Goal: Task Accomplishment & Management: Complete application form

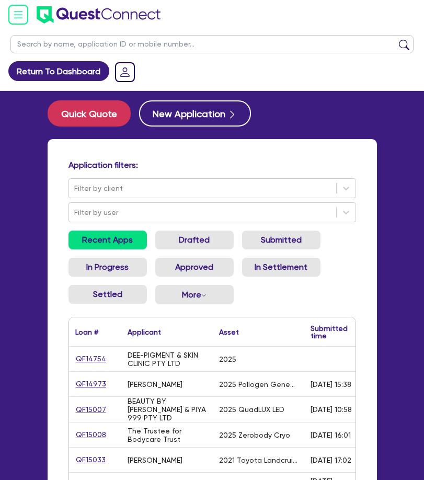
click at [184, 39] on input "text" at bounding box center [211, 44] width 403 height 18
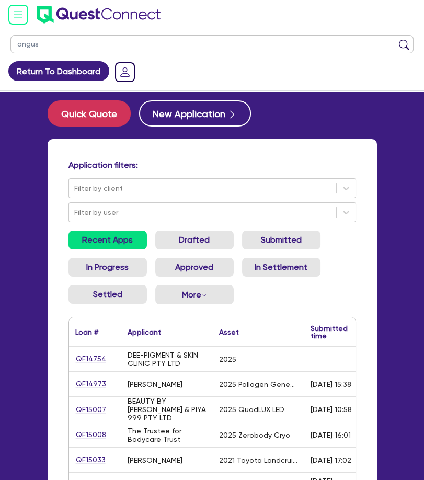
type input "angus"
click at [396, 39] on button "submit" at bounding box center [404, 46] width 17 height 15
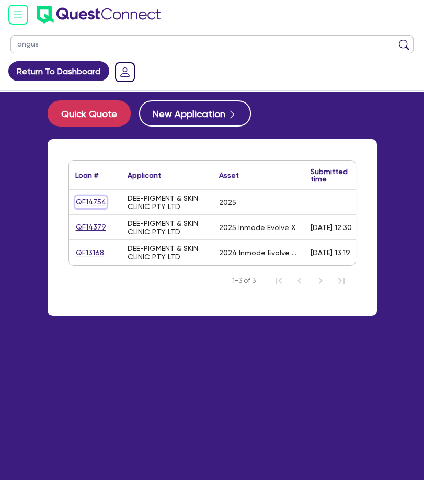
click at [98, 200] on link "QF14754" at bounding box center [90, 202] width 31 height 12
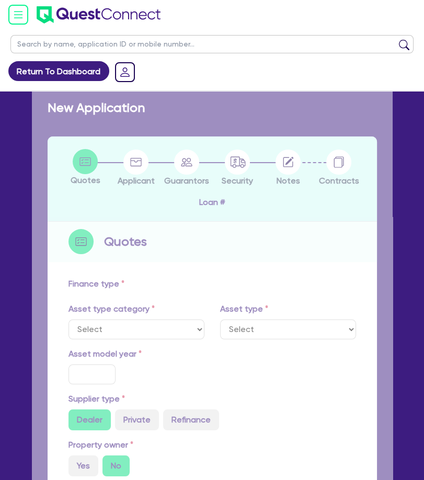
select select "TERTIARY_ASSETS"
type input "2025"
radio input "true"
type input "145,000"
type input "4"
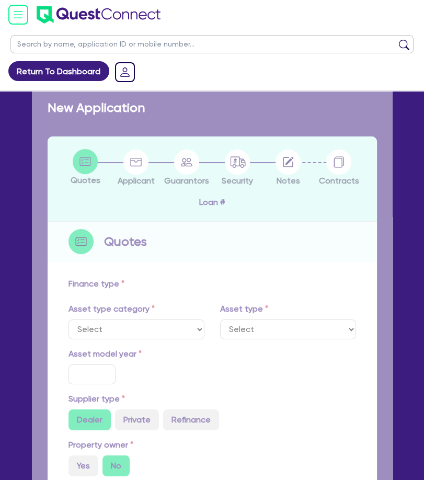
type input "5,800"
type input "10.45"
type input "649"
type input "900"
select select "BEAUTY_EQUIPMENT"
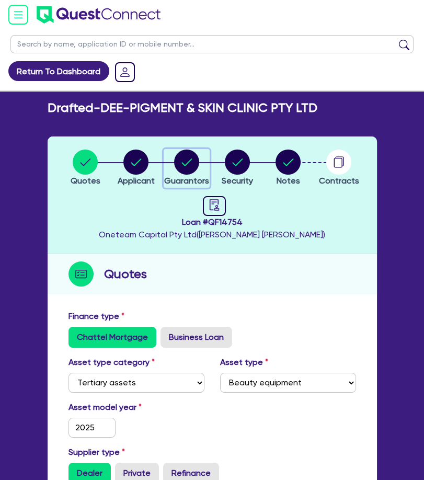
click at [178, 161] on circle "button" at bounding box center [186, 162] width 25 height 25
select select "MR"
select select "QLD"
select select "MARRIED"
select select "PROPERTY"
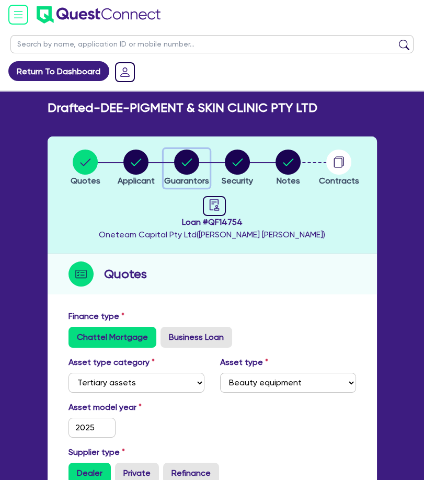
select select "INVESTMENT_PROPERTY"
select select "CASH"
select select "VEHICLE"
select select "EQUIPMENT"
select select "HOUSEHOLD_PERSONAL"
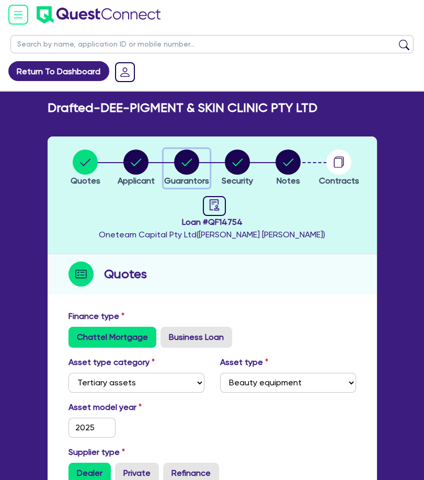
select select "OTHER"
select select "MORTGAGE"
select select "INVESTMENT_PROPERTY_LOAN"
select select "VEHICLE_LOAN"
select select "PERSONAL_LOAN"
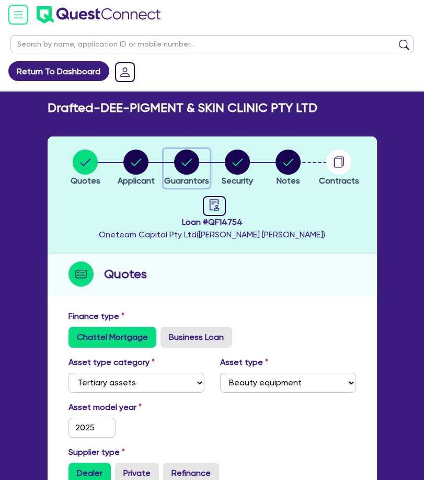
select select "MS"
select select "QLD"
select select "DE_FACTO"
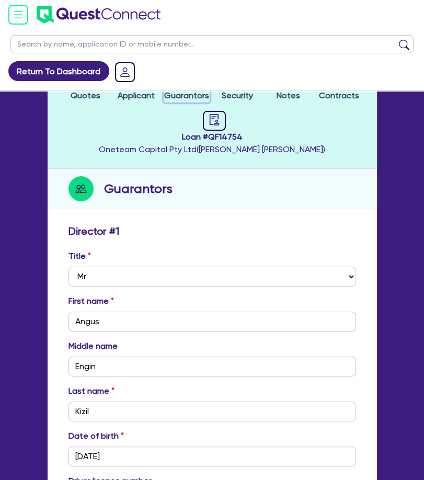
scroll to position [85, 0]
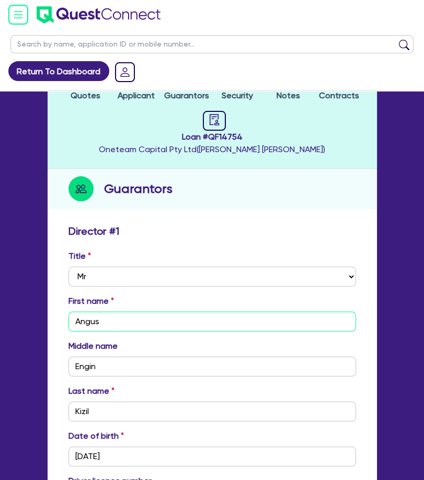
click at [87, 320] on input "Angus" at bounding box center [213, 322] width 288 height 20
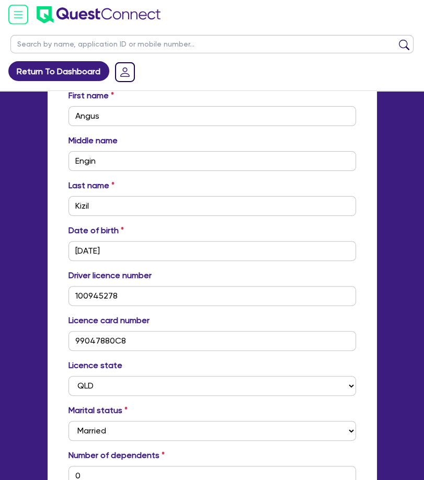
scroll to position [389, 0]
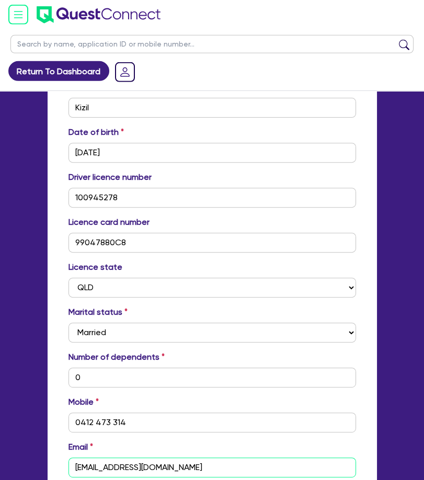
click at [118, 468] on input "anguskizil@gmail.com" at bounding box center [213, 468] width 288 height 20
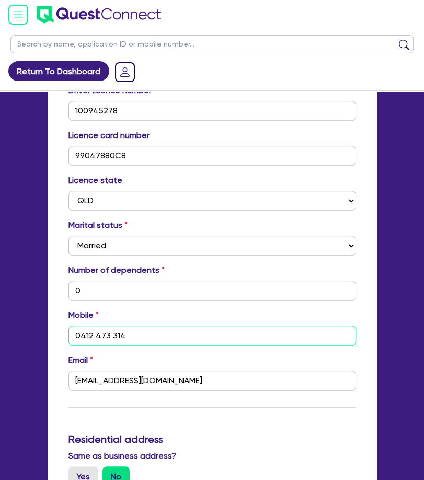
click at [94, 335] on input "0412 473 314" at bounding box center [213, 336] width 288 height 20
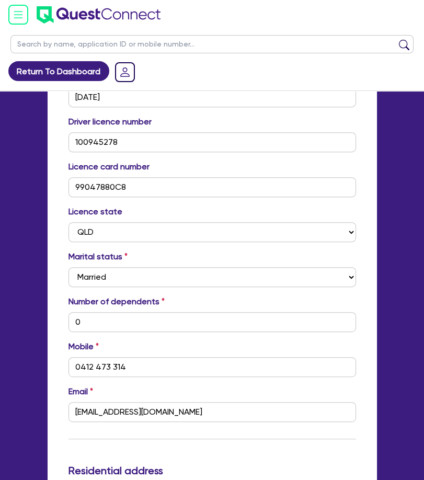
scroll to position [445, 0]
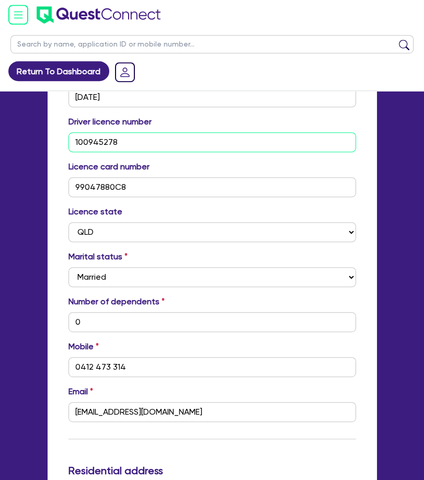
click at [94, 143] on input "100945278" at bounding box center [213, 142] width 288 height 20
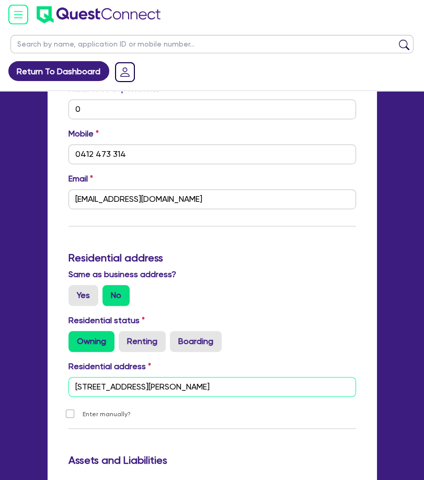
click at [123, 386] on input "unit 2 12 Stanley St Indooroopilly QLD 4068" at bounding box center [213, 387] width 288 height 20
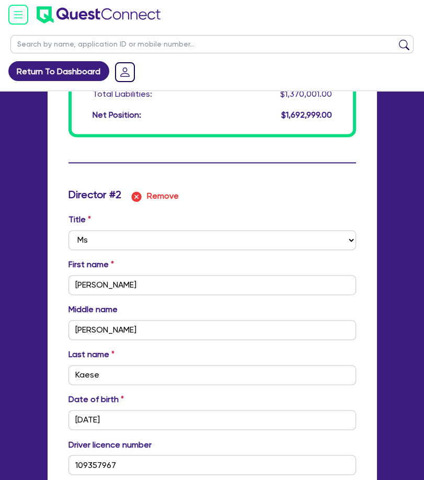
scroll to position [1716, 0]
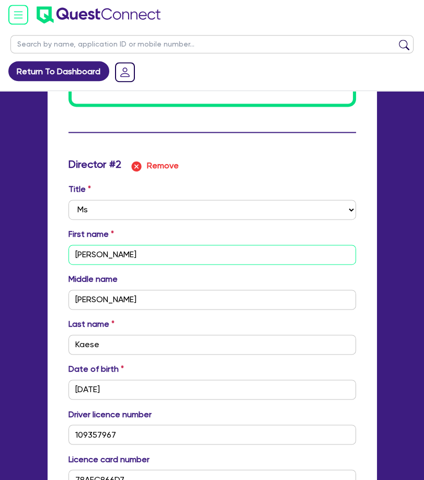
click at [95, 252] on input "Deanna" at bounding box center [213, 255] width 288 height 20
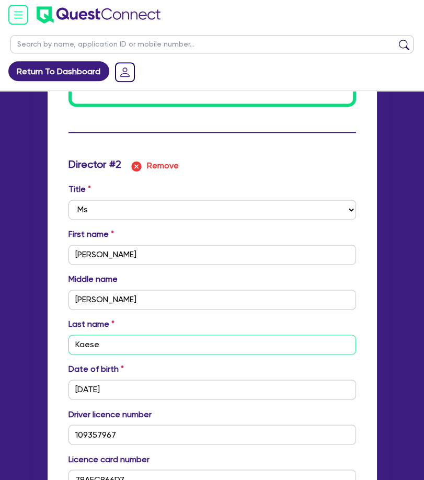
click at [89, 343] on input "Kaese" at bounding box center [213, 345] width 288 height 20
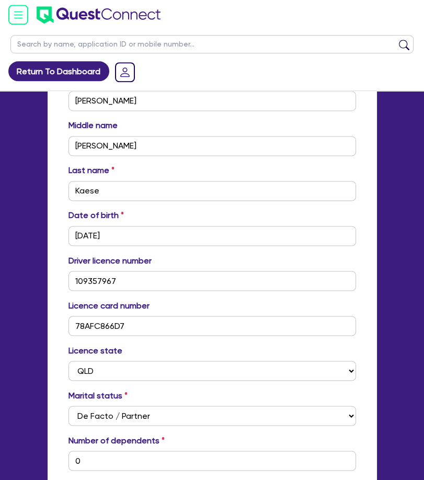
scroll to position [1996, 0]
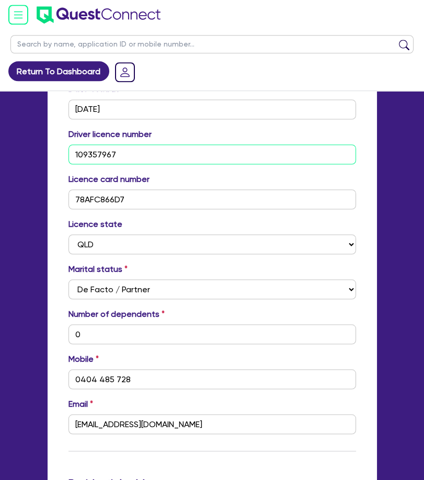
click at [99, 161] on input "109357967" at bounding box center [213, 154] width 288 height 20
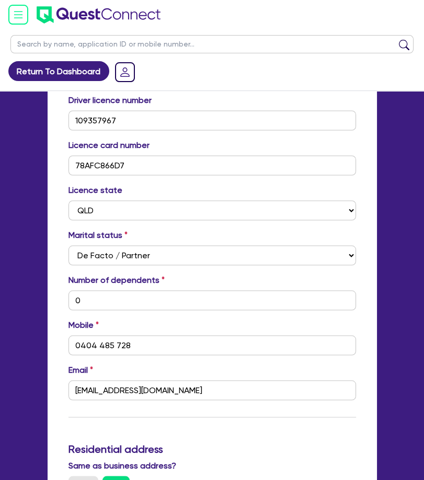
scroll to position [2032, 0]
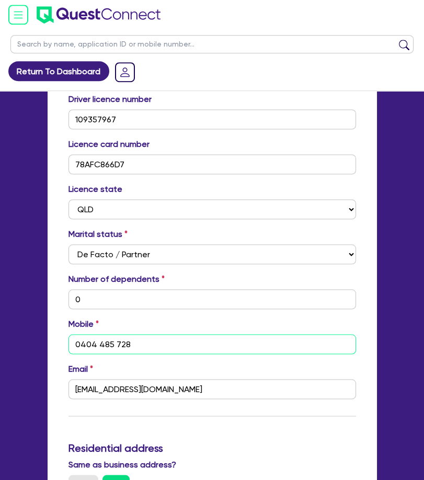
click at [106, 339] on input "0404 485 728" at bounding box center [213, 344] width 288 height 20
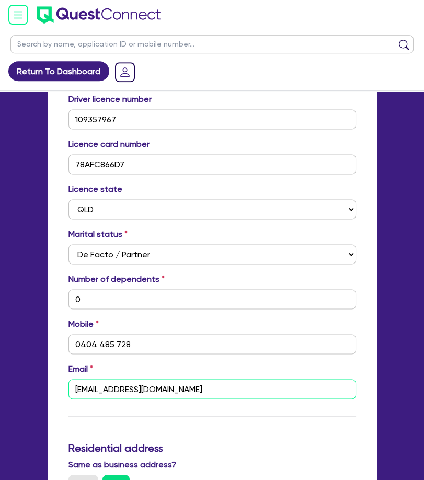
click at [120, 390] on input "deannakaese@outlook.com" at bounding box center [213, 389] width 288 height 20
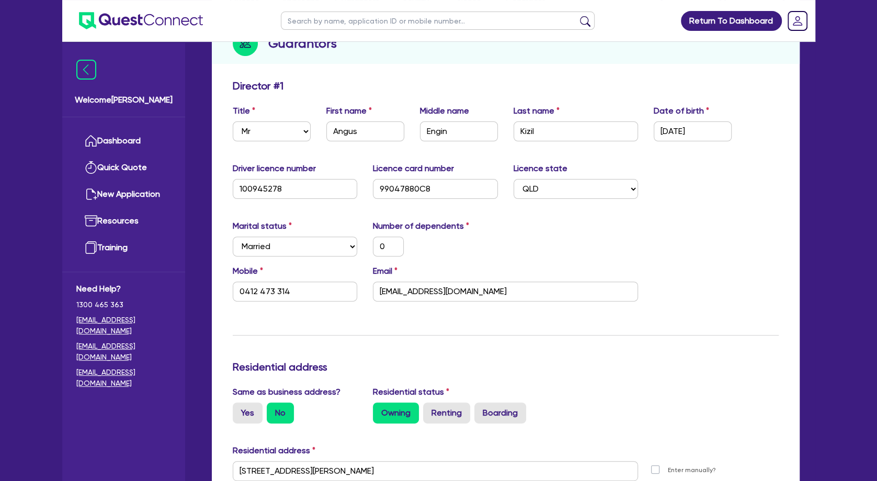
scroll to position [0, 0]
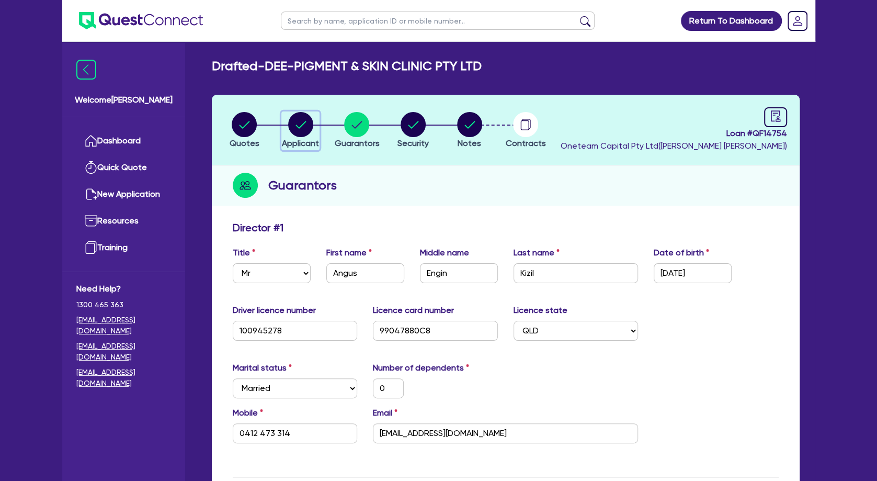
click at [303, 126] on circle "button" at bounding box center [300, 124] width 25 height 25
select select "COMPANY"
select select "HEALTH_BEAUTY"
select select "HAIR_BEAUTY_SALONS"
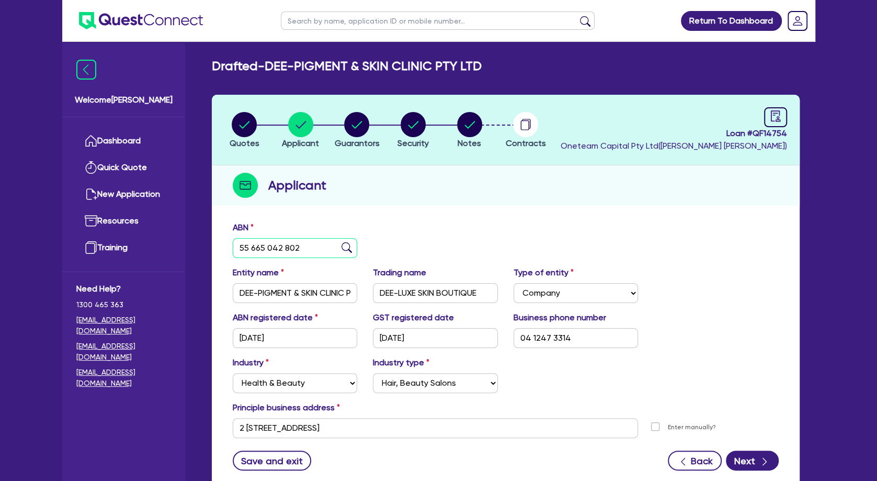
click at [275, 247] on input "55 665 042 802" at bounding box center [295, 248] width 125 height 20
click at [312, 294] on input "DEE-PIGMENT & SKIN CLINIC PTY LTD" at bounding box center [295, 293] width 125 height 20
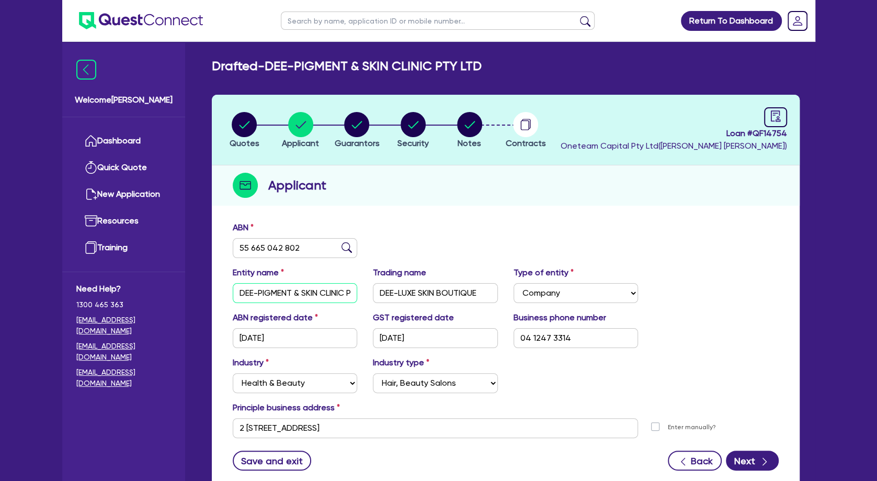
click at [312, 294] on input "DEE-PIGMENT & SKIN CLINIC PTY LTD" at bounding box center [295, 293] width 125 height 20
click at [407, 288] on input "DEE-LUXE SKIN BOUTIQUE" at bounding box center [435, 293] width 125 height 20
drag, startPoint x: 301, startPoint y: 334, endPoint x: 225, endPoint y: 339, distance: 76.0
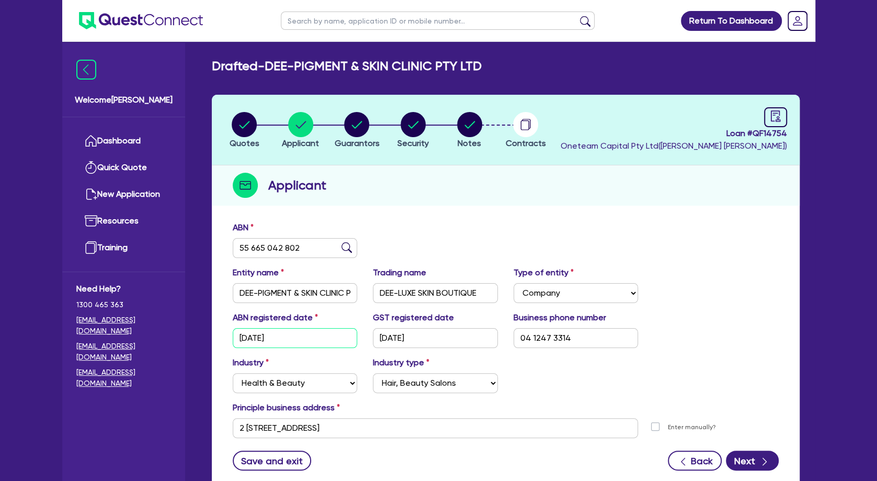
click at [233, 339] on input "17/01/2023" at bounding box center [295, 338] width 125 height 20
click at [356, 123] on circle "button" at bounding box center [356, 124] width 25 height 25
select select "MR"
select select "QLD"
select select "MARRIED"
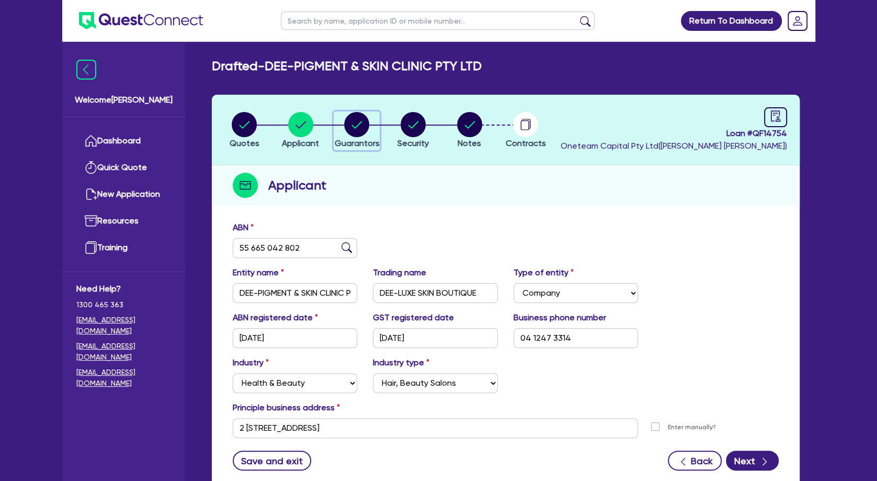
select select "PROPERTY"
select select "INVESTMENT_PROPERTY"
select select "CASH"
select select "VEHICLE"
select select "EQUIPMENT"
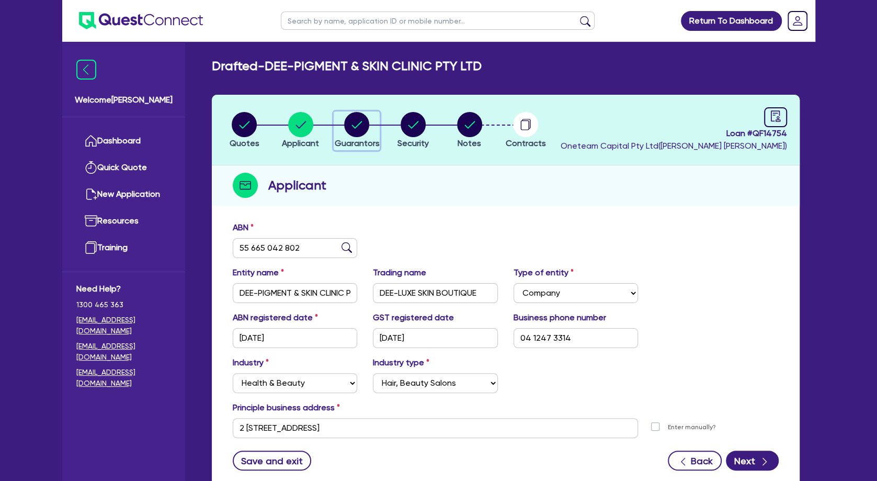
select select "HOUSEHOLD_PERSONAL"
select select "OTHER"
select select "MORTGAGE"
select select "INVESTMENT_PROPERTY_LOAN"
select select "VEHICLE_LOAN"
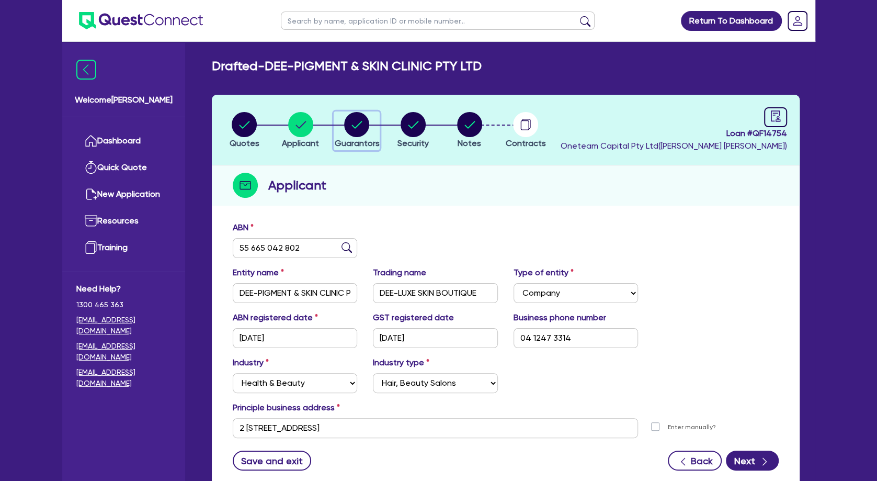
select select "PERSONAL_LOAN"
select select "MS"
select select "QLD"
select select "DE_FACTO"
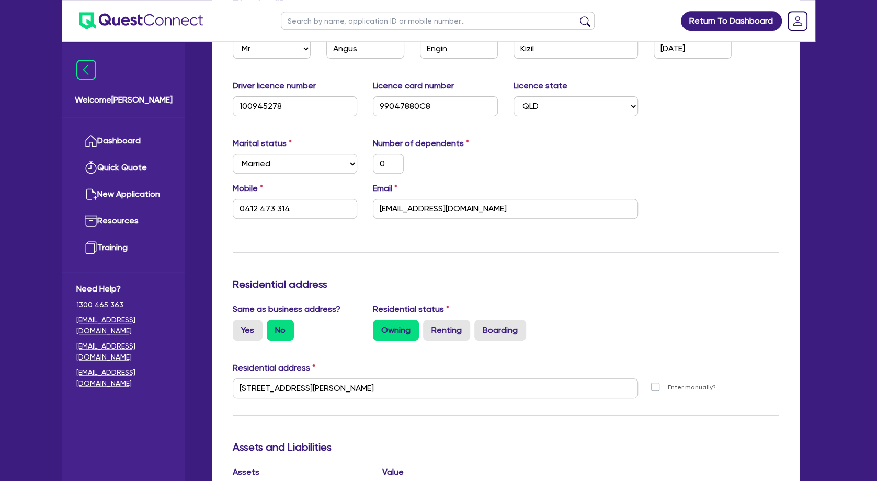
scroll to position [286, 0]
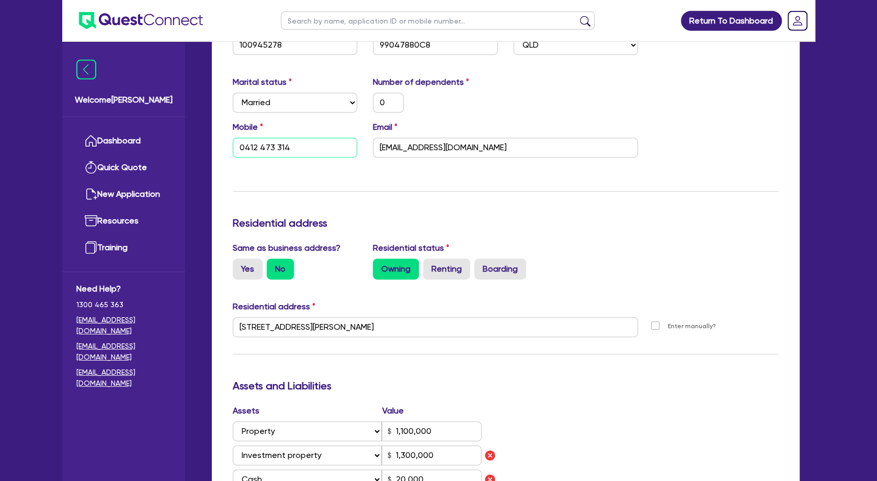
click at [262, 149] on input "0412 473 314" at bounding box center [295, 148] width 125 height 20
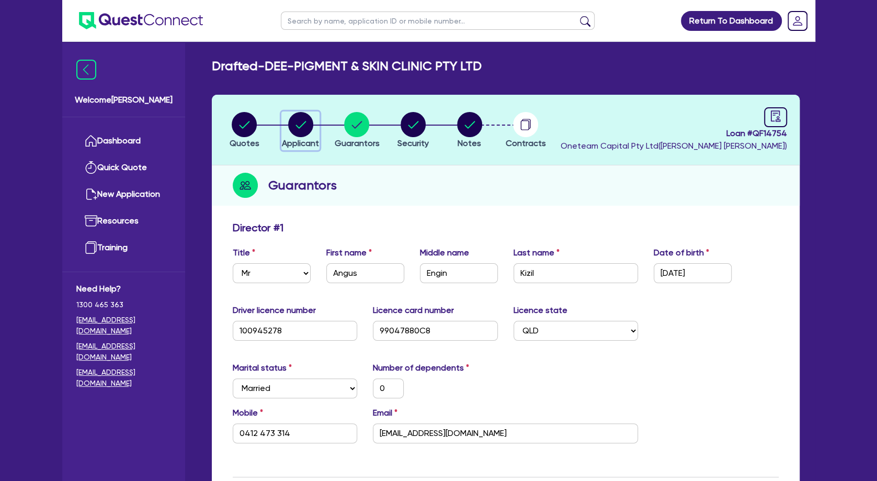
click at [297, 126] on icon "button" at bounding box center [301, 124] width 10 height 7
select select "COMPANY"
select select "HEALTH_BEAUTY"
select select "HAIR_BEAUTY_SALONS"
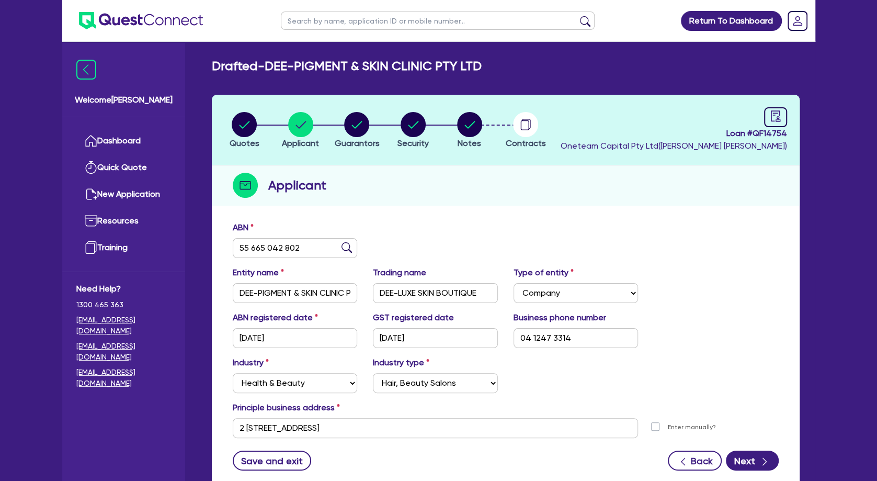
click at [333, 21] on input "text" at bounding box center [438, 21] width 314 height 18
type input "jayde"
click button "submit" at bounding box center [585, 23] width 17 height 15
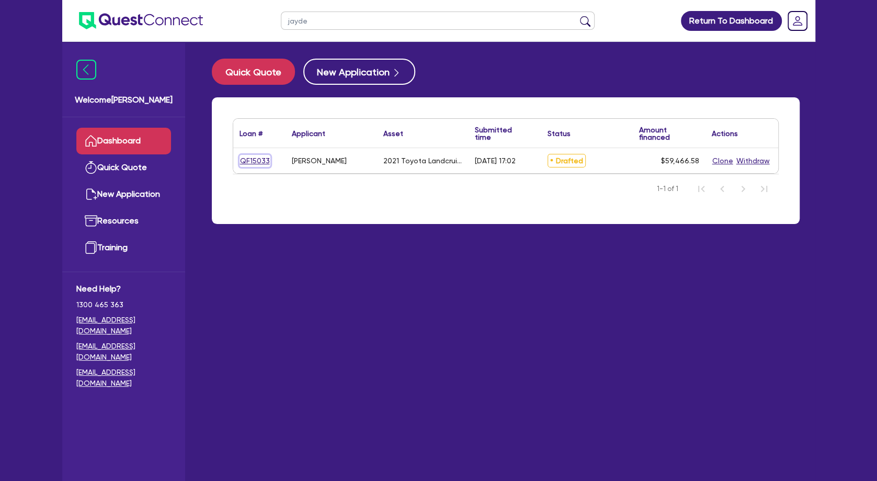
click at [258, 161] on link "QF15033" at bounding box center [255, 161] width 31 height 12
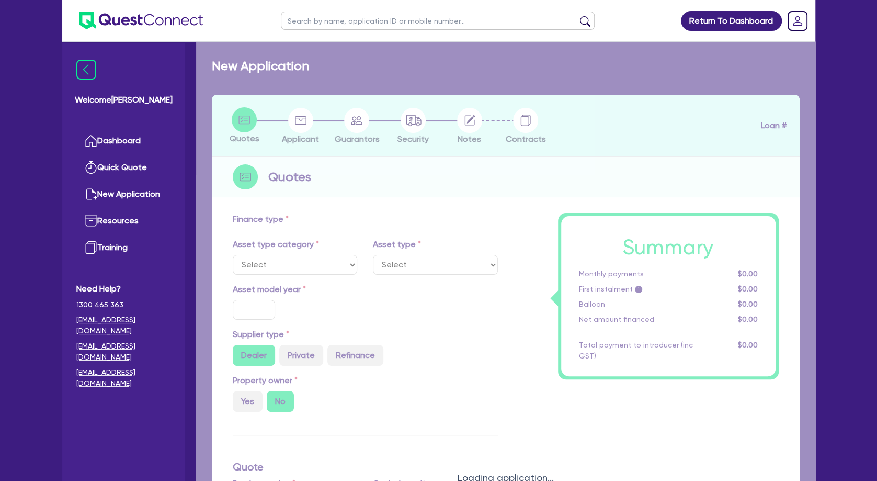
select select "CARS_AND_LIGHT_TRUCKS"
type input "2021"
radio input "false"
radio input "true"
type input "59,466.58"
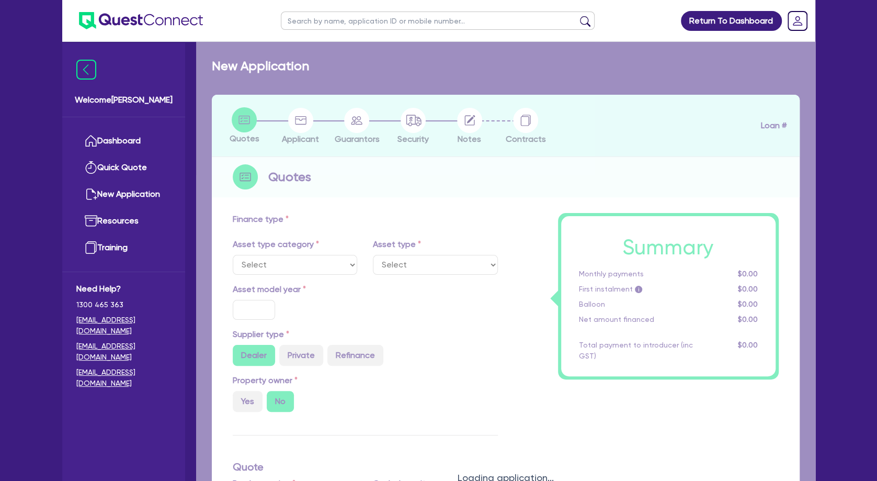
type input "3"
type input "1,784"
type input "8.59"
type input "499"
select select "PASSENGER_VEHICLES"
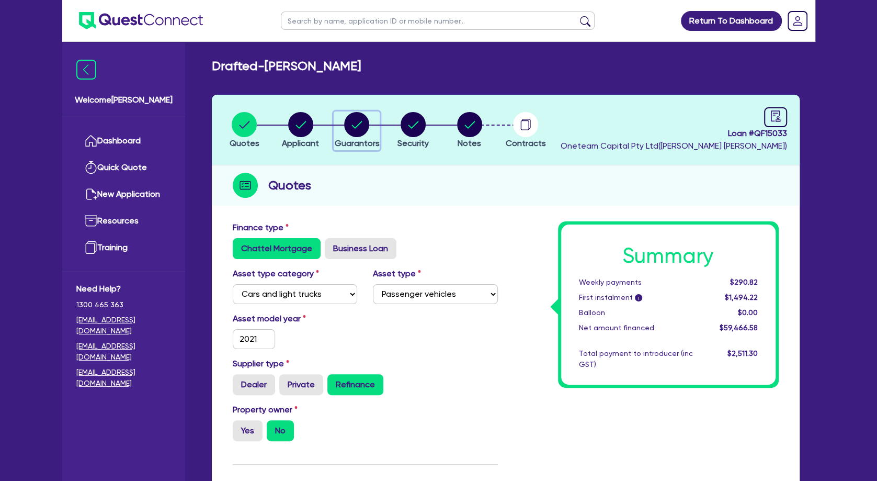
click at [353, 125] on icon "button" at bounding box center [357, 124] width 10 height 7
select select "MRS"
select select "QLD"
select select "DE_FACTO"
select select "MR"
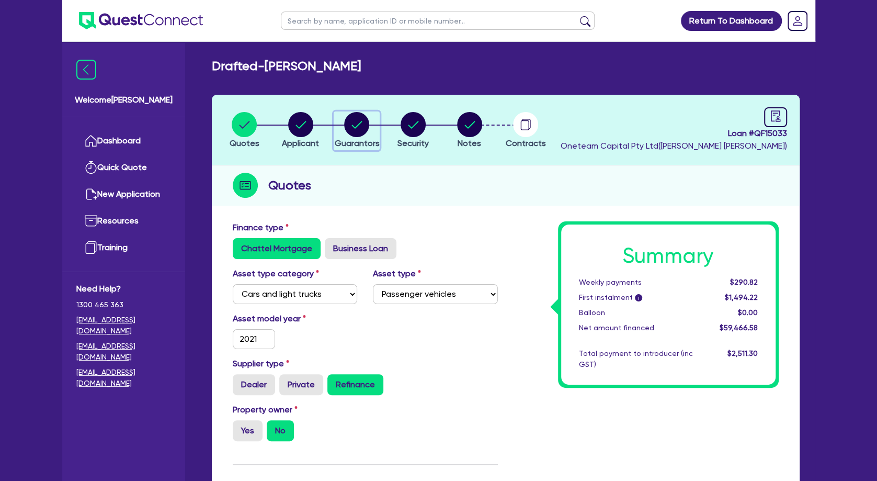
select select "QLD"
select select "DE_FACTO"
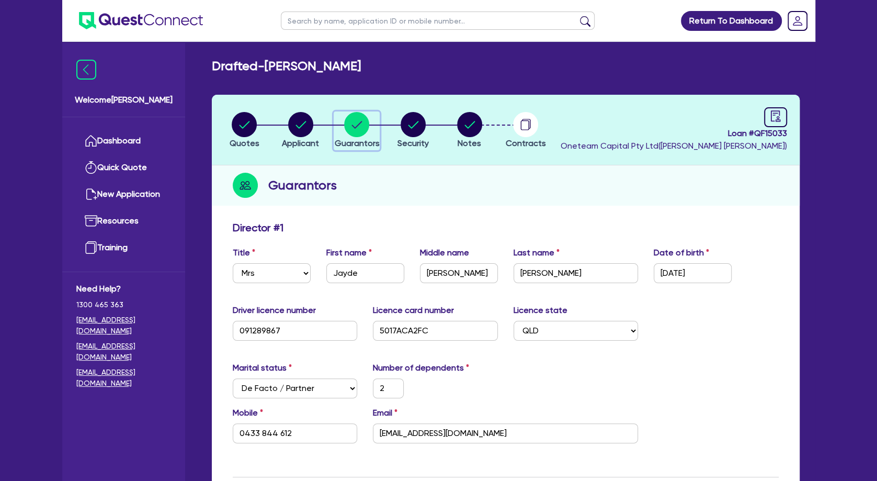
scroll to position [247, 0]
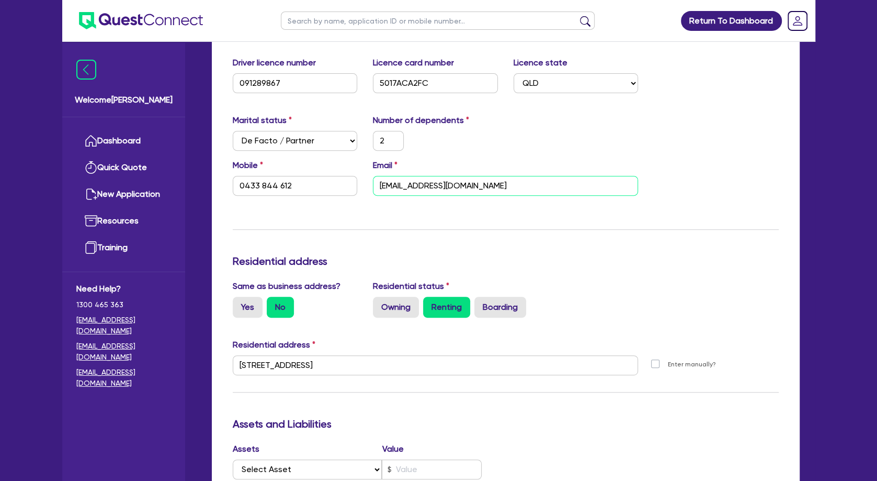
click at [416, 184] on input "Jaydeybaby0123@gmail.com" at bounding box center [505, 186] width 265 height 20
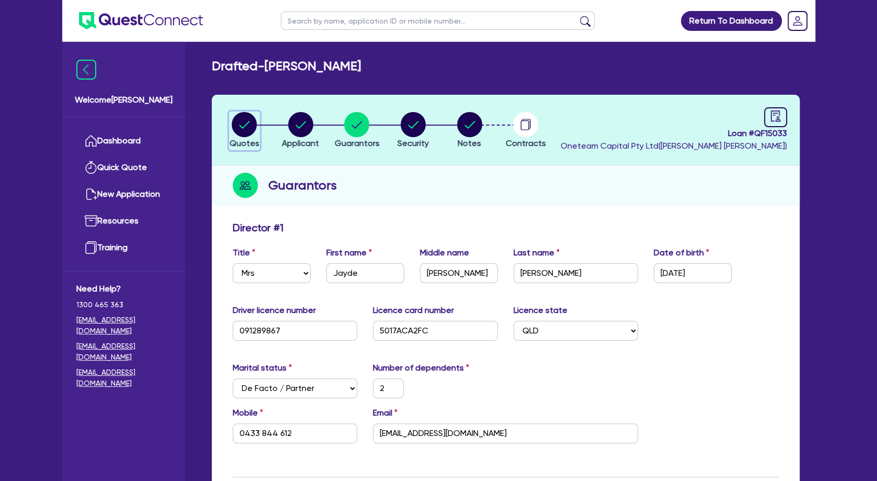
click at [243, 126] on circle "button" at bounding box center [244, 124] width 25 height 25
select select "CARS_AND_LIGHT_TRUCKS"
select select "PASSENGER_VEHICLES"
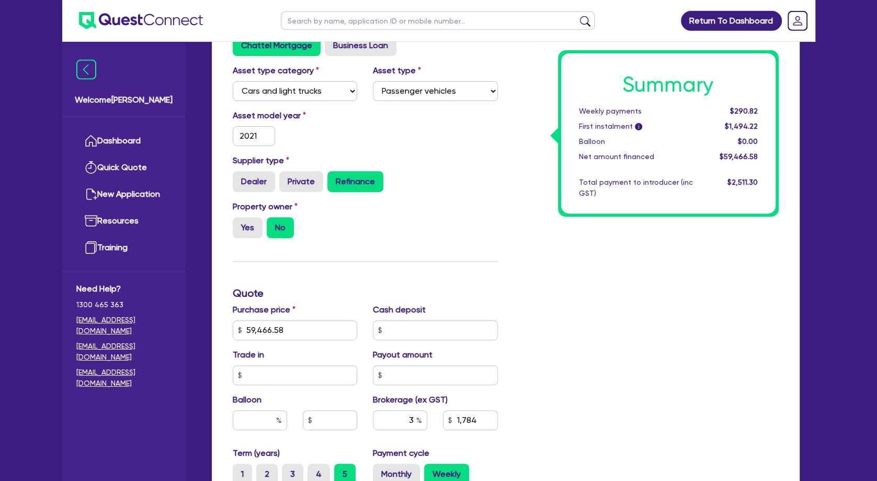
scroll to position [247, 0]
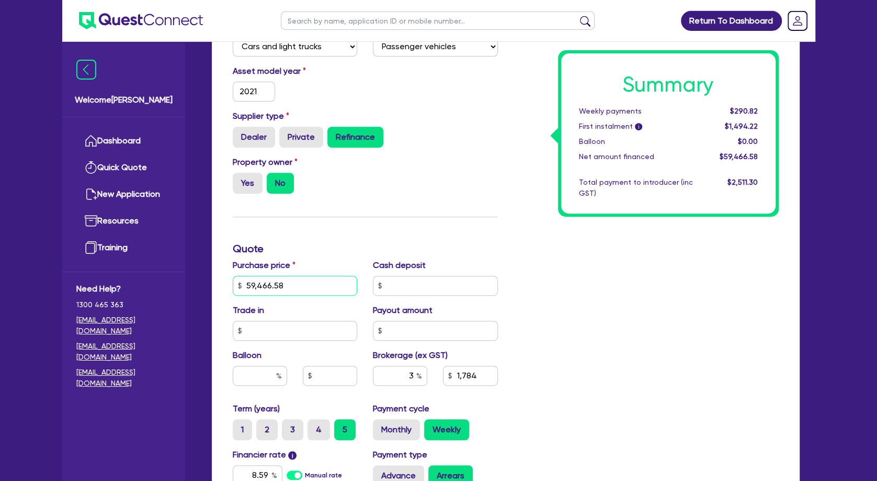
click at [264, 285] on input "59,466.58" at bounding box center [295, 286] width 125 height 20
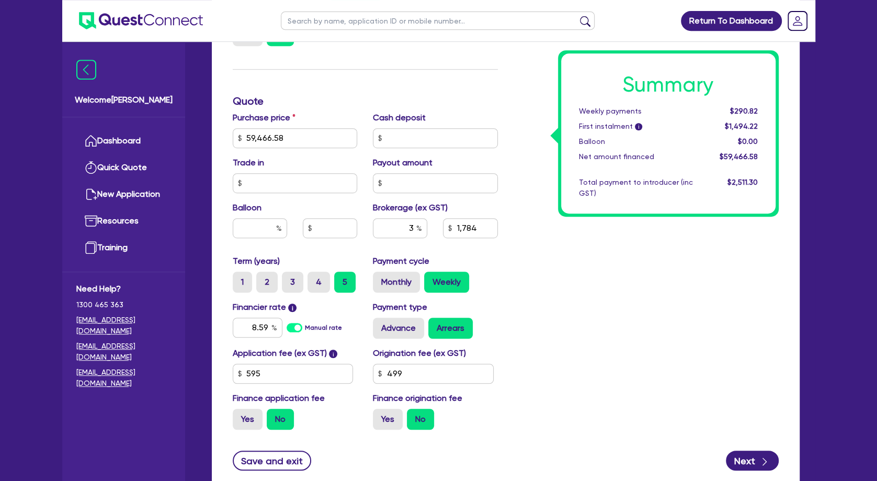
type input "59,466.58"
type input "1,784"
type input "59,466.58"
type input "1,784"
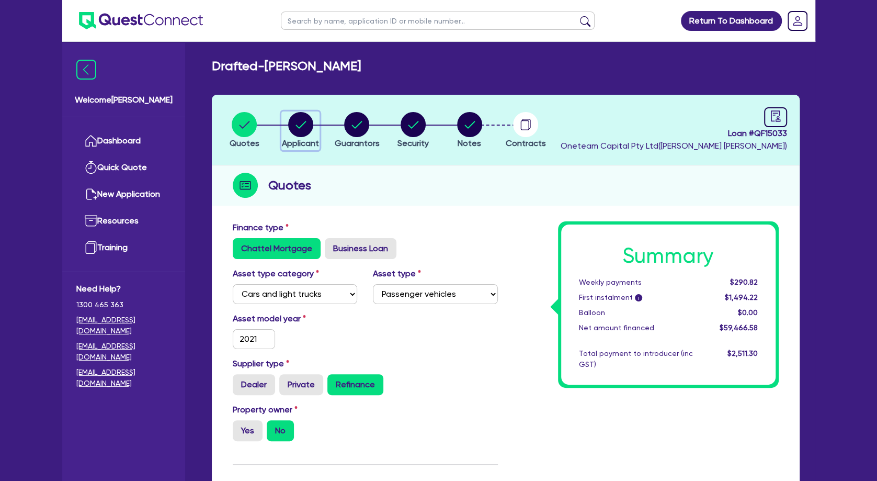
click at [301, 119] on circle "button" at bounding box center [300, 124] width 25 height 25
select select "SOLE_TRADER"
select select "HEALTH_BEAUTY"
select select "OTHER_HEALTH_BEAUTY"
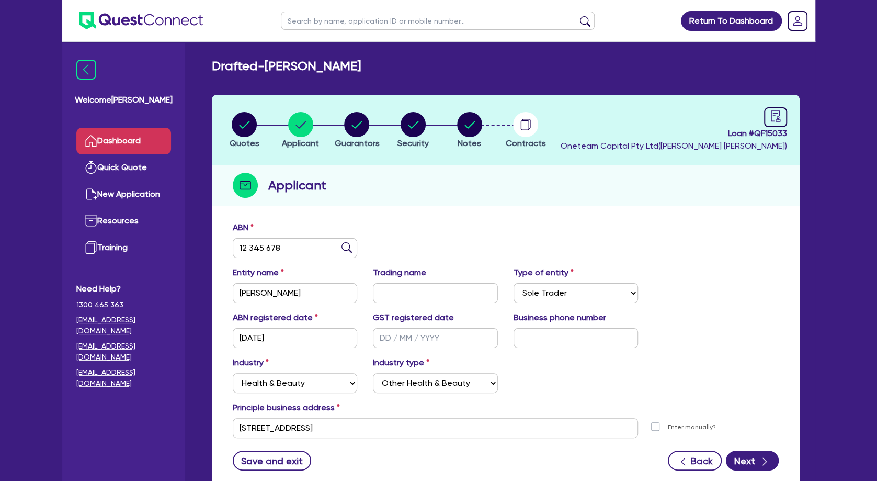
click at [137, 129] on link "Dashboard" at bounding box center [123, 141] width 95 height 27
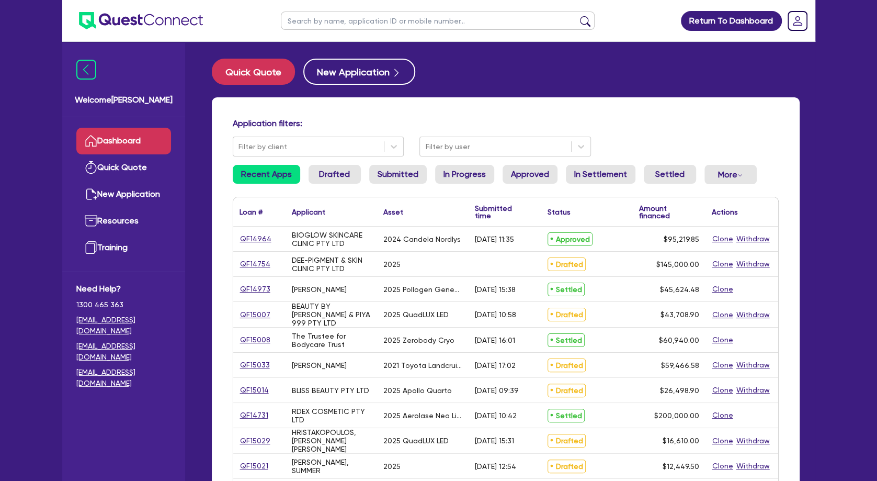
click at [369, 25] on input "text" at bounding box center [438, 21] width 314 height 18
type input "leyla"
click at [424, 16] on button "submit" at bounding box center [585, 23] width 17 height 15
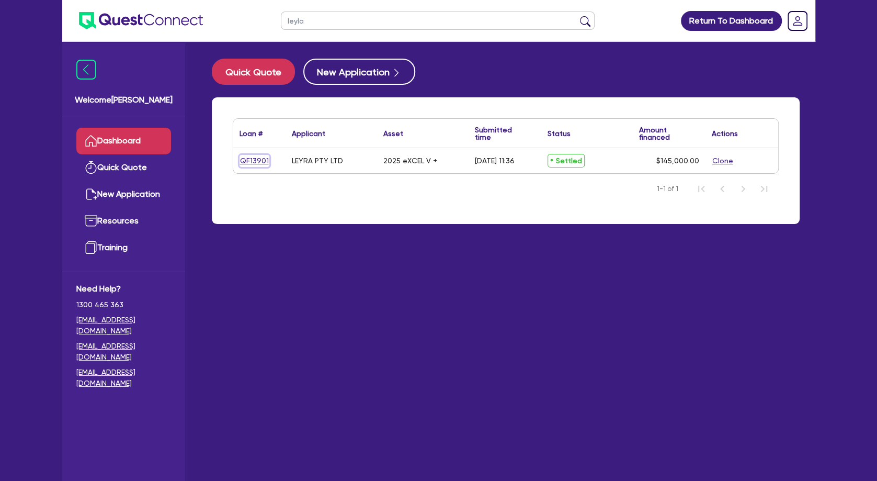
click at [257, 158] on link "QF13901" at bounding box center [255, 161] width 30 height 12
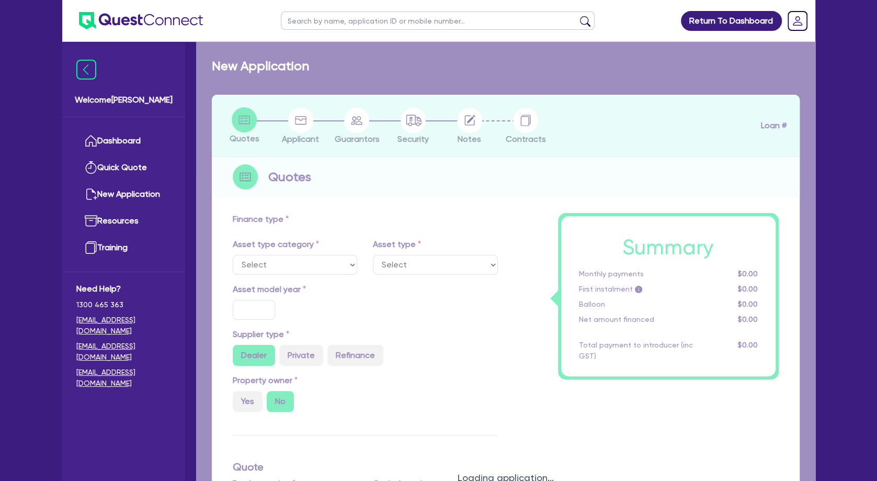
select select "TERTIARY_ASSETS"
type input "2025"
radio input "true"
type input "155,000"
type input "10,000"
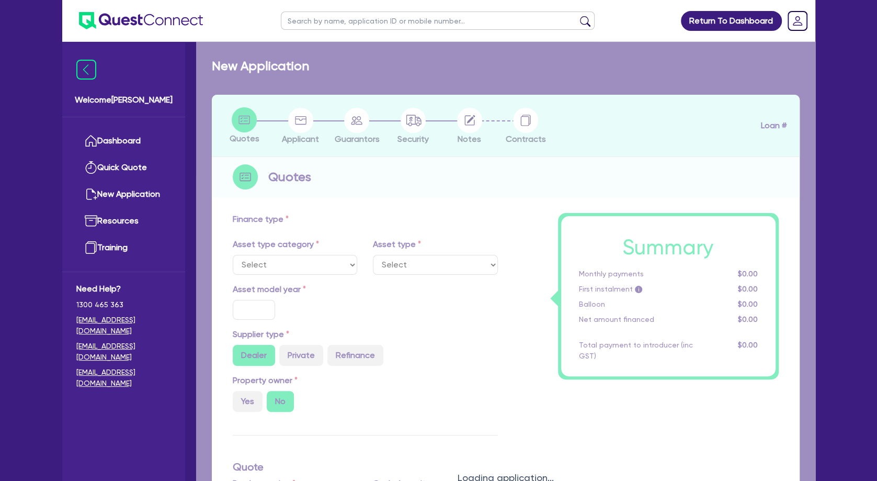
type input "4.42"
type input "6,420"
type input "9.5"
type input "350"
select select "BEAUTY_EQUIPMENT"
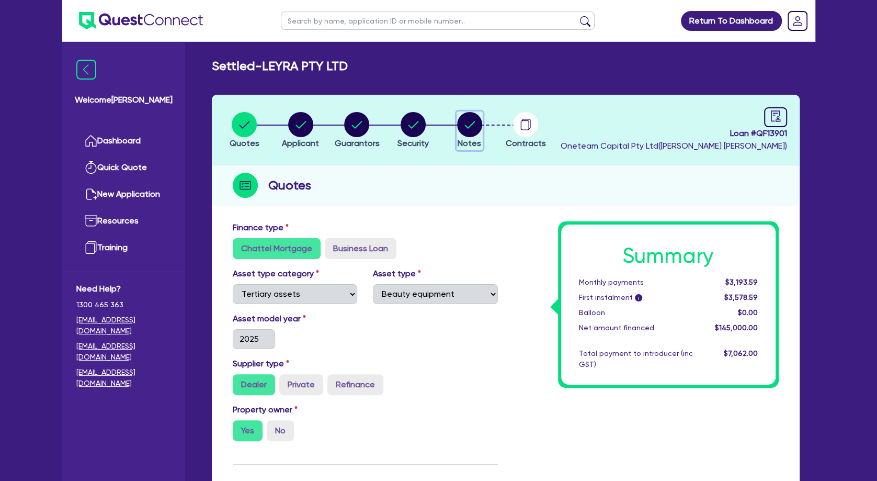
click at [424, 125] on circle "button" at bounding box center [469, 124] width 25 height 25
select select "Other"
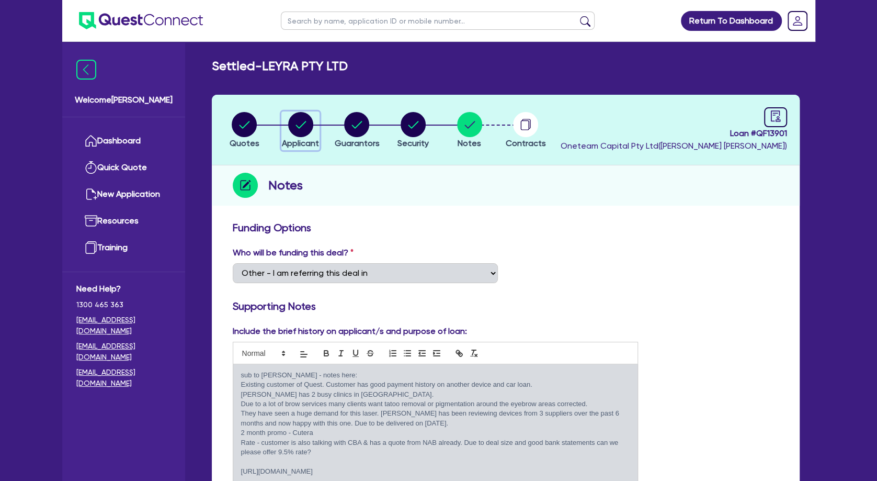
click at [297, 124] on circle "button" at bounding box center [300, 124] width 25 height 25
select select "COMPANY"
select select "HEALTH_BEAUTY"
select select "HAIR_BEAUTY_SALONS"
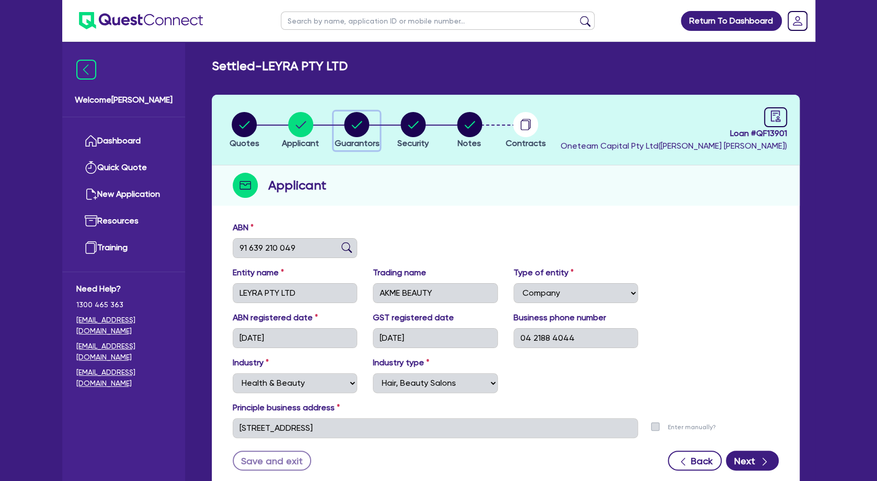
click at [363, 127] on circle "button" at bounding box center [356, 124] width 25 height 25
select select "MRS"
select select "VIC"
select select "MARRIED"
select select "INVESTMENT_PROPERTY"
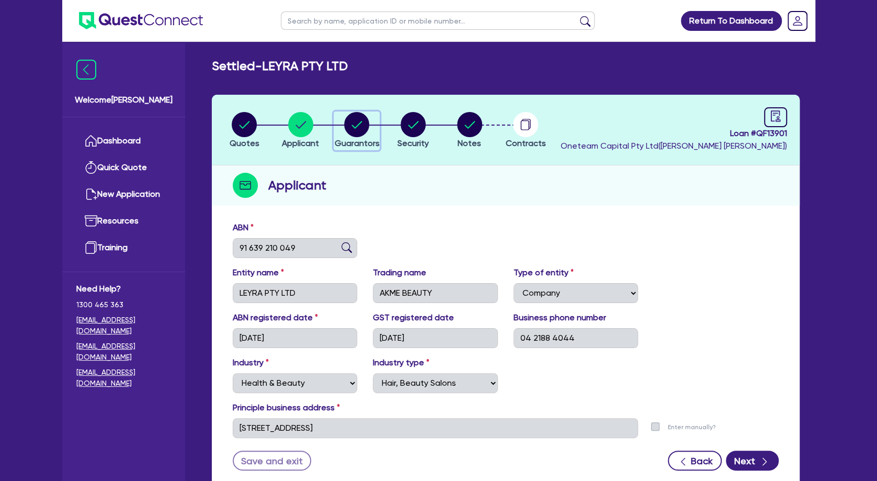
select select "CASH"
select select "VEHICLE"
select select "HOUSEHOLD_PERSONAL"
select select "INVESTMENT_PROPERTY_LOAN"
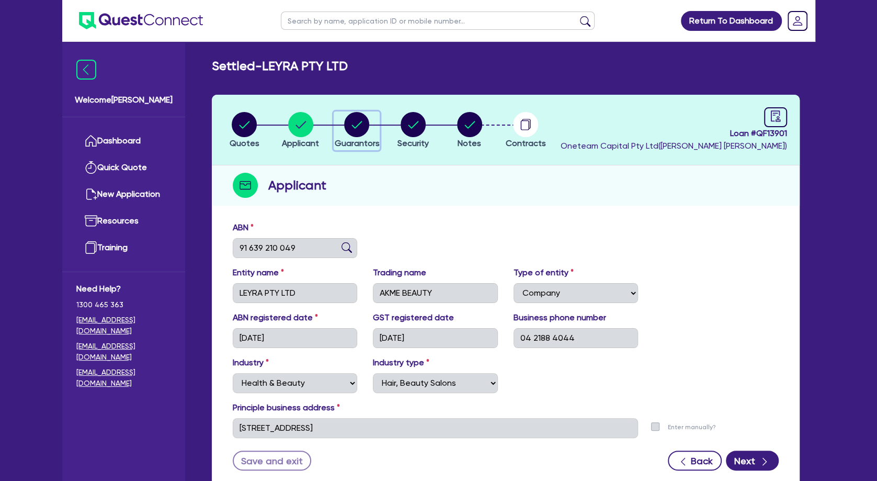
select select "VEHICLE_LOAN"
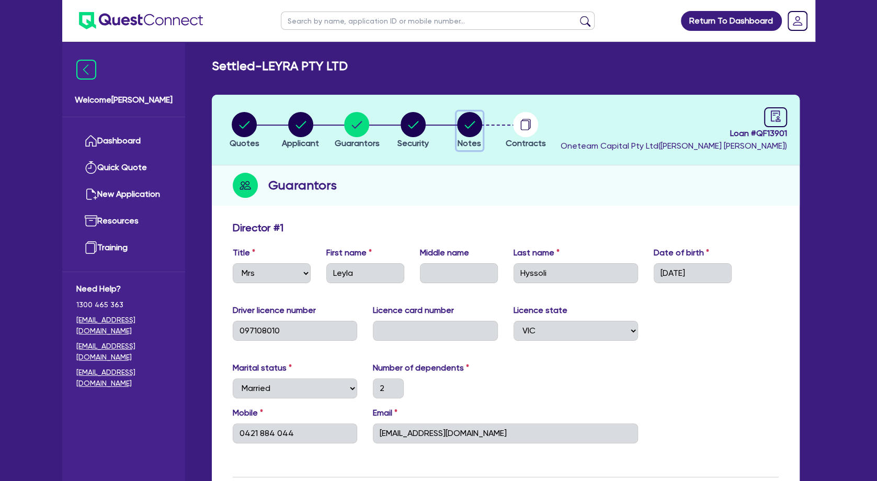
click at [424, 123] on circle "button" at bounding box center [469, 124] width 25 height 25
select select "Other"
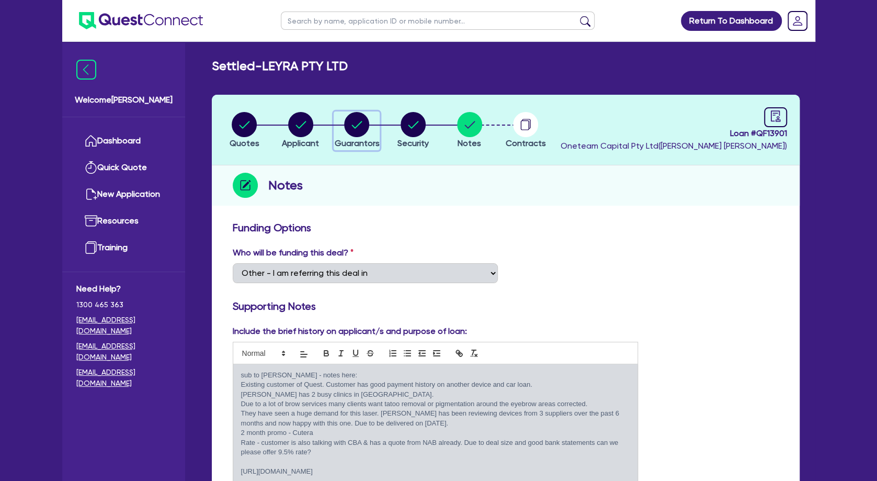
click at [360, 126] on circle "button" at bounding box center [356, 124] width 25 height 25
select select "MRS"
select select "VIC"
select select "MARRIED"
select select "INVESTMENT_PROPERTY"
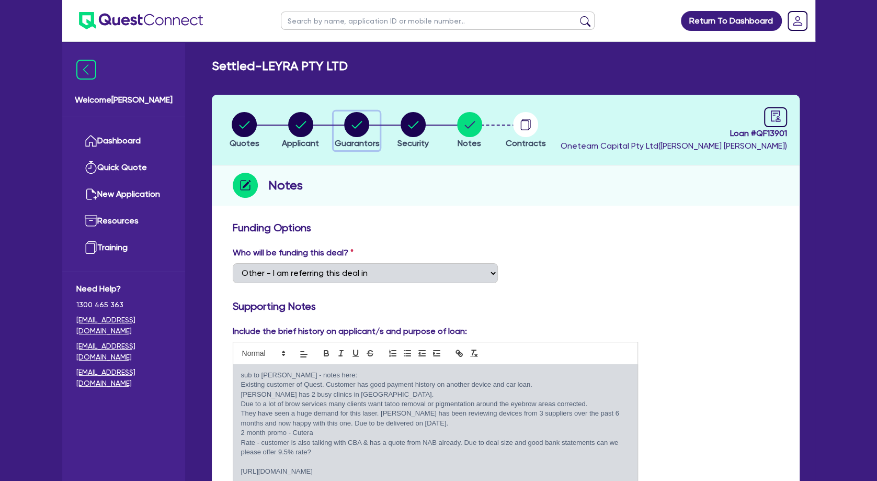
select select "CASH"
select select "VEHICLE"
select select "HOUSEHOLD_PERSONAL"
select select "INVESTMENT_PROPERTY_LOAN"
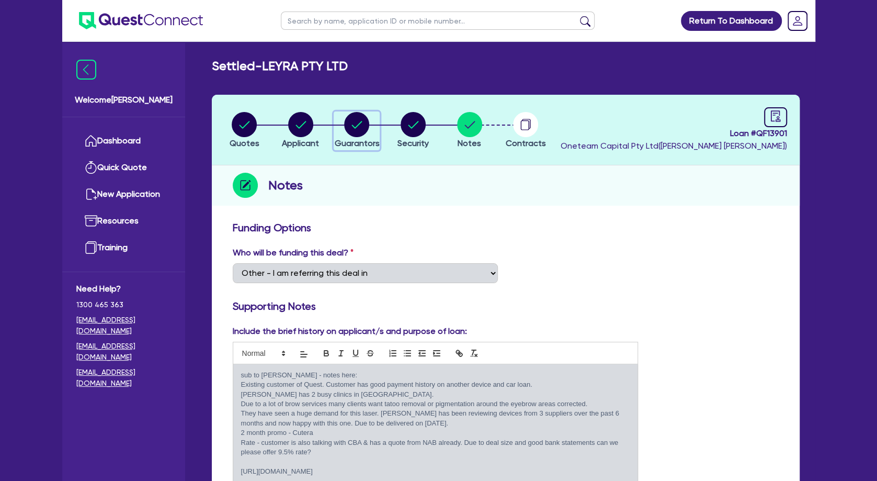
select select "VEHICLE_LOAN"
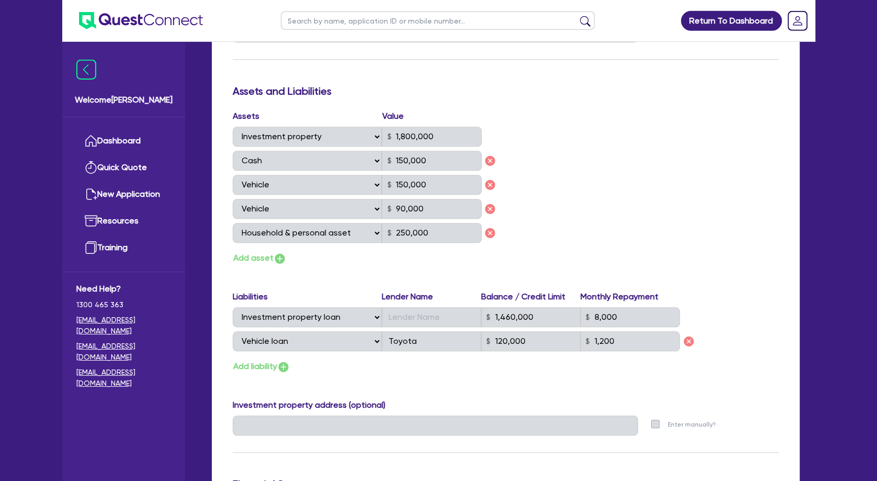
scroll to position [641, 0]
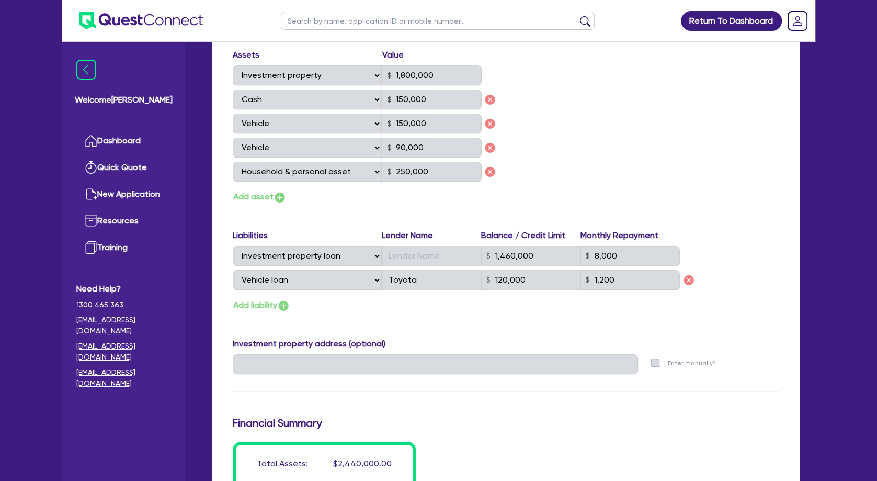
click at [424, 323] on div "Update residential status for Director #1 Boarding is only acceptable when the …" at bounding box center [506, 54] width 546 height 948
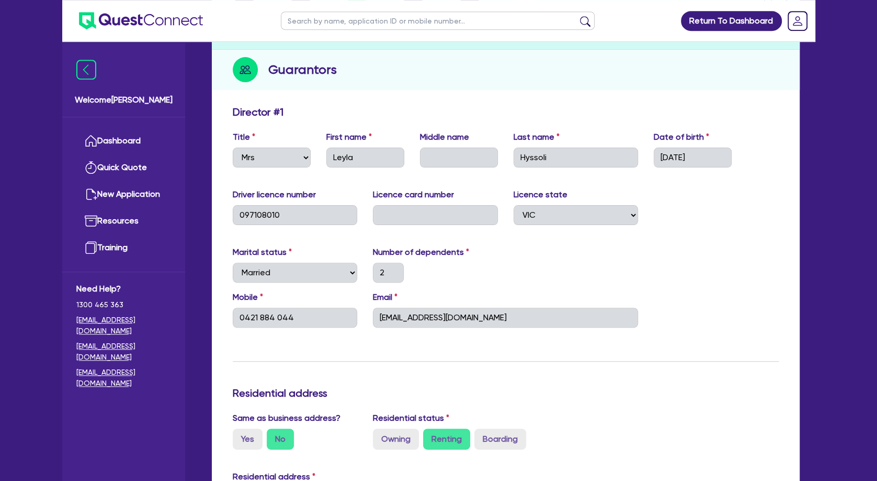
scroll to position [0, 0]
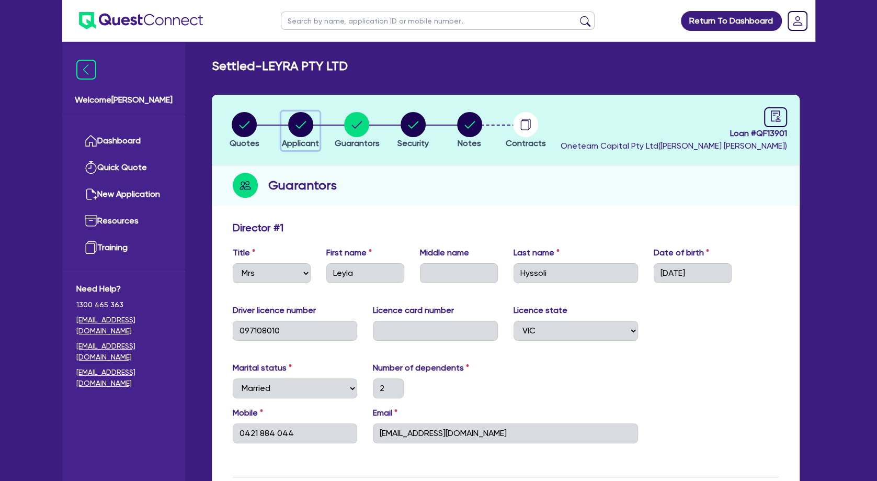
click at [306, 120] on circle "button" at bounding box center [300, 124] width 25 height 25
select select "COMPANY"
select select "HEALTH_BEAUTY"
select select "HAIR_BEAUTY_SALONS"
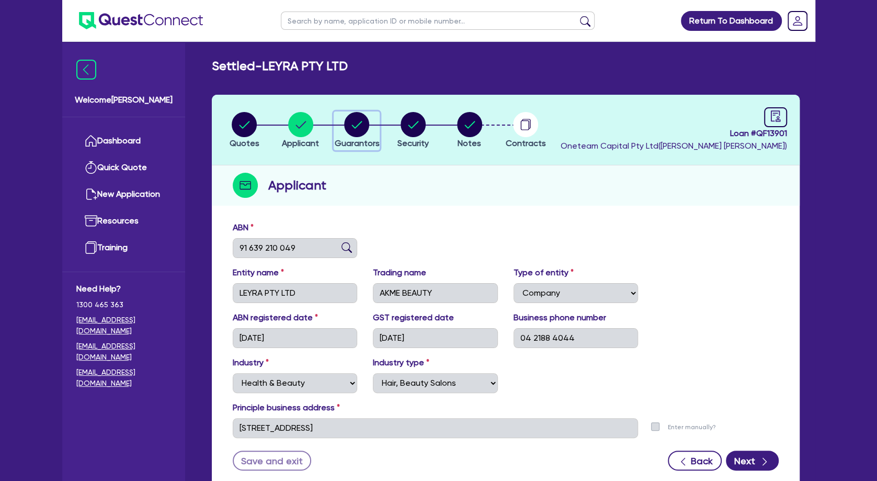
click at [363, 129] on circle "button" at bounding box center [356, 124] width 25 height 25
select select "MRS"
select select "VIC"
select select "MARRIED"
select select "INVESTMENT_PROPERTY"
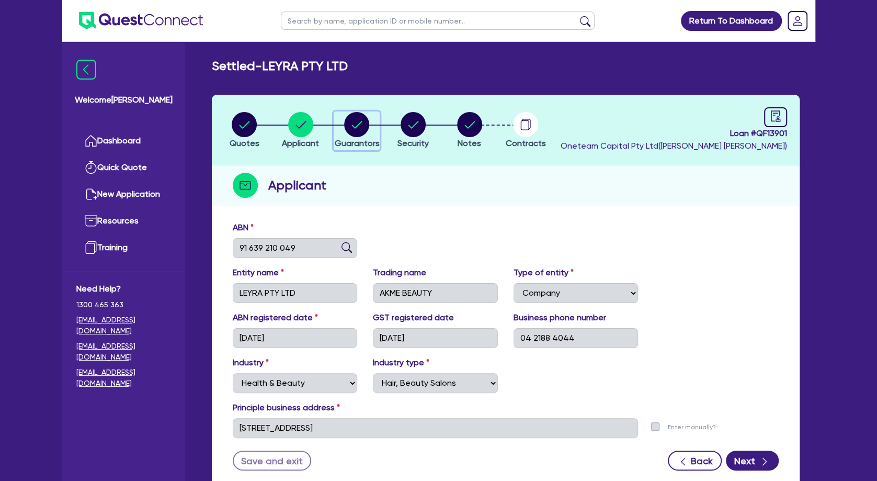
select select "CASH"
select select "VEHICLE"
select select "HOUSEHOLD_PERSONAL"
select select "INVESTMENT_PROPERTY_LOAN"
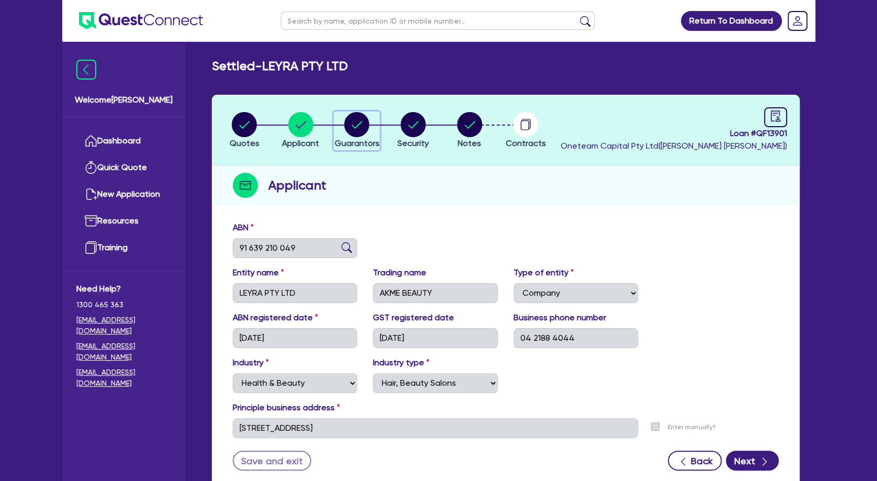
select select "VEHICLE_LOAN"
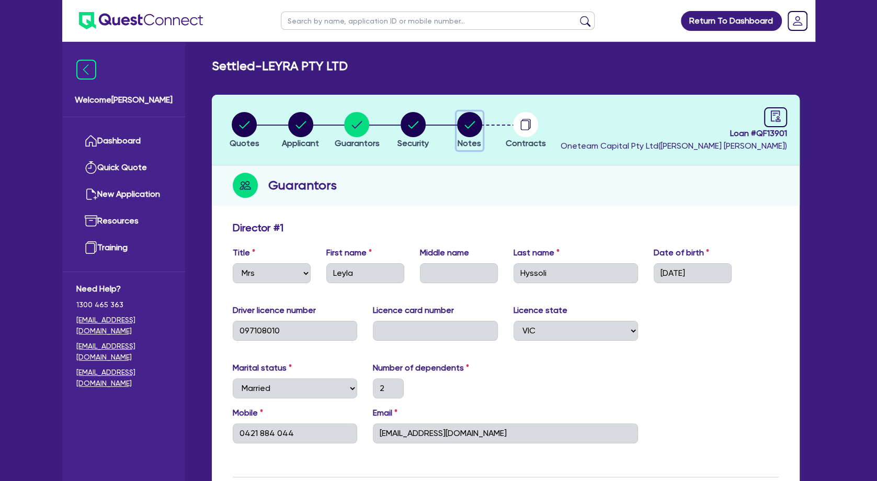
click at [424, 113] on circle "button" at bounding box center [469, 124] width 25 height 25
select select "Other"
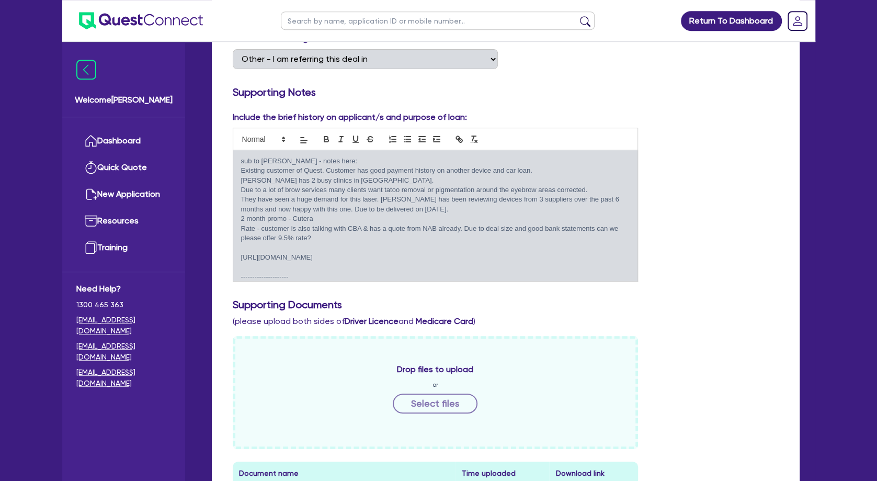
scroll to position [243, 0]
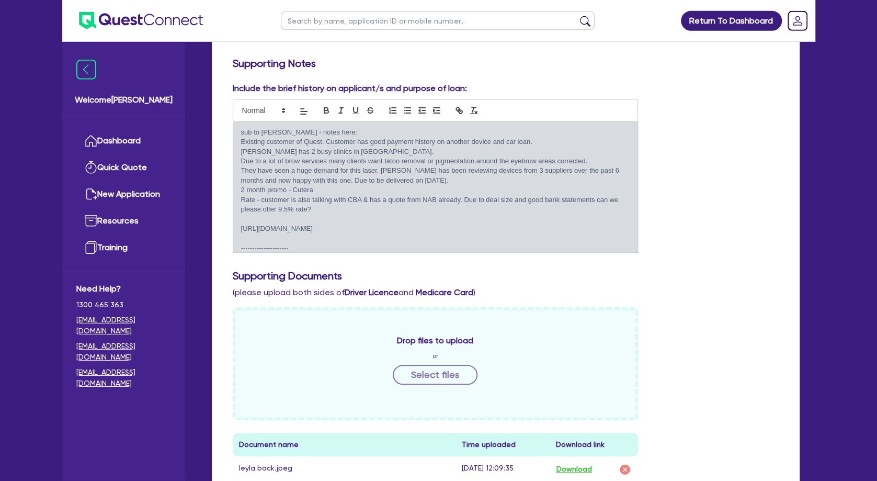
click at [424, 215] on p at bounding box center [435, 219] width 389 height 9
click at [377, 217] on p at bounding box center [435, 219] width 389 height 9
click at [367, 190] on p "2 month promo - Cutera" at bounding box center [435, 189] width 389 height 9
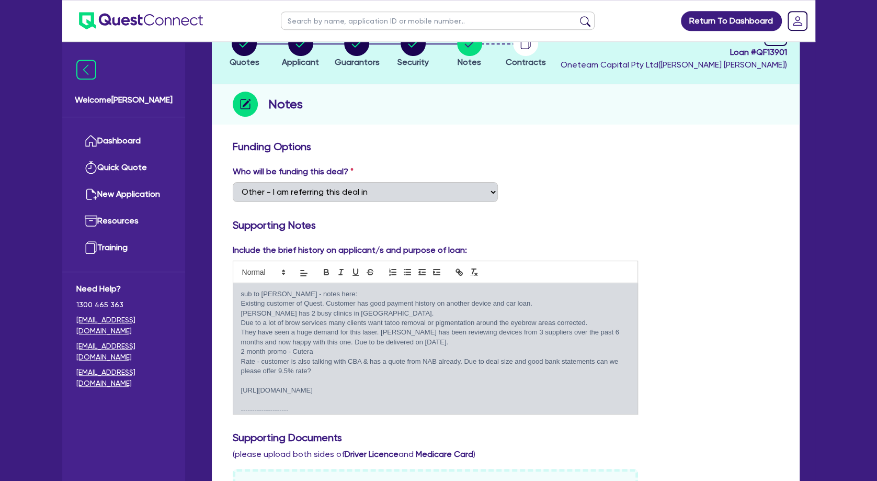
scroll to position [0, 0]
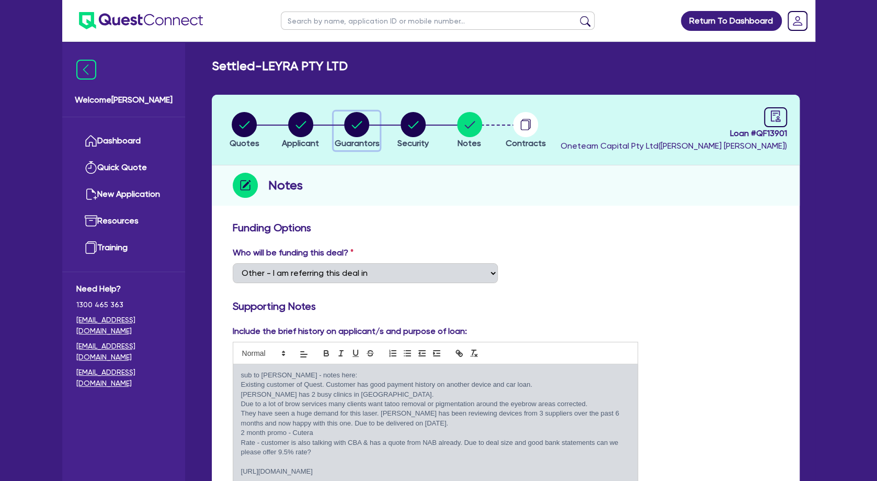
click at [348, 126] on circle "button" at bounding box center [356, 124] width 25 height 25
select select "MRS"
select select "VIC"
select select "MARRIED"
select select "INVESTMENT_PROPERTY"
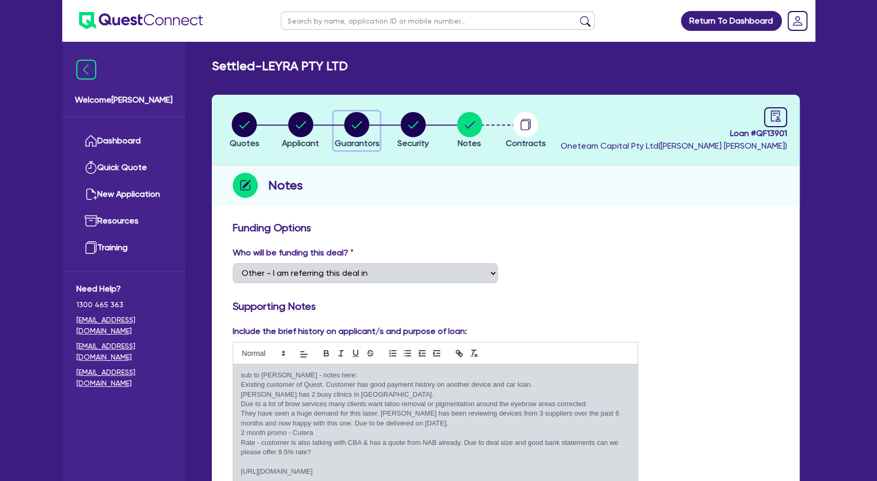
select select "CASH"
select select "VEHICLE"
select select "HOUSEHOLD_PERSONAL"
select select "INVESTMENT_PROPERTY_LOAN"
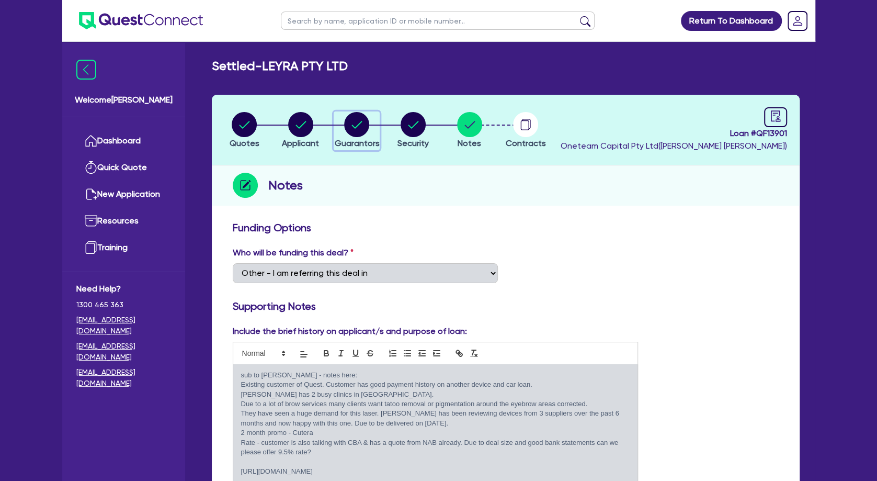
select select "VEHICLE_LOAN"
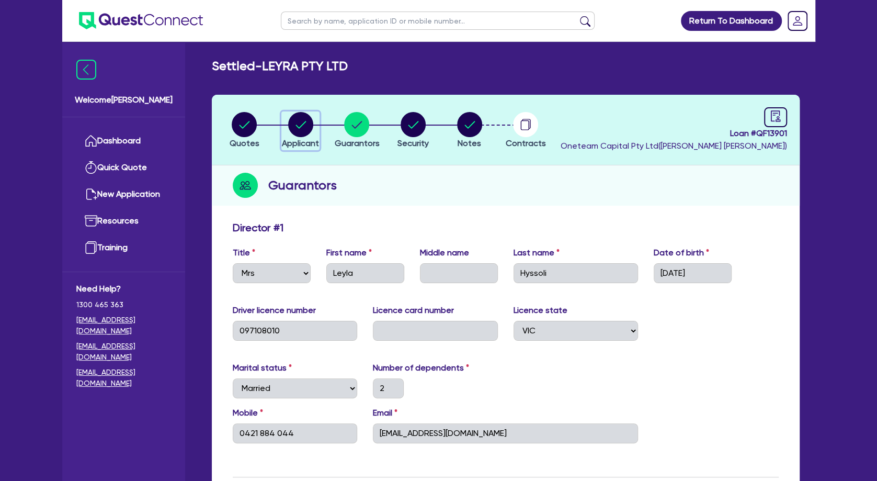
click at [307, 118] on circle "button" at bounding box center [300, 124] width 25 height 25
select select "COMPANY"
select select "HEALTH_BEAUTY"
select select "HAIR_BEAUTY_SALONS"
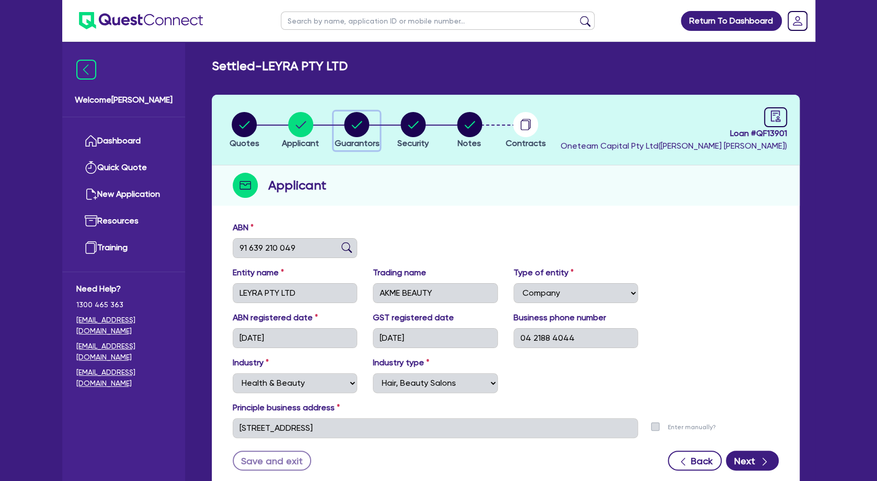
click at [354, 129] on circle "button" at bounding box center [356, 124] width 25 height 25
select select "MRS"
select select "VIC"
select select "MARRIED"
select select "INVESTMENT_PROPERTY"
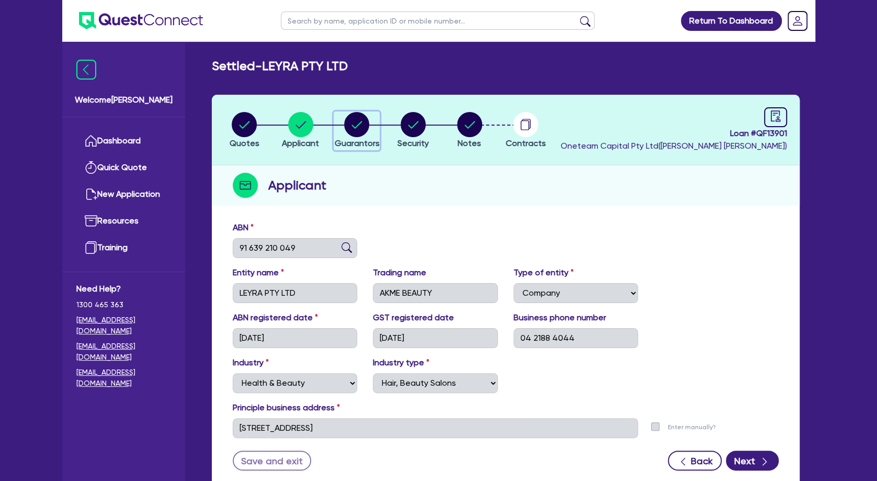
select select "CASH"
select select "VEHICLE"
select select "HOUSEHOLD_PERSONAL"
select select "INVESTMENT_PROPERTY_LOAN"
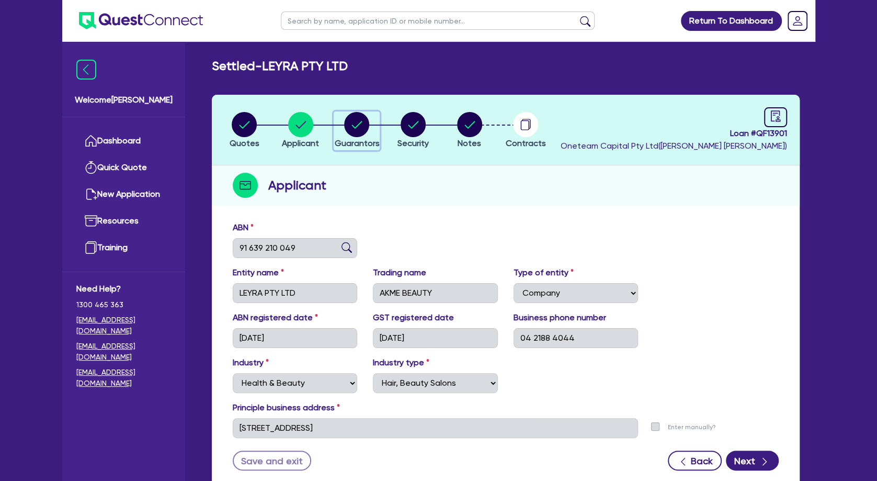
select select "VEHICLE_LOAN"
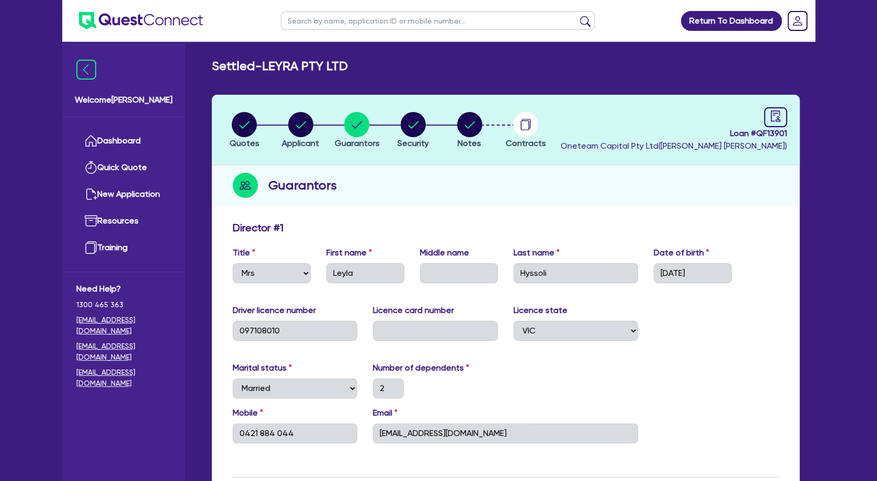
click at [295, 125] on circle "button" at bounding box center [300, 124] width 25 height 25
select select "COMPANY"
select select "HEALTH_BEAUTY"
select select "HAIR_BEAUTY_SALONS"
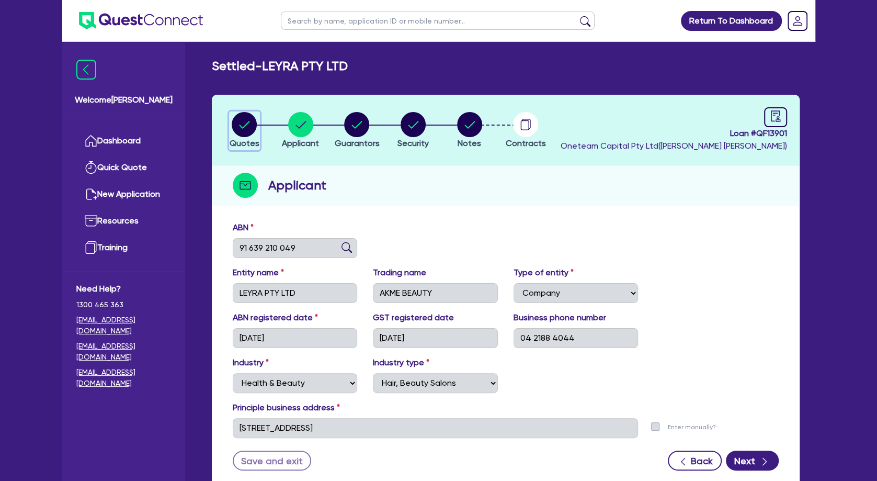
click at [239, 122] on circle "button" at bounding box center [244, 124] width 25 height 25
select select "TERTIARY_ASSETS"
select select "BEAUTY_EQUIPMENT"
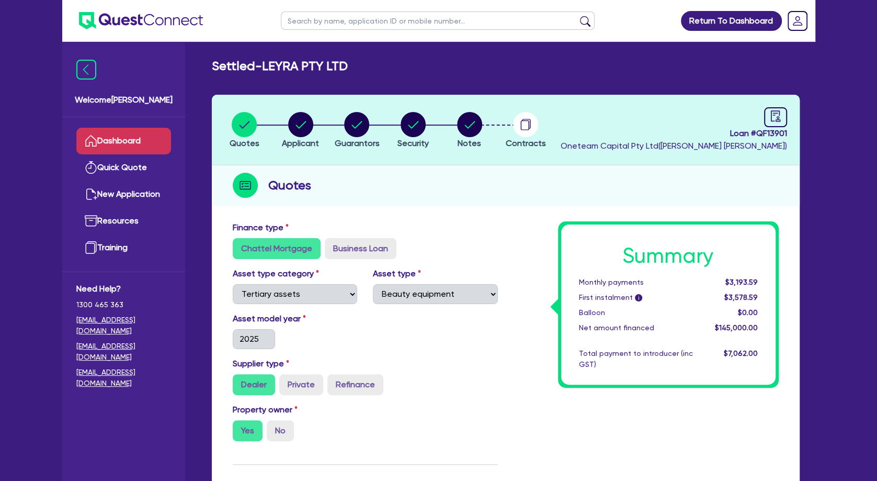
click at [136, 143] on link "Dashboard" at bounding box center [123, 141] width 95 height 27
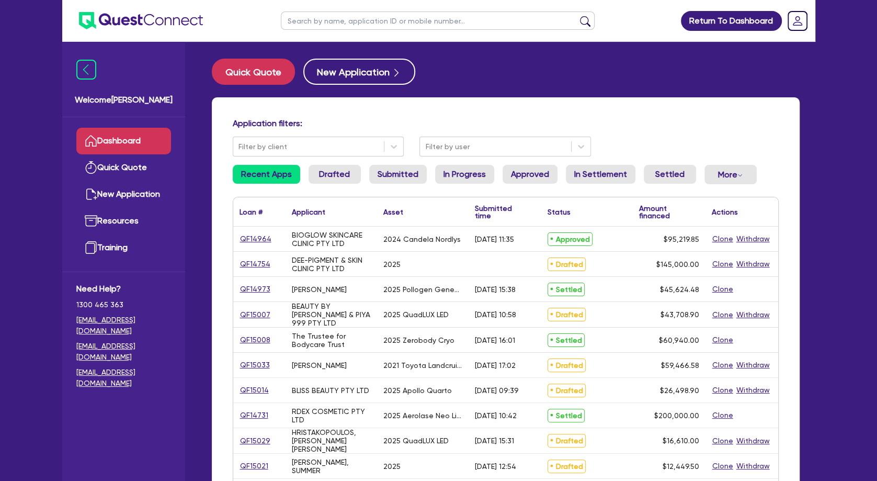
click at [424, 119] on h4 "Application filters:" at bounding box center [506, 123] width 546 height 10
click at [52, 200] on div "Return To Dashboard Edit Profile Logout Welcome Sean Dashboard Quick Quote New …" at bounding box center [438, 422] width 877 height 845
click at [424, 123] on h4 "Application filters:" at bounding box center [506, 123] width 546 height 10
click at [424, 61] on div "Quick Quote New Application" at bounding box center [506, 72] width 588 height 26
click at [343, 80] on button "New Application" at bounding box center [359, 72] width 112 height 26
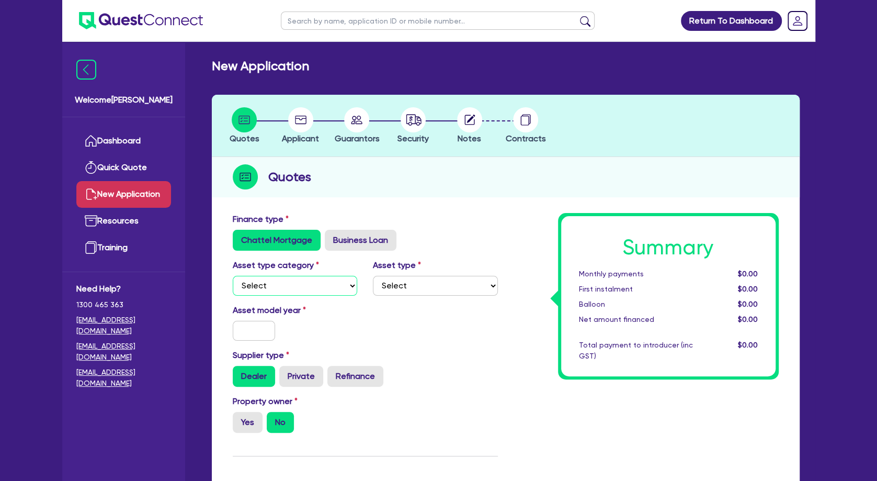
click at [233, 276] on select "Select Cars and light trucks Primary assets Secondary assets Tertiary assets" at bounding box center [295, 286] width 125 height 20
select select "TERTIARY_ASSETS"
click option "Tertiary assets" at bounding box center [0, 0] width 0 height 0
click at [373, 276] on select "Select Beauty equipment IT equipment IT software Watercraft Other" at bounding box center [435, 286] width 125 height 20
select select "BEAUTY_EQUIPMENT"
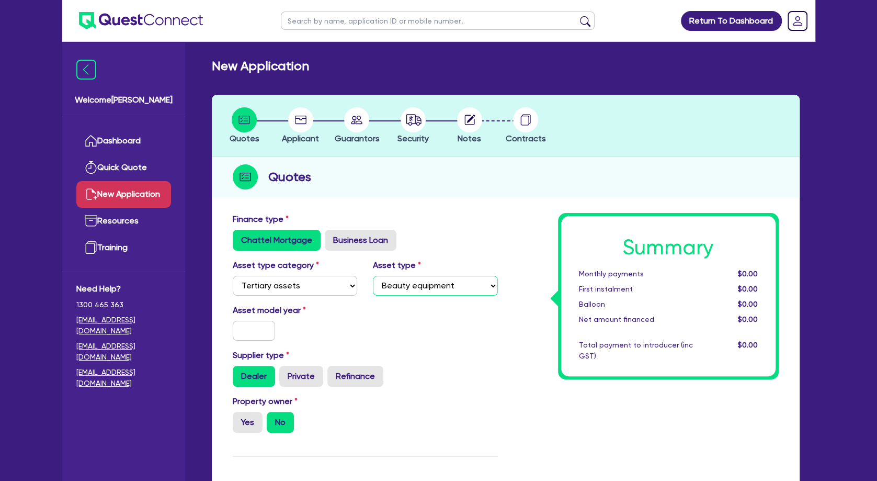
click option "Beauty equipment" at bounding box center [0, 0] width 0 height 0
click at [255, 330] on input "text" at bounding box center [254, 331] width 43 height 20
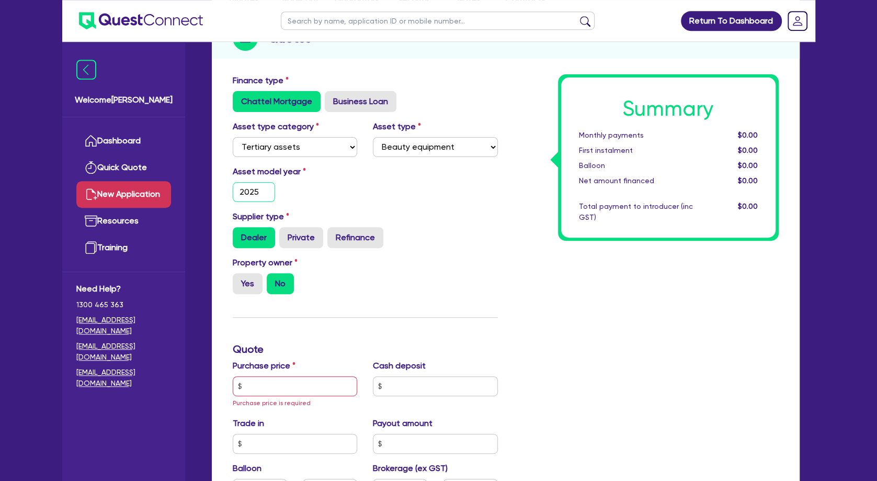
scroll to position [166, 0]
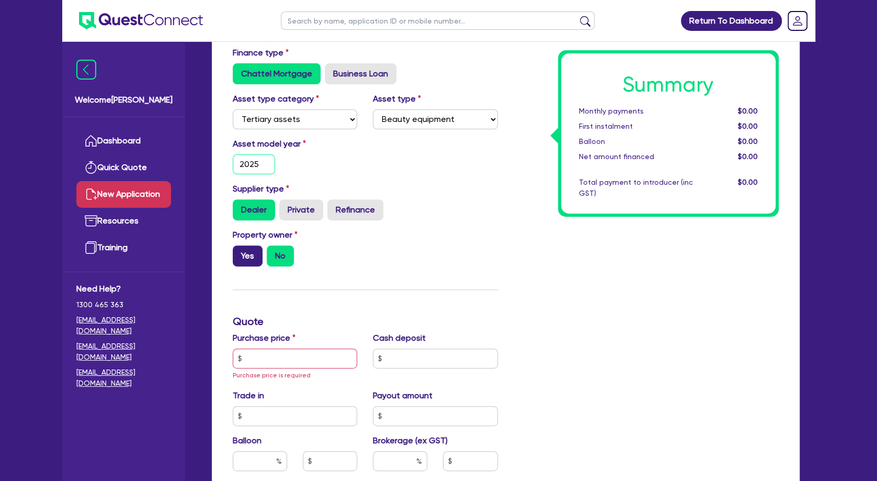
type input "2025"
click at [248, 247] on label "Yes" at bounding box center [248, 255] width 30 height 21
click at [240, 247] on input "Yes" at bounding box center [236, 248] width 7 height 7
radio input "true"
click at [281, 356] on input "text" at bounding box center [295, 358] width 125 height 20
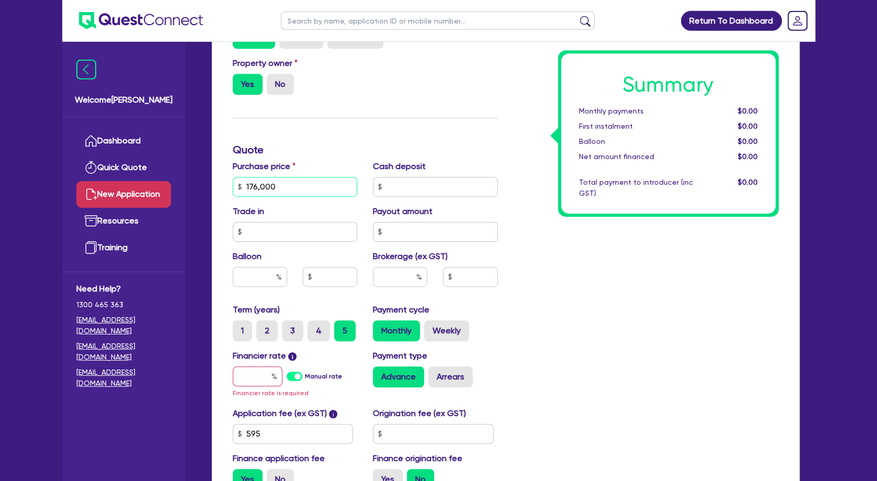
scroll to position [345, 0]
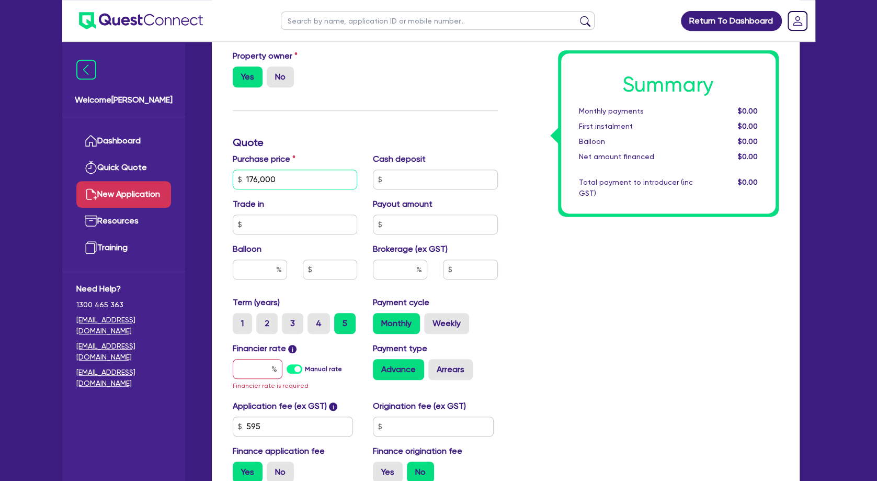
type input "176,000"
click at [257, 371] on input "text" at bounding box center [258, 369] width 50 height 20
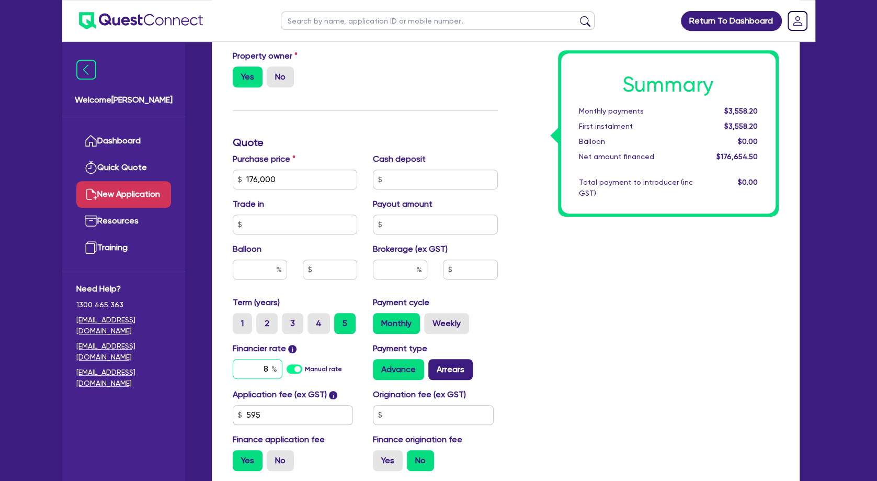
type input "8"
click at [424, 364] on label "Arrears" at bounding box center [450, 369] width 44 height 21
click at [424, 364] on input "Arrears" at bounding box center [431, 362] width 7 height 7
radio input "true"
click at [400, 264] on input "text" at bounding box center [400, 270] width 54 height 20
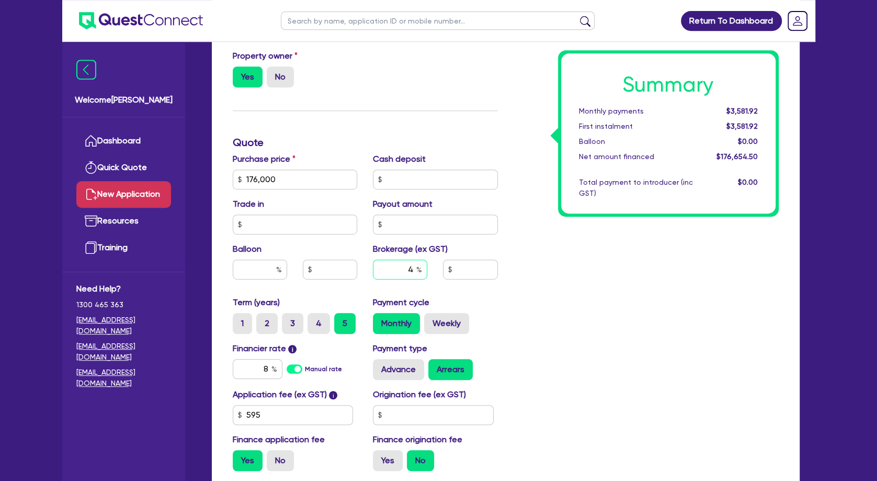
type input "4"
click at [424, 293] on div "Summary Monthly payments $3,581.92 First instalment $3,581.92 Balloon $0.00 Net…" at bounding box center [646, 174] width 281 height 612
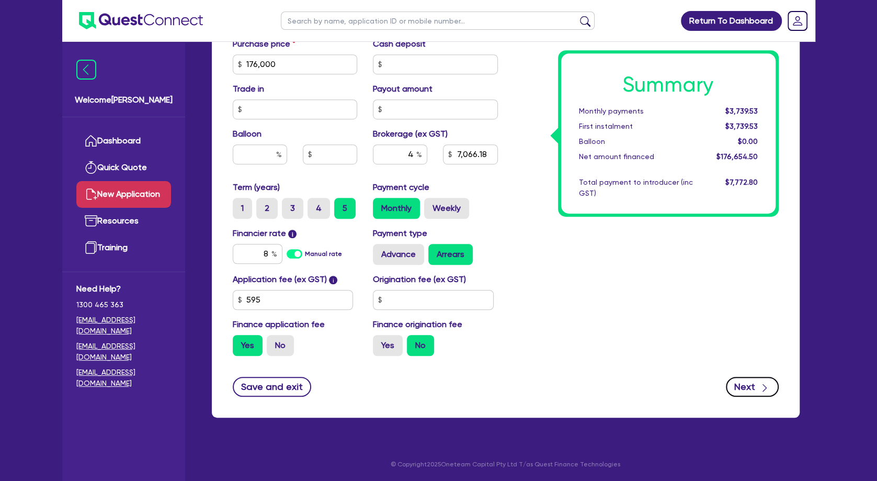
click at [424, 382] on button "Next" at bounding box center [752, 387] width 53 height 20
type input "7,066.18"
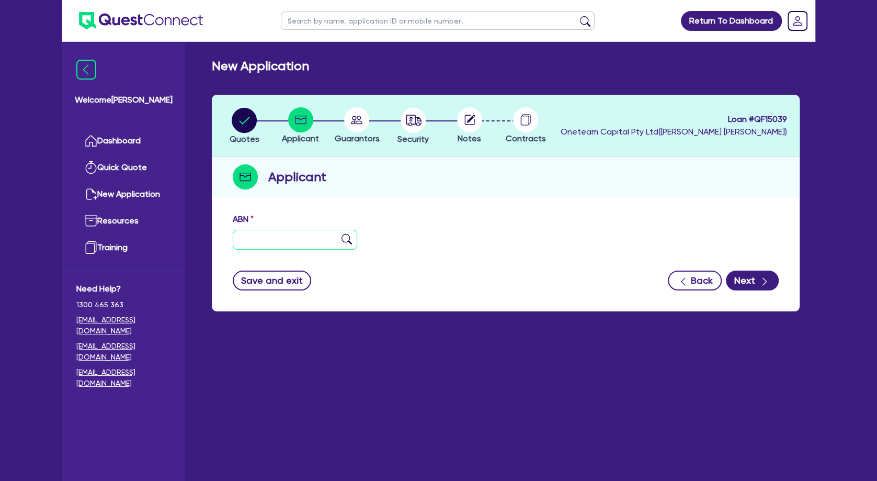
click at [296, 235] on input "text" at bounding box center [295, 240] width 125 height 20
paste input "66 479 861 521"
type input "66 479 861 521"
click at [349, 242] on img at bounding box center [347, 239] width 10 height 10
type input "The Trustee for BEN & JUNIE FAMILY TRUST"
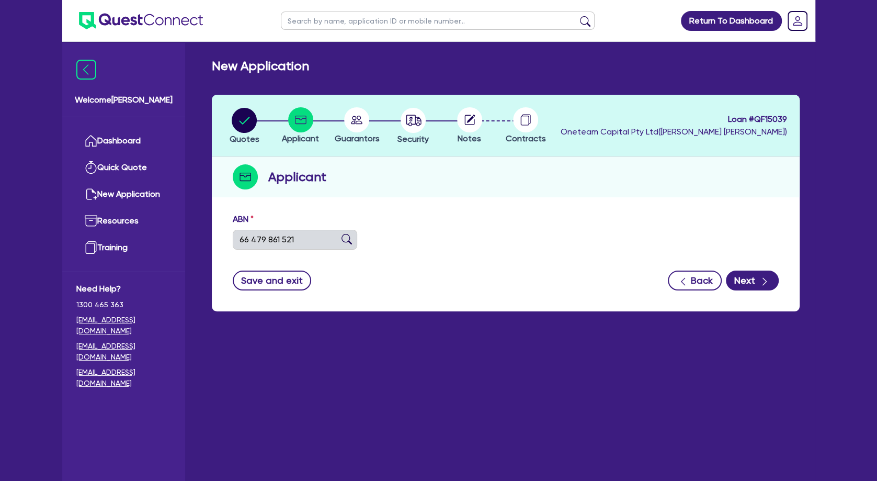
select select "TRUST"
type input "[DATE]"
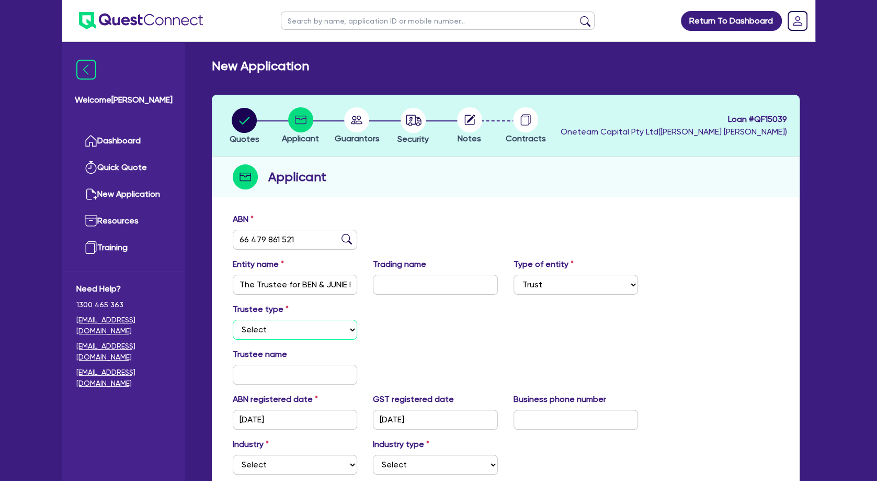
click at [233, 320] on select "Select Individual Company" at bounding box center [295, 330] width 125 height 20
select select "COMPANY"
click option "Company" at bounding box center [0, 0] width 0 height 0
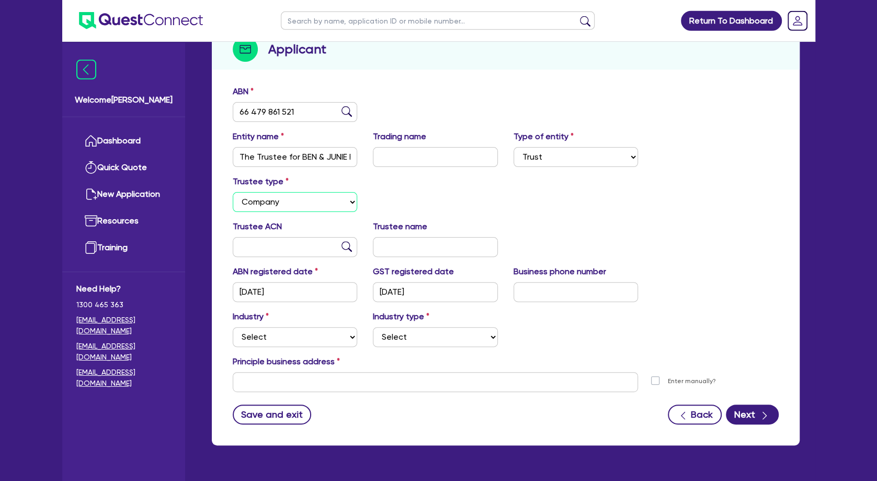
scroll to position [128, 0]
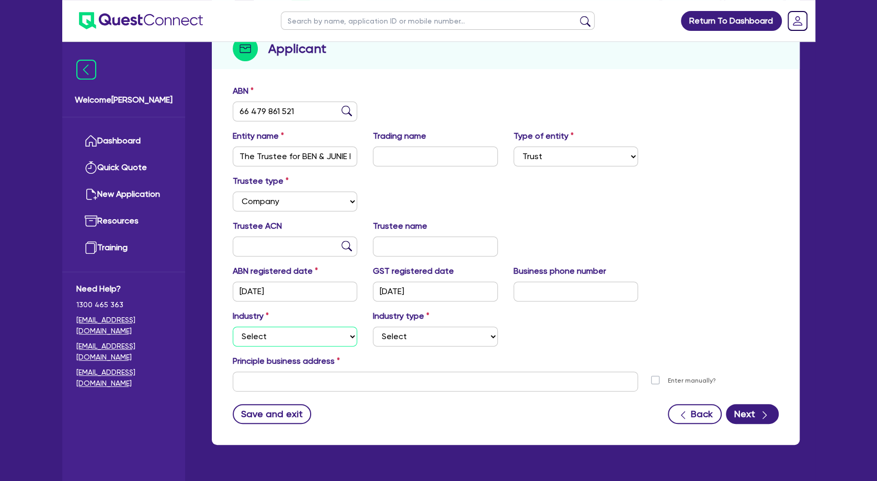
click at [233, 326] on select "Select Accomodation & Food Services Administrative & Support Services Agricultu…" at bounding box center [295, 336] width 125 height 20
select select "HEALTH_BEAUTY"
click option "Health & Beauty" at bounding box center [0, 0] width 0 height 0
click at [373, 326] on select "Select [MEDICAL_DATA], [MEDICAL_DATA] Services Cosmetics Supplies Day Spas, Hea…" at bounding box center [435, 336] width 125 height 20
select select "HAIR_BEAUTY_SALONS"
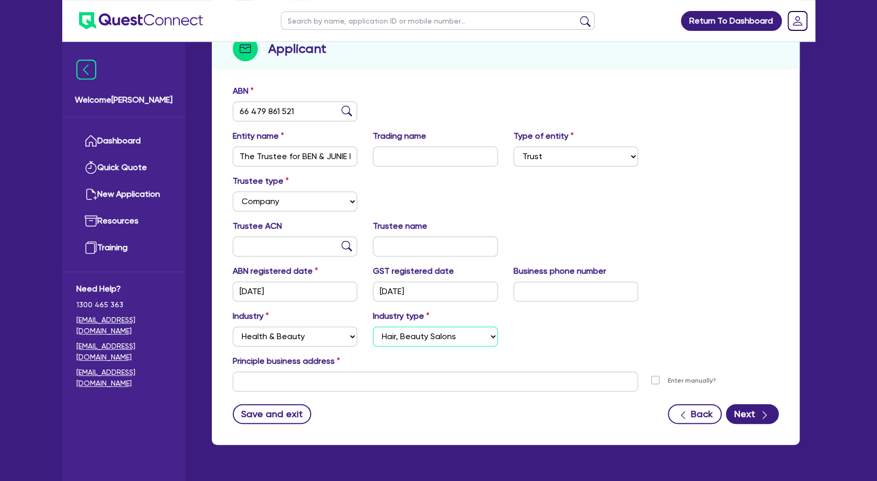
click option "Hair, Beauty Salons" at bounding box center [0, 0] width 0 height 0
click at [424, 286] on input "text" at bounding box center [576, 291] width 125 height 20
paste input "04 0246 7113"
type input "04 0246 7113"
click at [424, 223] on div "Trustee ACN Trustee name" at bounding box center [506, 242] width 562 height 45
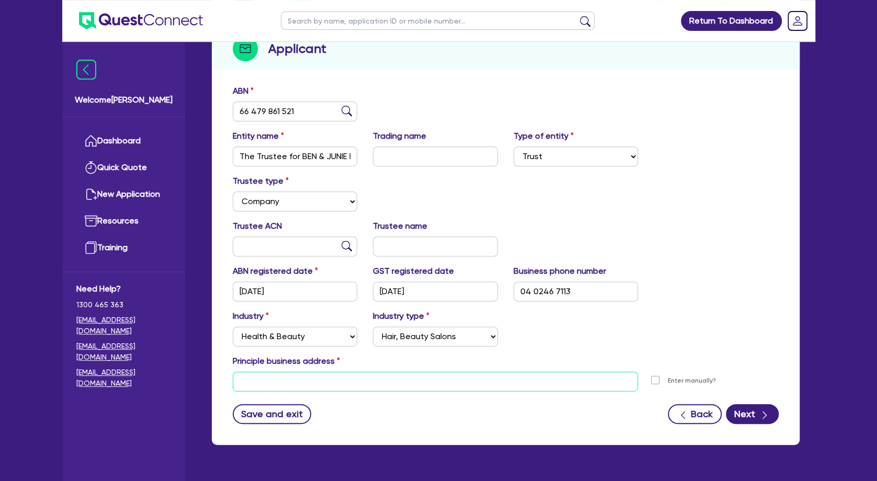
click at [347, 383] on input "text" at bounding box center [436, 381] width 406 height 20
paste input "0402 467 113"
type input "0402 467 113"
click at [347, 383] on input "0402 467 113" at bounding box center [436, 381] width 406 height 20
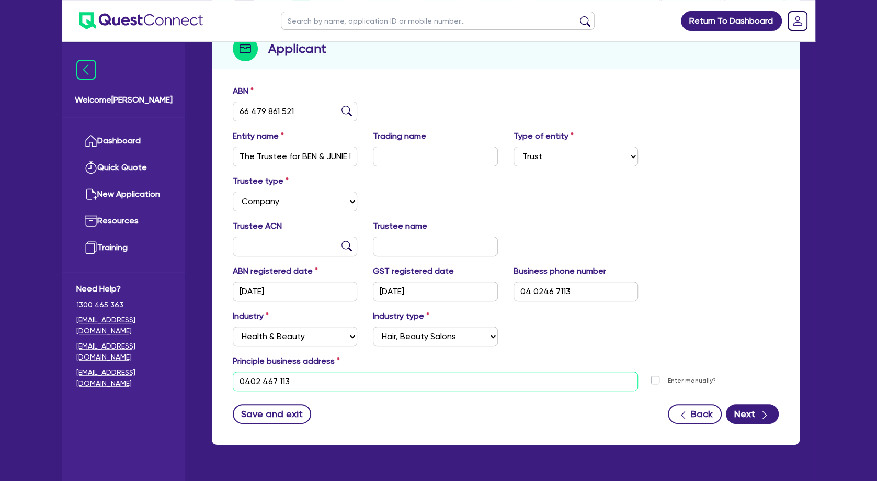
drag, startPoint x: 347, startPoint y: 383, endPoint x: 225, endPoint y: 396, distance: 122.5
click at [233, 391] on input "0402 467 113" at bounding box center [436, 381] width 406 height 20
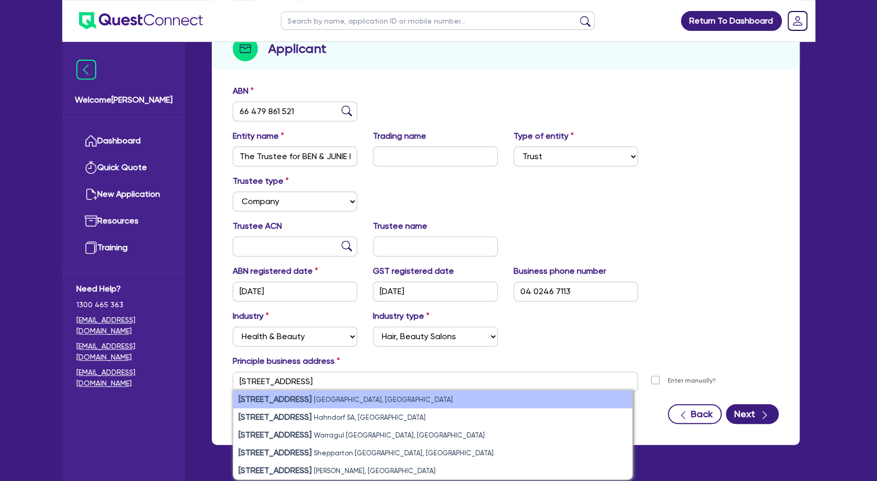
click at [315, 398] on small "Mount Waverley VIC, Australia" at bounding box center [383, 400] width 139 height 8
type input "[STREET_ADDRESS]"
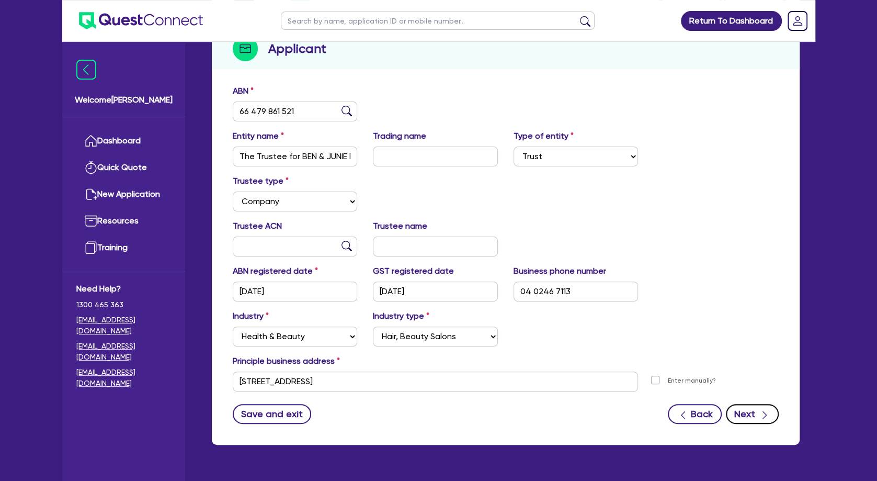
click at [424, 415] on button "Next" at bounding box center [752, 414] width 53 height 20
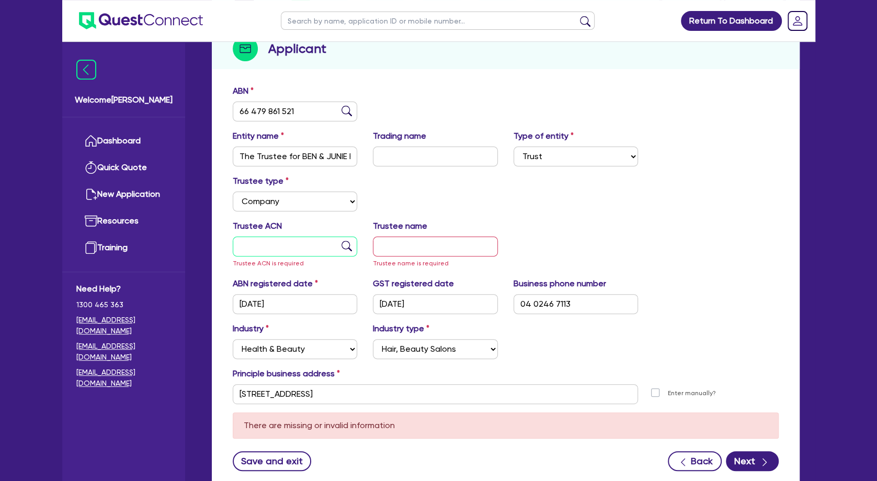
click at [300, 244] on input "text" at bounding box center [295, 246] width 125 height 20
type input "123 467 68"
click at [399, 238] on input "text" at bounding box center [435, 246] width 125 height 20
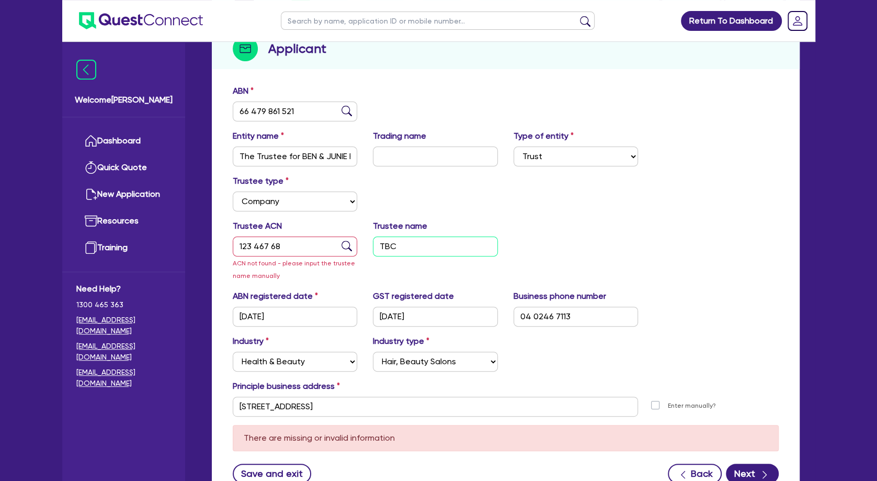
type input "TBC"
click at [424, 226] on div "Trustee ACN 123 467 68 ACN not found - please input the trustee name manually T…" at bounding box center [506, 255] width 562 height 70
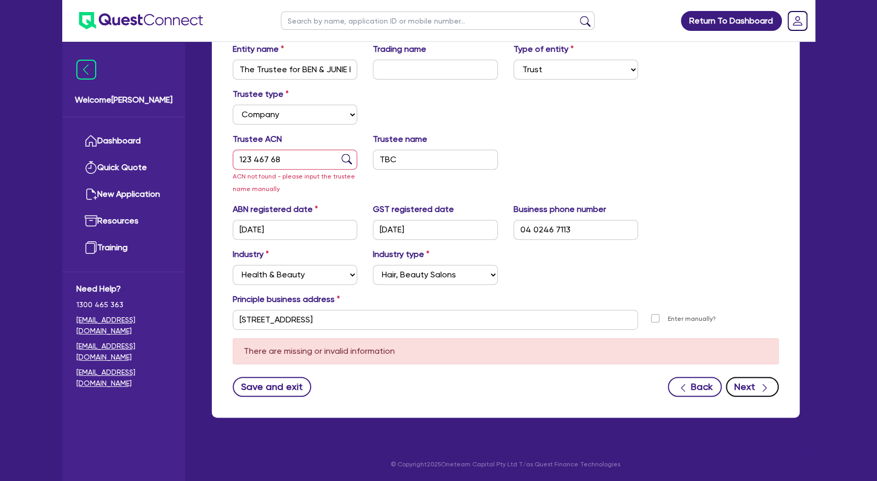
click at [424, 385] on button "Next" at bounding box center [752, 387] width 53 height 20
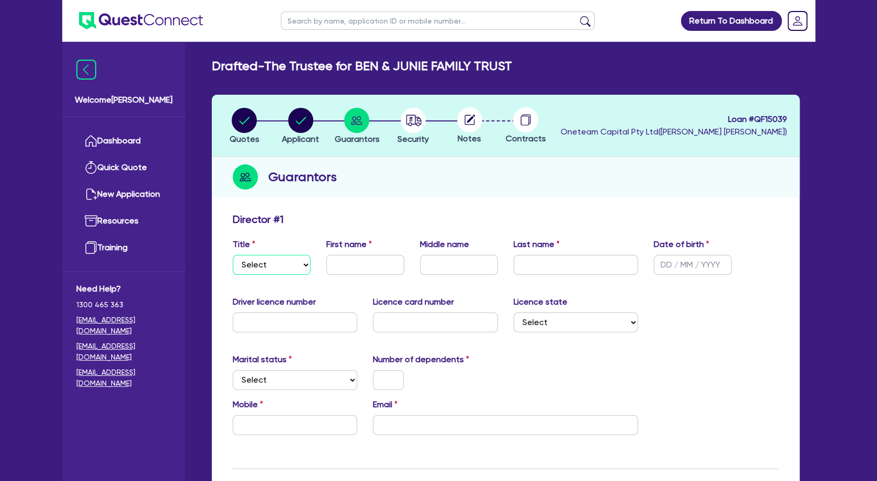
click at [233, 255] on select "Select Mr Mrs Ms Miss Dr" at bounding box center [272, 265] width 78 height 20
select select "MRS"
click option "Mrs" at bounding box center [0, 0] width 0 height 0
click at [348, 265] on input "text" at bounding box center [365, 265] width 78 height 20
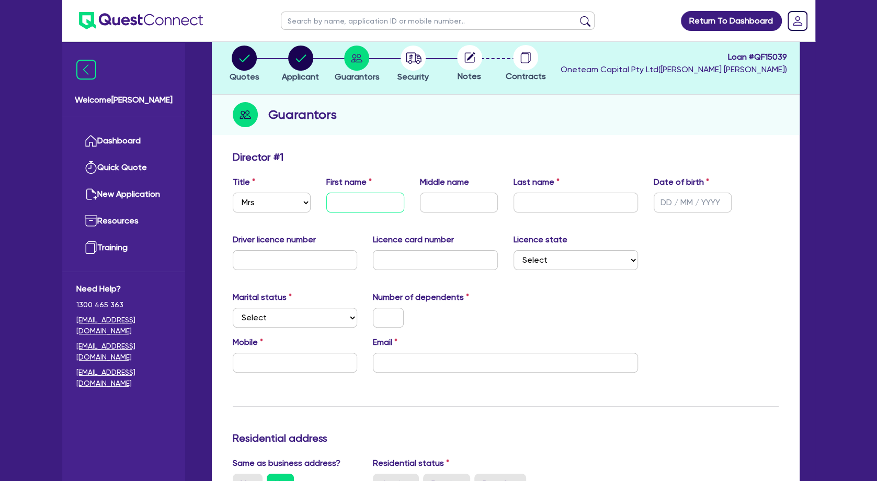
scroll to position [65, 0]
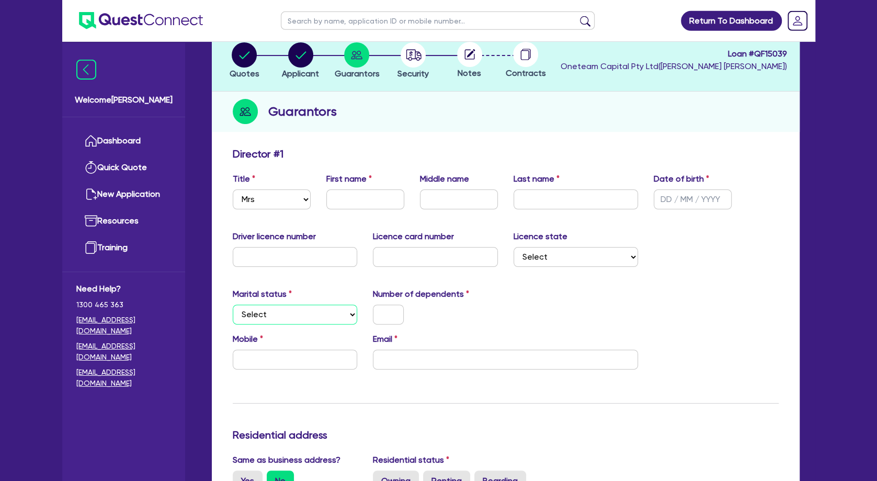
click at [233, 304] on select "Select Single Married De Facto / Partner" at bounding box center [295, 314] width 125 height 20
select select "MARRIED"
click option "Married" at bounding box center [0, 0] width 0 height 0
click at [273, 362] on input "text" at bounding box center [295, 359] width 125 height 20
click at [277, 364] on input "text" at bounding box center [295, 359] width 125 height 20
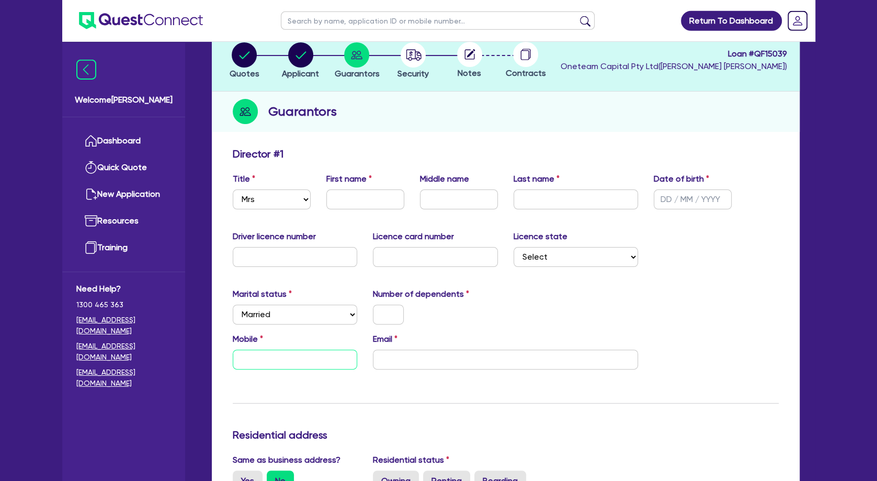
paste input "0402 467 113"
type input "0402 467 113"
click at [233, 304] on select "Select Single Married De Facto / Partner" at bounding box center [295, 314] width 125 height 20
click option "Married" at bounding box center [0, 0] width 0 height 0
click at [386, 310] on input "text" at bounding box center [388, 314] width 31 height 20
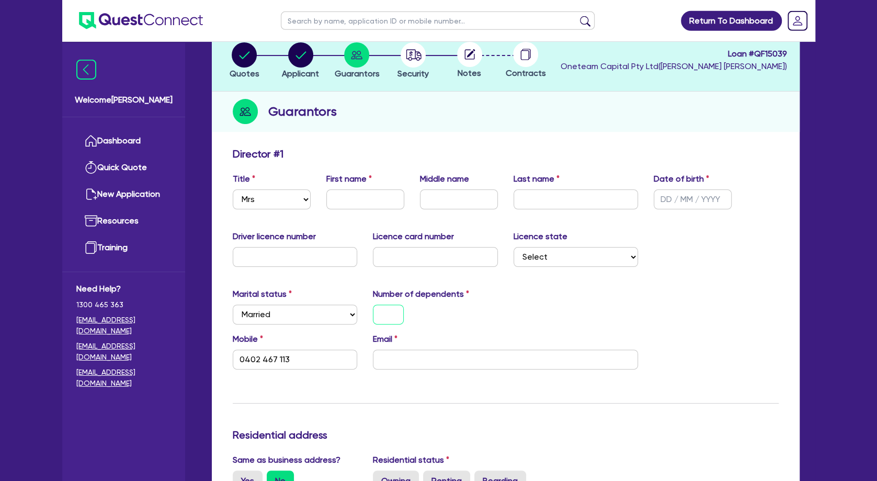
type input "0"
type input "0402 467 113"
click at [423, 356] on input "email" at bounding box center [505, 359] width 265 height 20
paste input "[EMAIL_ADDRESS][DOMAIN_NAME]"
type input "0"
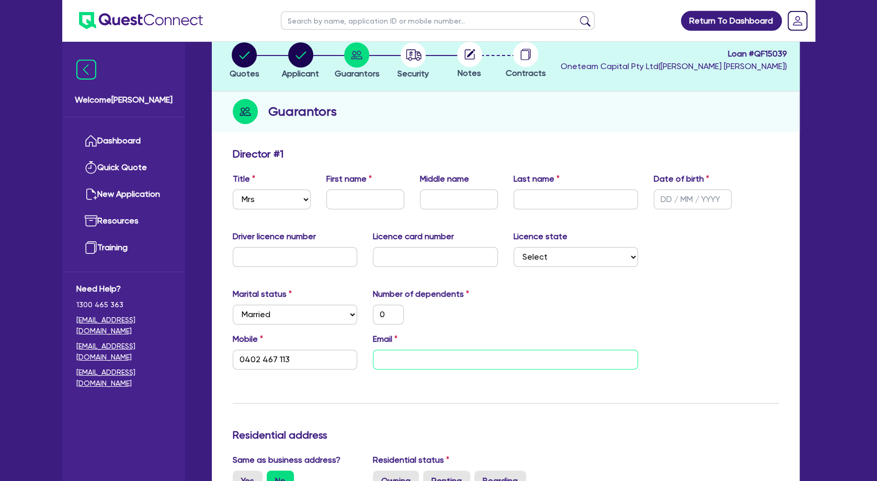
type input "0402 467 113"
type input "[EMAIL_ADDRESS][DOMAIN_NAME]"
click at [424, 247] on select "Select [GEOGRAPHIC_DATA] [GEOGRAPHIC_DATA] [GEOGRAPHIC_DATA] [GEOGRAPHIC_DATA] …" at bounding box center [576, 257] width 125 height 20
select select "VIC"
click option "VIC" at bounding box center [0, 0] width 0 height 0
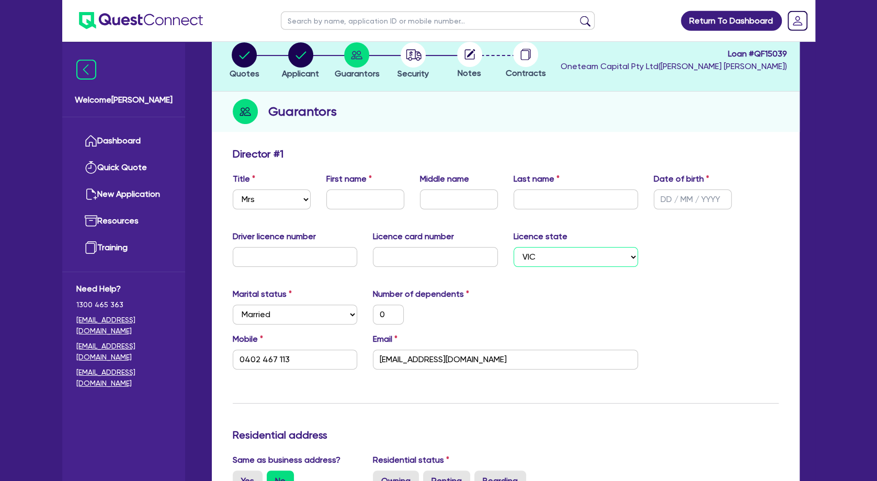
type input "0"
type input "0402 467 113"
click at [424, 313] on div "Marital status Select [DEMOGRAPHIC_DATA] Married De Facto / Partner Number of d…" at bounding box center [506, 310] width 562 height 45
click at [343, 206] on input "text" at bounding box center [365, 199] width 78 height 20
paste input "[PERSON_NAME]"
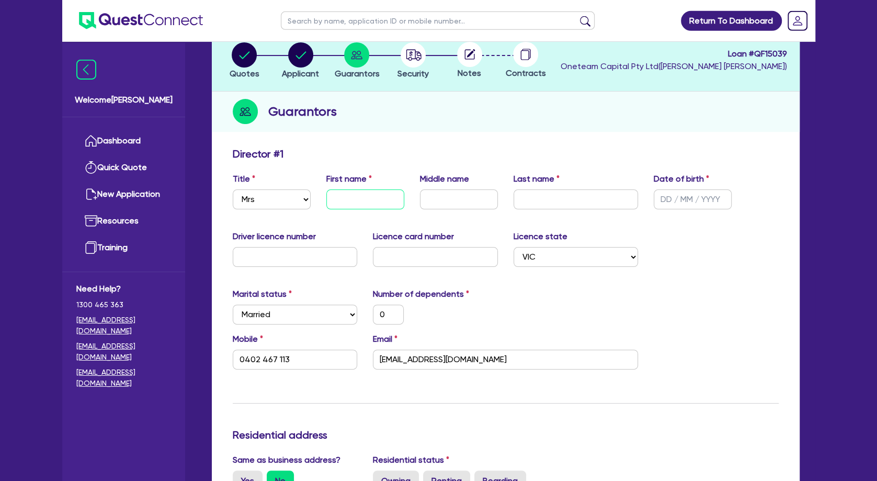
type input "[PERSON_NAME]"
type input "0"
type input "0402 467 113"
drag, startPoint x: 388, startPoint y: 201, endPoint x: 368, endPoint y: 201, distance: 20.4
click at [368, 201] on input "[PERSON_NAME]" at bounding box center [365, 199] width 78 height 20
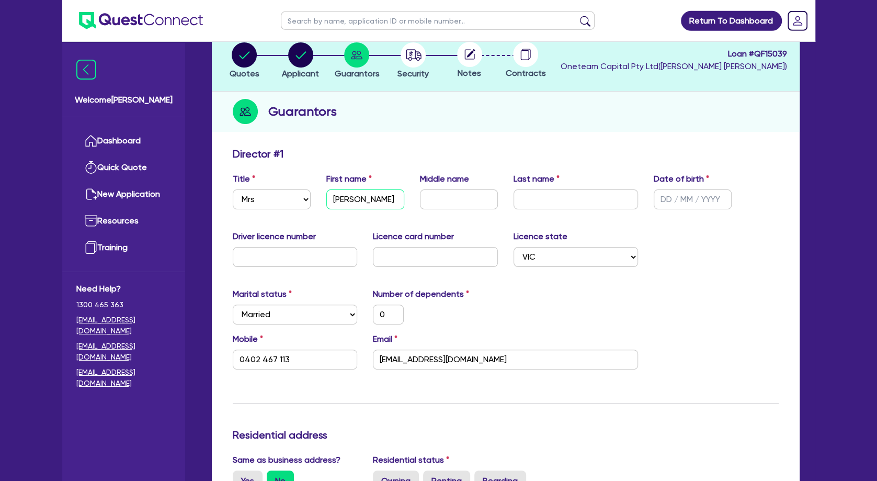
click at [368, 201] on input "[PERSON_NAME]" at bounding box center [365, 199] width 78 height 20
click at [377, 201] on input "[PERSON_NAME]" at bounding box center [365, 199] width 78 height 20
drag, startPoint x: 386, startPoint y: 201, endPoint x: 366, endPoint y: 202, distance: 19.4
click at [366, 202] on input "[PERSON_NAME]" at bounding box center [365, 199] width 78 height 20
type input "Joowon"
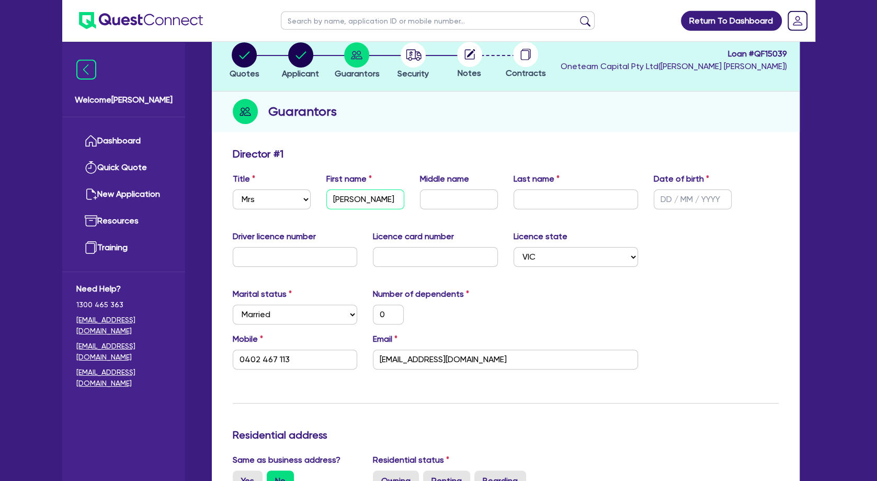
type input "0"
type input "0402 467 113"
type input "Joowon"
click at [424, 197] on input "text" at bounding box center [576, 199] width 125 height 20
paste input "Park"
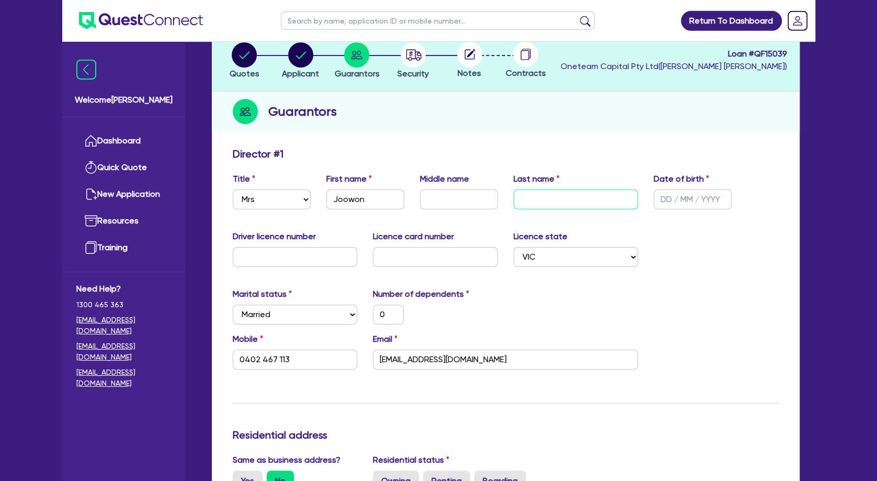
type input "Park"
type input "0"
type input "0402 467 113"
type input "Park"
click at [424, 193] on input "text" at bounding box center [693, 199] width 78 height 20
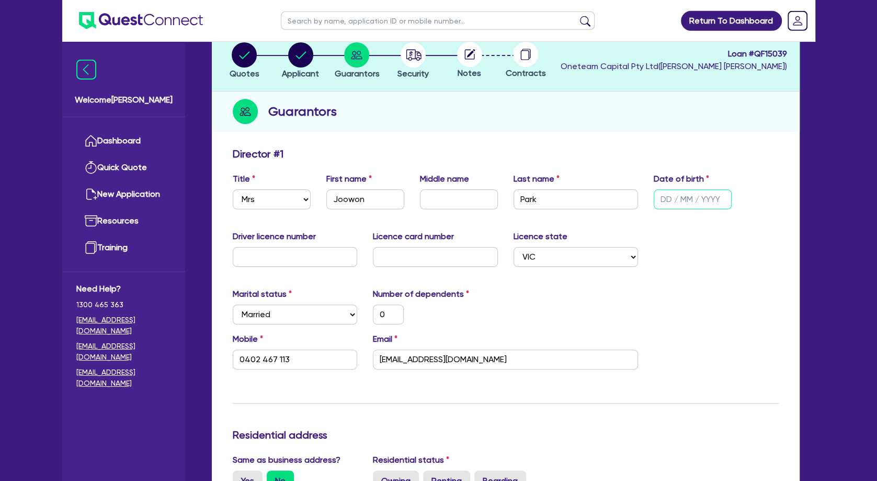
type input "1 / /"
click at [424, 272] on div "Driver licence number Licence card number Licence state Select NSW VIC QLD TAS …" at bounding box center [506, 252] width 562 height 45
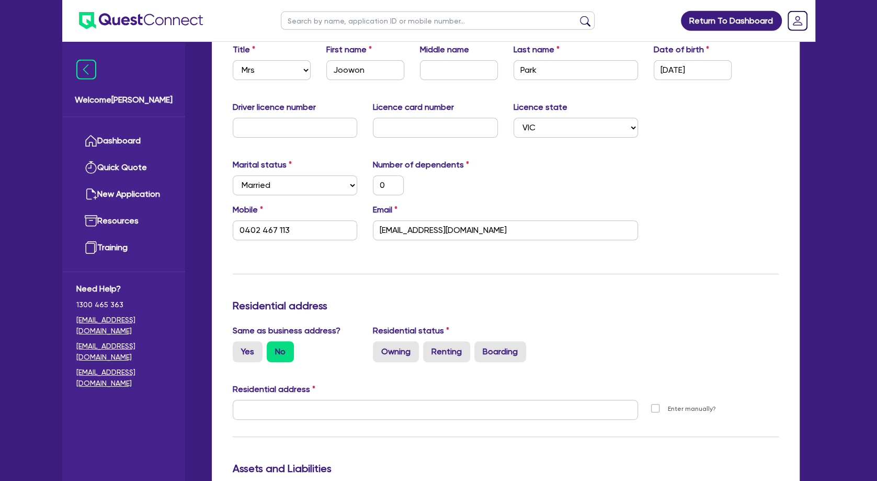
scroll to position [195, 0]
click at [391, 356] on label "Owning" at bounding box center [396, 351] width 46 height 21
click at [380, 347] on input "Owning" at bounding box center [376, 344] width 7 height 7
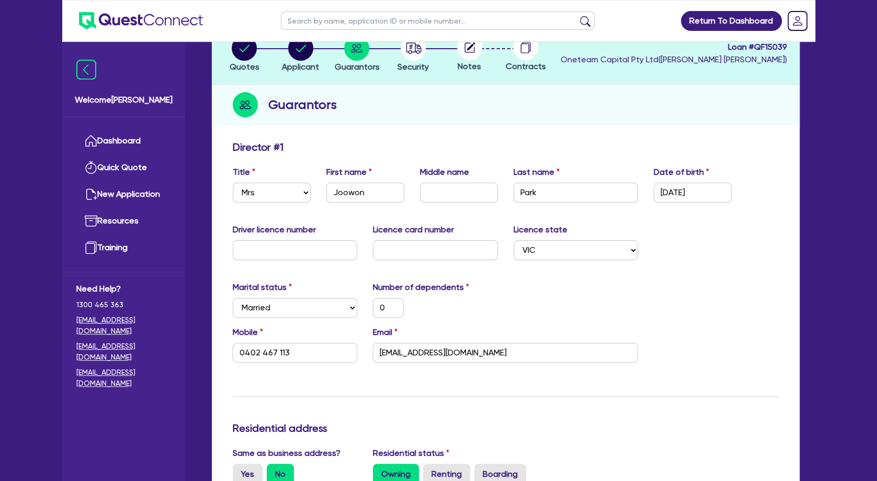
scroll to position [0, 0]
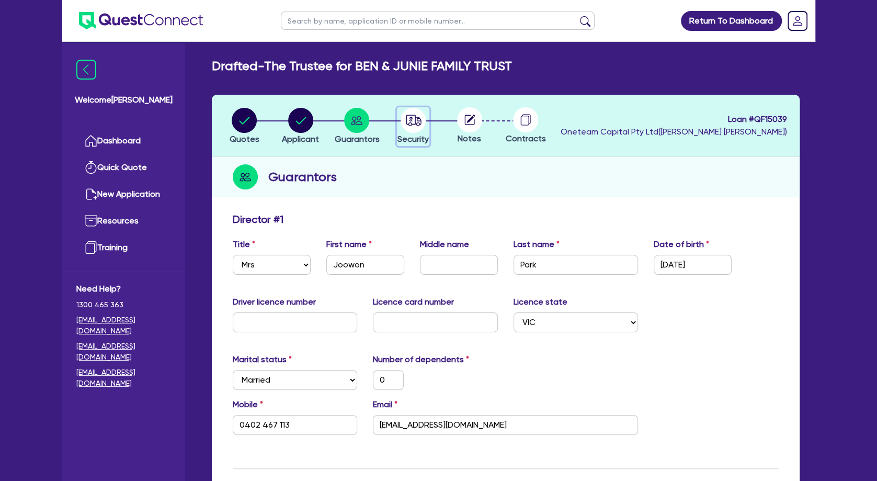
click at [414, 115] on icon "button" at bounding box center [414, 120] width 15 height 11
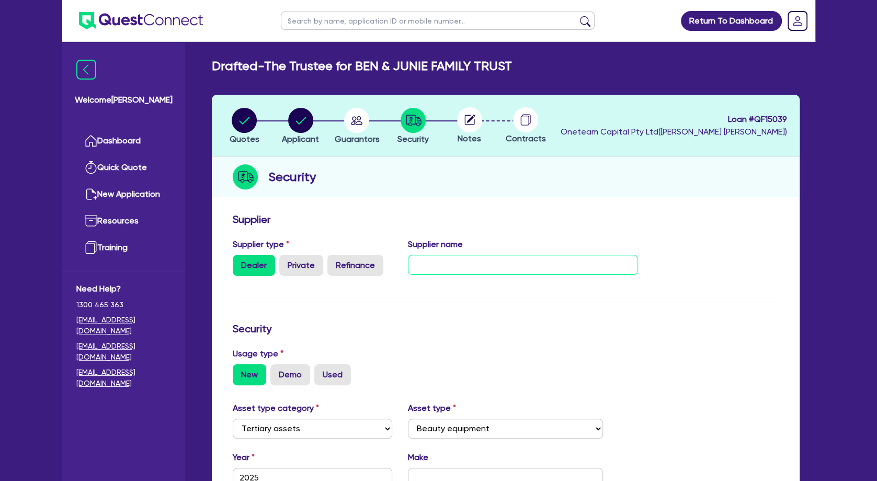
click at [424, 264] on input "text" at bounding box center [523, 265] width 230 height 20
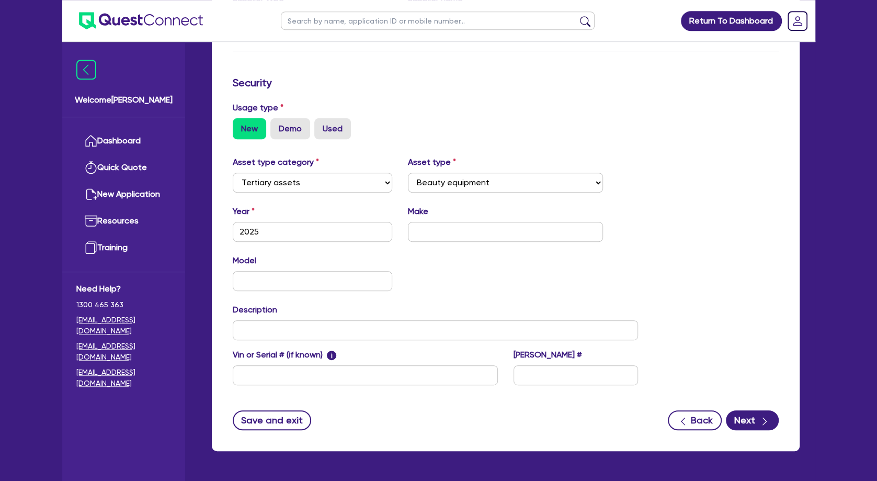
scroll to position [246, 0]
click at [424, 235] on input "text" at bounding box center [505, 232] width 195 height 20
click at [424, 231] on input "Inmode Optimaz max" at bounding box center [505, 232] width 195 height 20
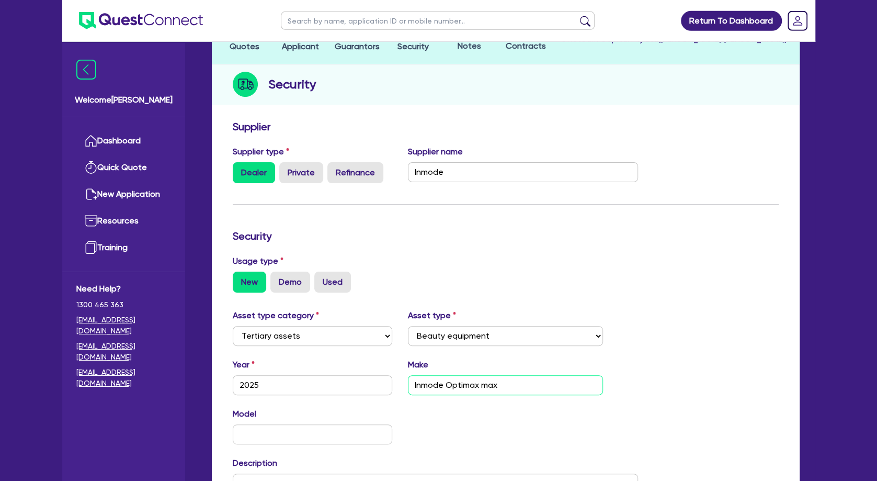
scroll to position [0, 0]
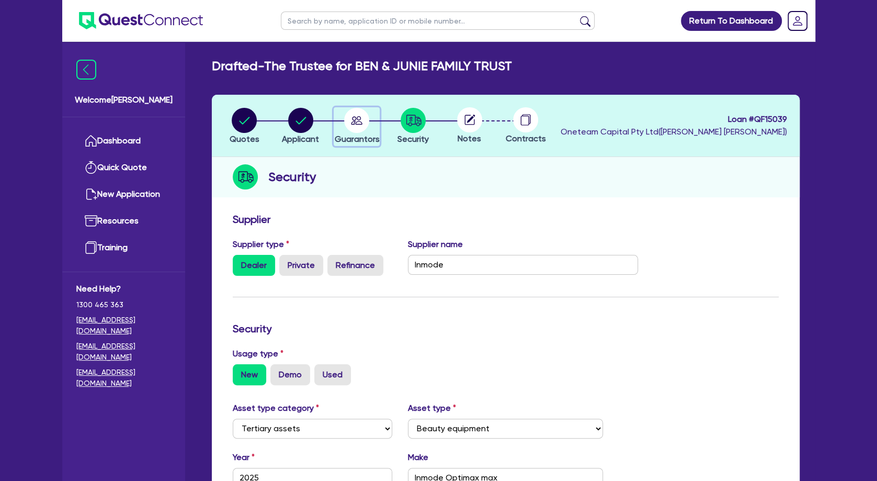
click at [356, 120] on circle "button" at bounding box center [356, 120] width 25 height 25
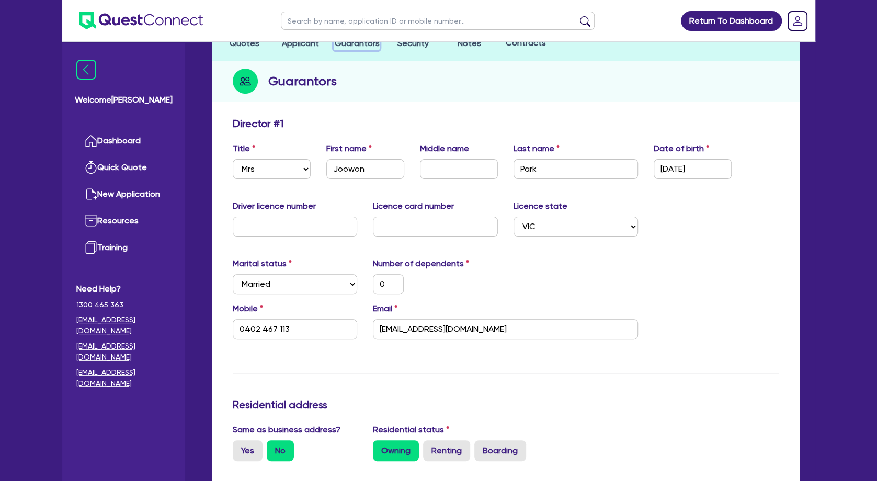
scroll to position [99, 0]
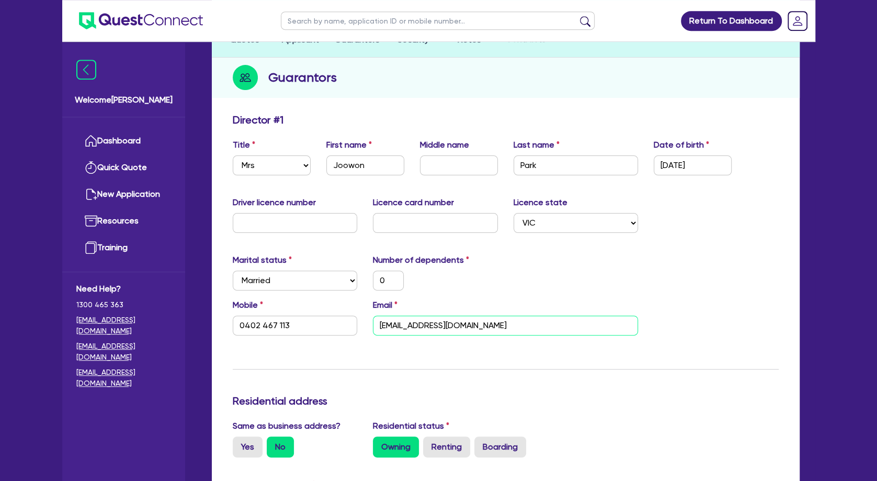
click at [424, 323] on input "[EMAIL_ADDRESS][DOMAIN_NAME]" at bounding box center [505, 325] width 265 height 20
click at [424, 342] on div "Mobile 0402 467 113 Email junishclinic@gmail.com" at bounding box center [506, 321] width 562 height 45
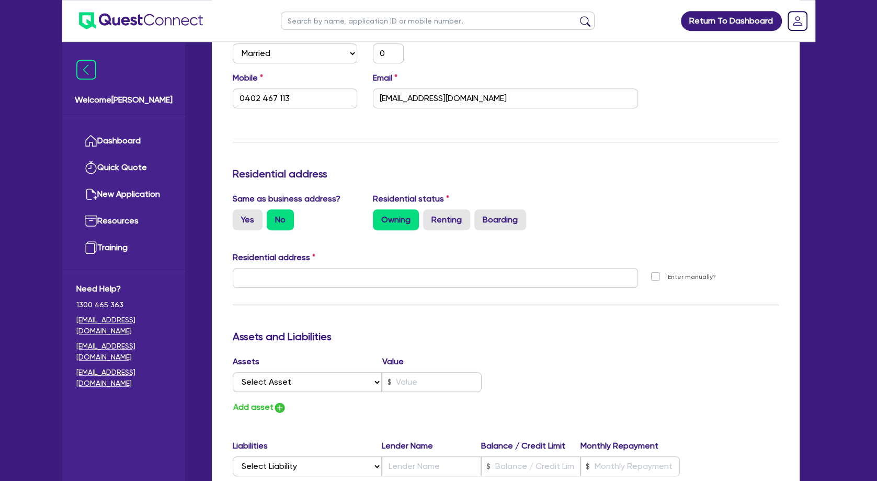
scroll to position [492, 0]
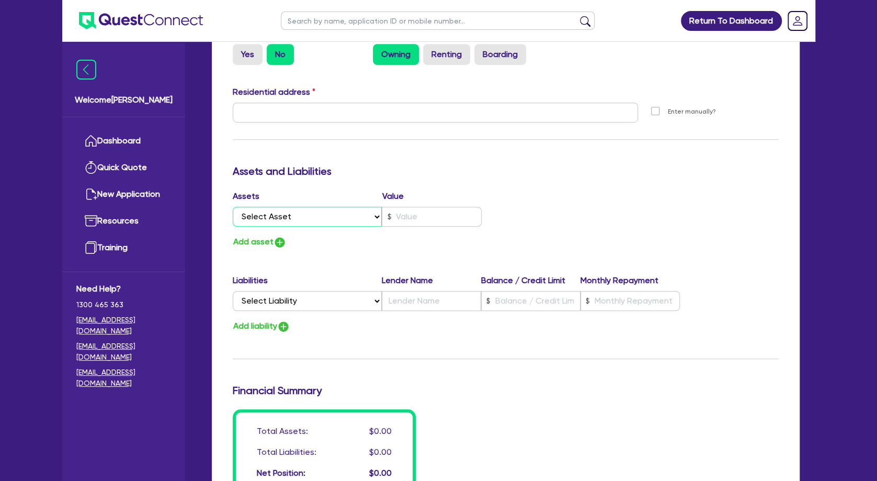
click at [233, 207] on select "Select Asset Cash Property Investment property Vehicle Truck Trailer Equipment …" at bounding box center [308, 217] width 150 height 20
click option "Property" at bounding box center [0, 0] width 0 height 0
click at [254, 240] on button "Add asset" at bounding box center [260, 242] width 54 height 14
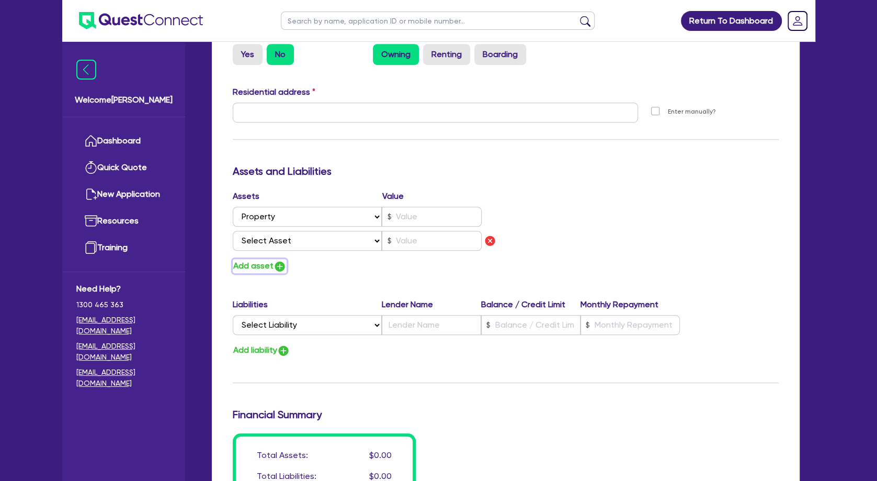
click at [255, 265] on button "Add asset" at bounding box center [260, 266] width 54 height 14
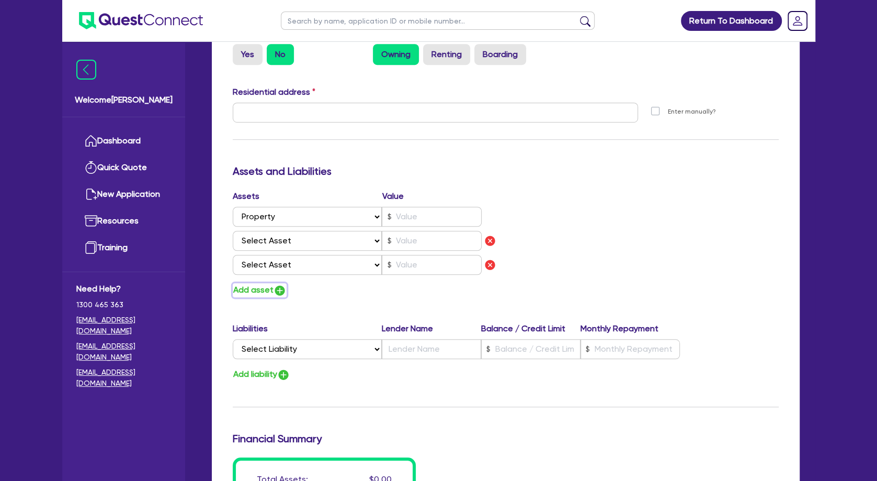
click at [256, 294] on button "Add asset" at bounding box center [260, 290] width 54 height 14
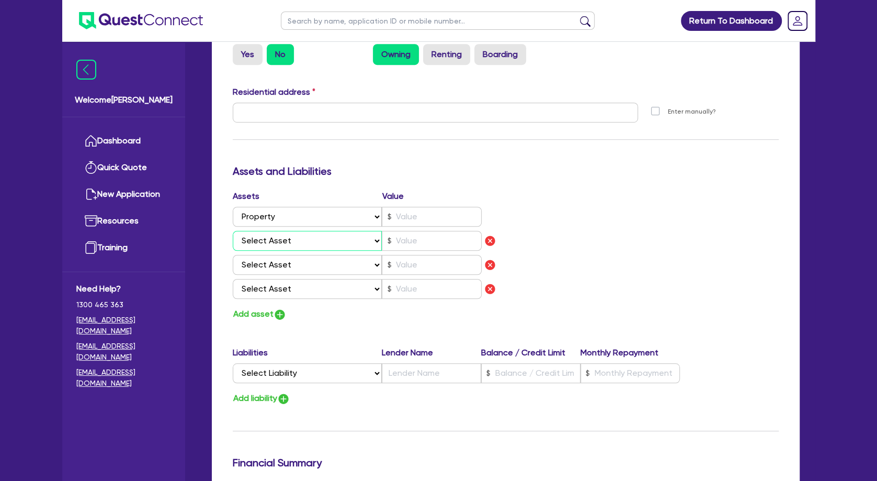
click at [233, 231] on select "Select Asset Cash Property Investment property Vehicle Truck Trailer Equipment …" at bounding box center [308, 241] width 150 height 20
click option "Cash" at bounding box center [0, 0] width 0 height 0
click at [233, 255] on select "Select Asset Cash Property Investment property Vehicle Truck Trailer Equipment …" at bounding box center [308, 265] width 150 height 20
click option "Vehicle" at bounding box center [0, 0] width 0 height 0
click at [233, 279] on select "Select Asset Cash Property Investment property Vehicle Truck Trailer Equipment …" at bounding box center [308, 289] width 150 height 20
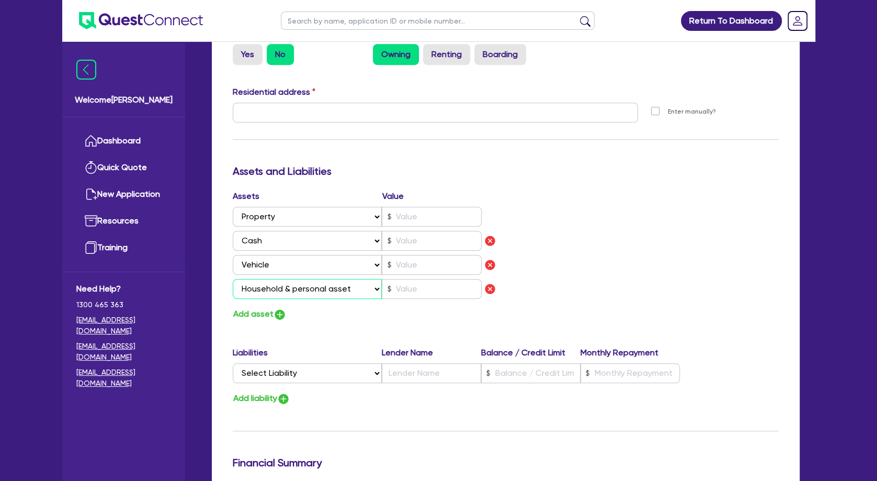
click option "Household & personal asset" at bounding box center [0, 0] width 0 height 0
click at [255, 313] on button "Add asset" at bounding box center [260, 314] width 54 height 14
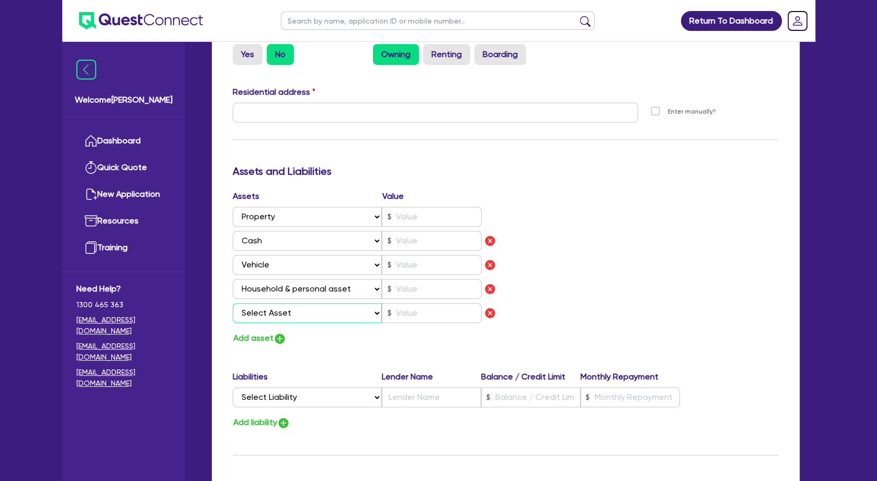
click at [233, 303] on select "Select Asset Cash Property Investment property Vehicle Truck Trailer Equipment …" at bounding box center [308, 313] width 150 height 20
click option "Other asset" at bounding box center [0, 0] width 0 height 0
click at [233, 387] on select "Select Liability Credit card Mortgage Investment property loan Vehicle loan Tru…" at bounding box center [307, 397] width 149 height 20
click option "Mortgage" at bounding box center [0, 0] width 0 height 0
click at [415, 216] on input "text" at bounding box center [432, 217] width 100 height 20
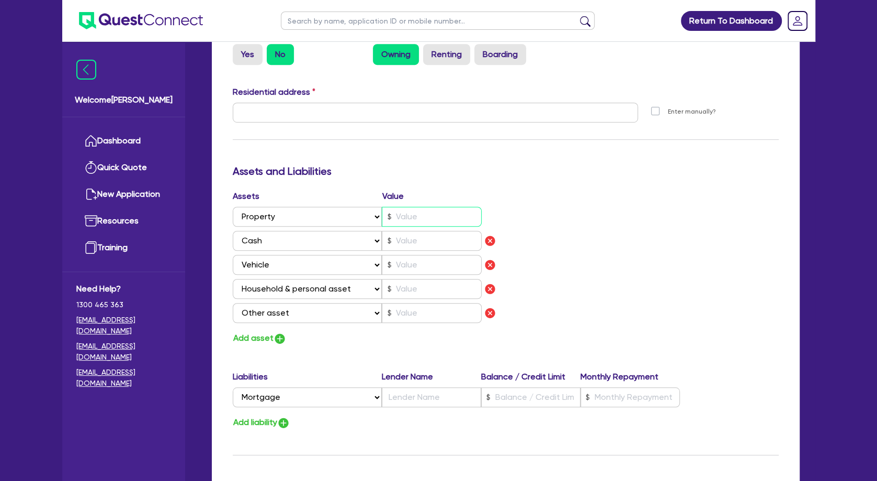
click at [420, 215] on input "text" at bounding box center [432, 217] width 100 height 20
click at [424, 232] on div "Assets Value Select Asset Cash Property Investment property Vehicle Truck Trail…" at bounding box center [506, 267] width 562 height 155
click at [424, 265] on input "text" at bounding box center [432, 265] width 100 height 20
click at [233, 279] on select "Select Asset Cash Property Investment property Vehicle Truck Trailer Equipment …" at bounding box center [308, 289] width 150 height 20
click option "Vehicle" at bounding box center [0, 0] width 0 height 0
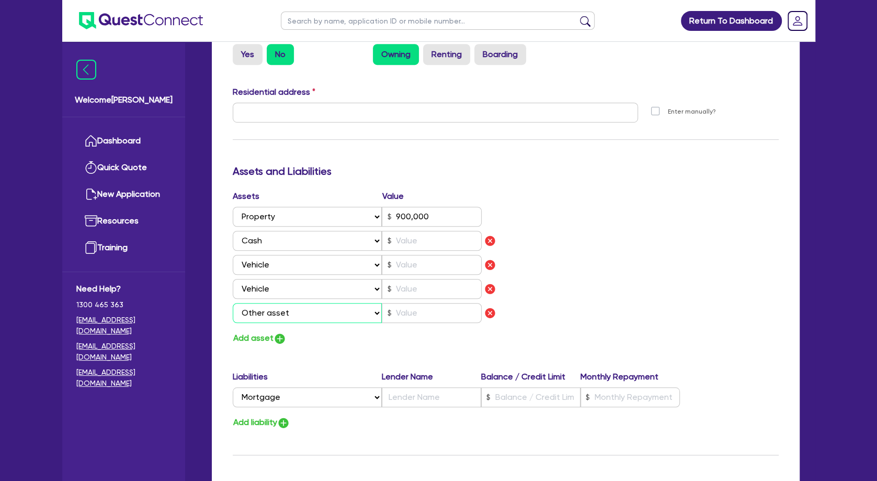
click at [233, 303] on select "Select Asset Cash Property Investment property Vehicle Truck Trailer Equipment …" at bounding box center [308, 313] width 150 height 20
click option "Household & personal asset" at bounding box center [0, 0] width 0 height 0
click at [261, 344] on button "Add asset" at bounding box center [260, 338] width 54 height 14
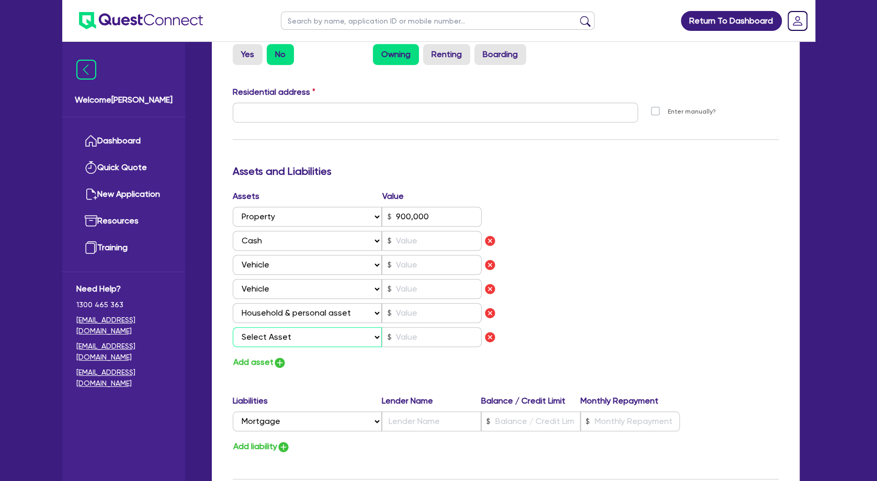
click at [233, 327] on select "Select Asset Cash Property Investment property Vehicle Truck Trailer Equipment …" at bounding box center [308, 337] width 150 height 20
click option "Other asset" at bounding box center [0, 0] width 0 height 0
click at [420, 263] on input "text" at bounding box center [432, 265] width 100 height 20
click at [423, 282] on input "text" at bounding box center [432, 289] width 100 height 20
click at [424, 281] on div "Assets Value Select Asset Cash Property Investment property Vehicle Truck Trail…" at bounding box center [506, 279] width 562 height 179
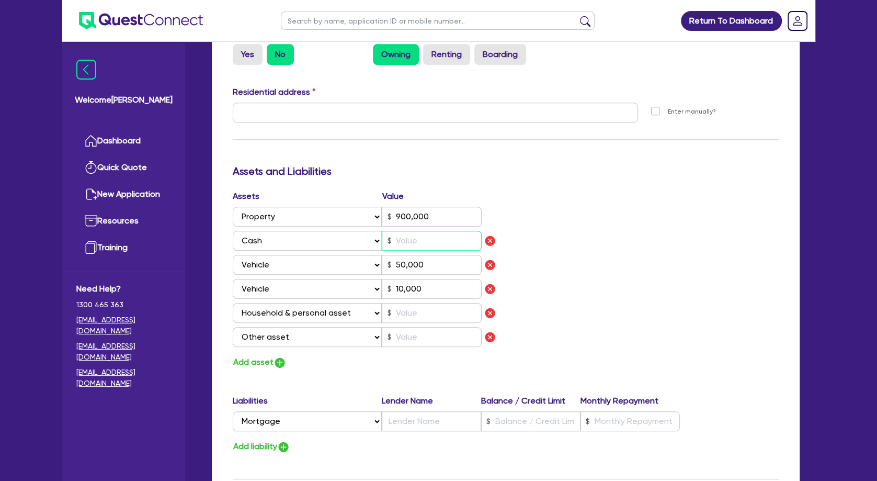
click at [424, 237] on input "text" at bounding box center [432, 241] width 100 height 20
click at [424, 232] on div "Assets Value Select Asset Cash Property Investment property Vehicle Truck Trail…" at bounding box center [506, 279] width 562 height 179
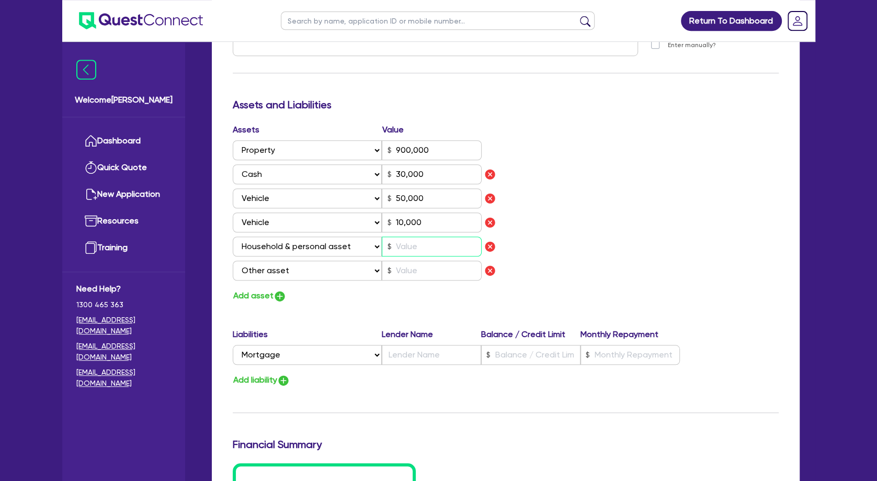
click at [424, 249] on input "text" at bounding box center [432, 246] width 100 height 20
click at [424, 273] on input "text" at bounding box center [432, 271] width 100 height 20
click at [422, 312] on div "Update residential status for Director #1 Boarding is only acceptable when the …" at bounding box center [506, 102] width 546 height 894
click at [418, 349] on input "text" at bounding box center [431, 355] width 99 height 20
click at [424, 348] on input "text" at bounding box center [530, 355] width 99 height 20
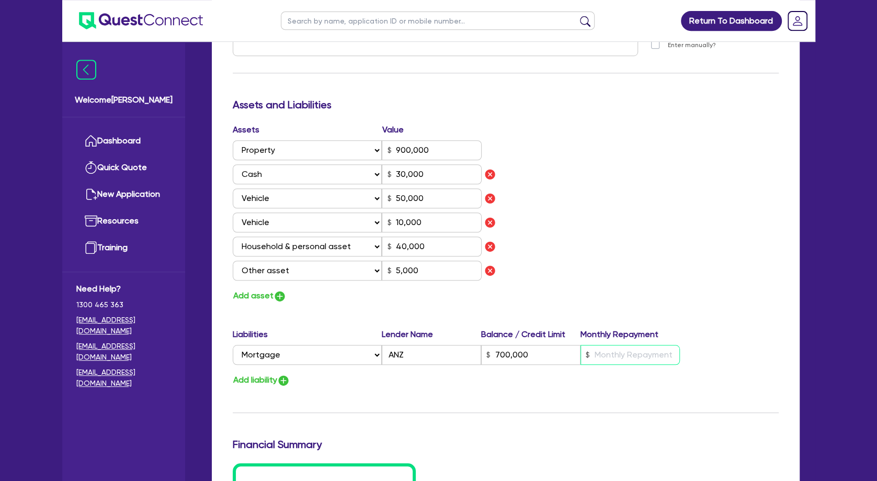
click at [424, 352] on input "text" at bounding box center [630, 355] width 99 height 20
click at [424, 270] on div "Assets Value Select Asset Cash Property Investment property Vehicle Truck Trail…" at bounding box center [506, 212] width 562 height 179
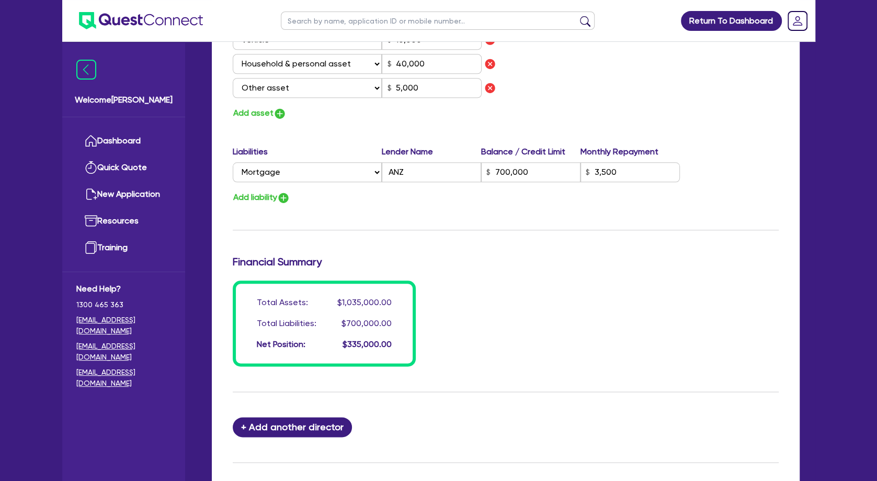
scroll to position [752, 0]
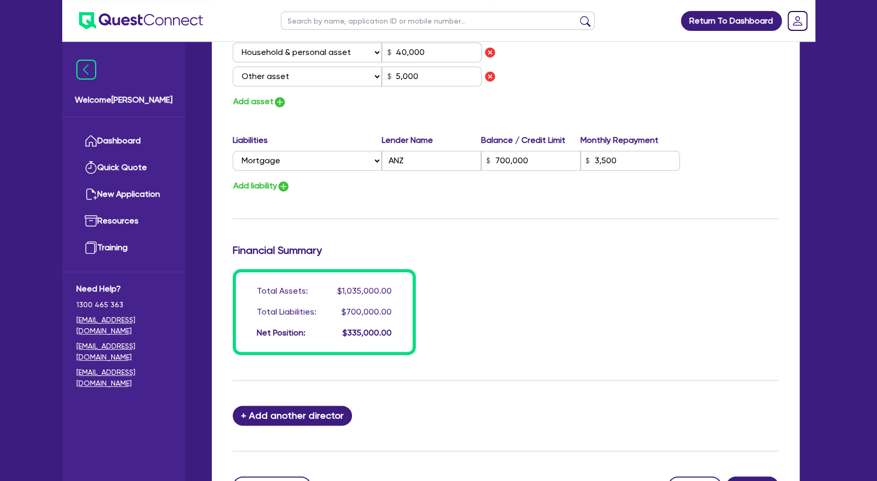
click at [255, 184] on button "Add liability" at bounding box center [262, 186] width 58 height 14
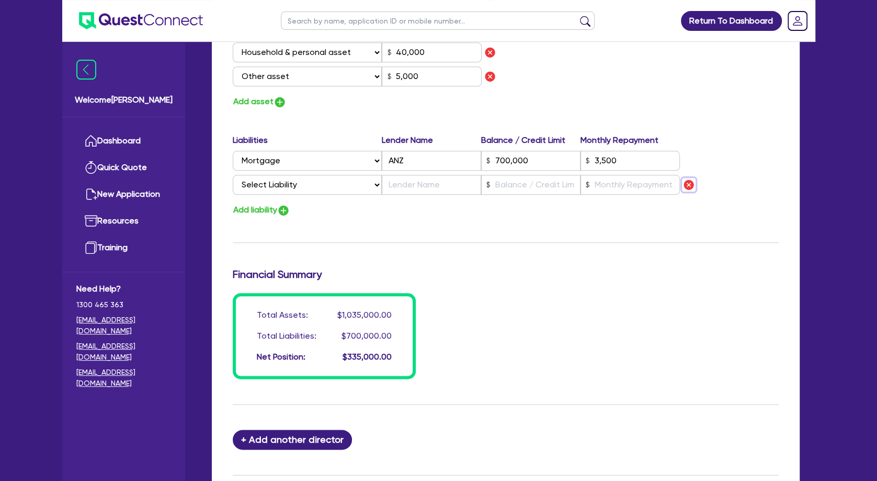
click at [424, 184] on img "button" at bounding box center [689, 184] width 13 height 13
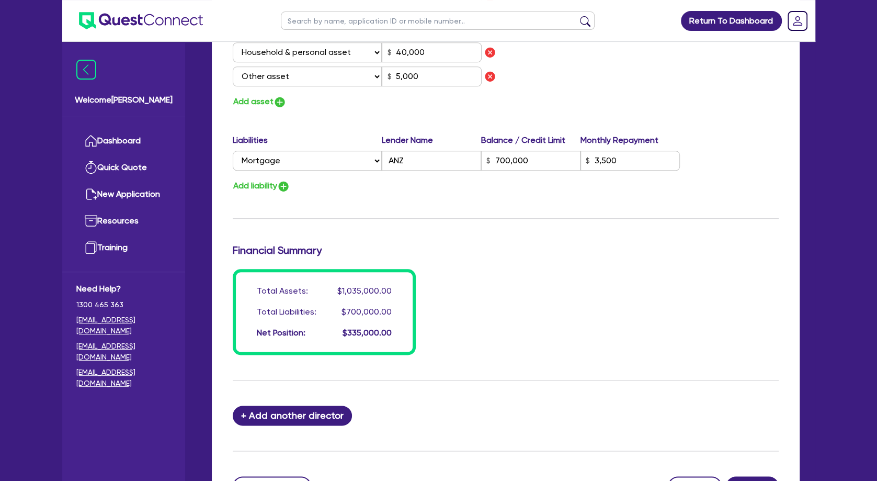
scroll to position [852, 0]
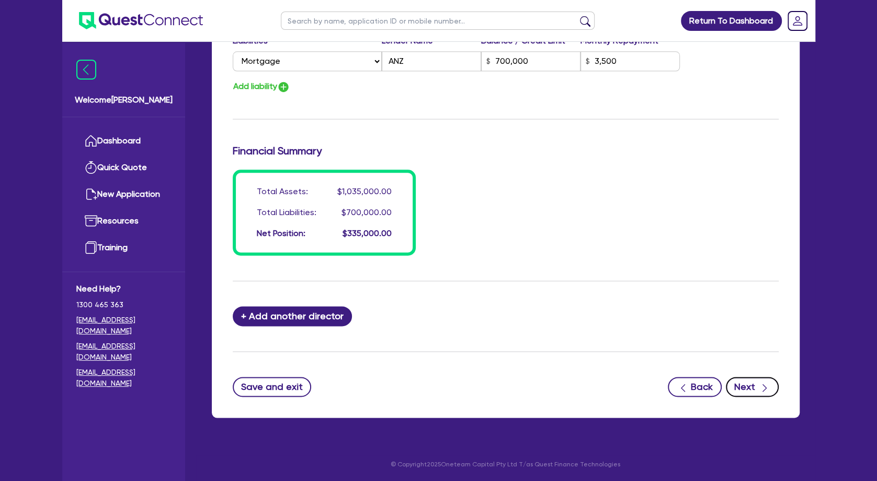
click at [424, 393] on button "Next" at bounding box center [752, 387] width 53 height 20
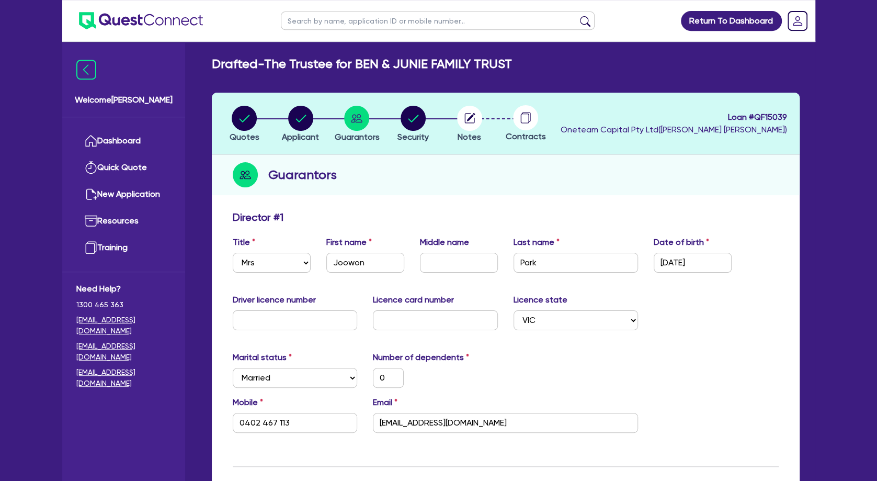
scroll to position [0, 0]
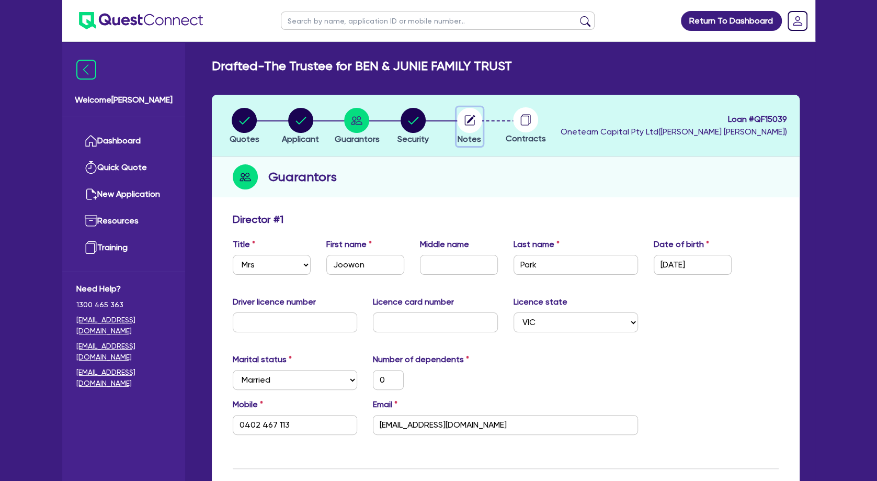
click at [424, 122] on circle "button" at bounding box center [469, 120] width 25 height 25
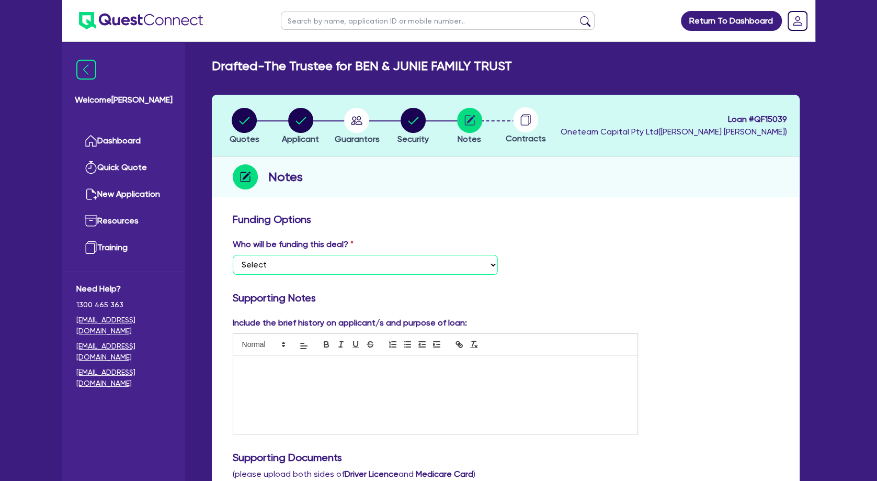
click at [233, 255] on select "Select I want Quest to fund 100% I will fund 100% I will co-fund with Quest Oth…" at bounding box center [365, 265] width 265 height 20
click option "Other - I am referring this deal in" at bounding box center [0, 0] width 0 height 0
click at [322, 374] on div at bounding box center [435, 394] width 405 height 78
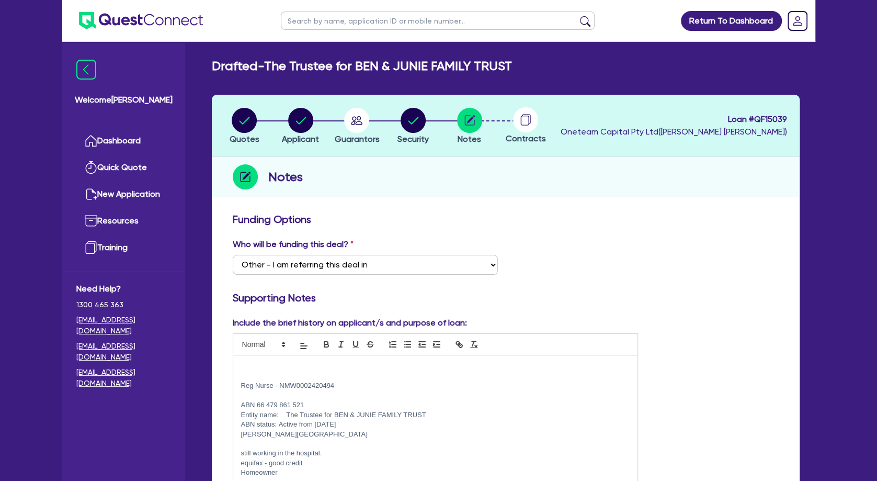
click at [292, 367] on p at bounding box center [435, 366] width 389 height 9
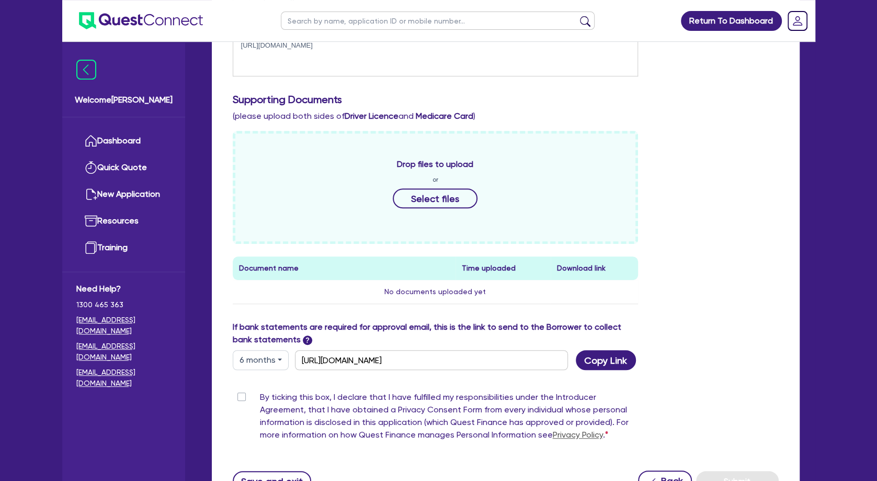
scroll to position [438, 0]
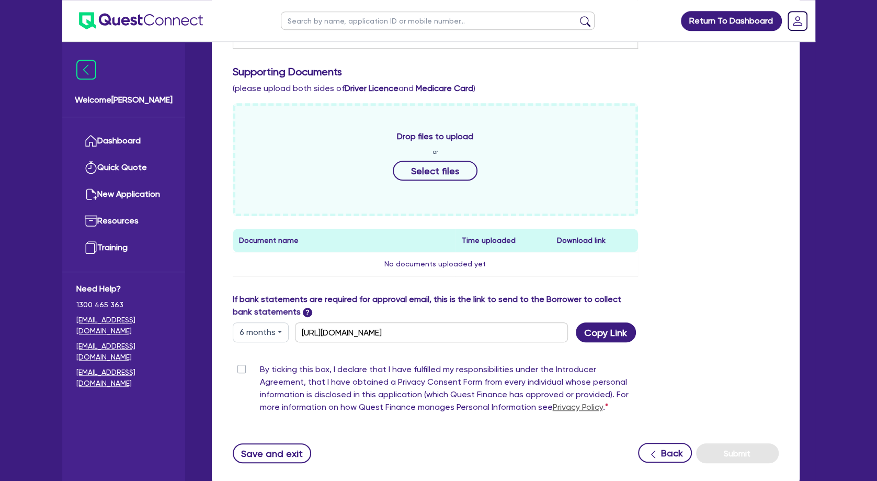
click at [260, 370] on label "By ticking this box, I declare that I have fulfilled my responsibilities under …" at bounding box center [449, 390] width 379 height 54
click at [241, 370] on input "By ticking this box, I declare that I have fulfilled my responsibilities under …" at bounding box center [237, 368] width 8 height 10
click at [266, 452] on button "Save and exit" at bounding box center [272, 453] width 79 height 20
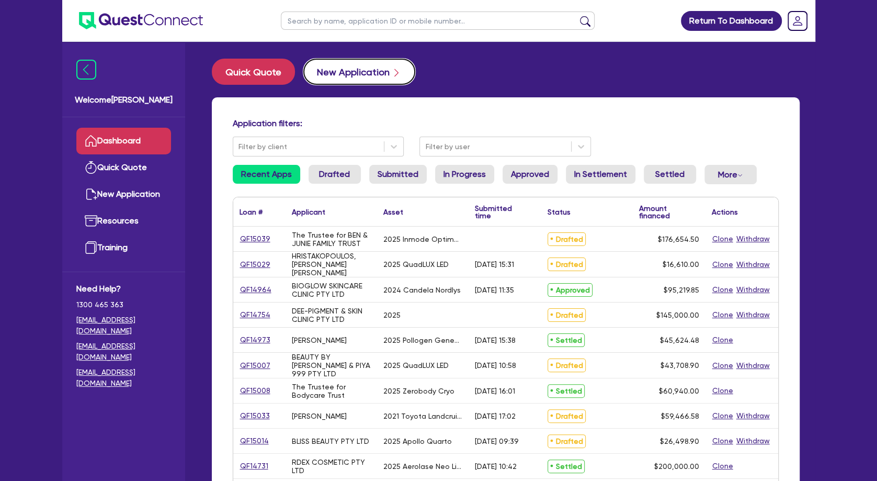
click at [362, 68] on button "New Application" at bounding box center [359, 72] width 112 height 26
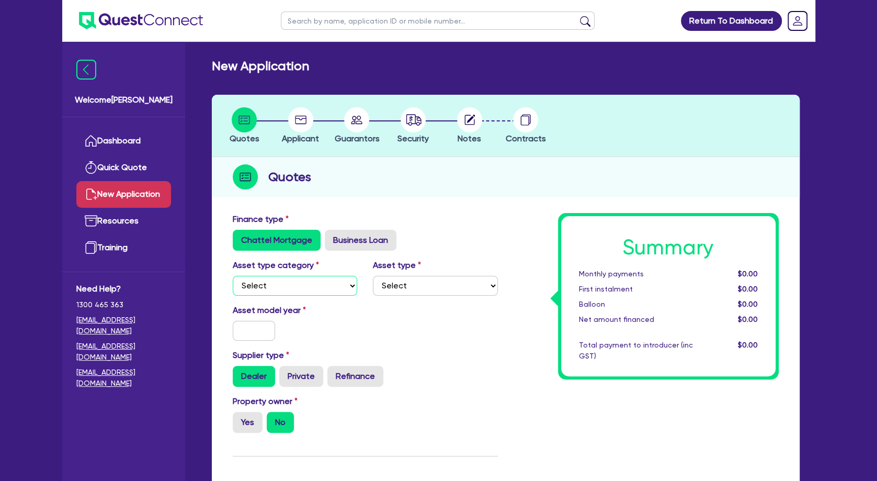
click at [233, 276] on select "Select Cars and light trucks Primary assets Secondary assets Tertiary assets" at bounding box center [295, 286] width 125 height 20
click option "Cars and light trucks" at bounding box center [0, 0] width 0 height 0
click at [373, 276] on select "Select Passenger vehicles Vans and utes Light trucks up to 4.5 tonne" at bounding box center [435, 286] width 125 height 20
click option "Passenger vehicles" at bounding box center [0, 0] width 0 height 0
click at [264, 325] on input "text" at bounding box center [254, 331] width 43 height 20
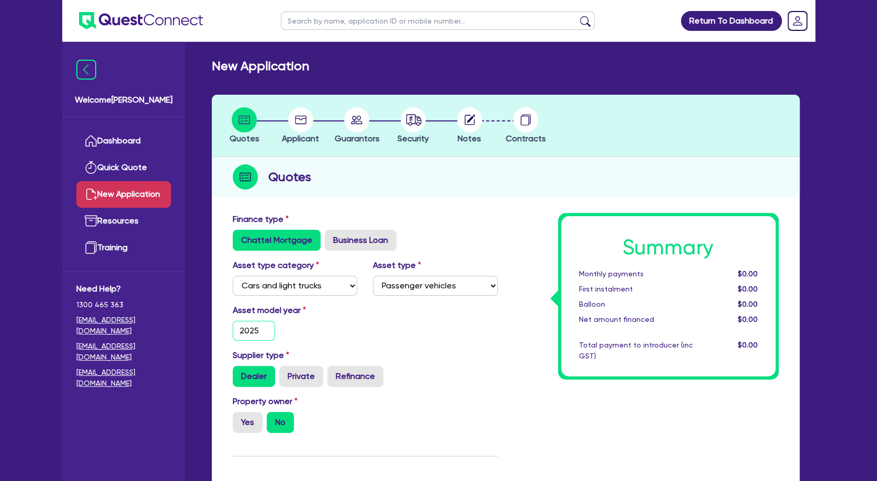
scroll to position [86, 0]
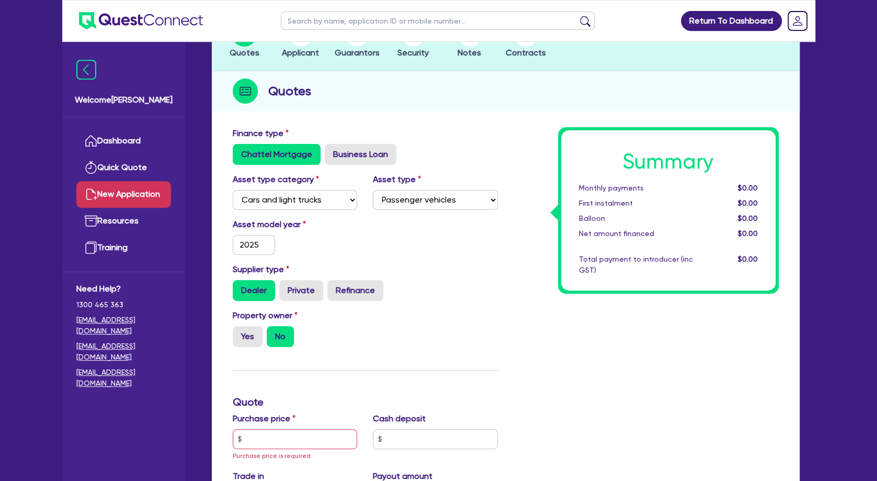
click at [251, 324] on div "Property owner Yes No" at bounding box center [295, 328] width 141 height 38
click at [250, 333] on label "Yes" at bounding box center [248, 336] width 30 height 21
click at [240, 333] on input "Yes" at bounding box center [236, 329] width 7 height 7
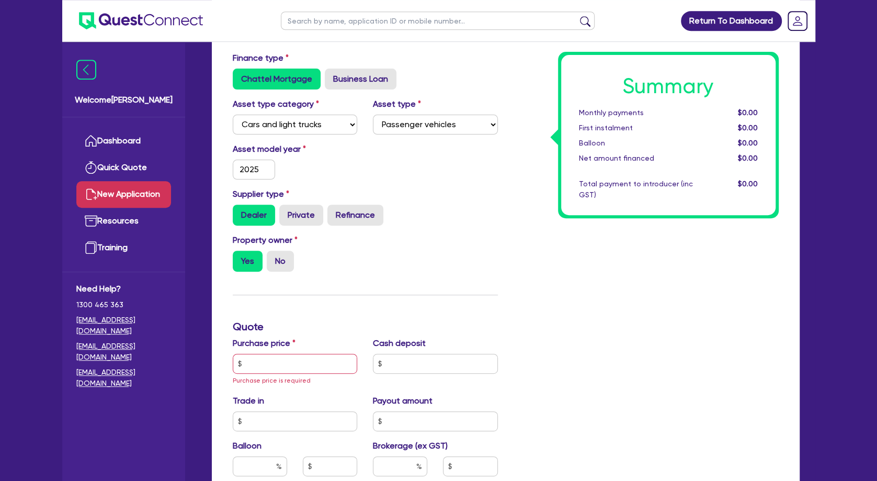
scroll to position [162, 0]
click at [259, 360] on input "text" at bounding box center [295, 363] width 125 height 20
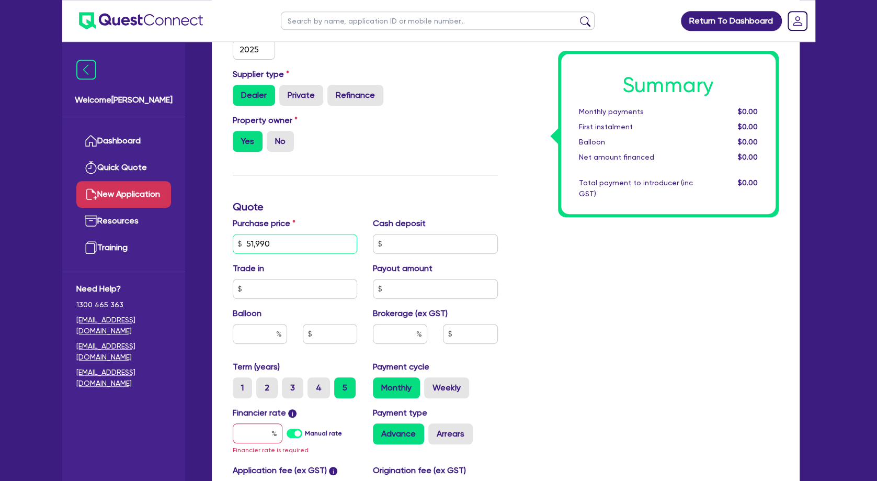
scroll to position [281, 0]
click at [403, 336] on input "text" at bounding box center [400, 334] width 54 height 20
click at [259, 430] on input "text" at bounding box center [258, 433] width 50 height 20
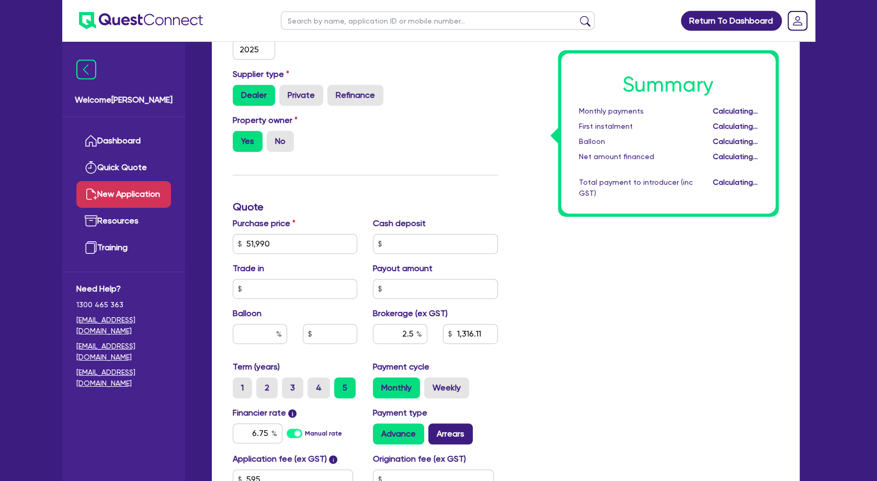
click at [424, 429] on label "Arrears" at bounding box center [450, 433] width 44 height 21
click at [424, 429] on input "Arrears" at bounding box center [431, 426] width 7 height 7
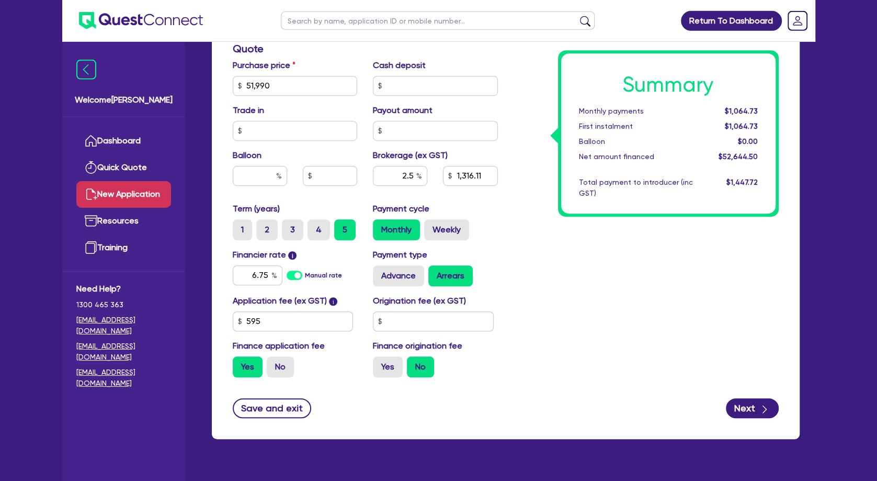
scroll to position [439, 0]
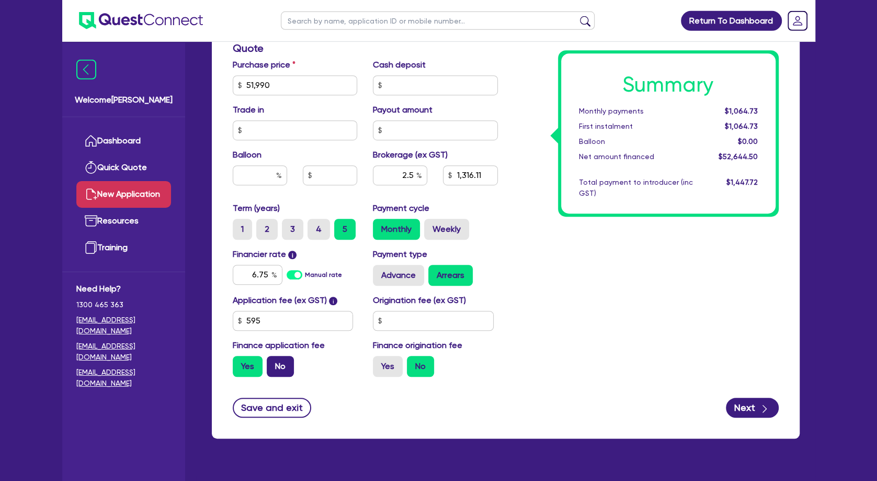
click at [278, 369] on label "No" at bounding box center [280, 366] width 27 height 21
click at [274, 363] on input "No" at bounding box center [270, 359] width 7 height 7
click at [424, 266] on div "Summary Monthly payments $1,051.49 First instalment i $1,705.99 Balloon $0.00 N…" at bounding box center [646, 79] width 281 height 612
click at [424, 407] on button "Next" at bounding box center [752, 408] width 53 height 20
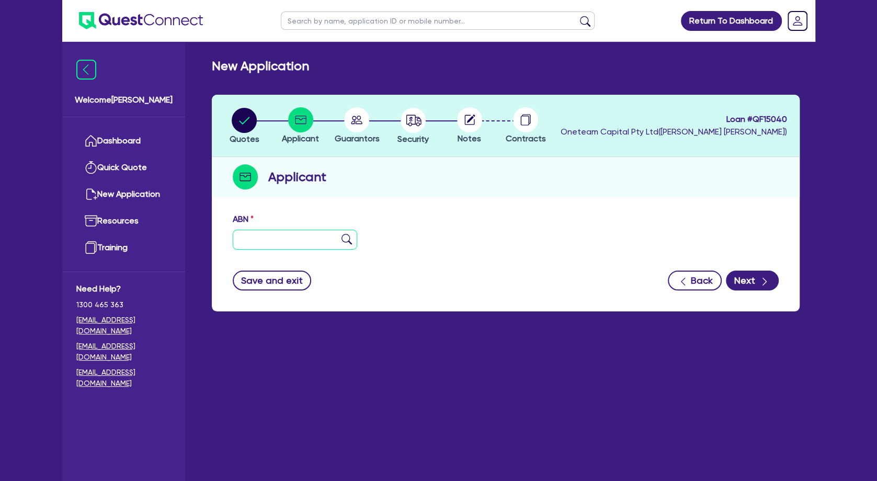
click at [310, 233] on input "text" at bounding box center [295, 240] width 125 height 20
paste input "77 677 885 111"
click at [342, 238] on img at bounding box center [347, 239] width 10 height 10
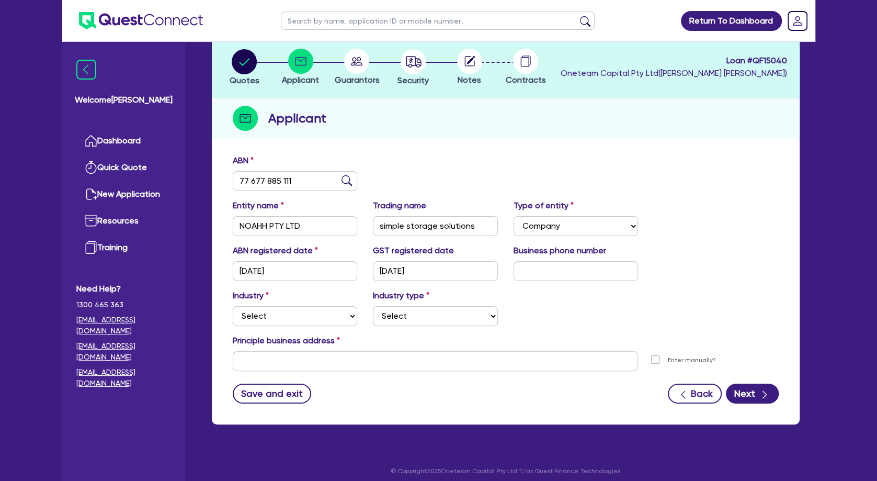
scroll to position [59, 0]
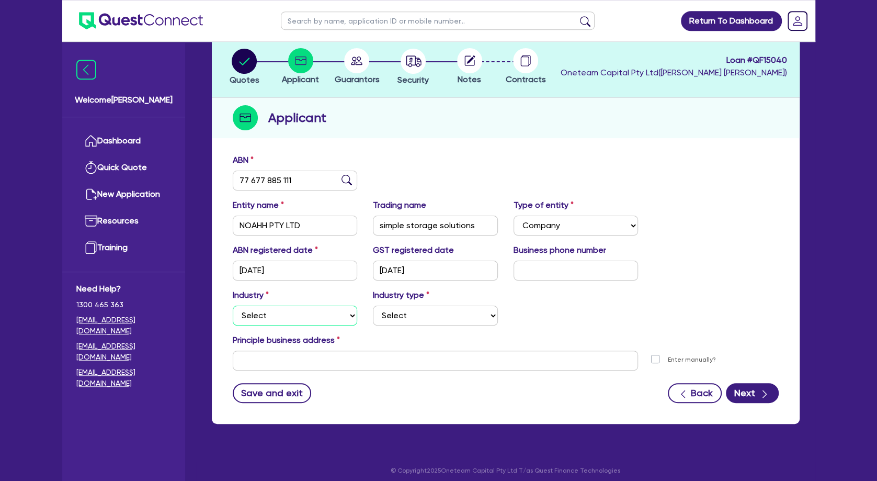
click at [233, 306] on select "Select Accomodation & Food Services Administrative & Support Services Agricultu…" at bounding box center [295, 316] width 125 height 20
click option "Health & Beauty" at bounding box center [0, 0] width 0 height 0
click at [233, 306] on select "Select Accomodation & Food Services Administrative & Support Services Agricultu…" at bounding box center [295, 316] width 125 height 20
click option "Transport, Postal & Warehousing Services" at bounding box center [0, 0] width 0 height 0
click at [373, 306] on select "Select Taxi & Luxury Car Services Passengers & Freight Transport Services Posta…" at bounding box center [435, 316] width 125 height 20
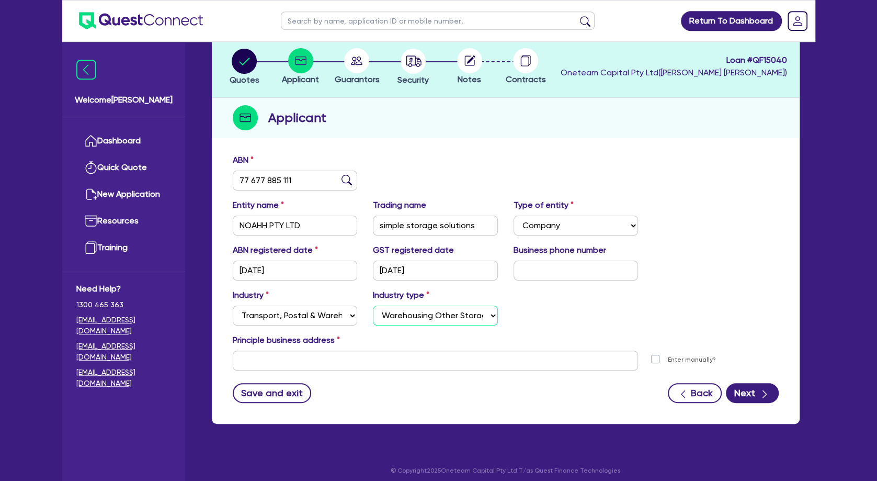
click option "Warehousing Other Storage Activities" at bounding box center [0, 0] width 0 height 0
click at [41, 179] on div "Return To Dashboard Edit Profile Logout Welcome Sean Dashboard Quick Quote New …" at bounding box center [438, 214] width 877 height 547
click at [409, 60] on circle "button" at bounding box center [413, 61] width 25 height 25
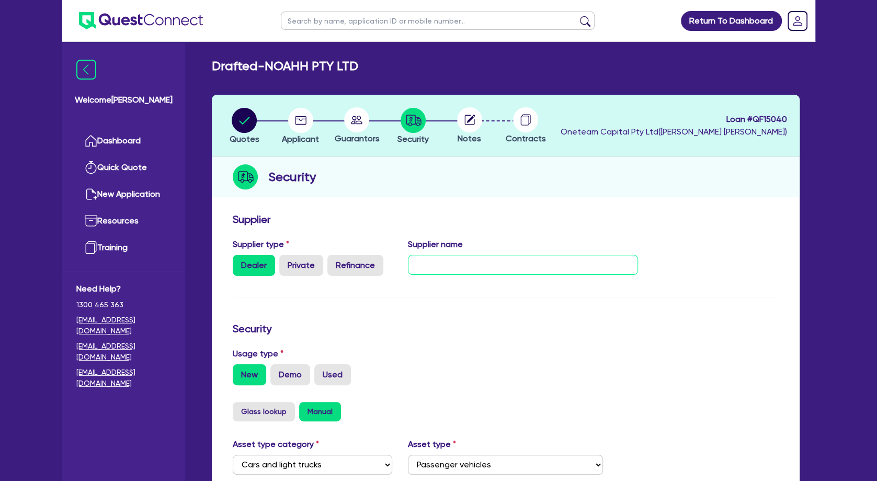
click at [424, 264] on input "text" at bounding box center [523, 265] width 230 height 20
drag, startPoint x: 450, startPoint y: 262, endPoint x: 403, endPoint y: 269, distance: 47.1
click at [408, 269] on input "LDV" at bounding box center [523, 265] width 230 height 20
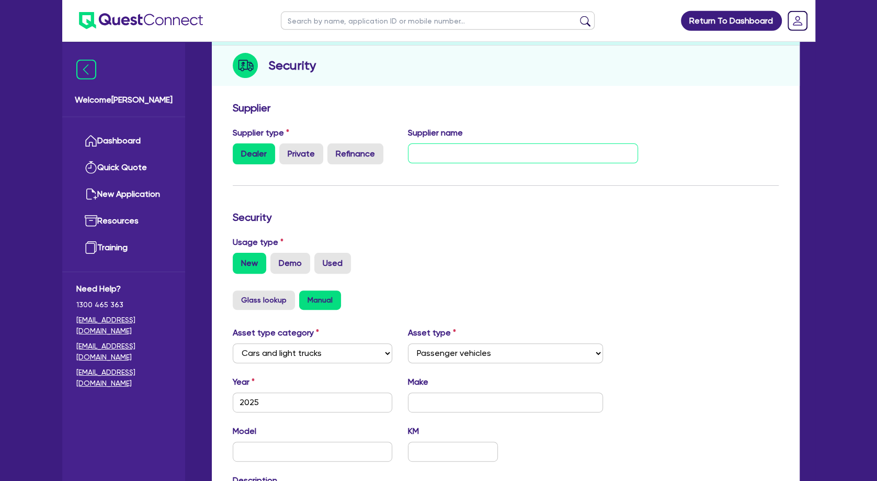
scroll to position [112, 0]
click at [422, 398] on input "text" at bounding box center [505, 402] width 195 height 20
paste input "LDV"
click at [424, 152] on input "text" at bounding box center [523, 153] width 230 height 20
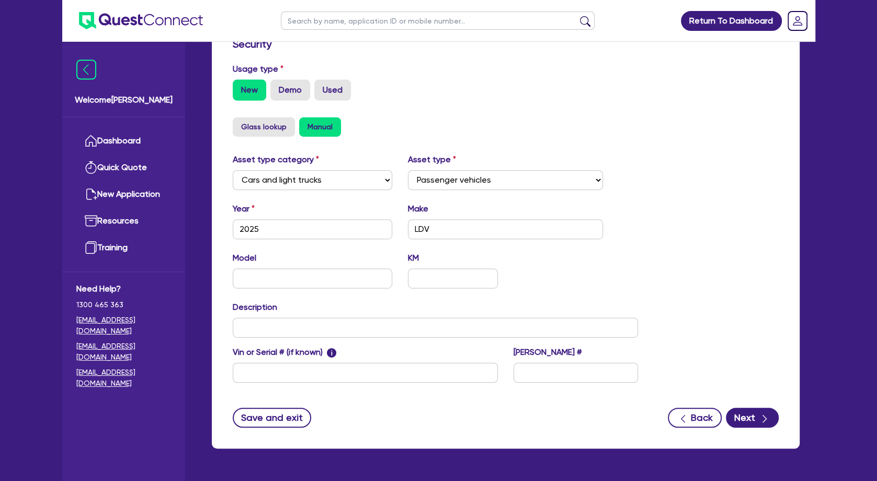
scroll to position [297, 0]
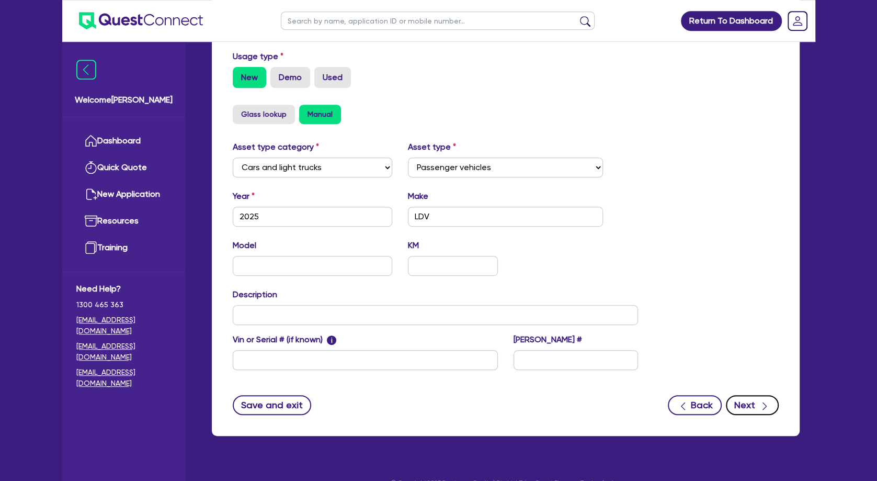
click at [424, 408] on button "Next" at bounding box center [752, 405] width 53 height 20
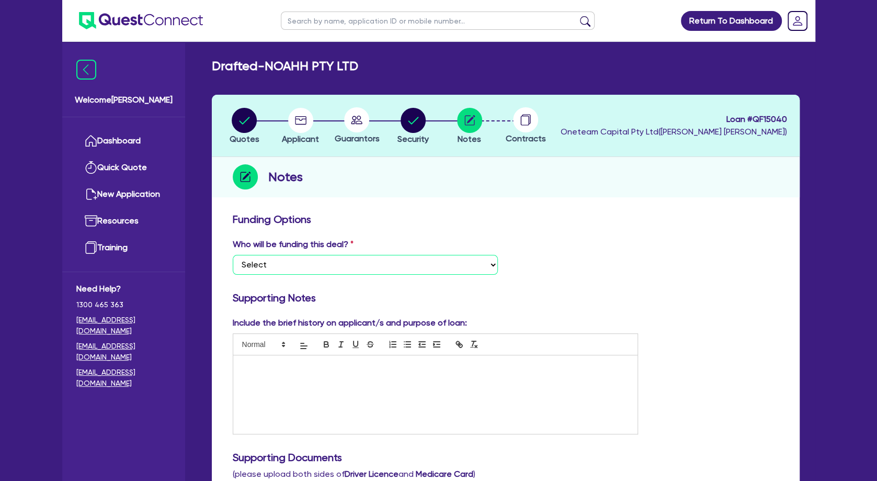
click at [233, 255] on select "Select I want Quest to fund 100% I will fund 100% I will co-fund with Quest Oth…" at bounding box center [365, 265] width 265 height 20
click option "Other - I am referring this deal in" at bounding box center [0, 0] width 0 height 0
click at [302, 369] on p at bounding box center [435, 366] width 389 height 9
click at [340, 376] on div at bounding box center [435, 394] width 405 height 78
click at [37, 242] on div "Return To Dashboard Edit Profile Logout Welcome Sean Dashboard Quick Quote New …" at bounding box center [438, 466] width 877 height 933
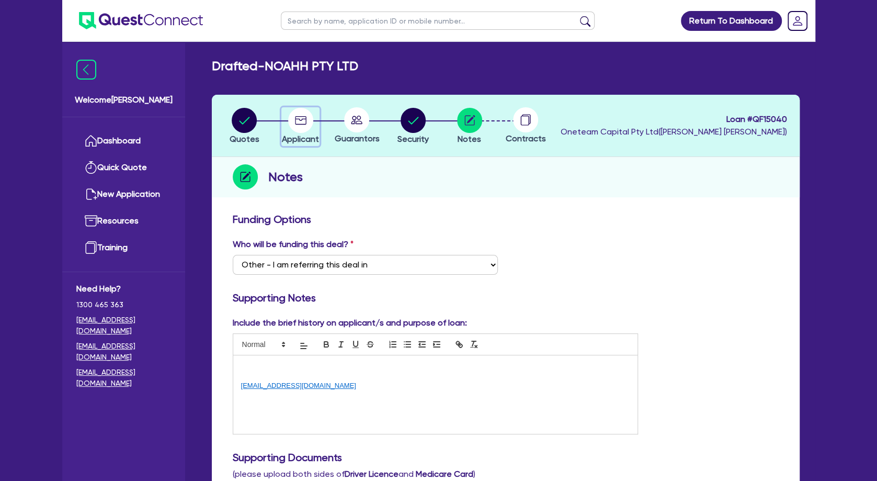
click at [304, 119] on icon "button" at bounding box center [301, 120] width 12 height 8
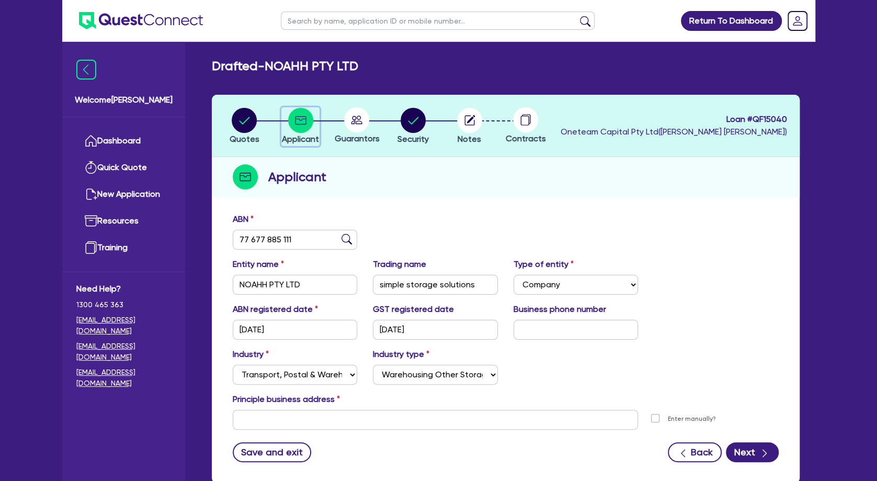
scroll to position [65, 0]
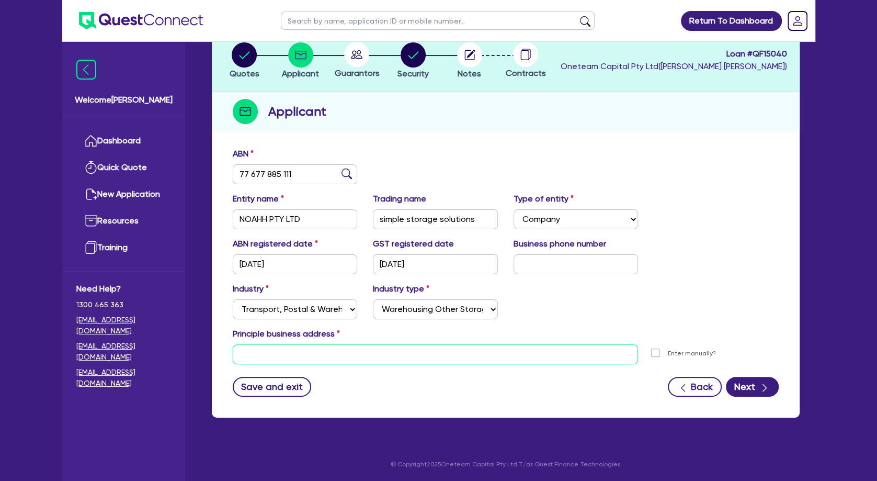
click at [314, 354] on input "text" at bounding box center [436, 354] width 406 height 20
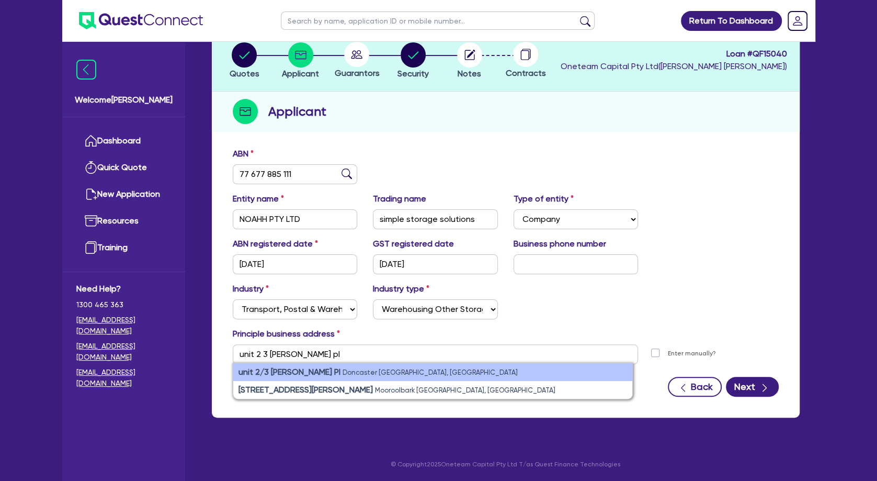
click at [343, 370] on small "Doncaster VIC, Australia" at bounding box center [430, 372] width 175 height 8
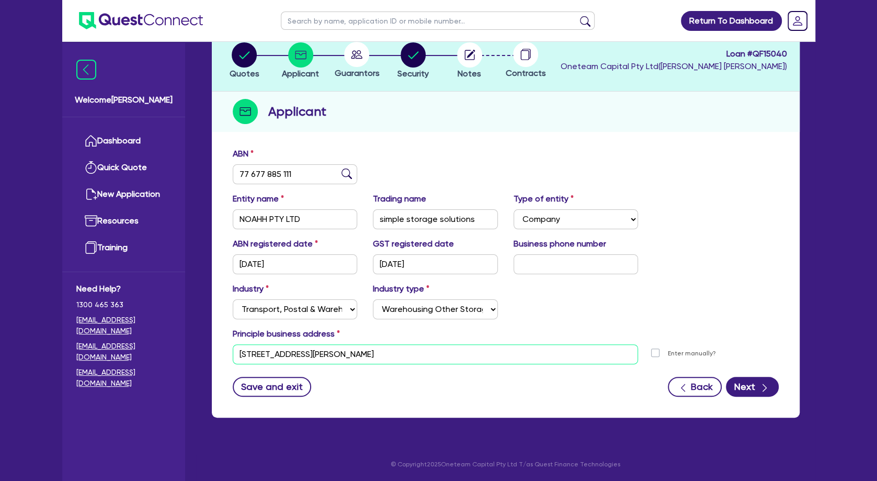
click at [317, 355] on input "[STREET_ADDRESS][PERSON_NAME]" at bounding box center [436, 354] width 406 height 20
click at [424, 390] on button "Next" at bounding box center [752, 387] width 53 height 20
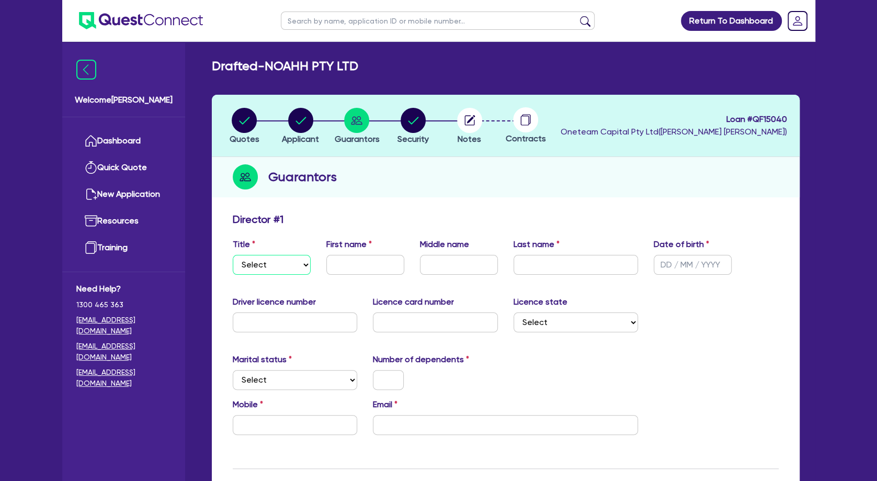
click at [233, 255] on select "Select Mr Mrs Ms Miss Dr" at bounding box center [272, 265] width 78 height 20
click option "Mr" at bounding box center [0, 0] width 0 height 0
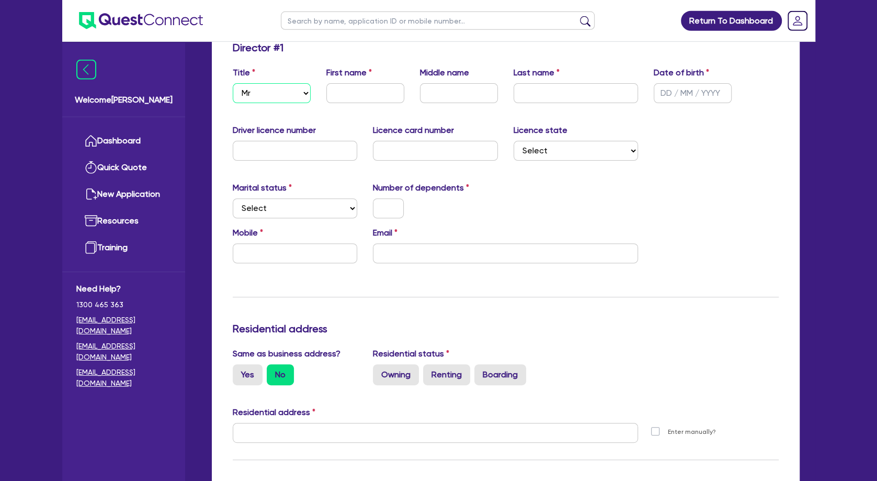
scroll to position [219, 0]
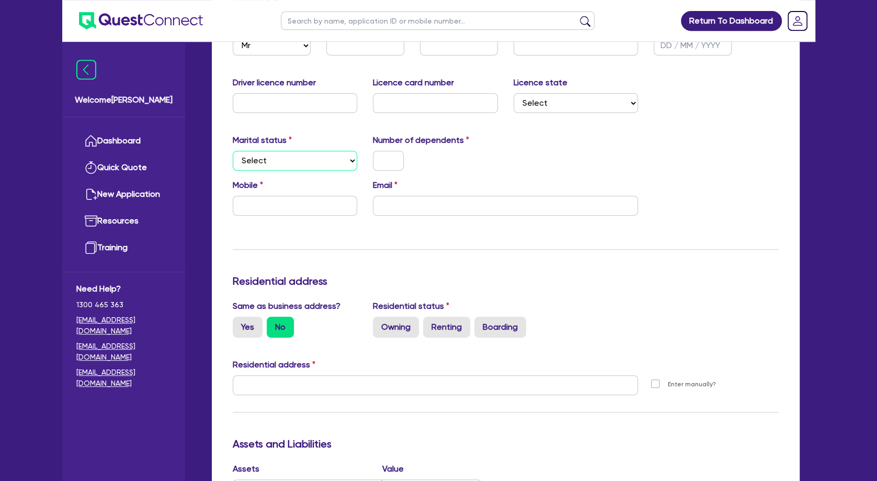
click at [233, 151] on select "Select Single Married De Facto / Partner" at bounding box center [295, 161] width 125 height 20
click option "Married" at bounding box center [0, 0] width 0 height 0
click at [391, 160] on input "text" at bounding box center [388, 161] width 31 height 20
click at [424, 322] on label "Renting" at bounding box center [446, 327] width 47 height 21
click at [424, 322] on input "Renting" at bounding box center [426, 320] width 7 height 7
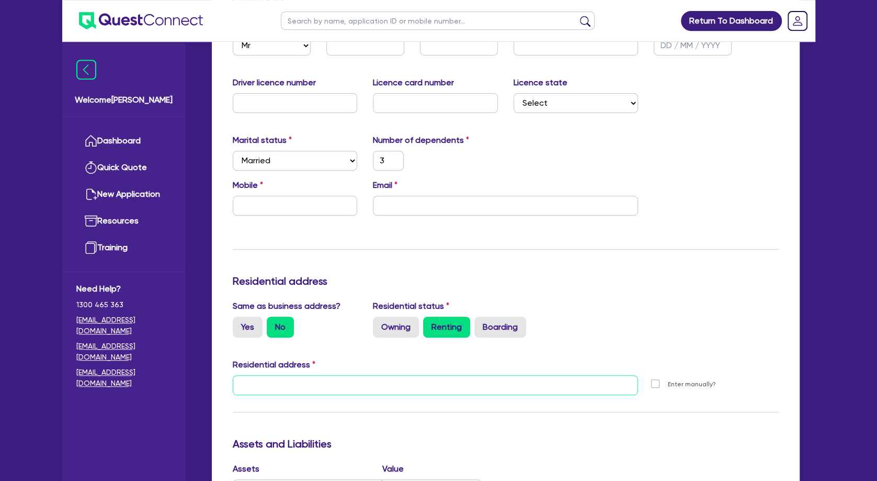
click at [405, 385] on input "text" at bounding box center [436, 385] width 406 height 20
paste input "[STREET_ADDRESS][PERSON_NAME]"
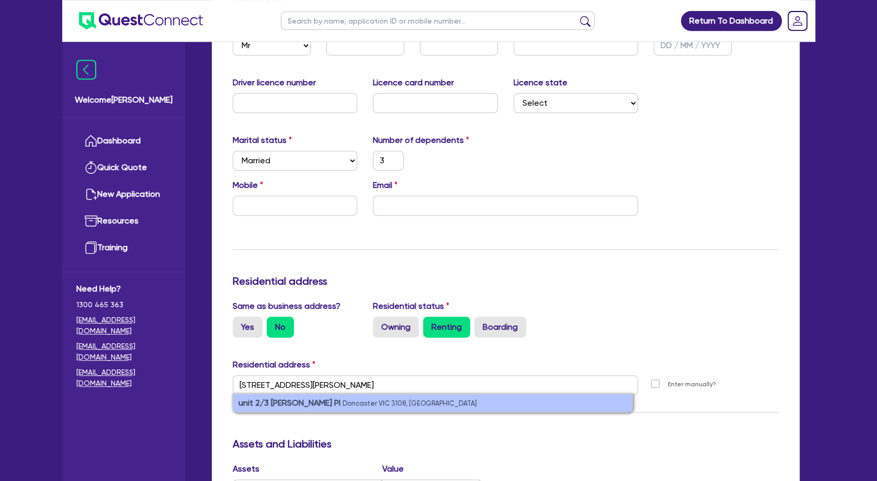
click at [357, 401] on small "Doncaster VIC 3108, Australia" at bounding box center [410, 403] width 134 height 8
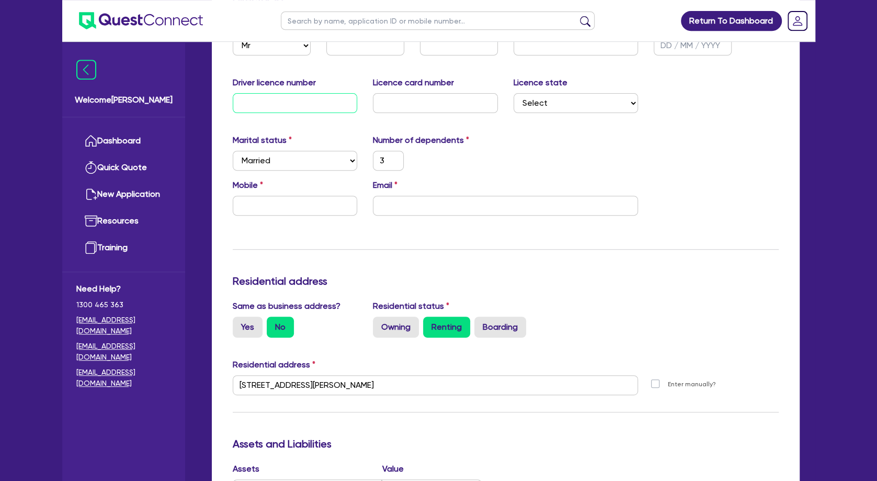
click at [257, 104] on input "text" at bounding box center [295, 103] width 125 height 20
click at [273, 206] on input "text" at bounding box center [295, 206] width 125 height 20
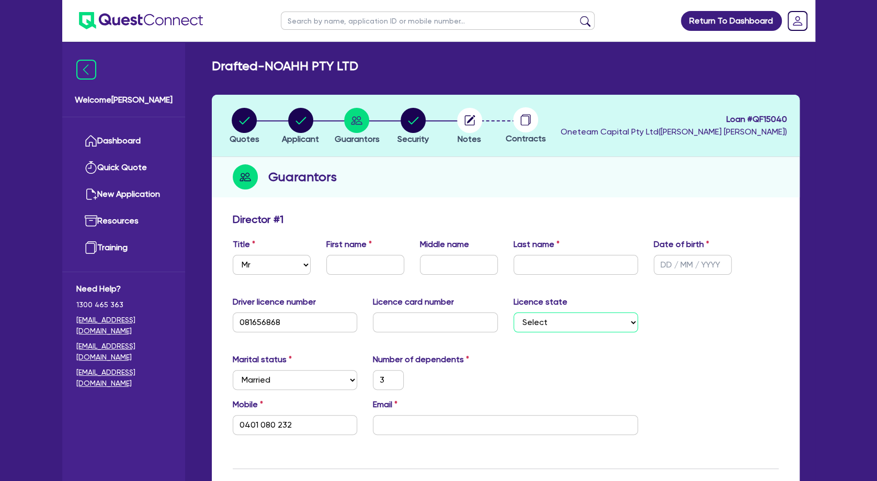
click at [424, 312] on select "Select [GEOGRAPHIC_DATA] [GEOGRAPHIC_DATA] [GEOGRAPHIC_DATA] [GEOGRAPHIC_DATA] …" at bounding box center [576, 322] width 125 height 20
click option "VIC" at bounding box center [0, 0] width 0 height 0
click at [361, 268] on input "text" at bounding box center [365, 265] width 78 height 20
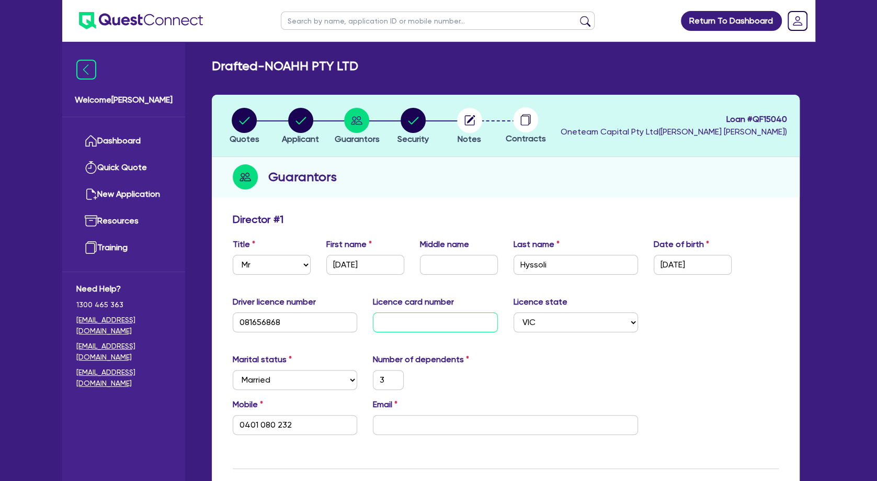
click at [392, 322] on input "text" at bounding box center [435, 322] width 125 height 20
click at [424, 371] on div "Marital status Select Single Married De Facto / Partner Number of dependents 3" at bounding box center [506, 375] width 562 height 45
click at [424, 120] on icon "button" at bounding box center [471, 119] width 8 height 8
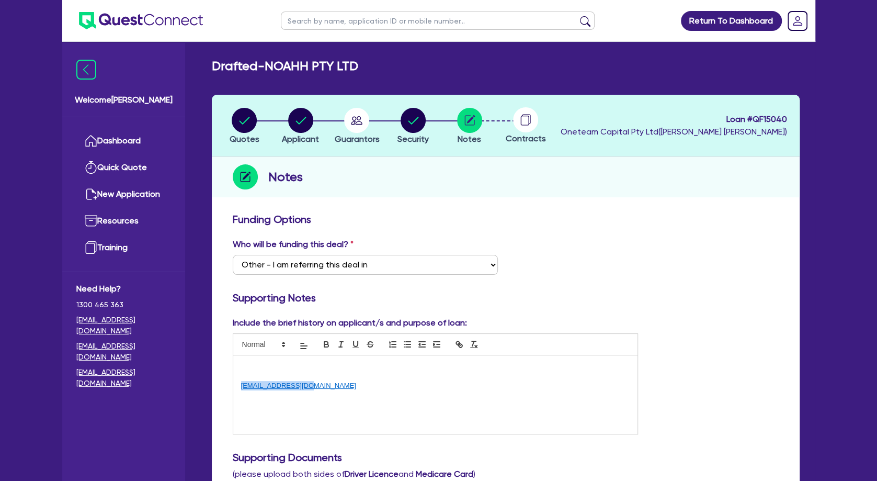
drag, startPoint x: 322, startPoint y: 387, endPoint x: 232, endPoint y: 387, distance: 89.5
click at [233, 387] on div "rhyssoli@gmail.com" at bounding box center [435, 394] width 405 height 78
copy link "rhyssoli@gmail.com"
click at [359, 121] on icon "button" at bounding box center [358, 120] width 12 height 8
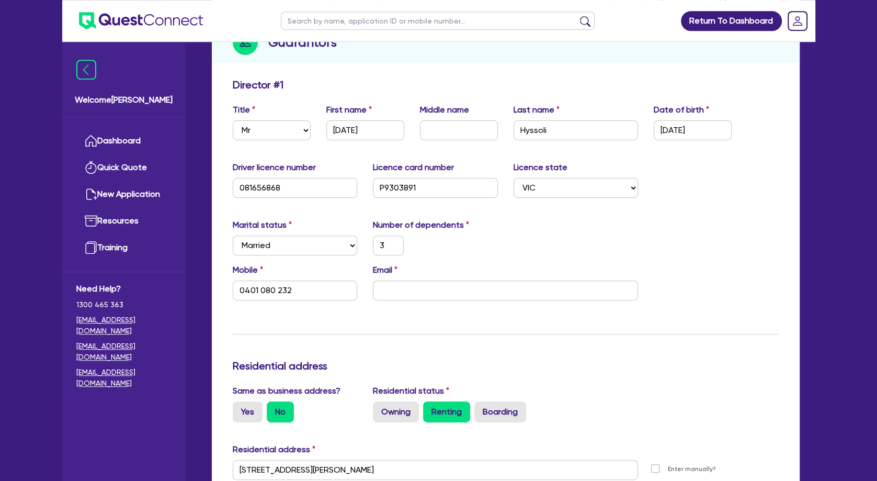
scroll to position [134, 0]
click at [399, 288] on input "email" at bounding box center [505, 290] width 265 height 20
paste input "rhyssoli@gmail.com"
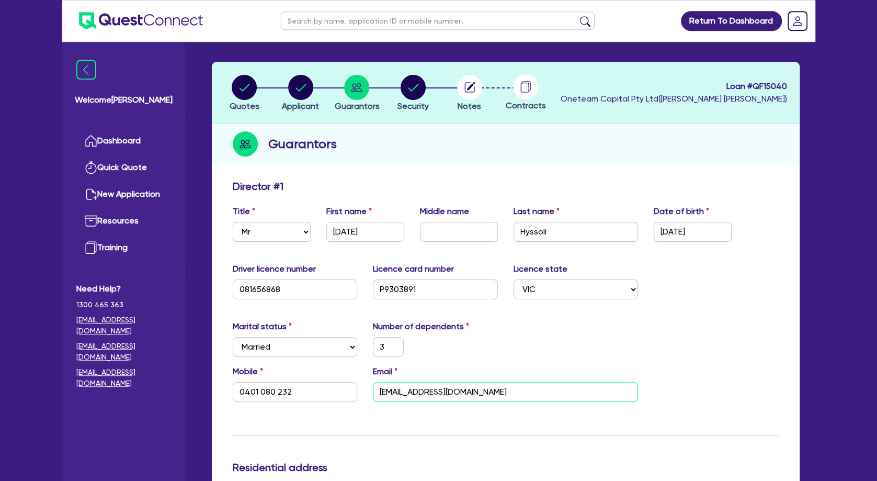
scroll to position [0, 0]
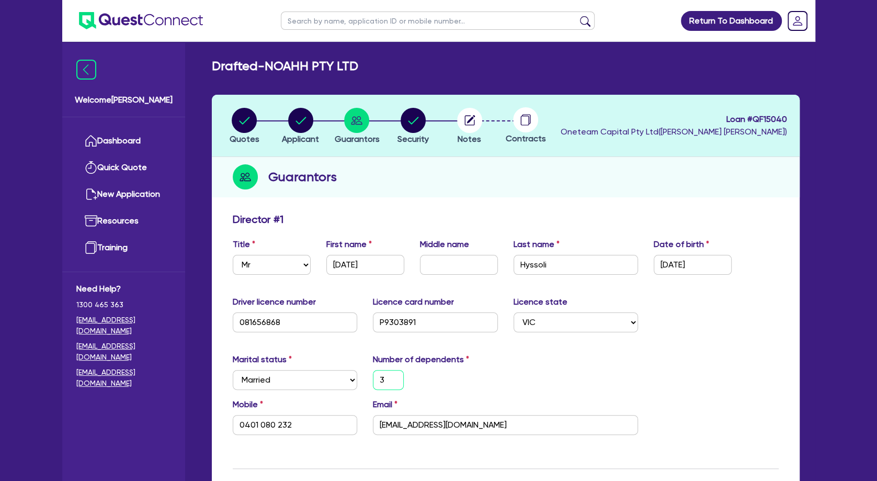
click at [386, 376] on input "3" at bounding box center [388, 380] width 31 height 20
click at [424, 381] on div "2" at bounding box center [435, 380] width 141 height 20
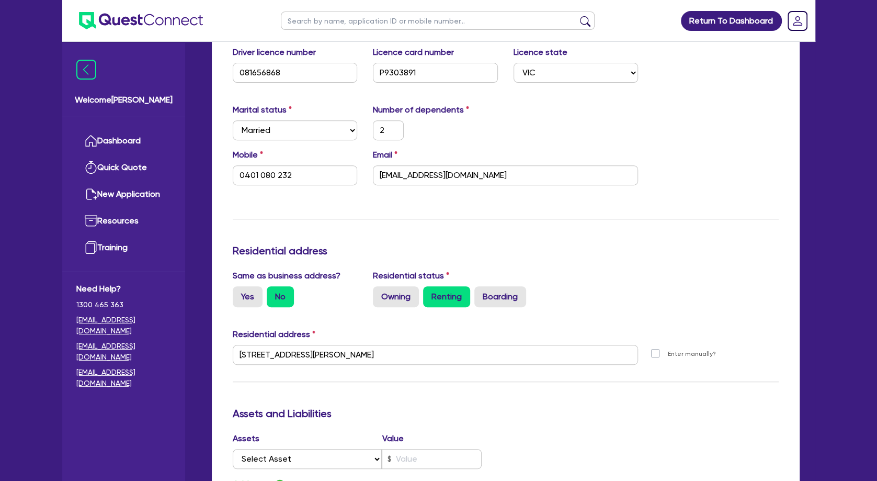
scroll to position [454, 0]
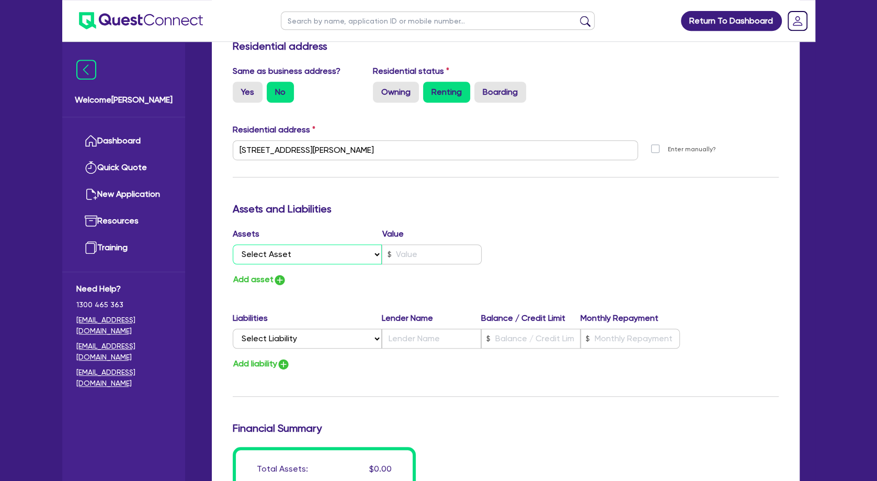
click at [233, 244] on select "Select Asset Cash Property Investment property Vehicle Truck Trailer Equipment …" at bounding box center [308, 254] width 150 height 20
click option "Cash" at bounding box center [0, 0] width 0 height 0
click at [407, 261] on input "text" at bounding box center [432, 254] width 100 height 20
click at [258, 276] on button "Add asset" at bounding box center [260, 280] width 54 height 14
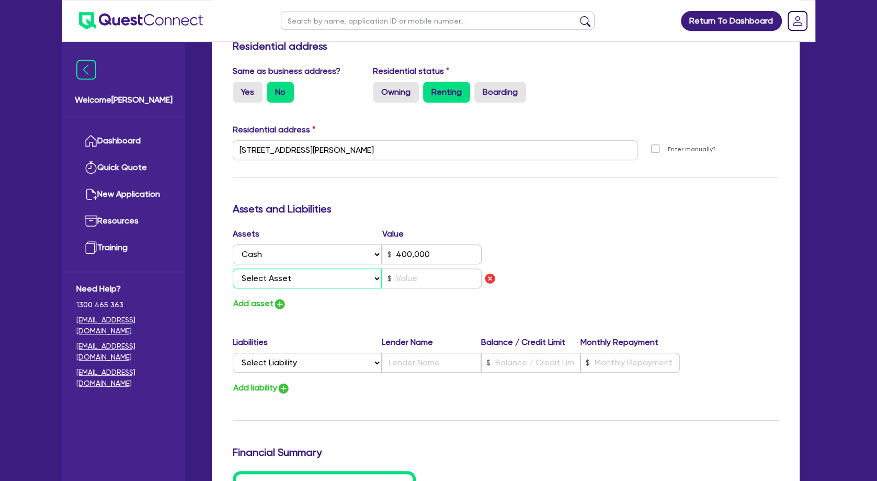
click at [233, 268] on select "Select Asset Cash Property Investment property Vehicle Truck Trailer Equipment …" at bounding box center [308, 278] width 150 height 20
click option "Vehicle" at bounding box center [0, 0] width 0 height 0
click at [407, 275] on input "text" at bounding box center [432, 278] width 100 height 20
click at [240, 301] on button "Add asset" at bounding box center [260, 304] width 54 height 14
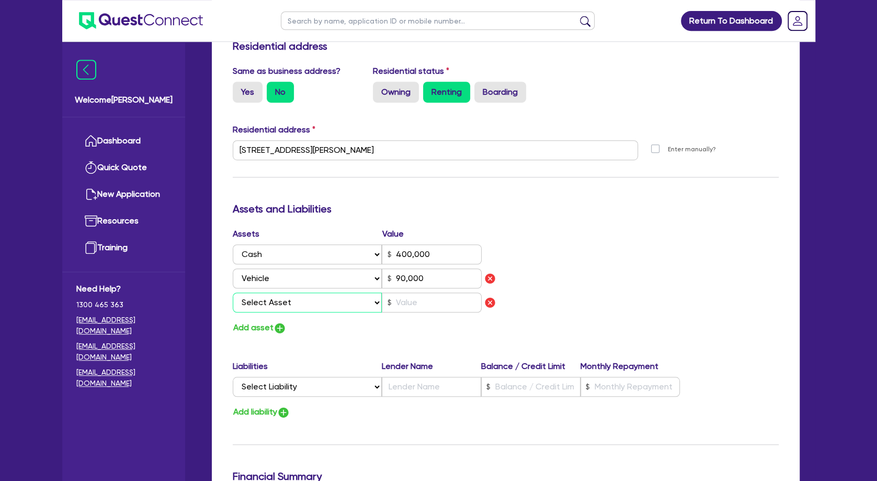
click at [233, 292] on select "Select Asset Cash Property Investment property Vehicle Truck Trailer Equipment …" at bounding box center [308, 302] width 150 height 20
click option "Equipment" at bounding box center [0, 0] width 0 height 0
click at [418, 301] on input "text" at bounding box center [432, 302] width 100 height 20
click at [233, 377] on select "Select Liability Credit card Mortgage Investment property loan Vehicle loan Tru…" at bounding box center [307, 387] width 149 height 20
click option "Vehicle loan" at bounding box center [0, 0] width 0 height 0
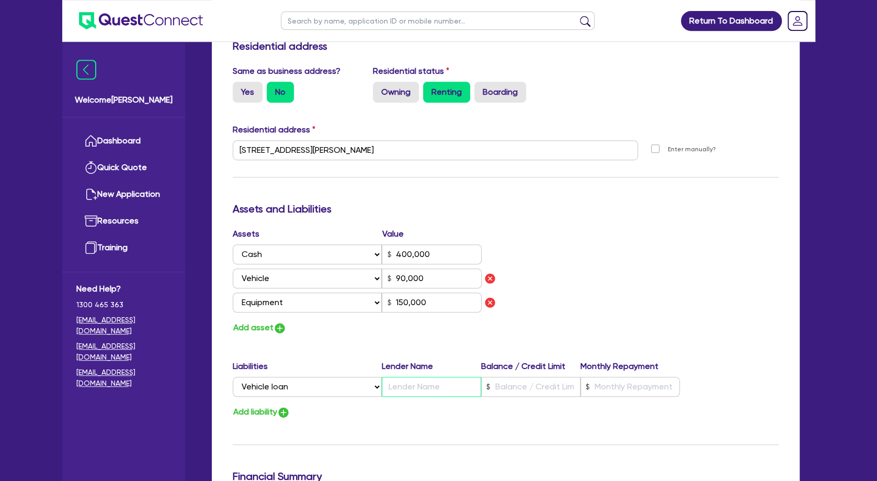
click at [419, 385] on input "text" at bounding box center [431, 387] width 99 height 20
click at [263, 412] on button "Add liability" at bounding box center [262, 412] width 58 height 14
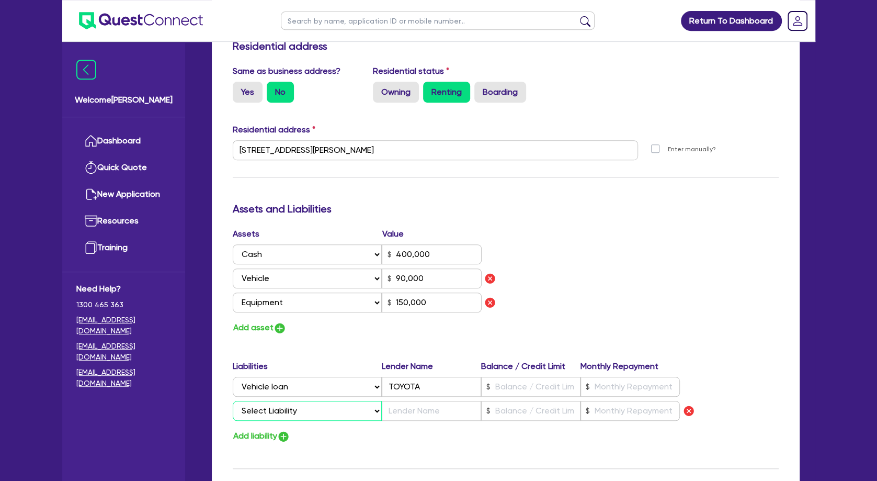
click at [233, 401] on select "Select Liability Credit card Mortgage Investment property loan Vehicle loan Tru…" at bounding box center [307, 411] width 149 height 20
click option "Equipment loan" at bounding box center [0, 0] width 0 height 0
click at [401, 408] on input "text" at bounding box center [431, 411] width 99 height 20
click at [424, 406] on input "text" at bounding box center [530, 411] width 99 height 20
click at [424, 389] on input "text" at bounding box center [530, 387] width 99 height 20
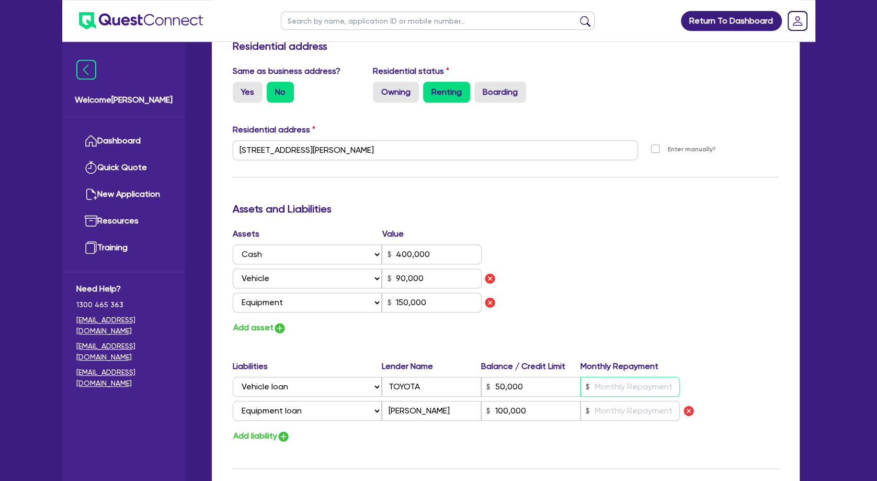
click at [424, 389] on input "text" at bounding box center [630, 387] width 99 height 20
click at [424, 406] on input "text" at bounding box center [630, 411] width 99 height 20
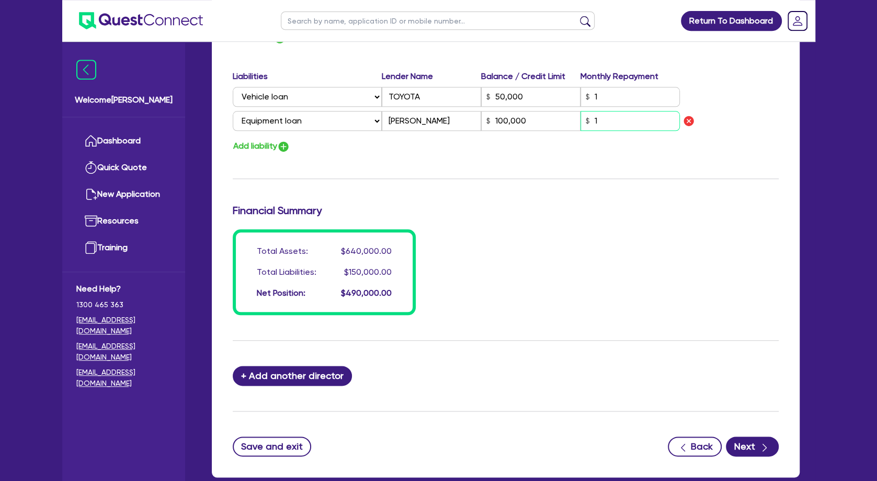
scroll to position [744, 0]
click at [424, 441] on button "Next" at bounding box center [752, 446] width 53 height 20
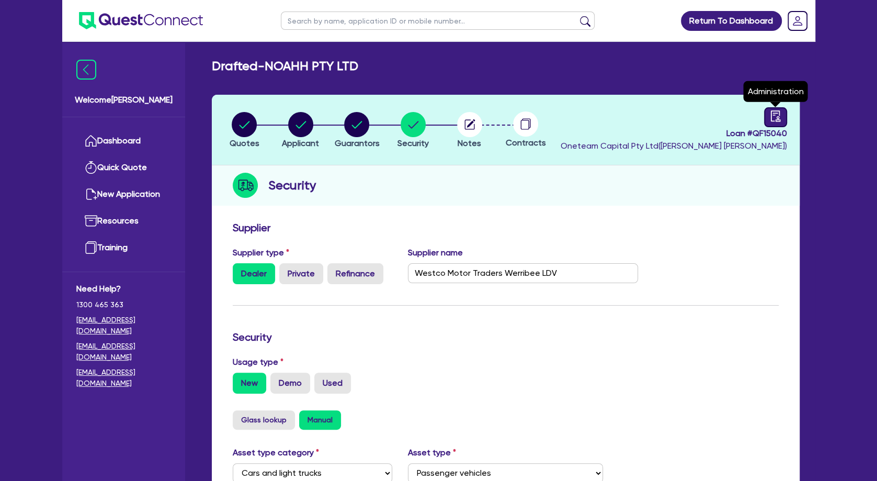
click at [424, 117] on icon "audit" at bounding box center [776, 116] width 12 height 12
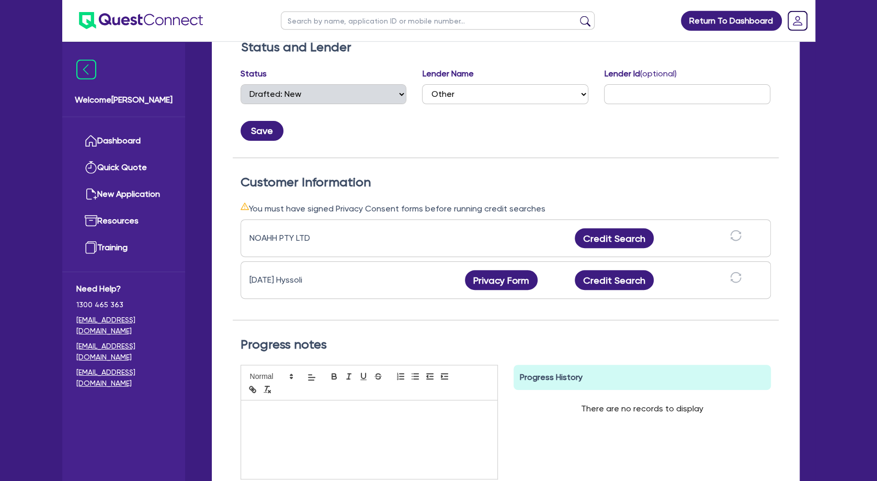
scroll to position [182, 0]
click at [424, 277] on button "Privacy Form" at bounding box center [501, 279] width 73 height 20
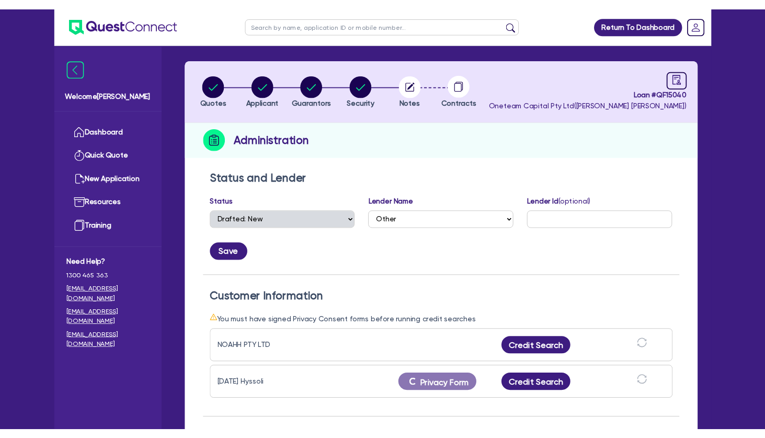
scroll to position [0, 0]
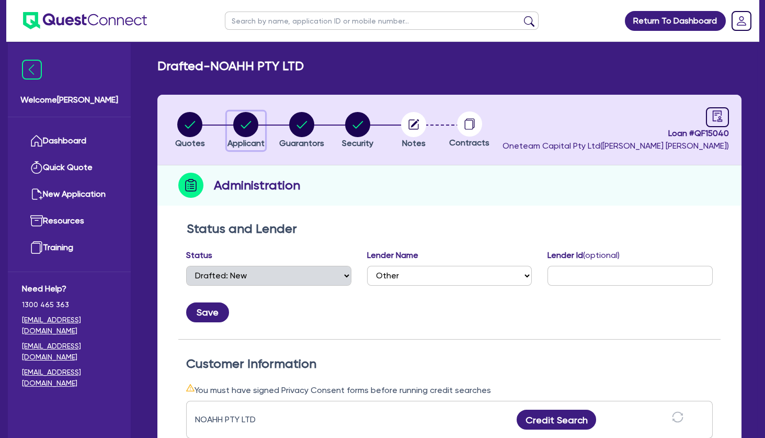
click at [247, 120] on circle "button" at bounding box center [245, 124] width 25 height 25
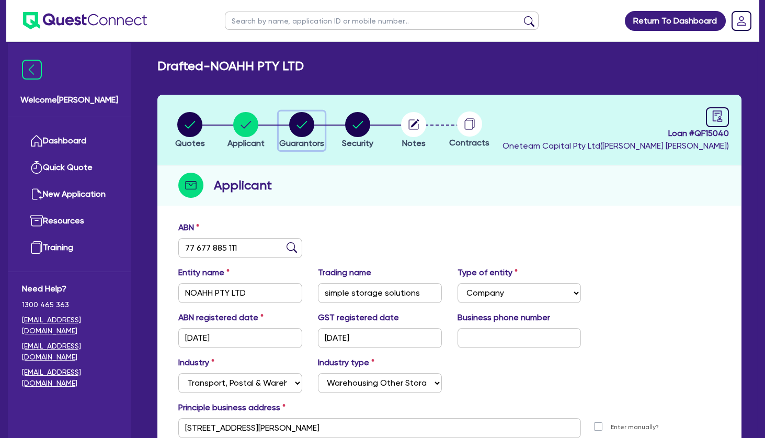
click at [304, 125] on icon "button" at bounding box center [302, 124] width 10 height 7
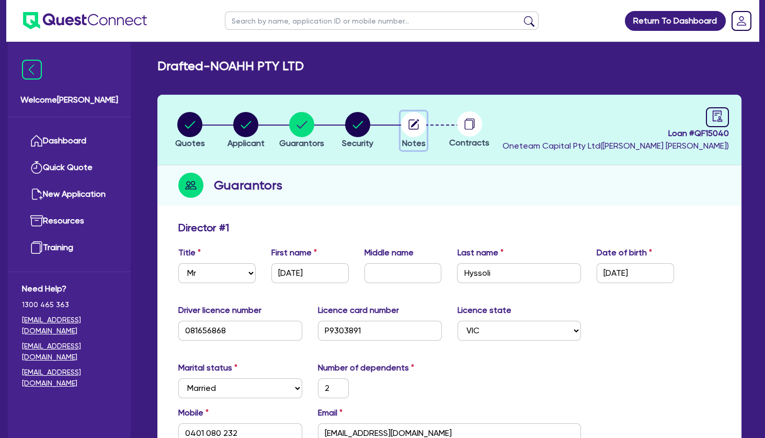
click at [409, 128] on circle "button" at bounding box center [413, 124] width 25 height 25
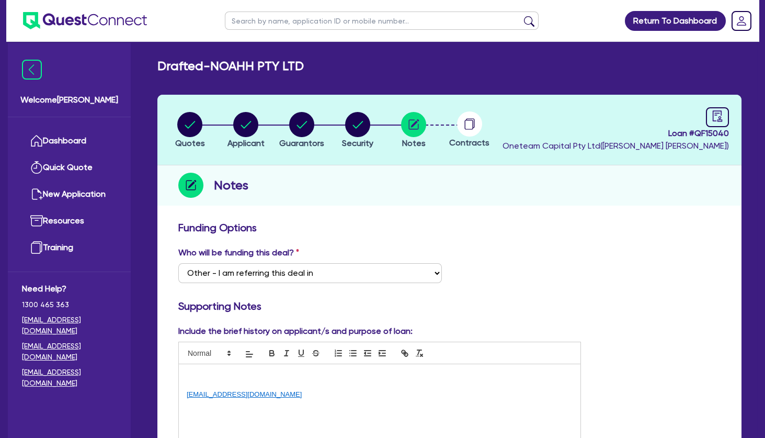
click at [250, 373] on p at bounding box center [380, 374] width 386 height 9
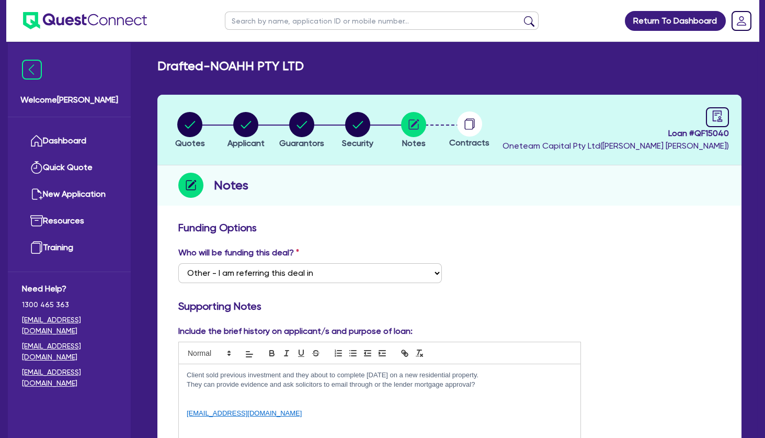
click at [215, 395] on p at bounding box center [380, 394] width 386 height 9
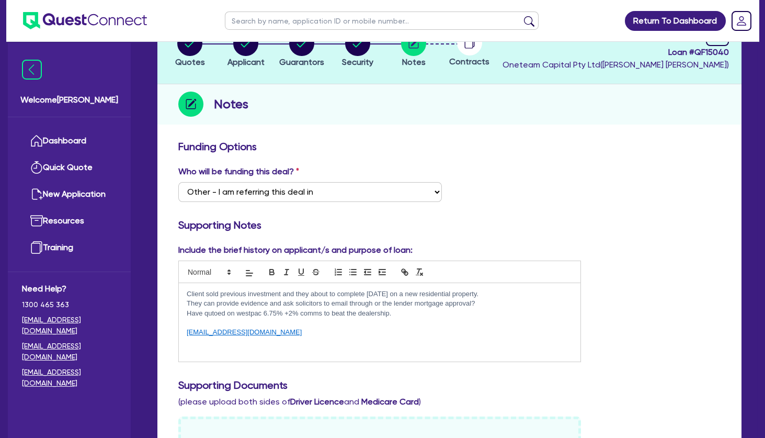
scroll to position [82, 0]
drag, startPoint x: 210, startPoint y: 352, endPoint x: 187, endPoint y: 333, distance: 29.0
click at [187, 333] on div "Client sold previous investment and they about to complete in 10 days on a new …" at bounding box center [380, 322] width 402 height 78
drag, startPoint x: 267, startPoint y: 334, endPoint x: 183, endPoint y: 331, distance: 83.8
click at [183, 331] on div "Client sold previous investment and they about to complete in 10 days on a new …" at bounding box center [380, 322] width 402 height 78
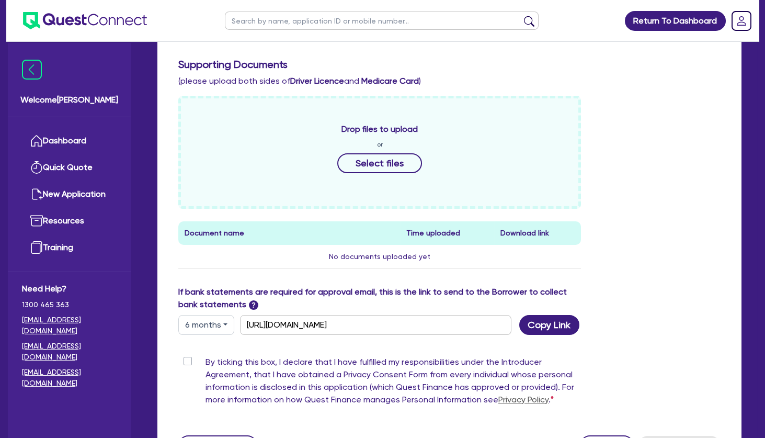
scroll to position [424, 0]
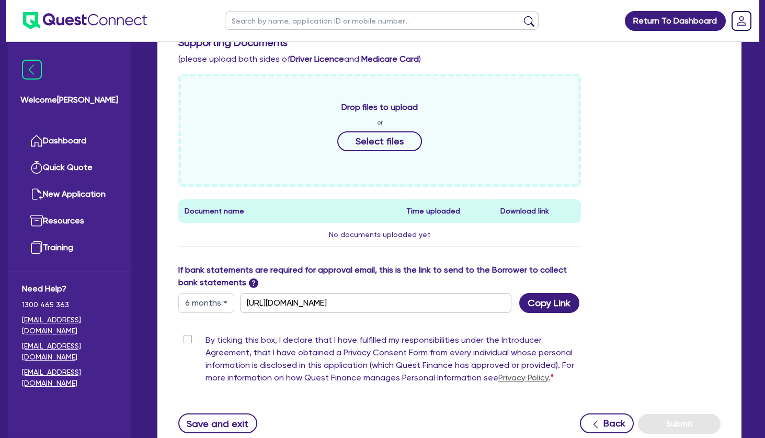
click at [206, 338] on label "By ticking this box, I declare that I have fulfilled my responsibilities under …" at bounding box center [394, 361] width 376 height 54
click at [187, 338] on input "By ticking this box, I declare that I have fulfilled my responsibilities under …" at bounding box center [182, 339] width 8 height 10
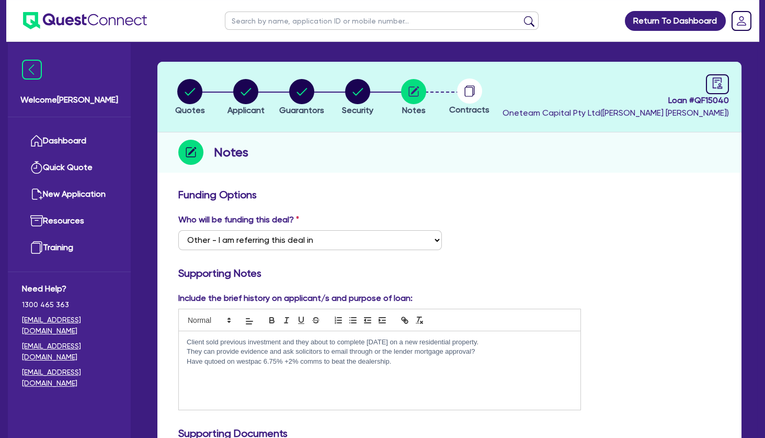
scroll to position [30, 0]
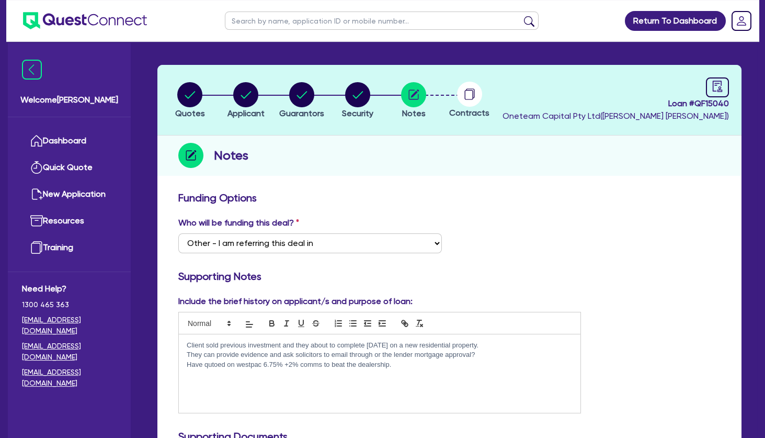
click at [404, 369] on p at bounding box center [380, 373] width 386 height 9
click at [302, 97] on circle "button" at bounding box center [301, 94] width 25 height 25
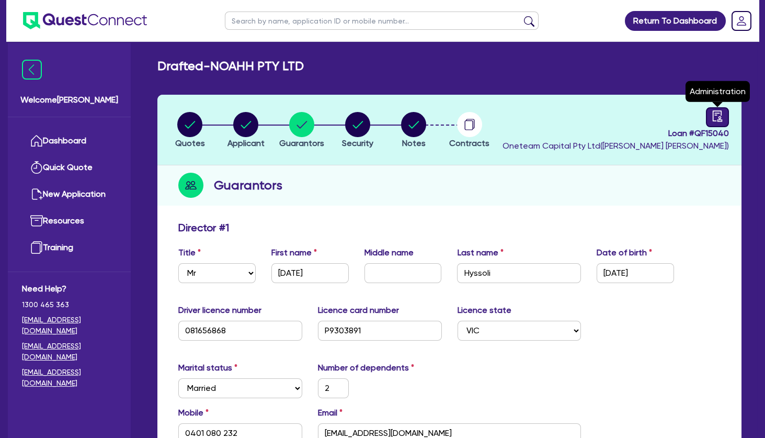
click at [424, 115] on link at bounding box center [717, 117] width 23 height 20
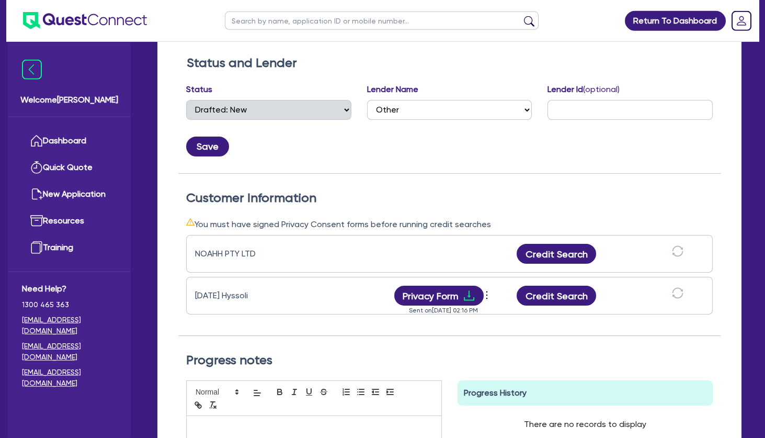
scroll to position [182, 0]
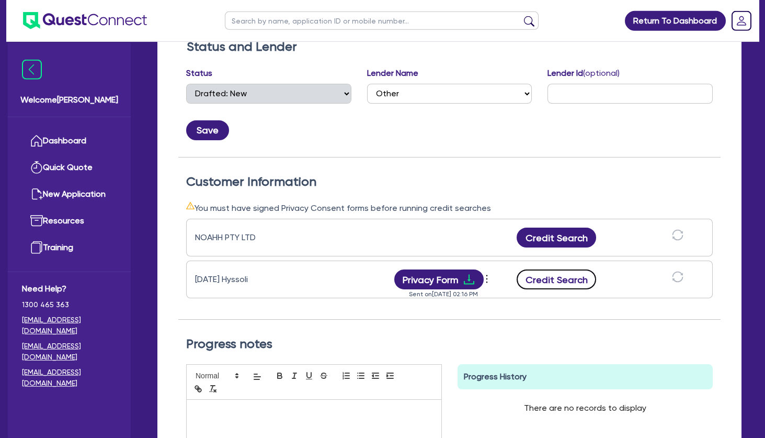
click at [424, 279] on button "Credit Search" at bounding box center [557, 279] width 80 height 20
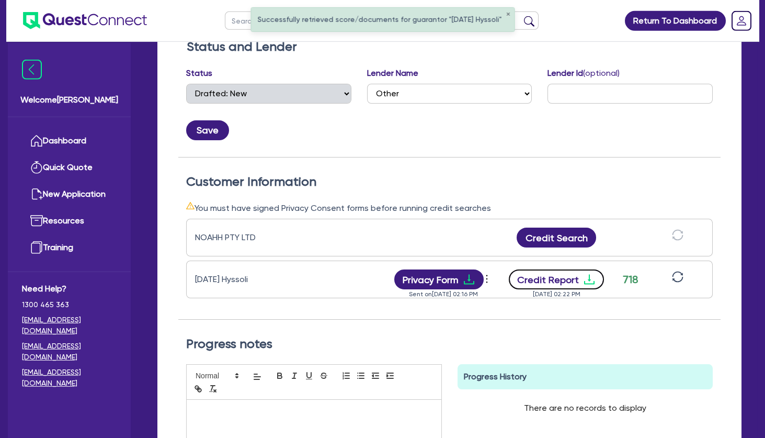
click at [424, 283] on button "Credit Report" at bounding box center [557, 279] width 96 height 20
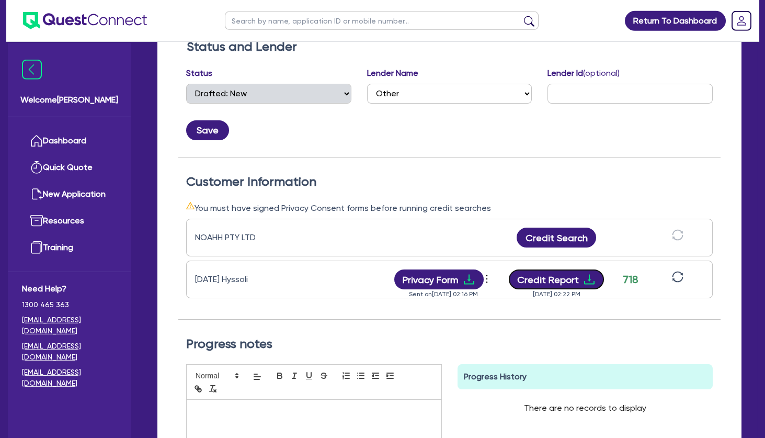
scroll to position [0, 0]
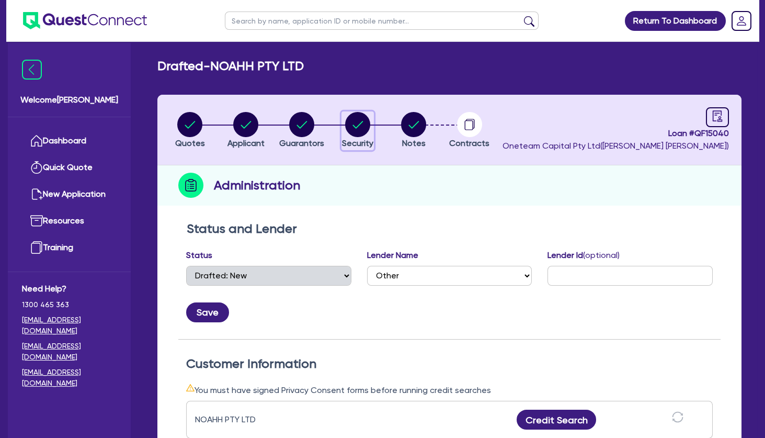
click at [361, 126] on circle "button" at bounding box center [357, 124] width 25 height 25
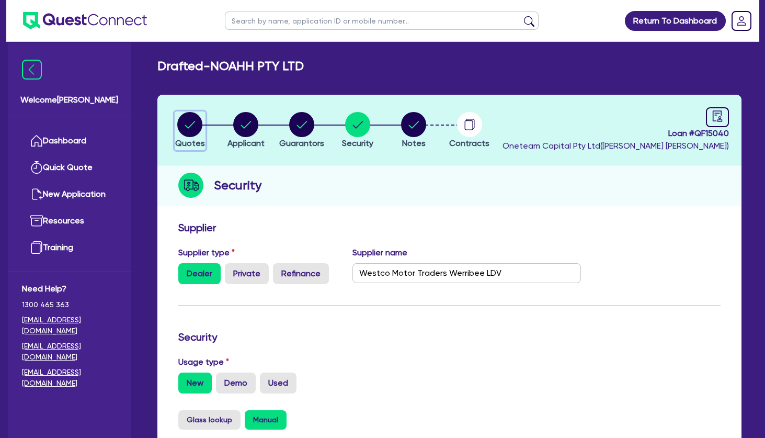
click at [197, 125] on circle "button" at bounding box center [189, 124] width 25 height 25
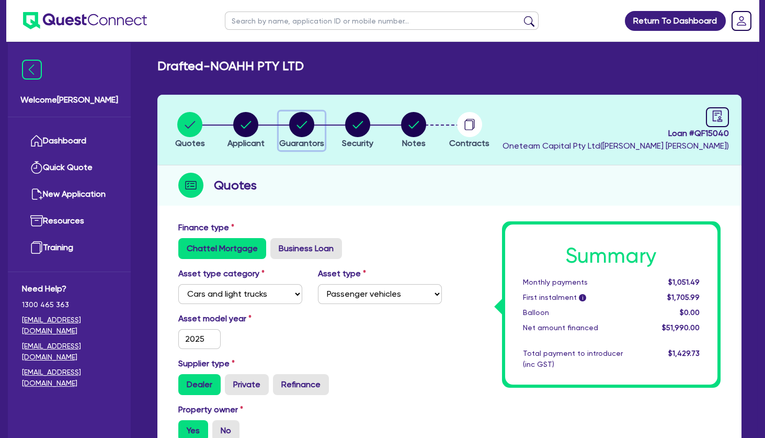
click at [301, 128] on circle "button" at bounding box center [301, 124] width 25 height 25
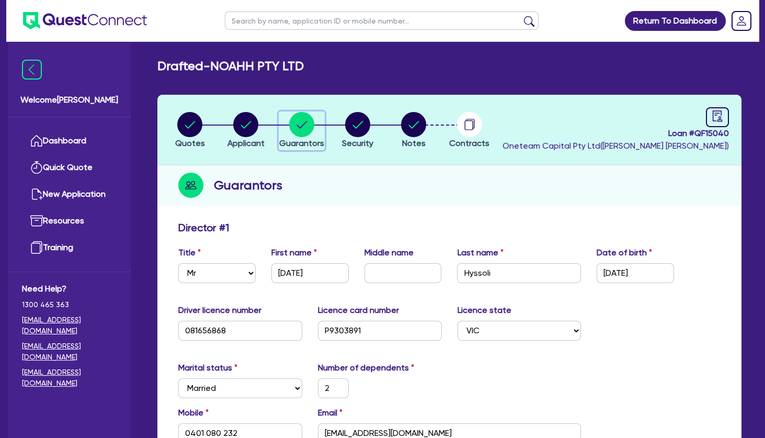
scroll to position [2, 0]
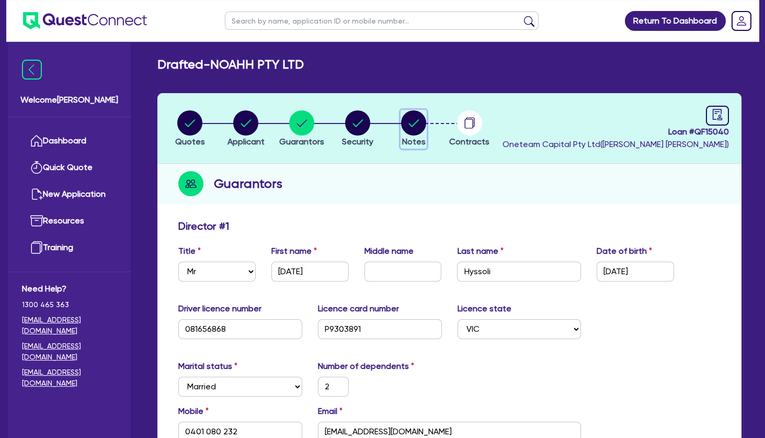
click at [420, 122] on circle "button" at bounding box center [413, 122] width 25 height 25
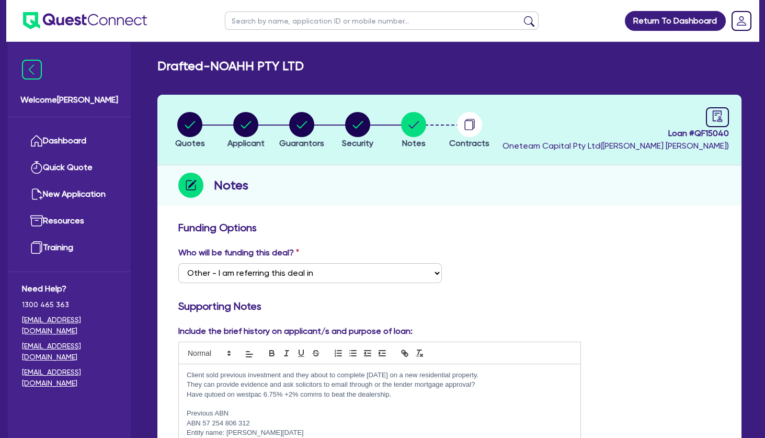
click at [187, 375] on p "Client sold previous investment and they about to complete in 10 days on a new …" at bounding box center [380, 374] width 386 height 9
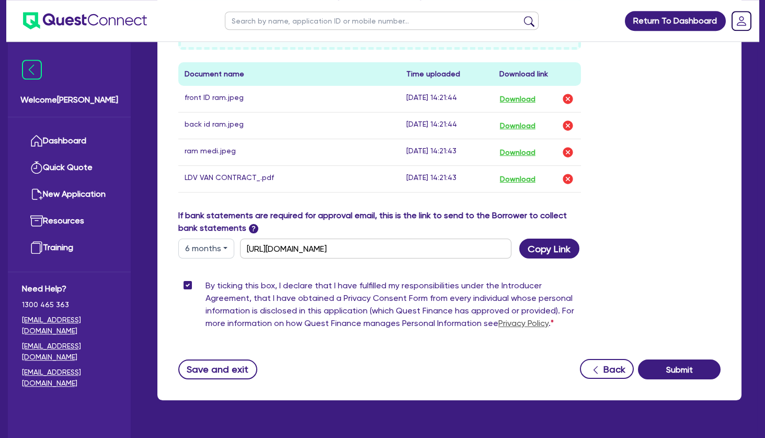
scroll to position [591, 0]
click at [424, 364] on button "Submit" at bounding box center [679, 369] width 83 height 20
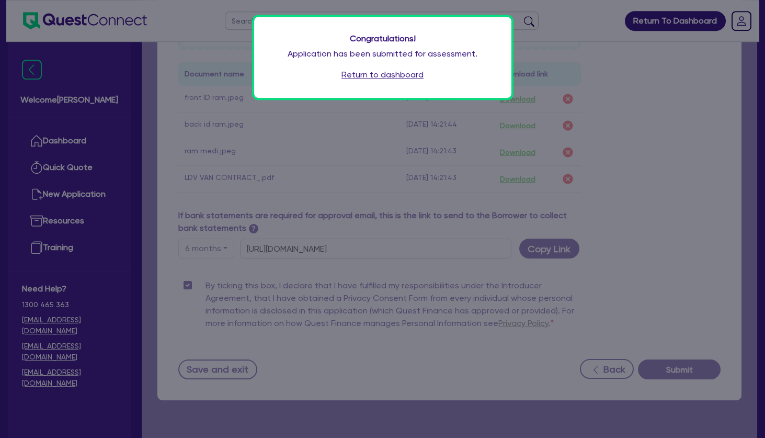
click at [370, 76] on link "Return to dashboard" at bounding box center [383, 75] width 82 height 13
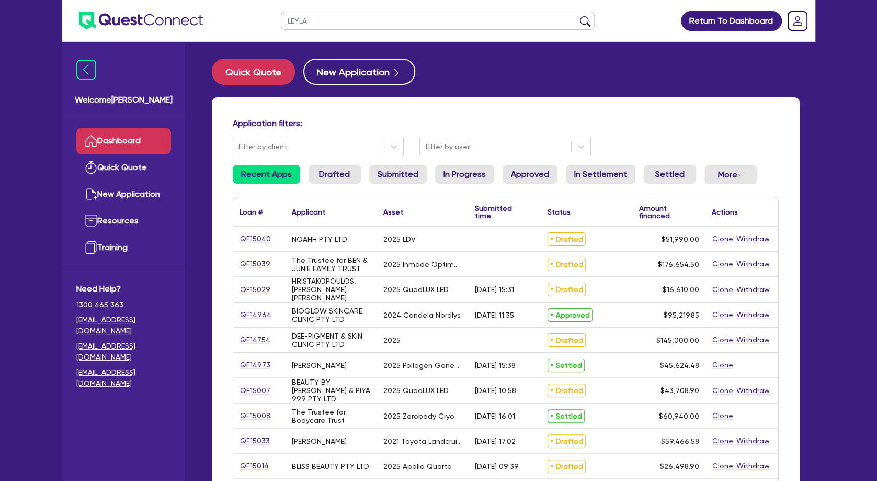
type input "LEYLA"
click at [577, 16] on button "submit" at bounding box center [585, 23] width 17 height 15
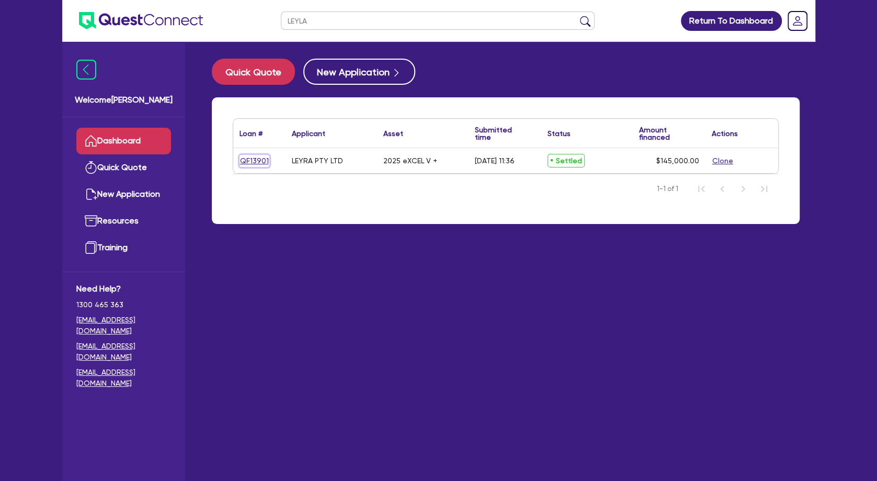
click at [257, 160] on link "QF13901" at bounding box center [255, 161] width 30 height 12
select select "TERTIARY_ASSETS"
select select "BEAUTY_EQUIPMENT"
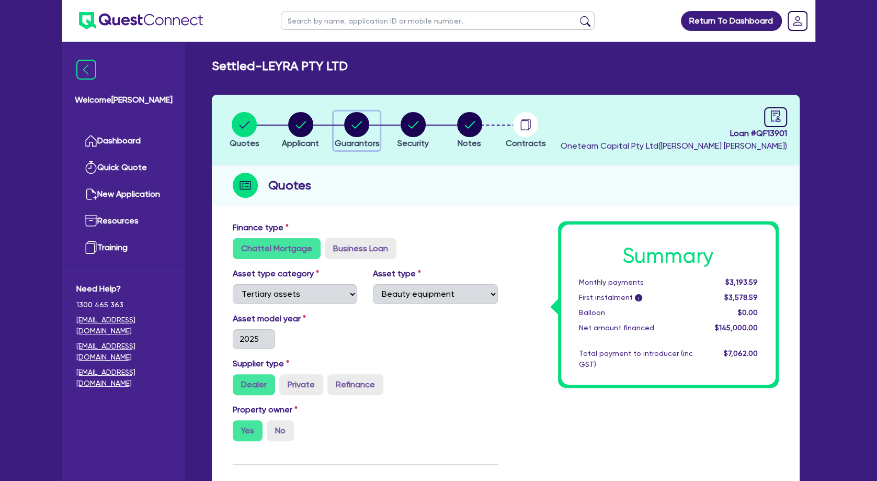
click at [360, 127] on circle "button" at bounding box center [356, 124] width 25 height 25
select select "MRS"
select select "VIC"
select select "MARRIED"
select select "INVESTMENT_PROPERTY"
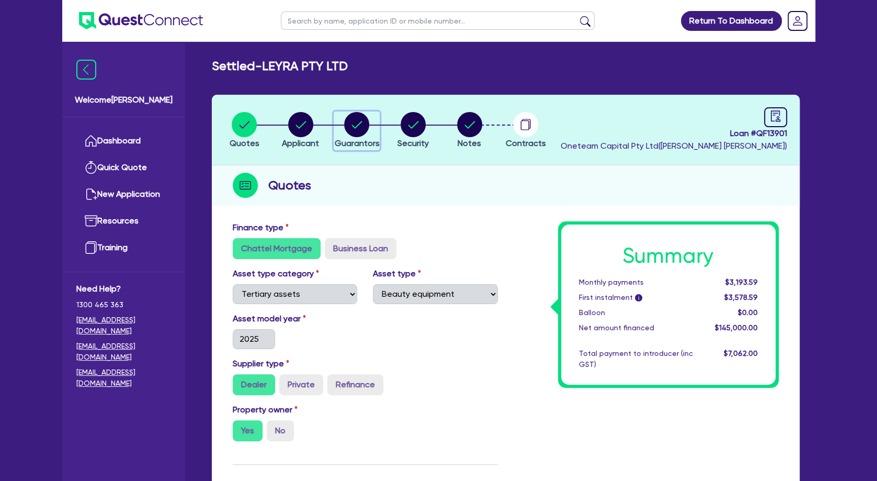
select select "CASH"
select select "VEHICLE"
select select "HOUSEHOLD_PERSONAL"
select select "INVESTMENT_PROPERTY_LOAN"
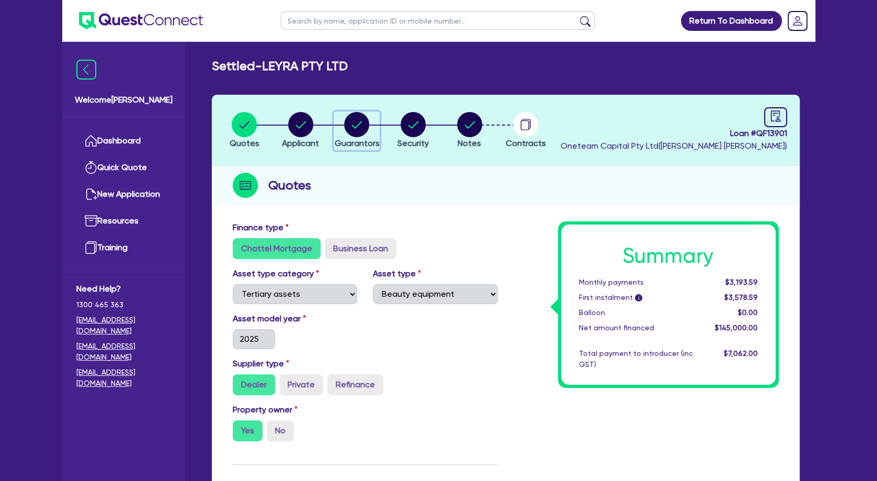
select select "VEHICLE_LOAN"
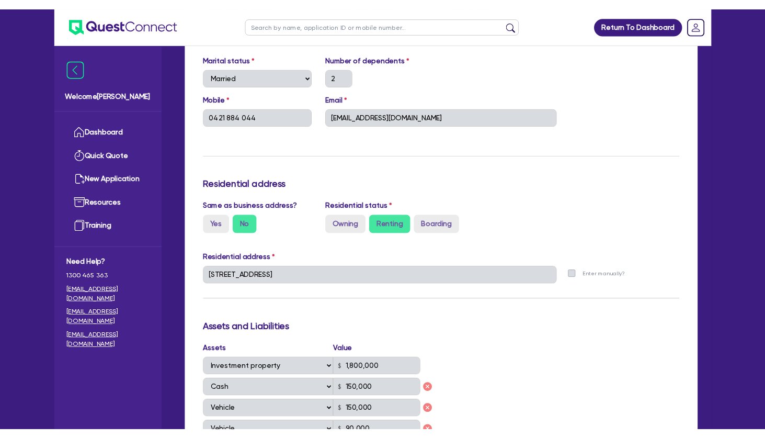
scroll to position [539, 0]
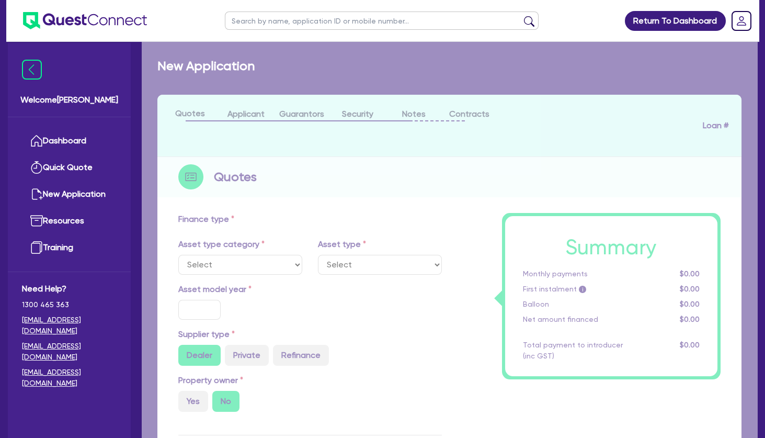
select select "TERTIARY_ASSETS"
type input "2025"
radio input "true"
type input "176,000"
type input "4"
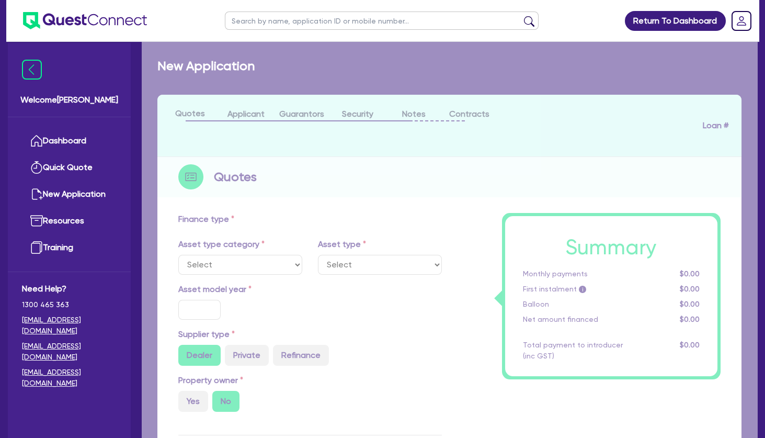
type input "7,066.18"
type input "8"
select select "BEAUTY_EQUIPMENT"
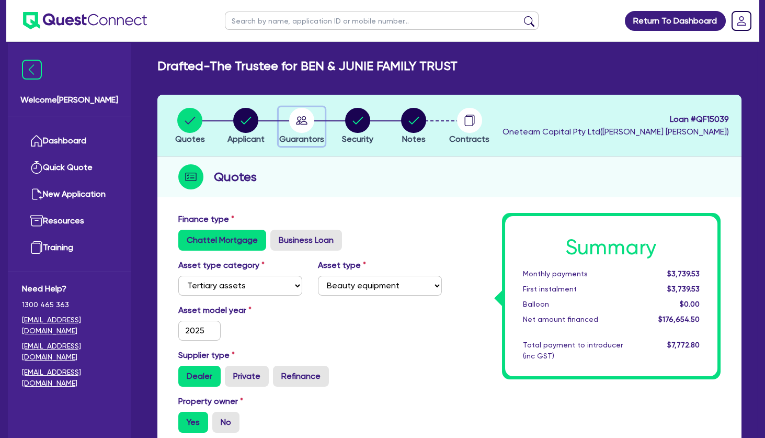
click at [306, 121] on circle "button" at bounding box center [301, 120] width 25 height 25
select select "MRS"
select select "VIC"
select select "MARRIED"
select select "PROPERTY"
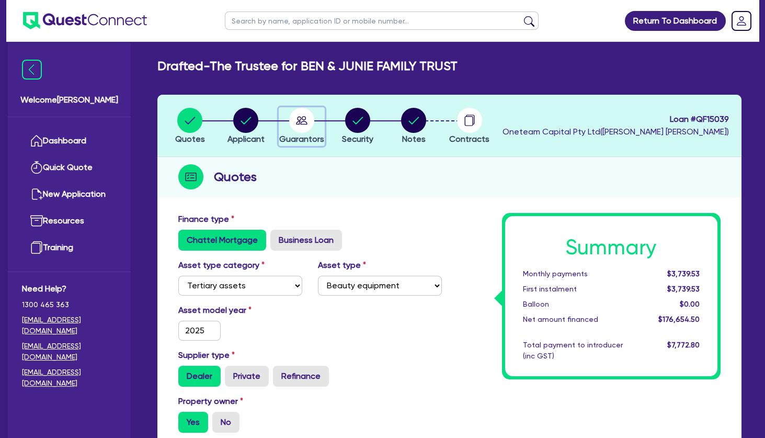
select select "CASH"
select select "VEHICLE"
select select "HOUSEHOLD_PERSONAL"
select select "OTHER"
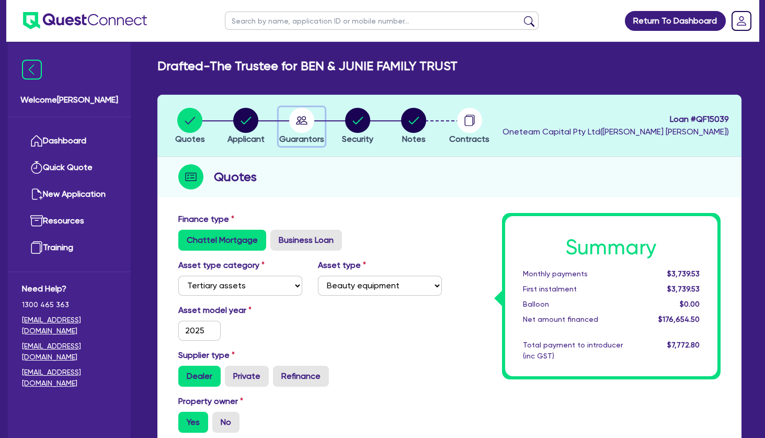
select select "MORTGAGE"
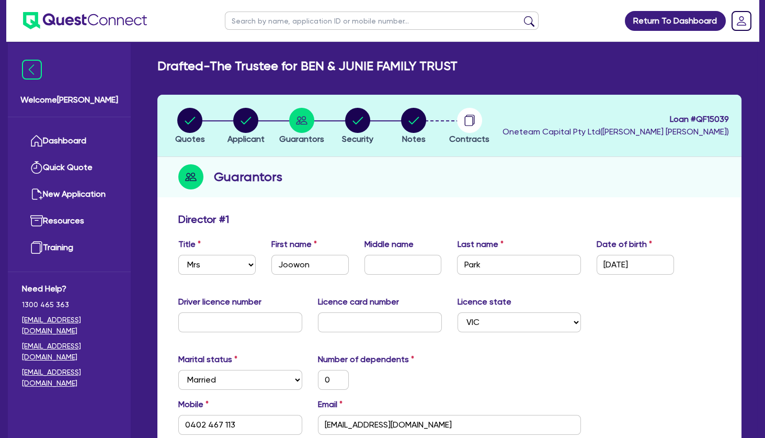
click at [607, 173] on div "Guarantors" at bounding box center [449, 177] width 584 height 40
click at [418, 126] on circle "button" at bounding box center [413, 120] width 25 height 25
select select "Other"
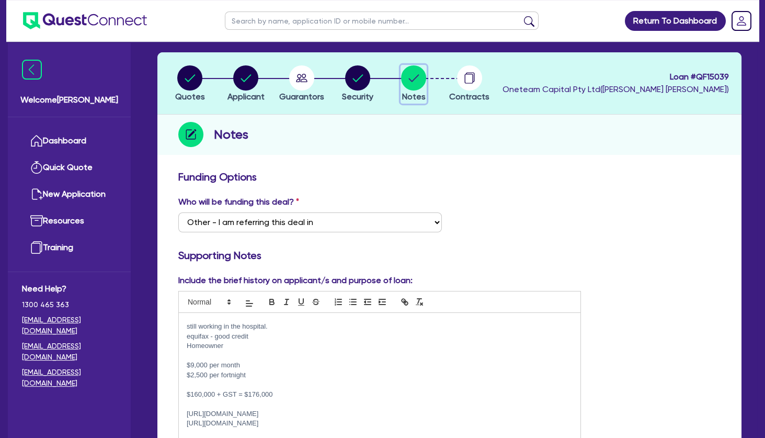
scroll to position [32, 0]
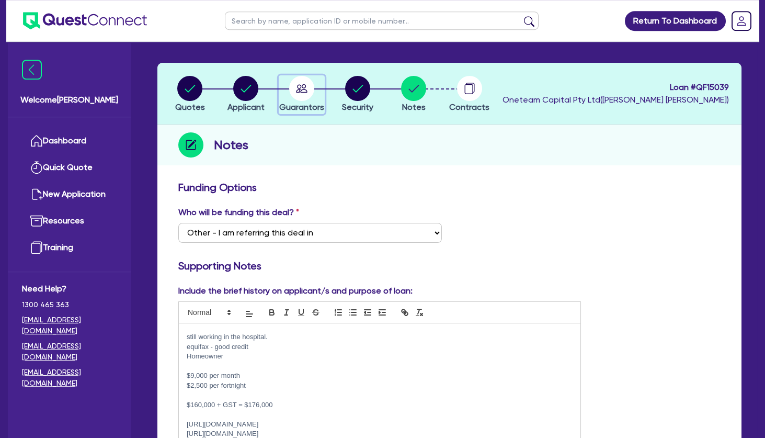
click at [293, 88] on circle "button" at bounding box center [301, 88] width 25 height 25
select select "MRS"
select select "VIC"
select select "MARRIED"
select select "PROPERTY"
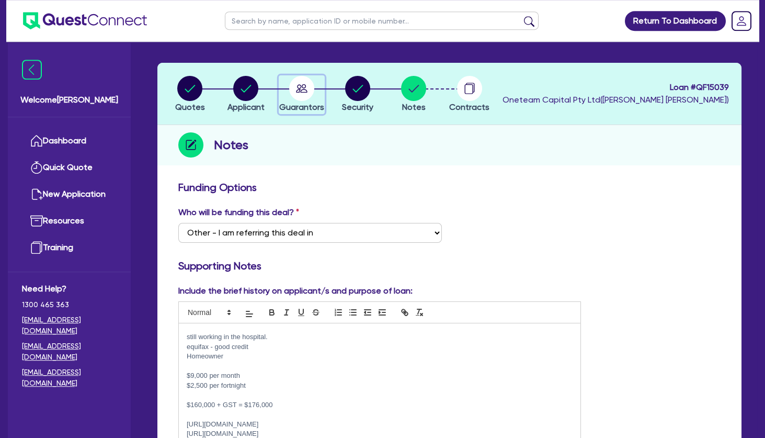
select select "CASH"
select select "VEHICLE"
select select "HOUSEHOLD_PERSONAL"
select select "OTHER"
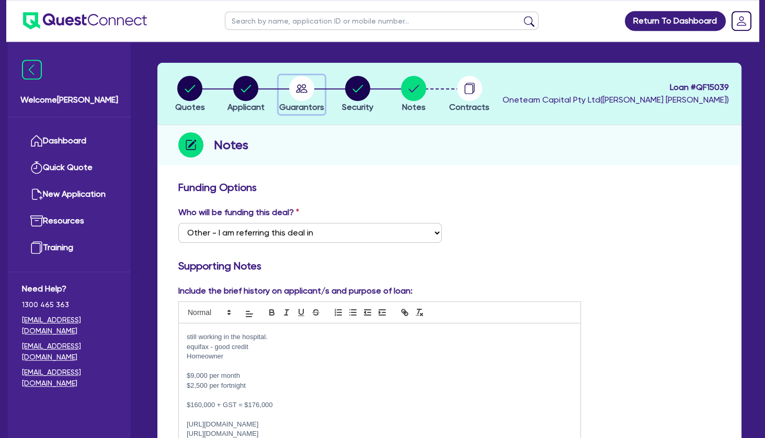
select select "MORTGAGE"
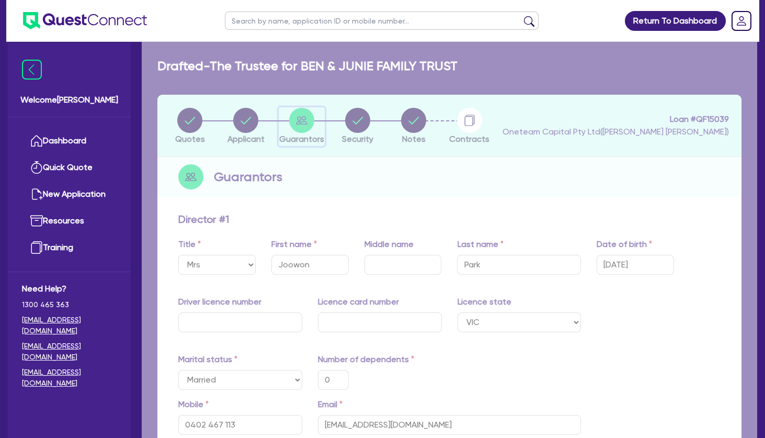
type input "0"
type input "0402 467 113"
type input "900,000"
type input "30,000"
type input "50,000"
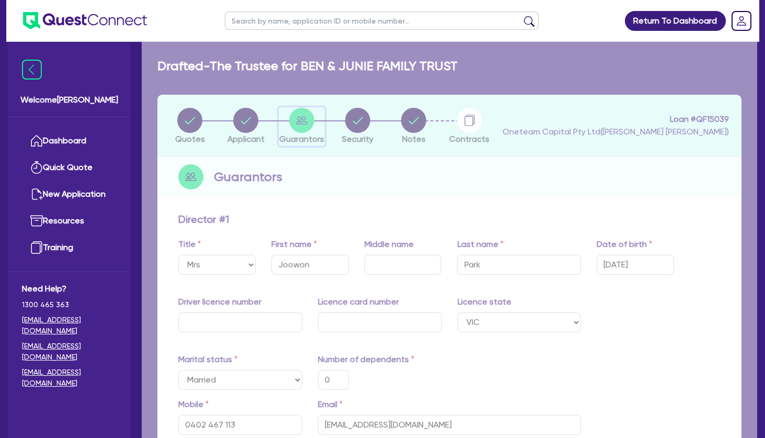
type input "10,000"
type input "40,000"
type input "5,000"
type input "700,000"
type input "3,500"
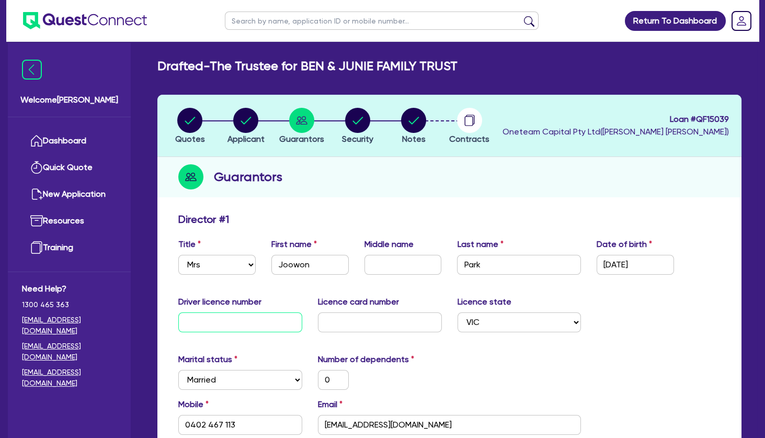
click at [234, 324] on input "text" at bounding box center [240, 322] width 124 height 20
type input "0"
type input "0402 467 113"
type input "900,000"
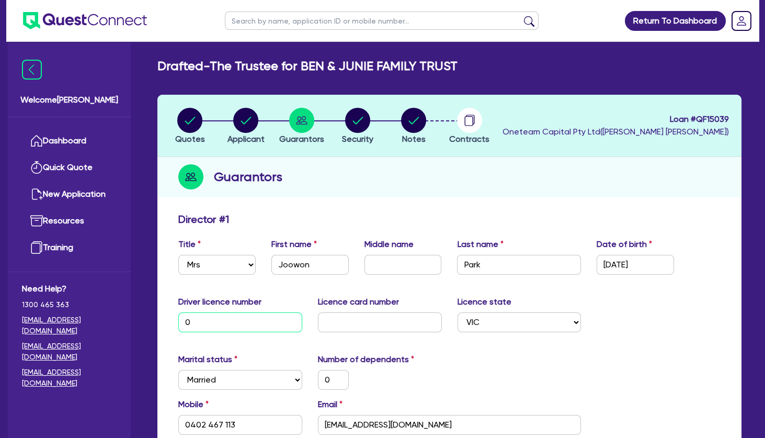
type input "30,000"
type input "50,000"
type input "10,000"
type input "40,000"
type input "5,000"
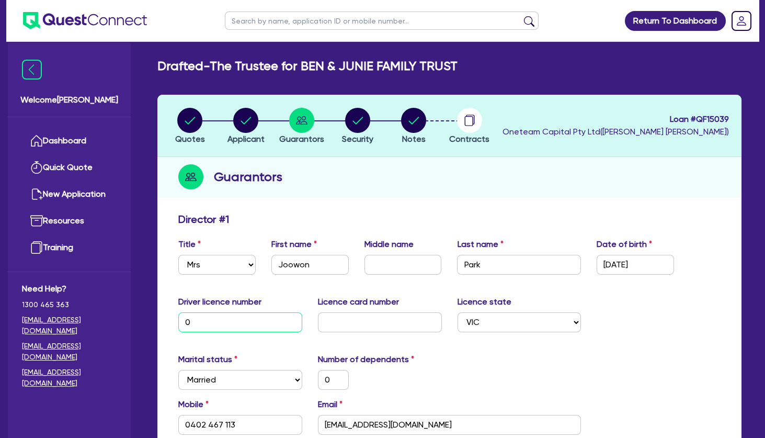
type input "700,000"
type input "3,500"
type input "04"
type input "0"
type input "0402 467 113"
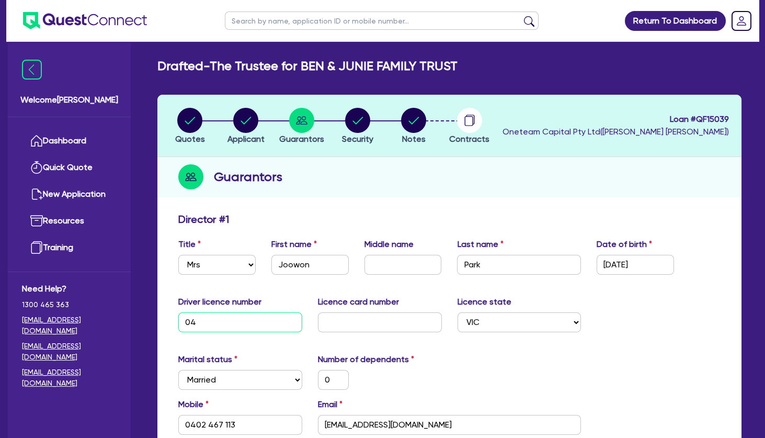
type input "900,000"
type input "30,000"
type input "50,000"
type input "10,000"
type input "40,000"
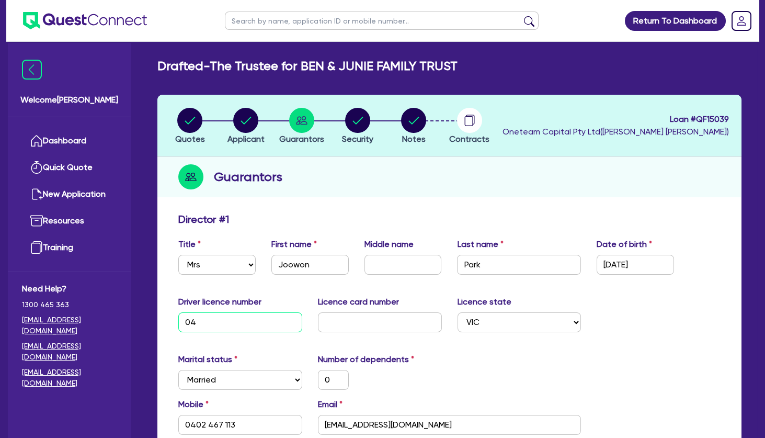
type input "5,000"
type input "700,000"
type input "3,500"
type input "045"
type input "0"
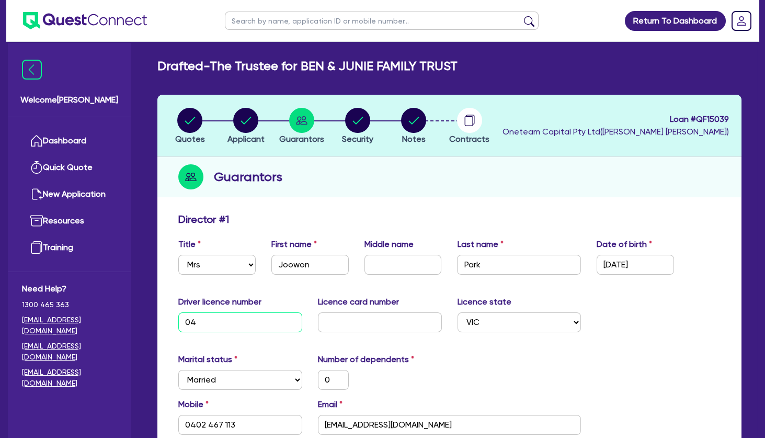
type input "0402 467 113"
type input "900,000"
type input "30,000"
type input "50,000"
type input "10,000"
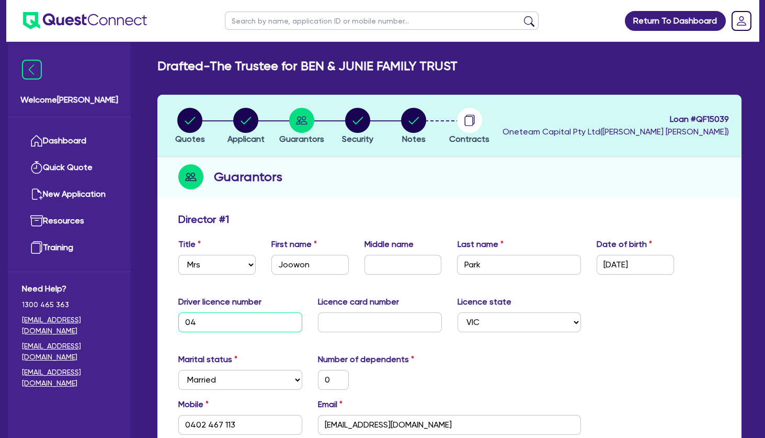
type input "40,000"
type input "5,000"
type input "700,000"
type input "3,500"
type input "0452"
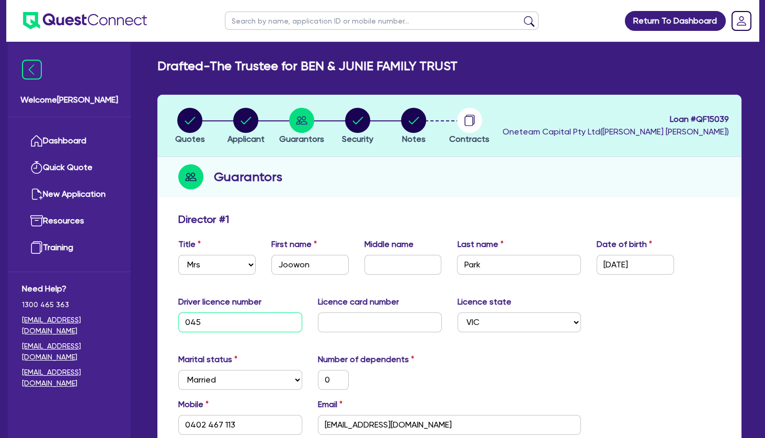
type input "0"
type input "0402 467 113"
type input "900,000"
type input "30,000"
type input "50,000"
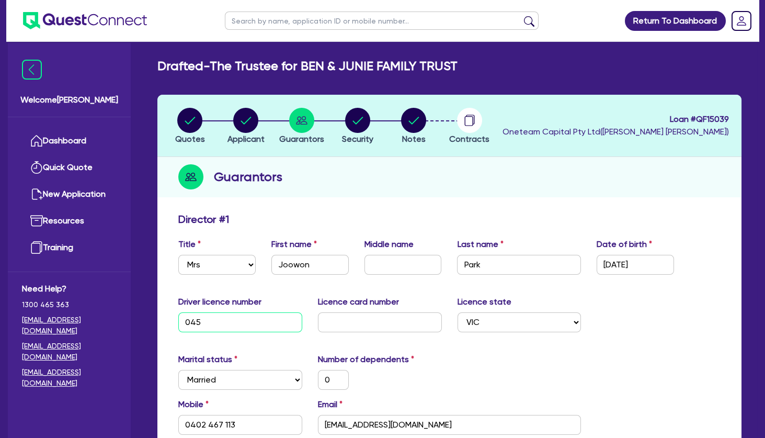
type input "10,000"
type input "40,000"
type input "5,000"
type input "700,000"
type input "3,500"
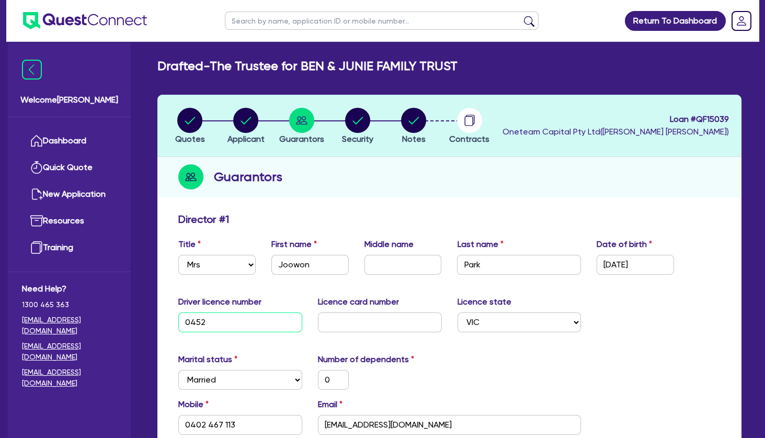
type input "04525"
type input "0"
type input "0402 467 113"
type input "900,000"
type input "30,000"
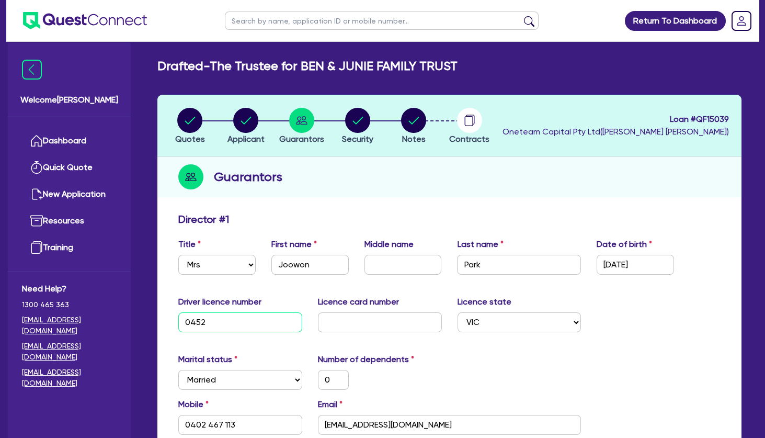
type input "50,000"
type input "10,000"
type input "40,000"
type input "5,000"
type input "700,000"
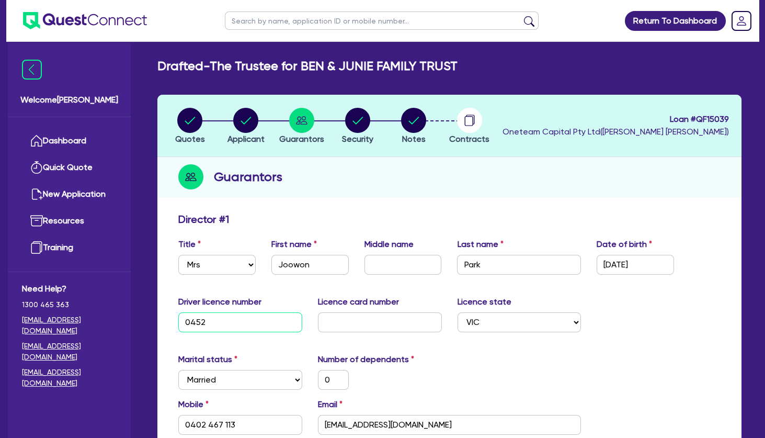
type input "3,500"
type input "045259"
type input "0"
type input "0402 467 113"
type input "900,000"
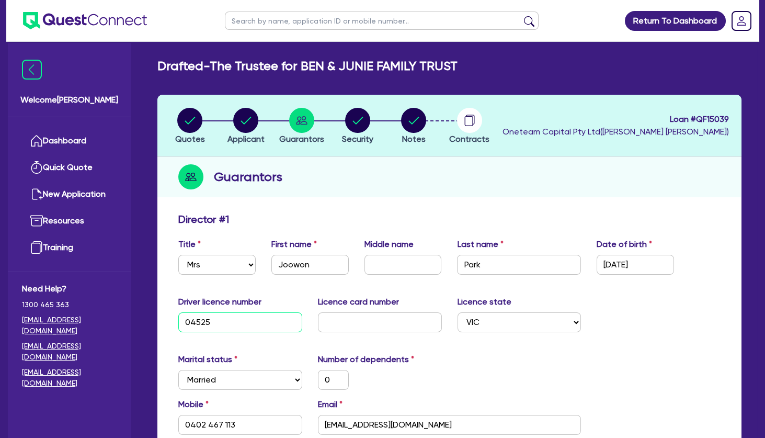
type input "30,000"
type input "50,000"
type input "10,000"
type input "40,000"
type input "5,000"
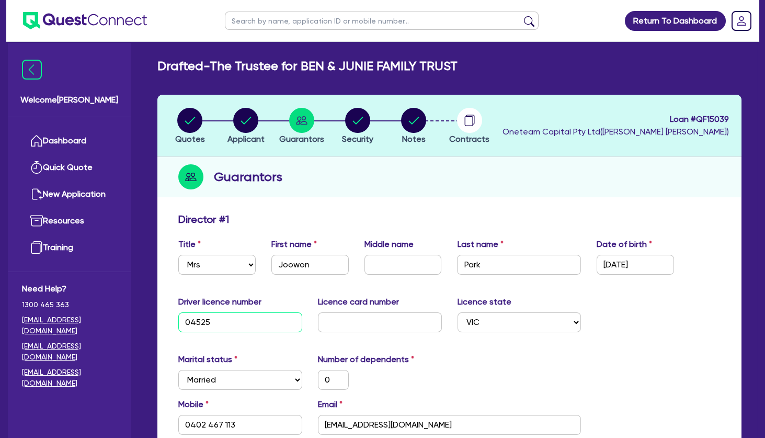
type input "700,000"
type input "3,500"
type input "0452594"
type input "0"
type input "0402 467 113"
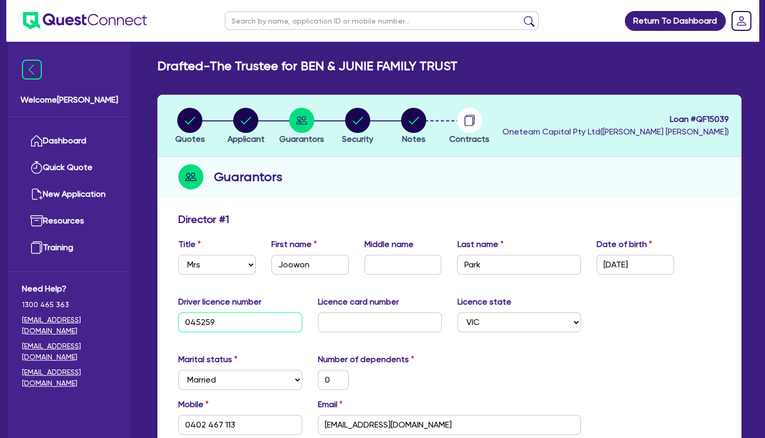
type input "900,000"
type input "30,000"
type input "50,000"
type input "10,000"
type input "40,000"
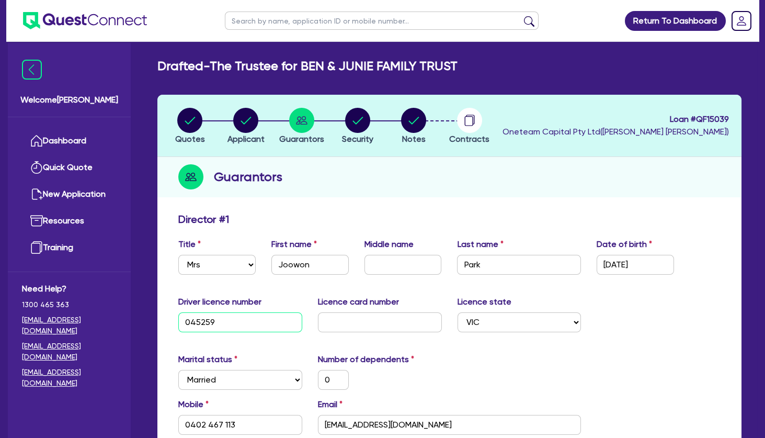
type input "5,000"
type input "700,000"
type input "3,500"
type input "04525943"
type input "0"
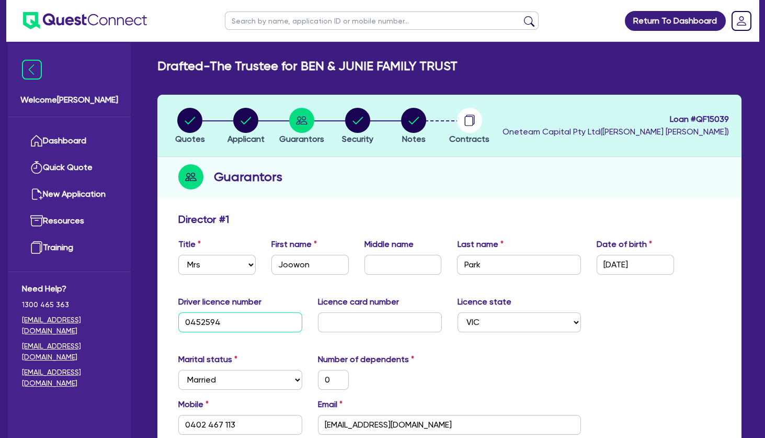
type input "0402 467 113"
type input "900,000"
type input "30,000"
type input "50,000"
type input "10,000"
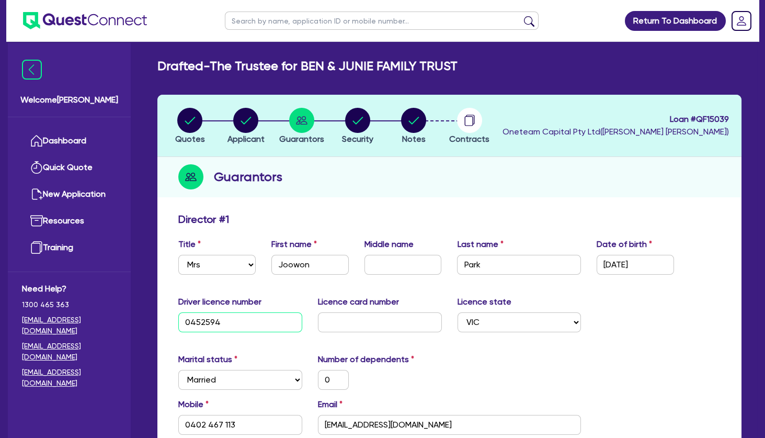
type input "40,000"
type input "5,000"
type input "700,000"
type input "3,500"
type input "045259431"
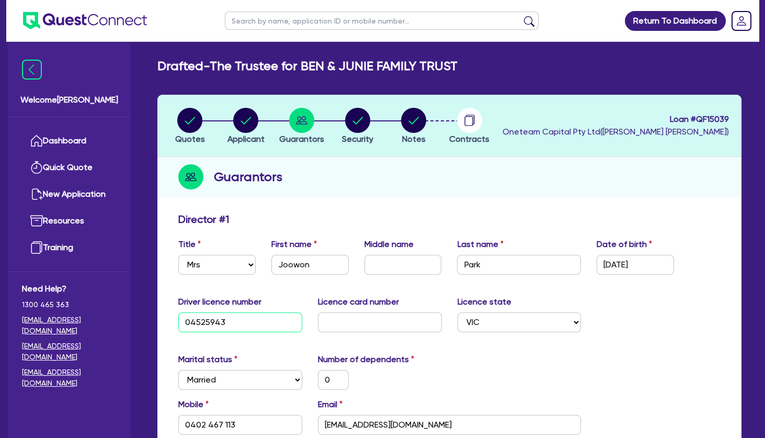
type input "0"
type input "0402 467 113"
type input "900,000"
type input "30,000"
type input "50,000"
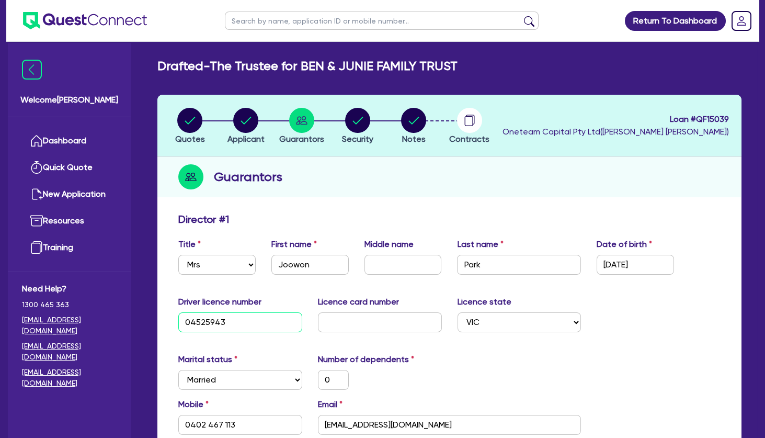
type input "10,000"
type input "40,000"
type input "5,000"
type input "700,000"
type input "3,500"
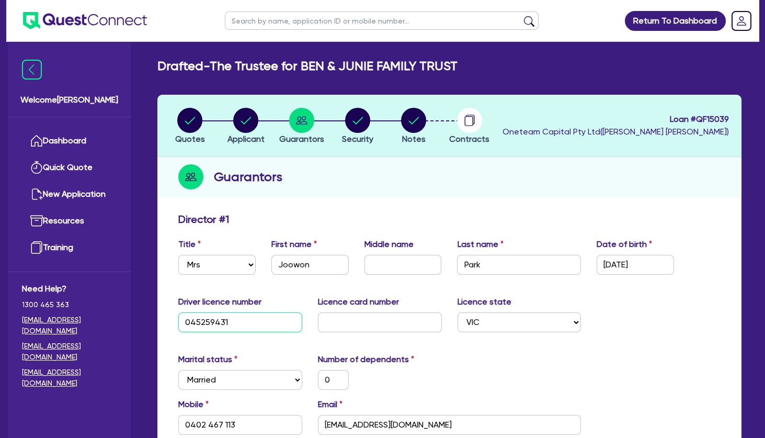
type input "045259431"
click at [342, 321] on input "text" at bounding box center [380, 322] width 124 height 20
type input "P"
type input "0"
type input "0402 467 113"
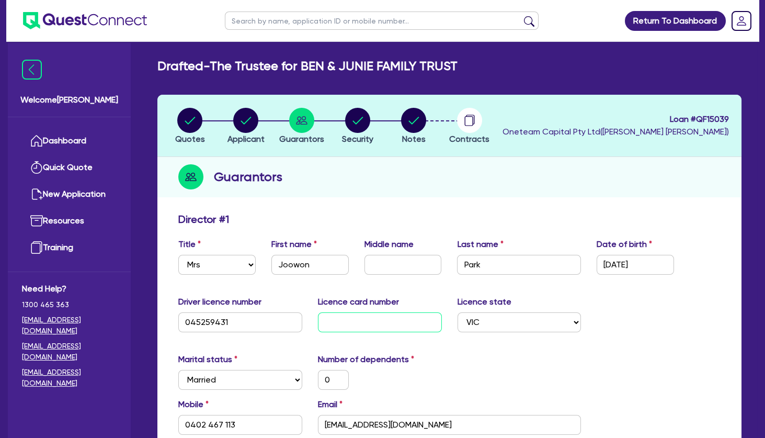
type input "900,000"
type input "30,000"
type input "50,000"
type input "10,000"
type input "40,000"
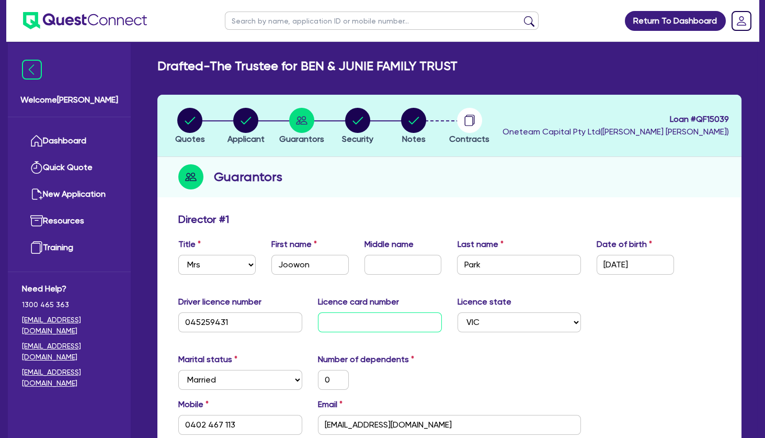
type input "5,000"
type input "700,000"
type input "3,500"
type input "P2"
type input "0"
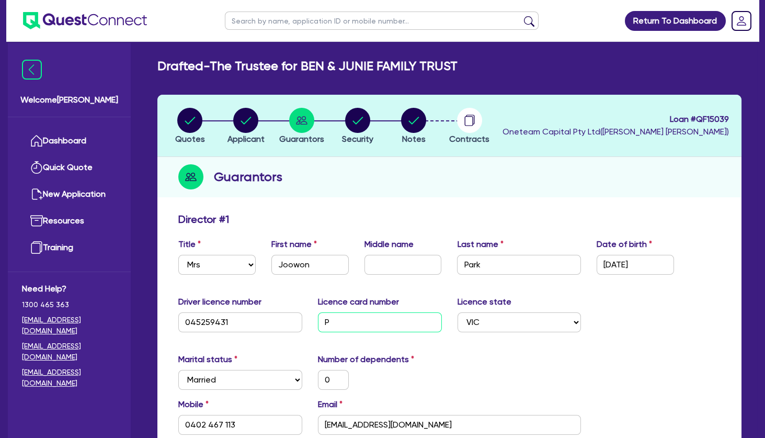
type input "0402 467 113"
type input "900,000"
type input "30,000"
type input "50,000"
type input "10,000"
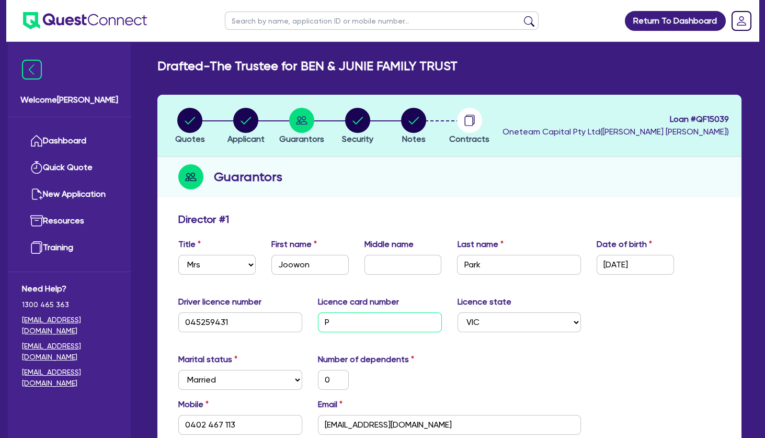
type input "40,000"
type input "5,000"
type input "700,000"
type input "3,500"
type input "P22"
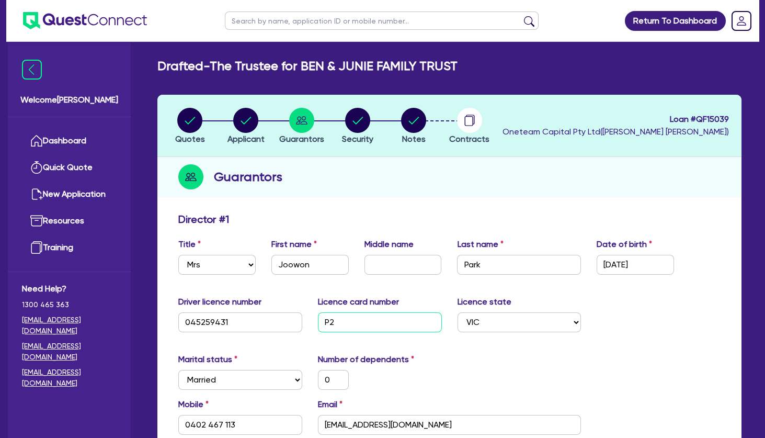
type input "0"
type input "0402 467 113"
type input "900,000"
type input "30,000"
type input "50,000"
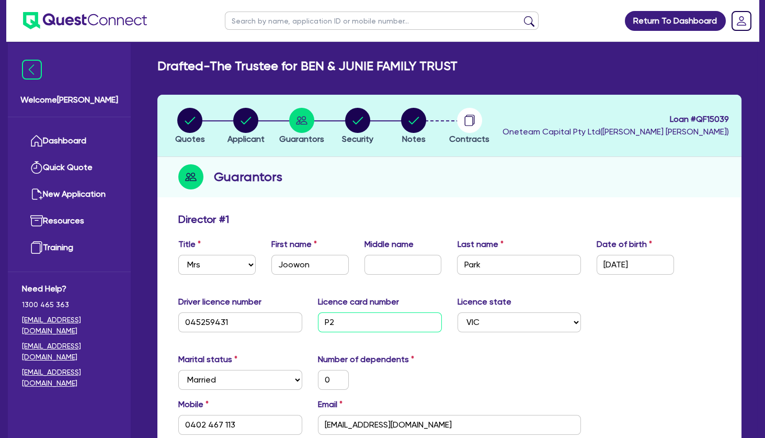
type input "10,000"
type input "40,000"
type input "5,000"
type input "700,000"
type input "3,500"
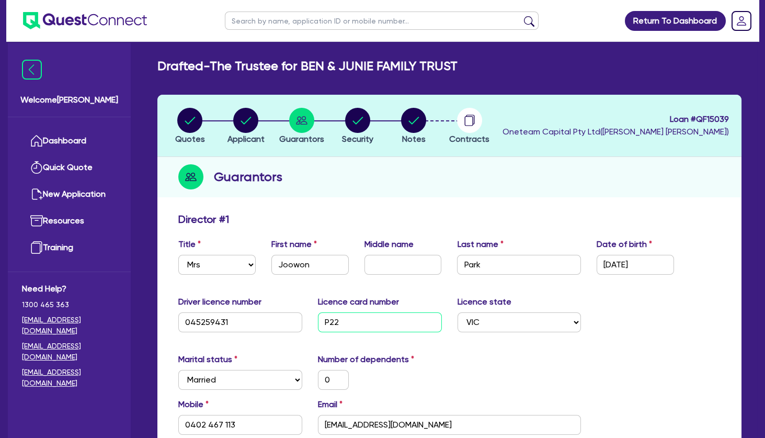
type input "P220"
type input "0"
type input "0402 467 113"
type input "900,000"
type input "30,000"
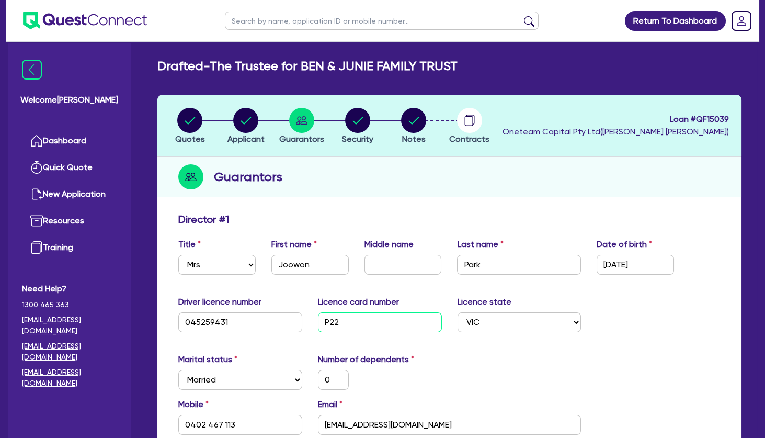
type input "50,000"
type input "10,000"
type input "40,000"
type input "5,000"
type input "700,000"
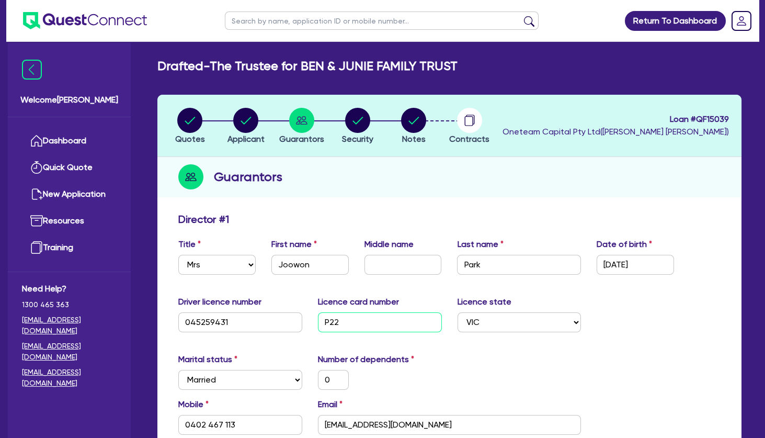
type input "3,500"
type input "P2209"
type input "0"
type input "0402 467 113"
type input "900,000"
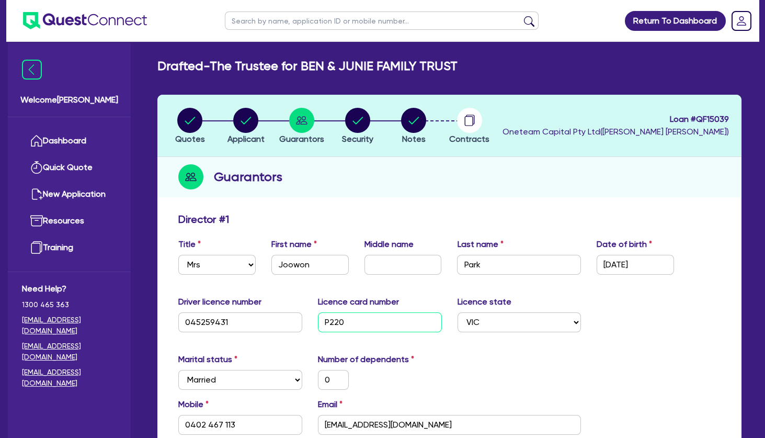
type input "30,000"
type input "50,000"
type input "10,000"
type input "40,000"
type input "5,000"
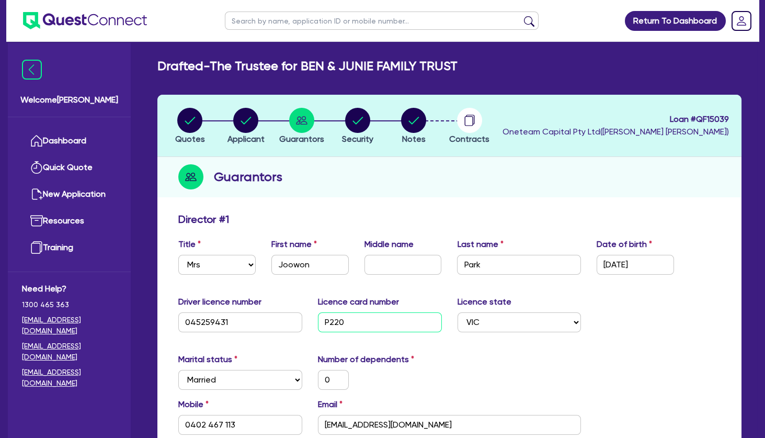
type input "700,000"
type input "3,500"
type input "P22090"
type input "0"
type input "0402 467 113"
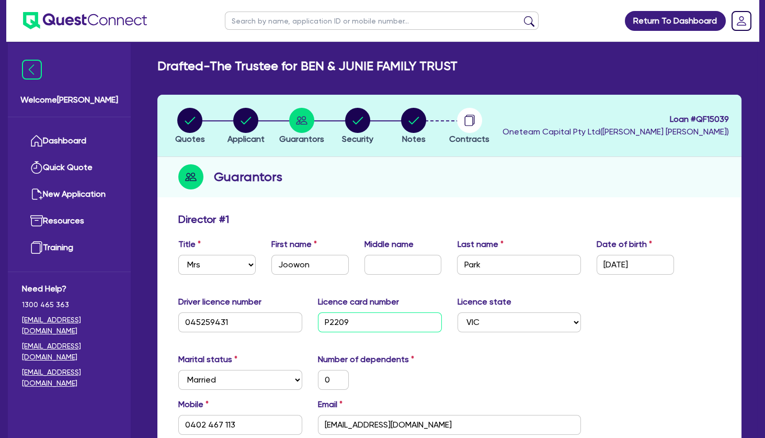
type input "900,000"
type input "30,000"
type input "50,000"
click at [509, 375] on div "Marital status Select [DEMOGRAPHIC_DATA] Married De Facto / Partner Number of d…" at bounding box center [450, 375] width 558 height 45
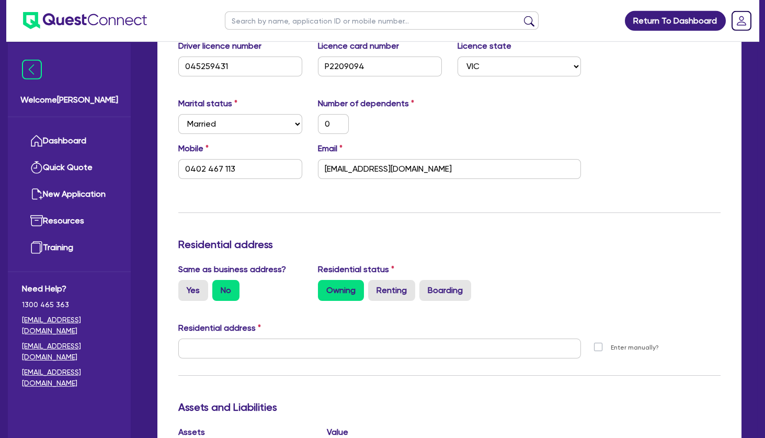
scroll to position [285, 0]
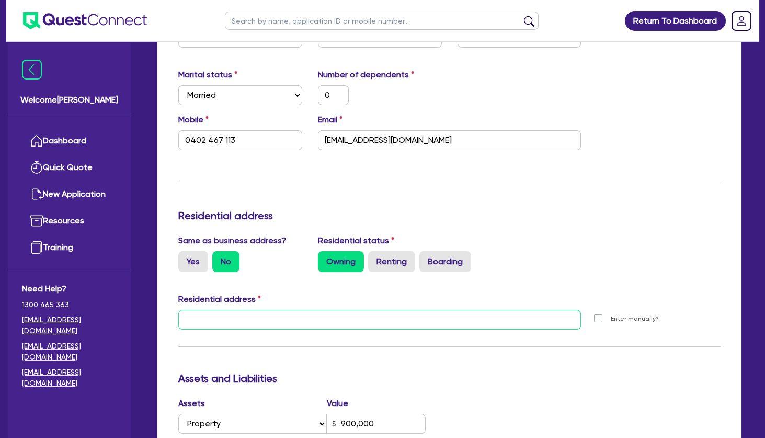
click at [376, 317] on input "text" at bounding box center [379, 320] width 403 height 20
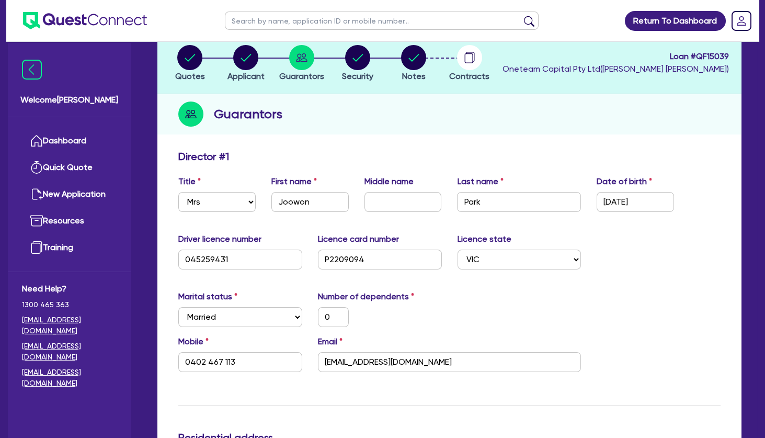
scroll to position [0, 0]
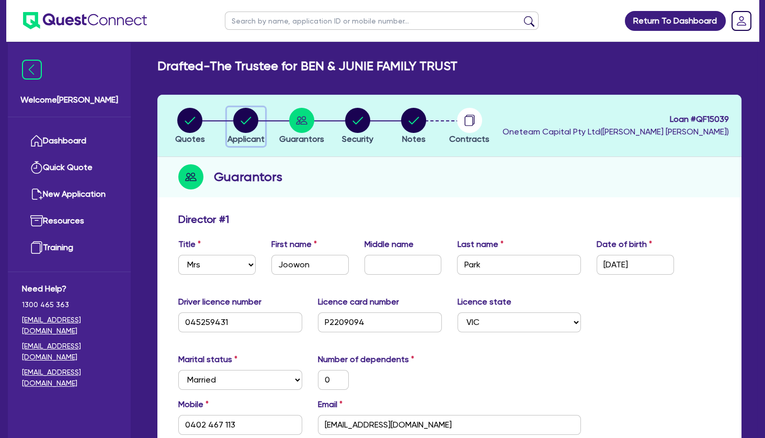
click at [254, 122] on circle "button" at bounding box center [245, 120] width 25 height 25
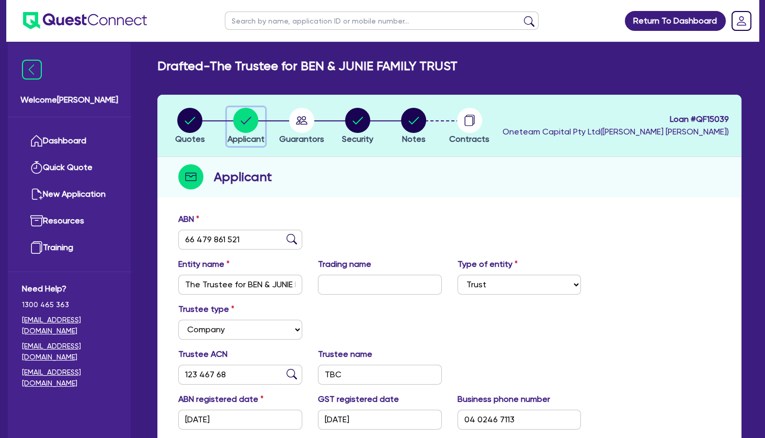
scroll to position [198, 0]
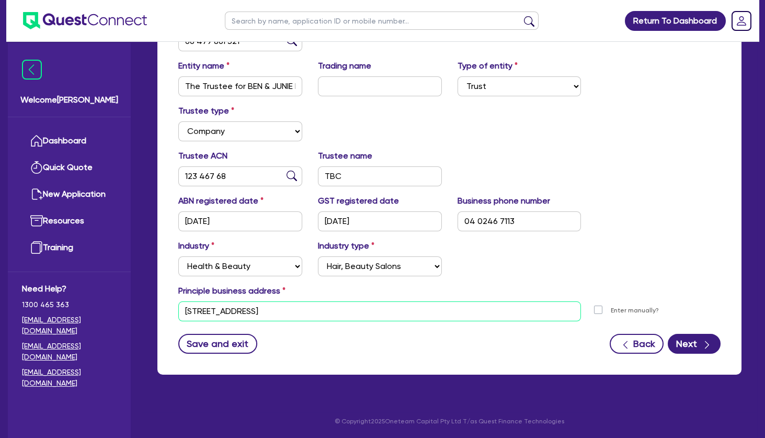
click at [253, 304] on input "[STREET_ADDRESS]" at bounding box center [379, 311] width 403 height 20
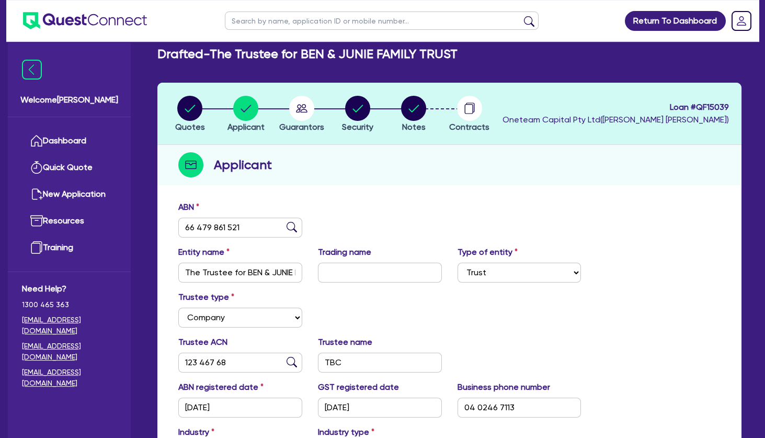
scroll to position [12, 0]
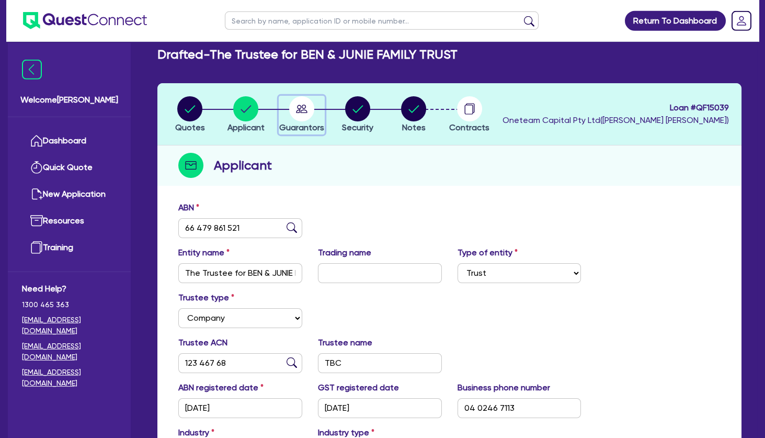
click at [292, 107] on circle "button" at bounding box center [301, 108] width 25 height 25
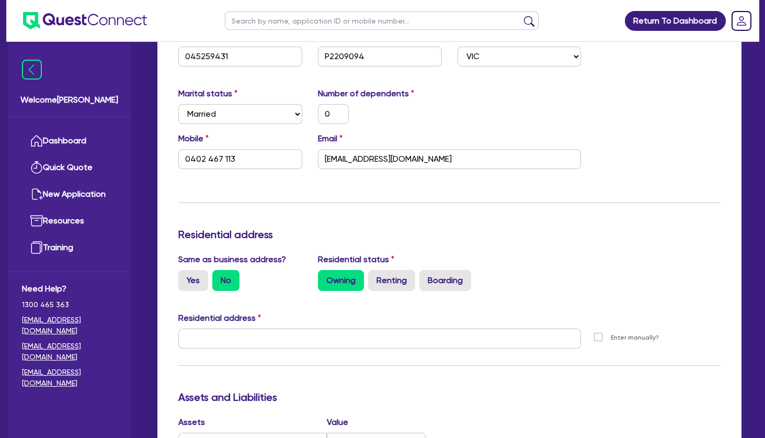
scroll to position [326, 0]
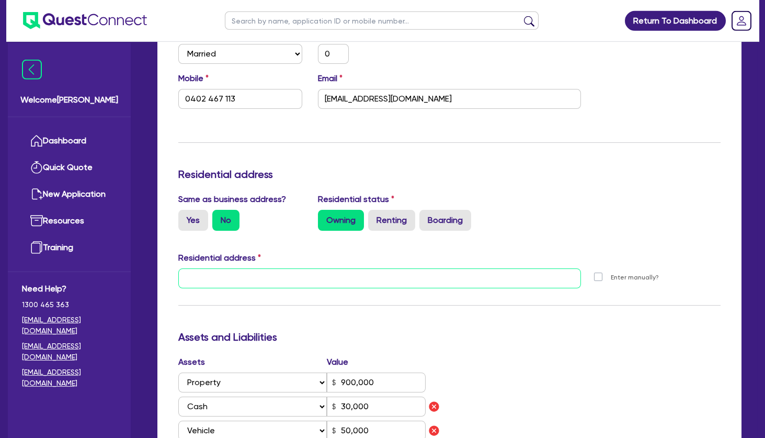
click at [292, 276] on input "text" at bounding box center [379, 278] width 403 height 20
paste input "[STREET_ADDRESS]"
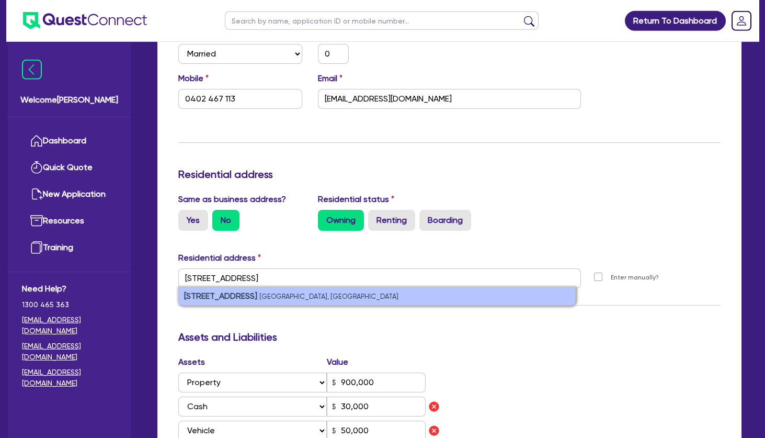
click at [276, 291] on li "[STREET_ADDRESS]" at bounding box center [377, 296] width 397 height 18
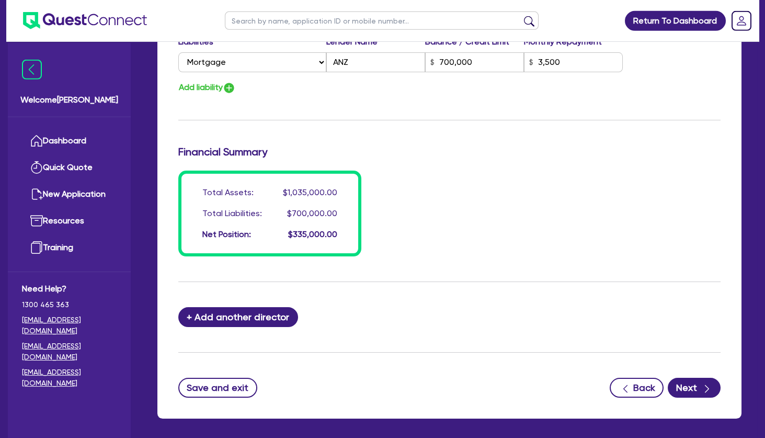
scroll to position [895, 0]
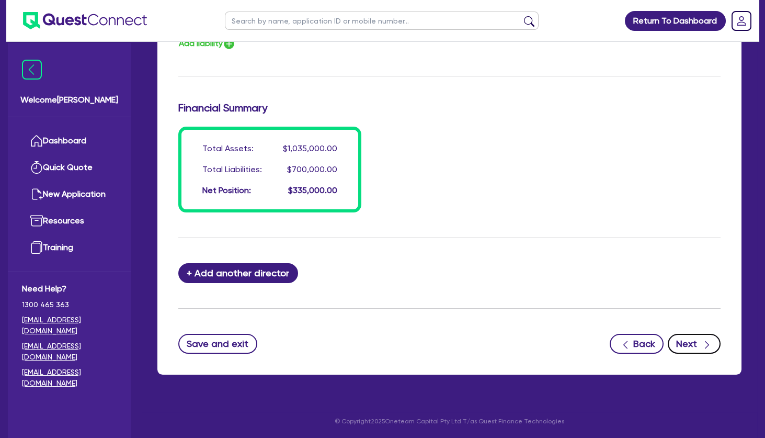
click at [684, 341] on button "Next" at bounding box center [694, 344] width 53 height 20
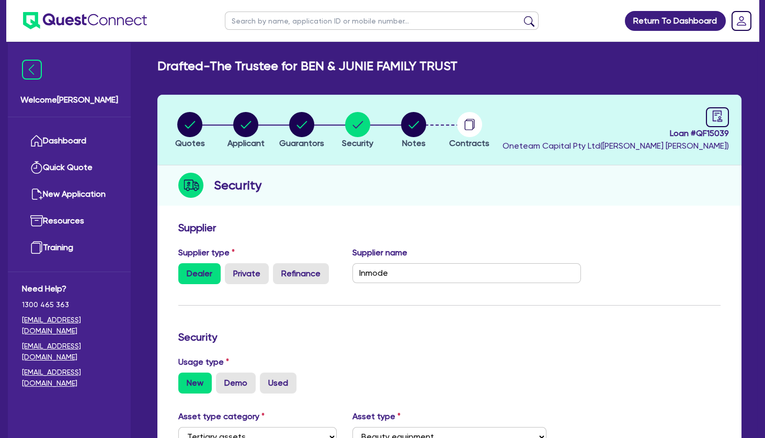
click at [724, 107] on header "Quotes Applicant [GEOGRAPHIC_DATA] Security Notes Contracts Loan # QF15039 Onet…" at bounding box center [449, 130] width 584 height 71
click at [716, 119] on icon "audit" at bounding box center [718, 116] width 12 height 12
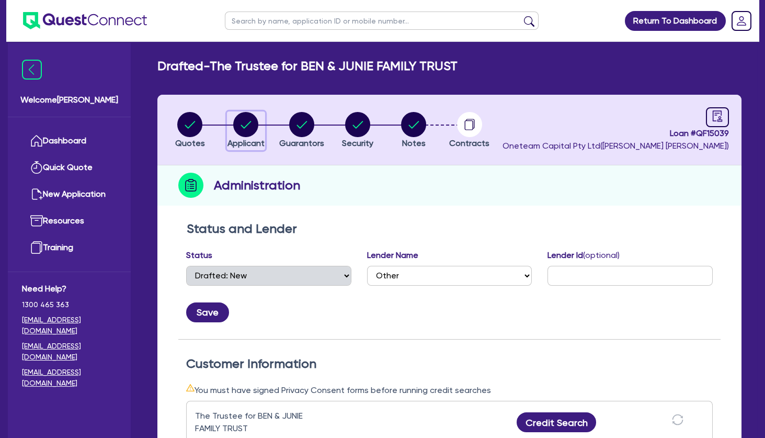
click at [251, 123] on circle "button" at bounding box center [245, 124] width 25 height 25
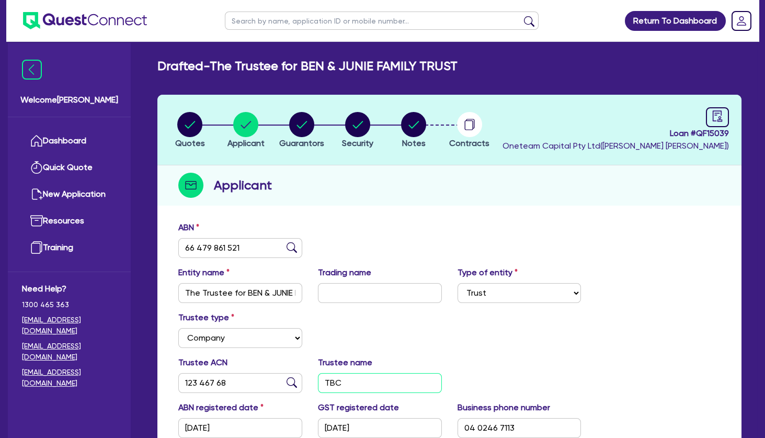
click at [339, 385] on input "TBC" at bounding box center [380, 383] width 124 height 20
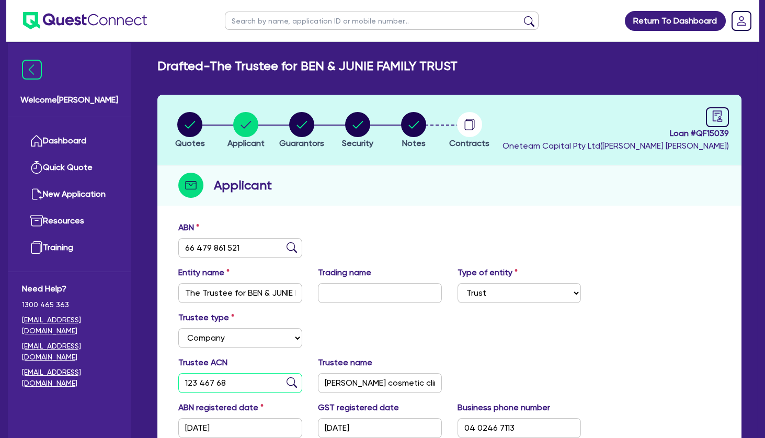
click at [206, 387] on input "123 467 68" at bounding box center [240, 383] width 124 height 20
drag, startPoint x: 229, startPoint y: 383, endPoint x: 162, endPoint y: 383, distance: 66.4
click at [178, 383] on input "123 467 68" at bounding box center [240, 383] width 124 height 20
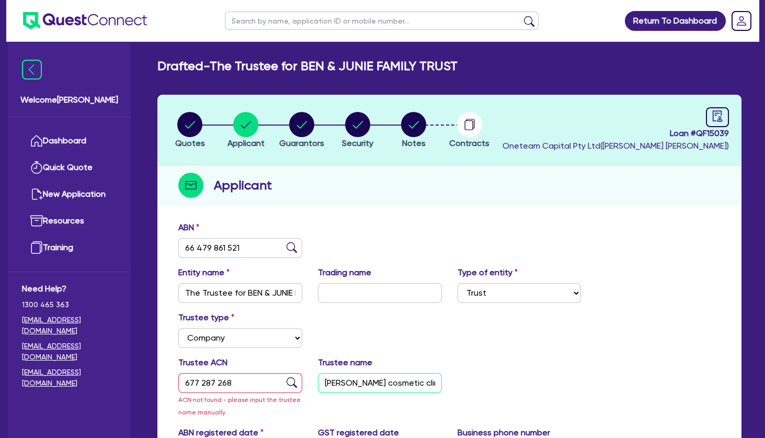
drag, startPoint x: 407, startPoint y: 381, endPoint x: 321, endPoint y: 380, distance: 85.3
click at [321, 380] on input "[PERSON_NAME] cosmetic clinic pty ltd" at bounding box center [380, 383] width 124 height 20
click at [356, 285] on input "text" at bounding box center [380, 293] width 124 height 20
paste input "[PERSON_NAME] cosmetic clinic"
click at [379, 334] on div "Trustee type Select Individual Company" at bounding box center [450, 333] width 558 height 45
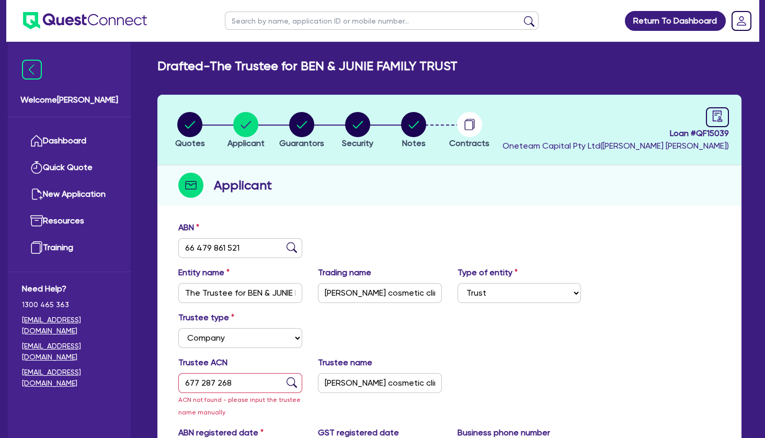
scroll to position [266, 0]
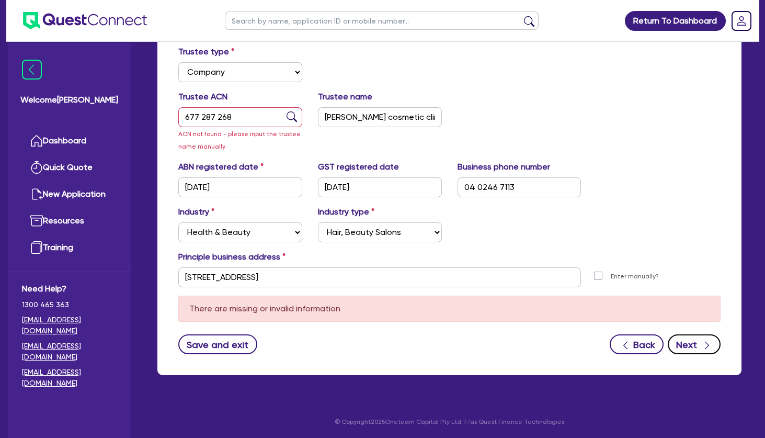
click at [691, 339] on button "Next" at bounding box center [694, 344] width 53 height 20
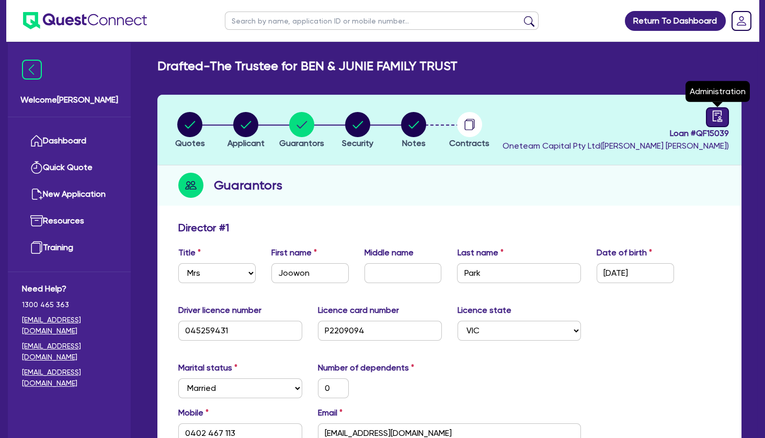
click at [707, 117] on link at bounding box center [717, 117] width 23 height 20
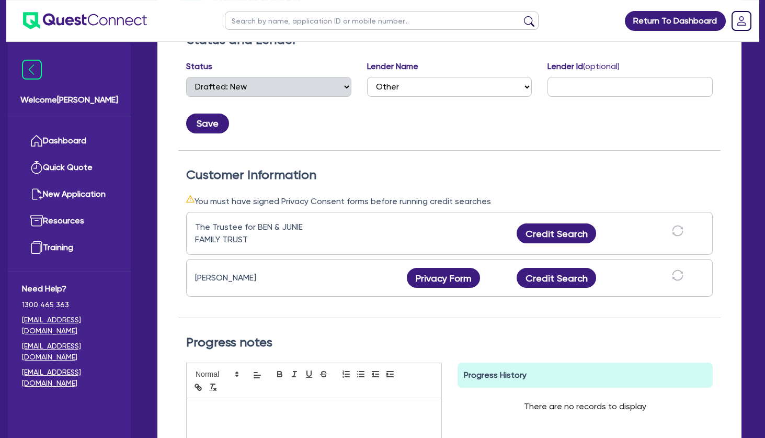
scroll to position [198, 0]
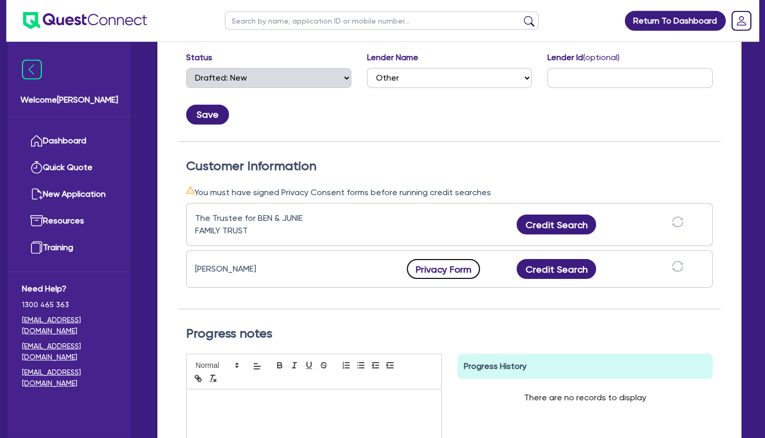
click at [450, 270] on button "Privacy Form" at bounding box center [443, 269] width 73 height 20
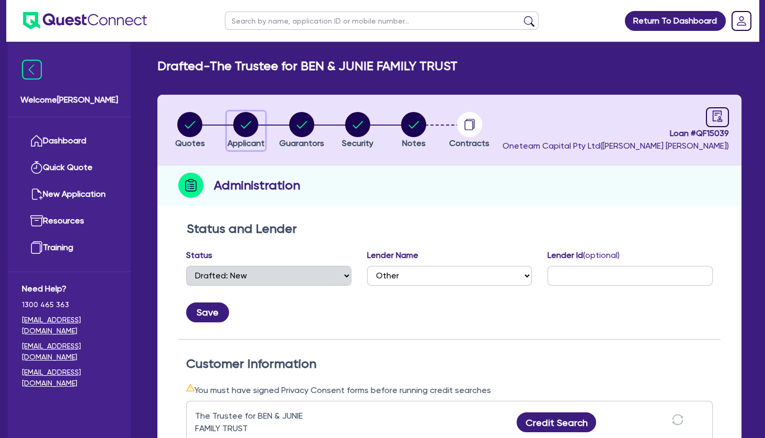
click at [243, 120] on circle "button" at bounding box center [245, 124] width 25 height 25
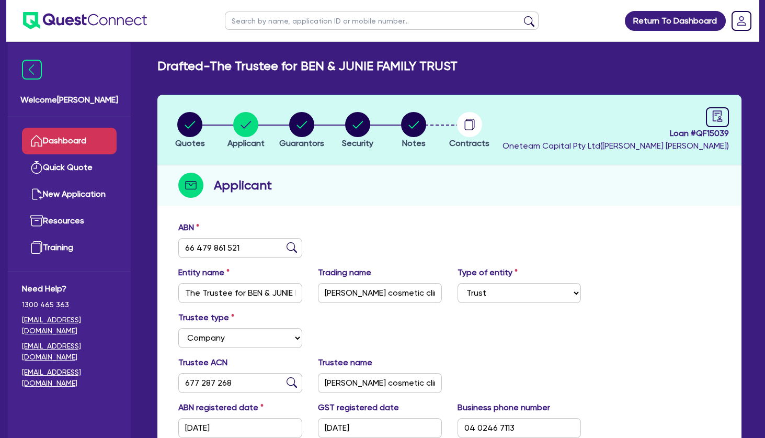
click at [71, 137] on link "Dashboard" at bounding box center [69, 141] width 95 height 27
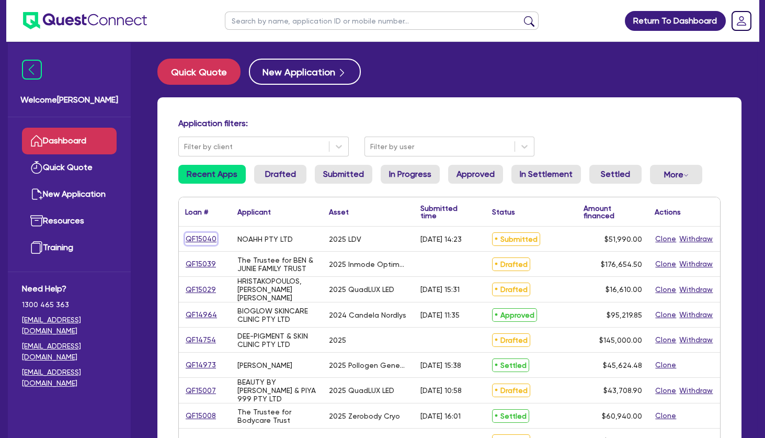
click at [202, 239] on link "QF15040" at bounding box center [201, 239] width 32 height 12
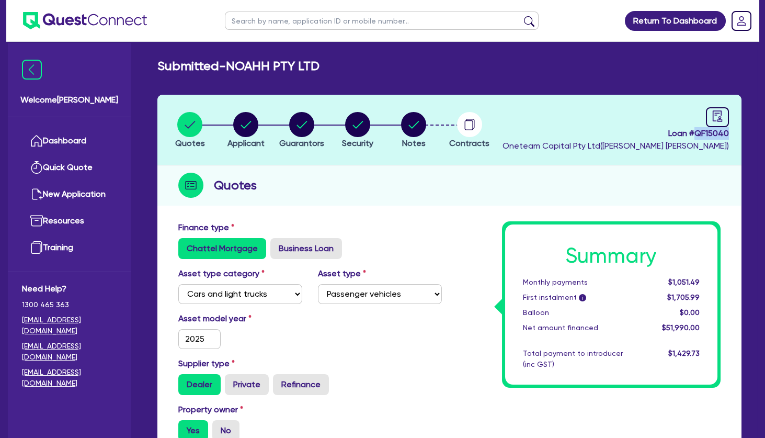
drag, startPoint x: 731, startPoint y: 131, endPoint x: 697, endPoint y: 134, distance: 34.7
click at [697, 134] on header "Quotes Applicant [GEOGRAPHIC_DATA] Security Notes Contracts Loan # QF15040 Onet…" at bounding box center [449, 130] width 584 height 71
copy span "QF15040"
drag, startPoint x: 334, startPoint y: 65, endPoint x: 235, endPoint y: 66, distance: 98.4
click at [235, 66] on div "Submitted - NOAHH PTY LTD" at bounding box center [450, 66] width 600 height 15
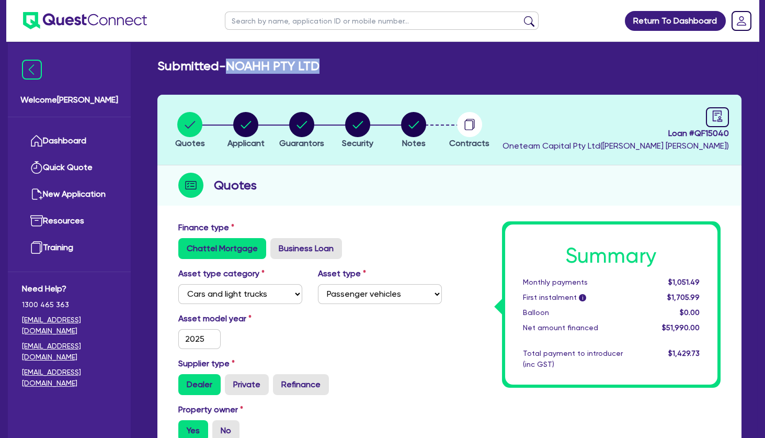
copy h2 "NOAHH PTY LTD"
click at [245, 124] on circle "button" at bounding box center [245, 124] width 25 height 25
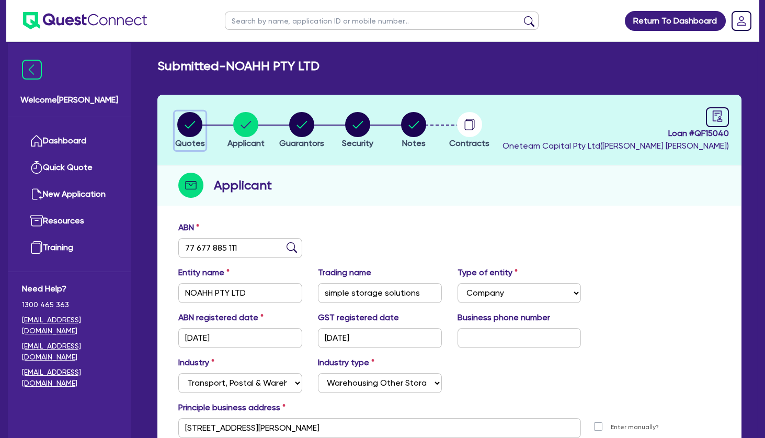
click at [200, 122] on circle "button" at bounding box center [189, 124] width 25 height 25
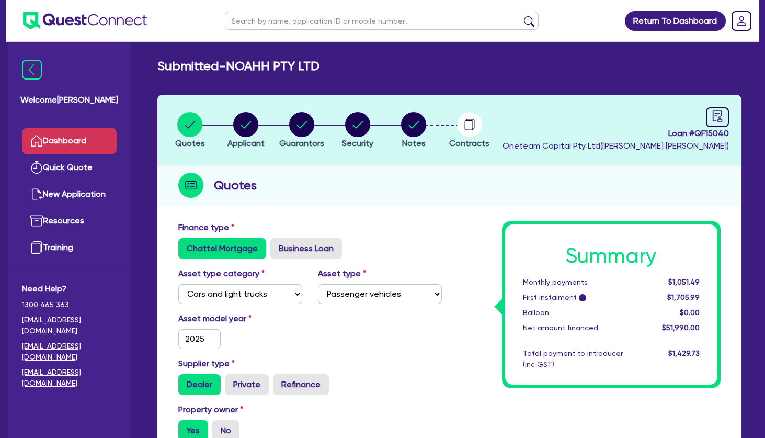
click at [77, 143] on link "Dashboard" at bounding box center [69, 141] width 95 height 27
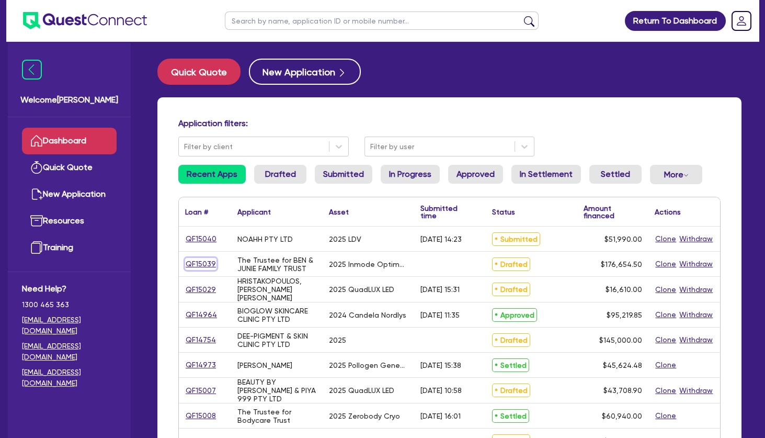
click at [202, 264] on link "QF15039" at bounding box center [200, 264] width 31 height 12
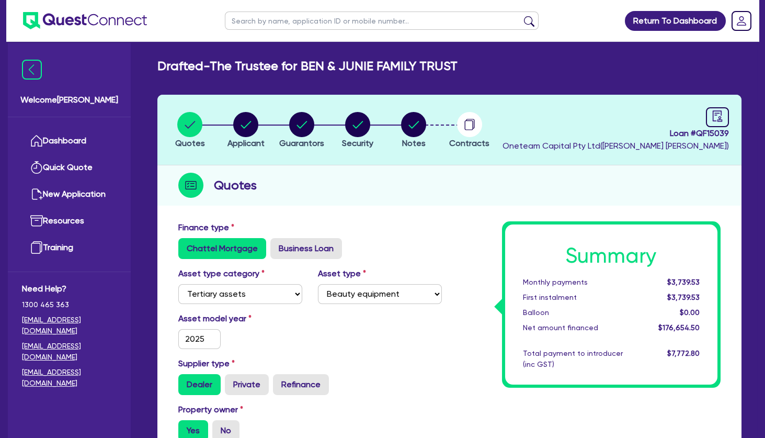
drag, startPoint x: 287, startPoint y: 229, endPoint x: 257, endPoint y: 129, distance: 104.9
click at [257, 129] on circle "button" at bounding box center [245, 124] width 25 height 25
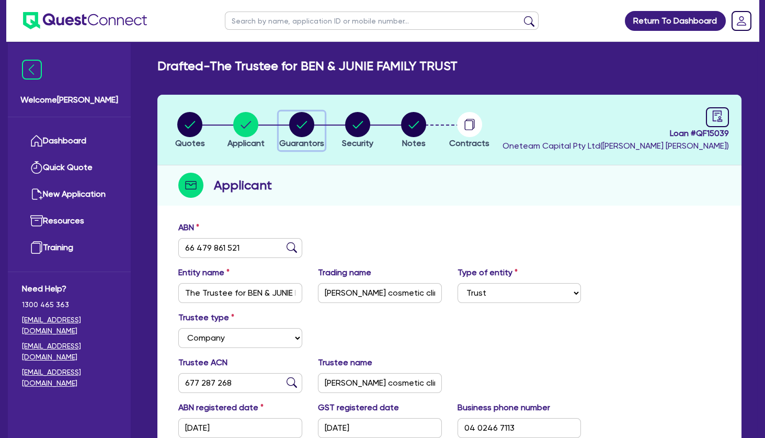
click at [297, 126] on icon "button" at bounding box center [302, 124] width 10 height 7
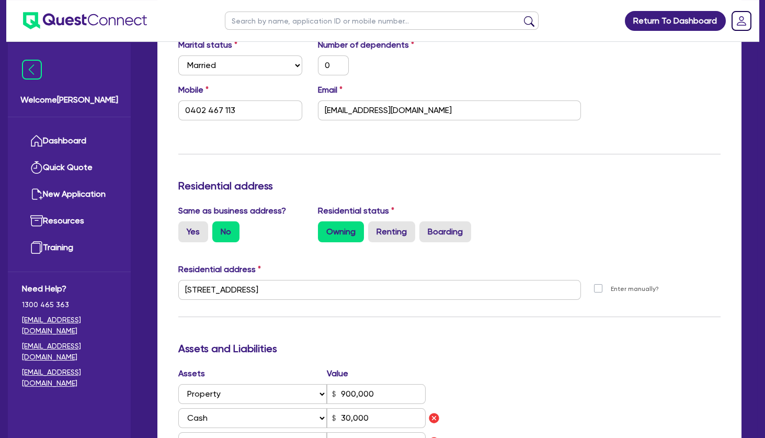
scroll to position [325, 0]
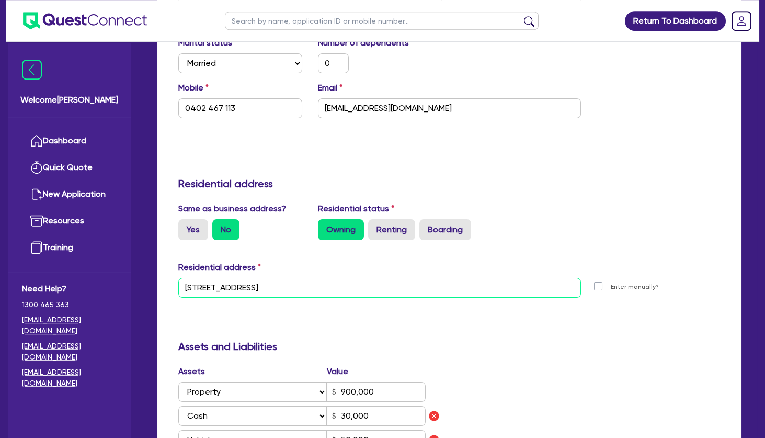
click at [262, 288] on input "[STREET_ADDRESS]" at bounding box center [379, 288] width 403 height 20
paste input "[STREET_ADDRESS][PERSON_NAME]."
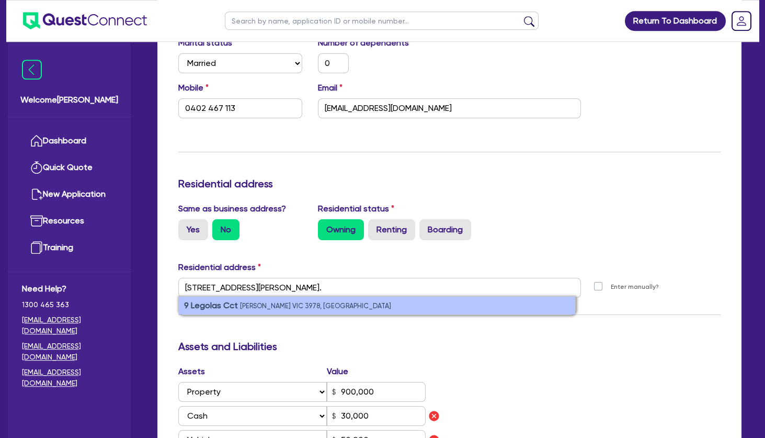
click at [261, 306] on small "[PERSON_NAME] VIC 3978, [GEOGRAPHIC_DATA]" at bounding box center [315, 306] width 151 height 8
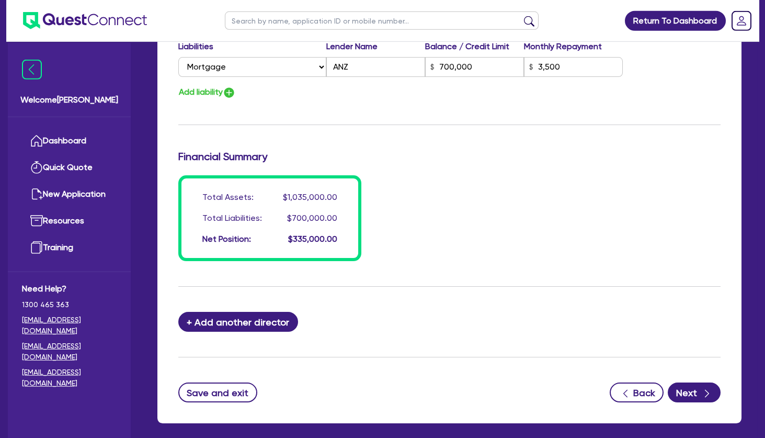
scroll to position [903, 0]
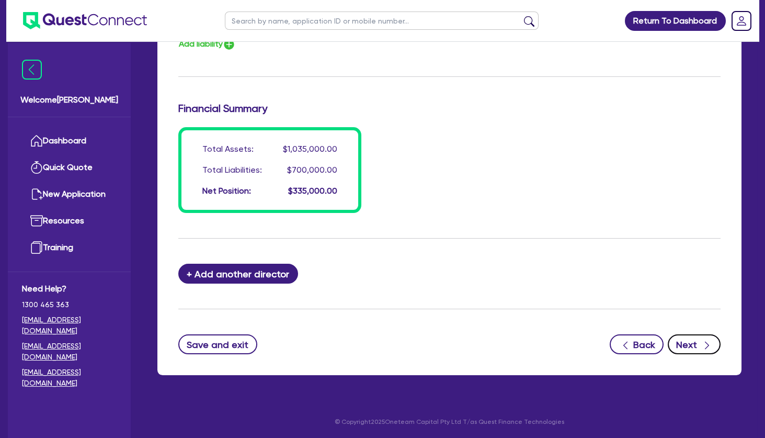
click at [691, 345] on button "Next" at bounding box center [694, 344] width 53 height 20
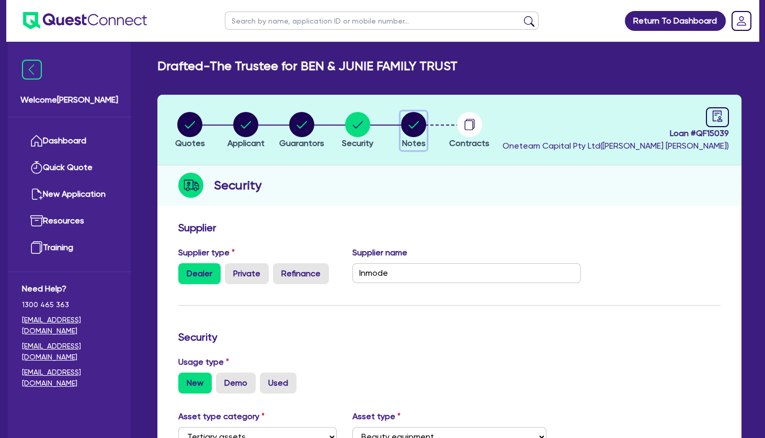
click at [405, 121] on circle "button" at bounding box center [413, 124] width 25 height 25
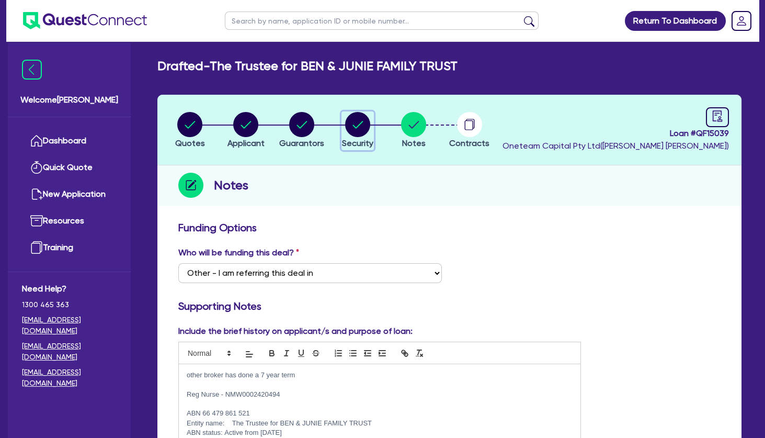
click at [353, 118] on circle "button" at bounding box center [357, 124] width 25 height 25
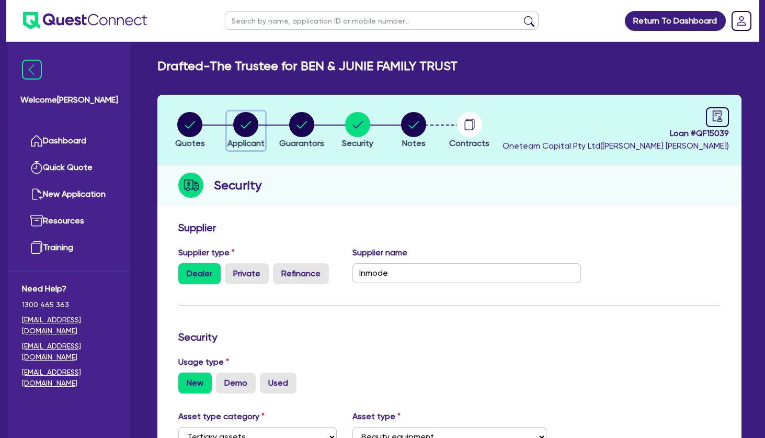
click at [241, 125] on circle "button" at bounding box center [245, 124] width 25 height 25
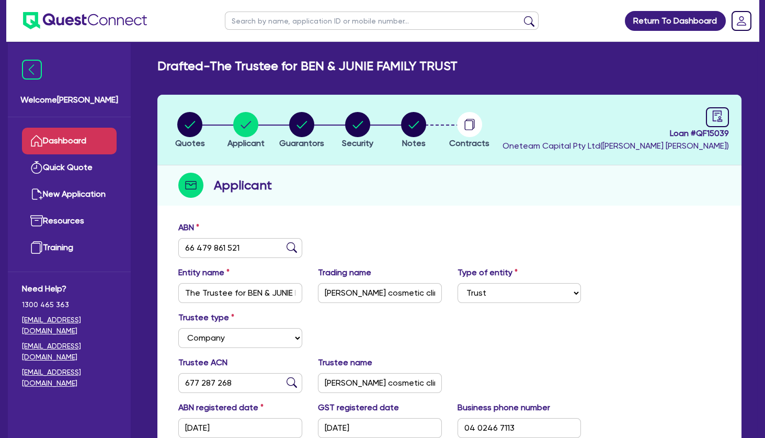
click at [79, 138] on link "Dashboard" at bounding box center [69, 141] width 95 height 27
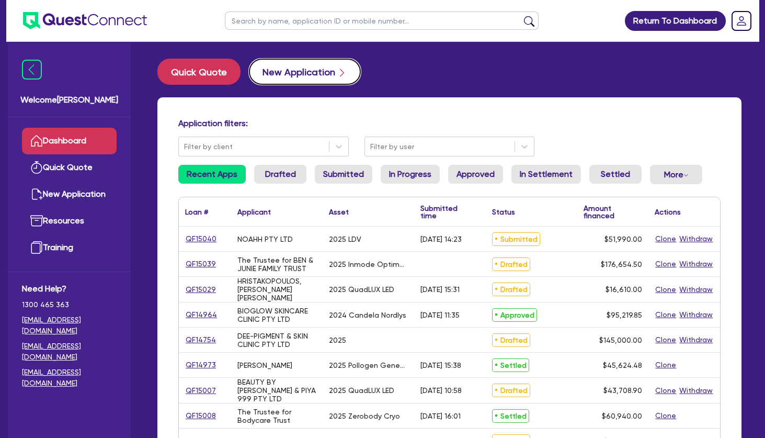
click at [288, 69] on button "New Application" at bounding box center [305, 72] width 112 height 26
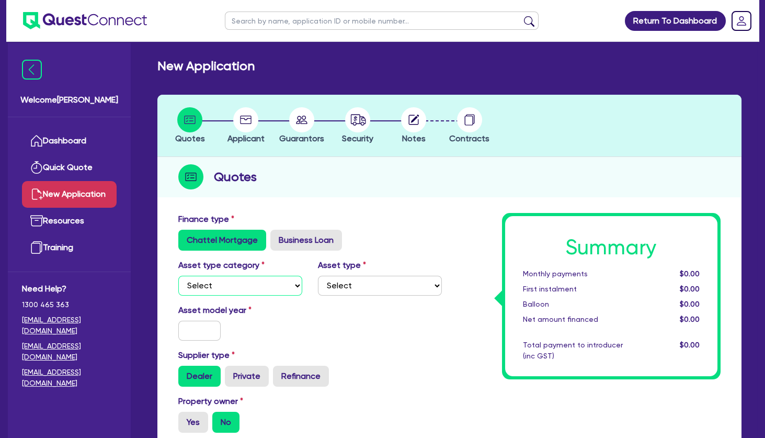
click at [178, 276] on select "Select Cars and light trucks Primary assets Secondary assets Tertiary assets" at bounding box center [240, 286] width 124 height 20
click option "Tertiary assets" at bounding box center [0, 0] width 0 height 0
click at [318, 276] on select "Select Beauty equipment IT equipment IT software Watercraft Other" at bounding box center [380, 286] width 124 height 20
click option "Beauty equipment" at bounding box center [0, 0] width 0 height 0
click at [204, 330] on input "text" at bounding box center [199, 331] width 42 height 20
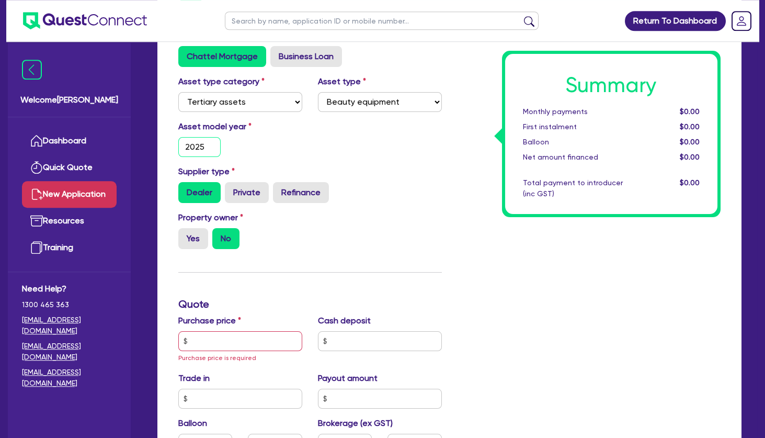
scroll to position [184, 0]
click at [195, 237] on label "Yes" at bounding box center [193, 238] width 30 height 21
click at [185, 234] on input "Yes" at bounding box center [181, 231] width 7 height 7
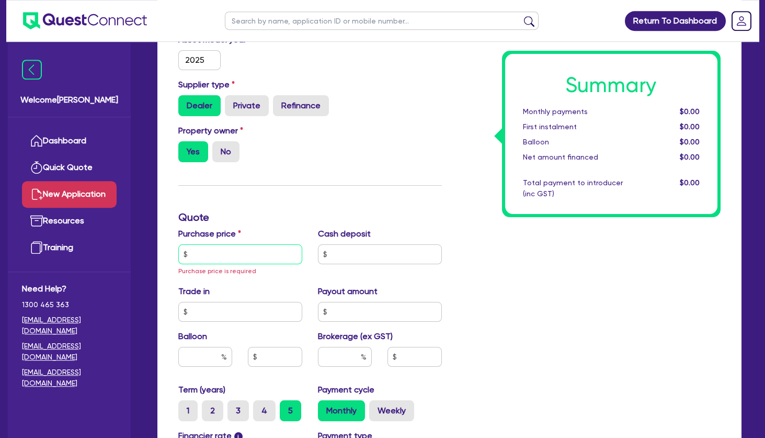
click at [247, 256] on input "text" at bounding box center [240, 254] width 124 height 20
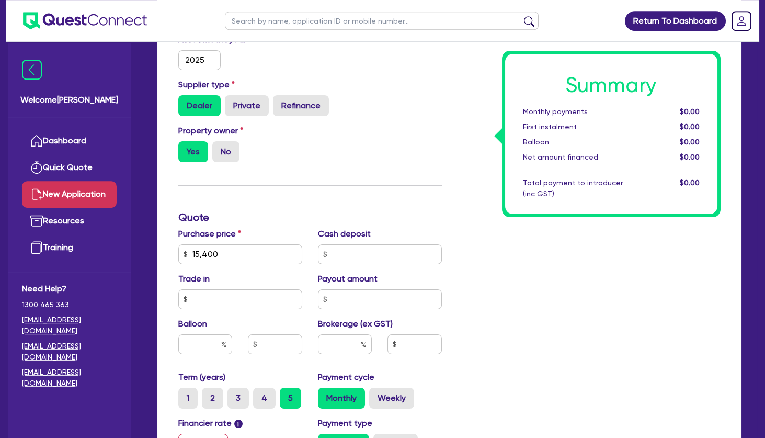
click at [365, 184] on div "Finance type Chattel Mortgage Business Loan Asset type category Select Cars and…" at bounding box center [310, 253] width 279 height 623
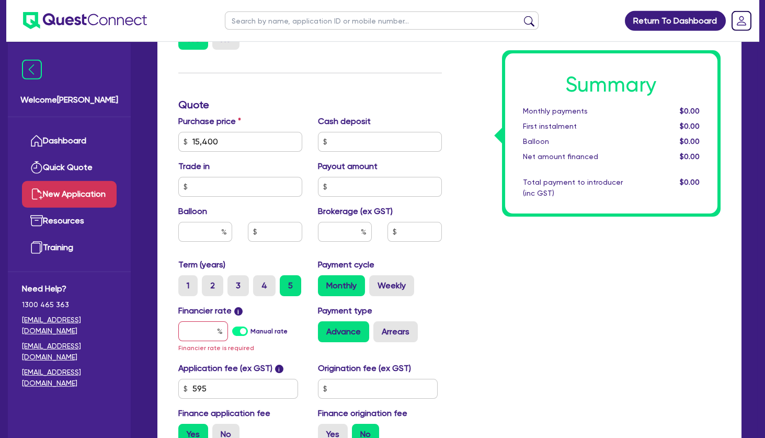
click at [475, 209] on div "Summary Monthly payments $0.00 First instalment $0.00 Balloon $0.00 Net amount …" at bounding box center [589, 141] width 279 height 623
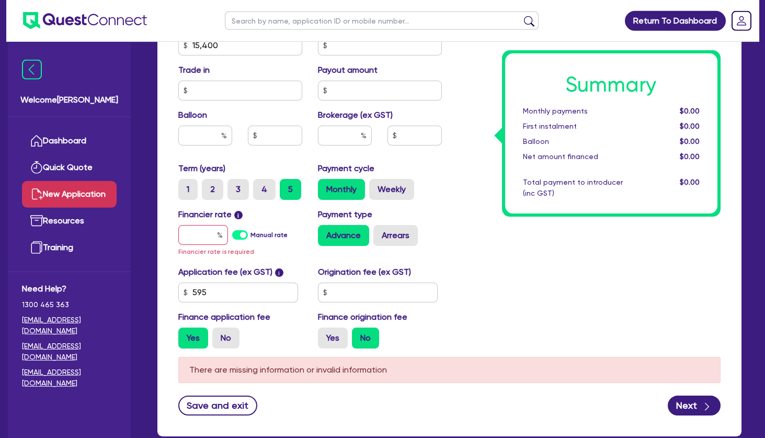
scroll to position [489, 0]
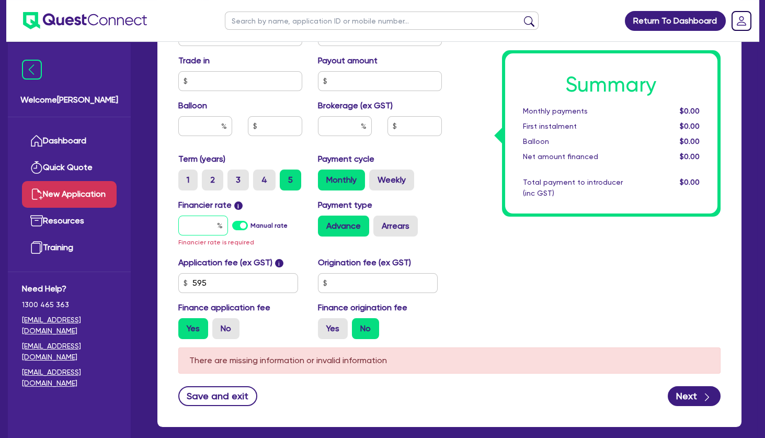
click at [205, 225] on input "text" at bounding box center [203, 226] width 50 height 20
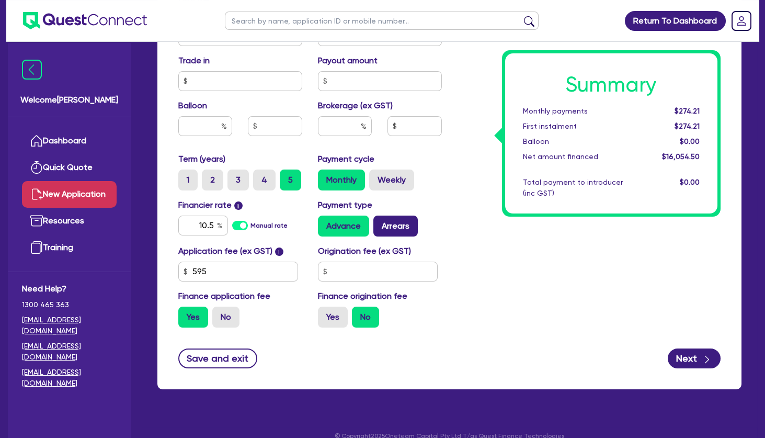
click at [390, 224] on label "Arrears" at bounding box center [396, 226] width 44 height 21
click at [380, 222] on input "Arrears" at bounding box center [377, 219] width 7 height 7
click at [219, 308] on input "No" at bounding box center [215, 310] width 7 height 7
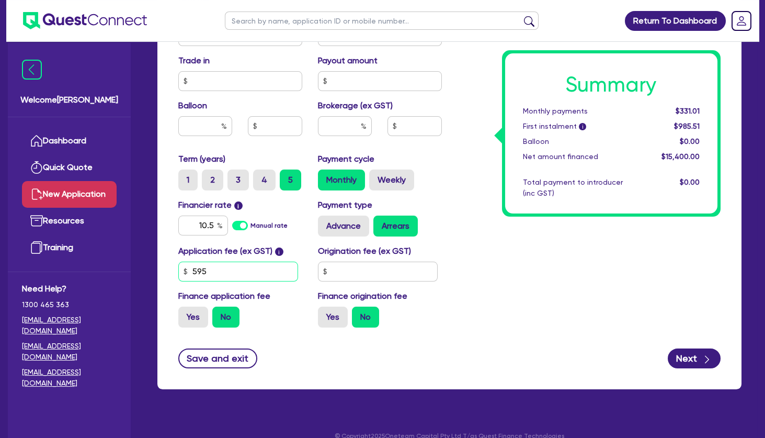
drag, startPoint x: 206, startPoint y: 274, endPoint x: 177, endPoint y: 273, distance: 28.8
click at [178, 273] on input "595" at bounding box center [238, 272] width 120 height 20
click at [480, 242] on div "Summary Monthly payments $331.01 First instalment i $985.51 Balloon $0.00 Net a…" at bounding box center [589, 30] width 279 height 612
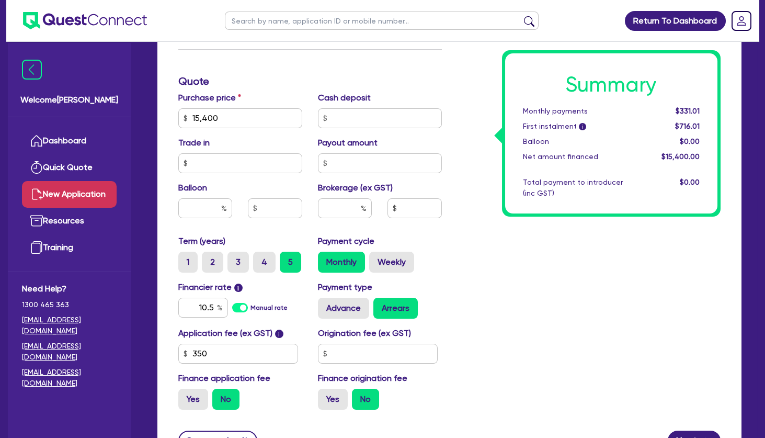
scroll to position [400, 0]
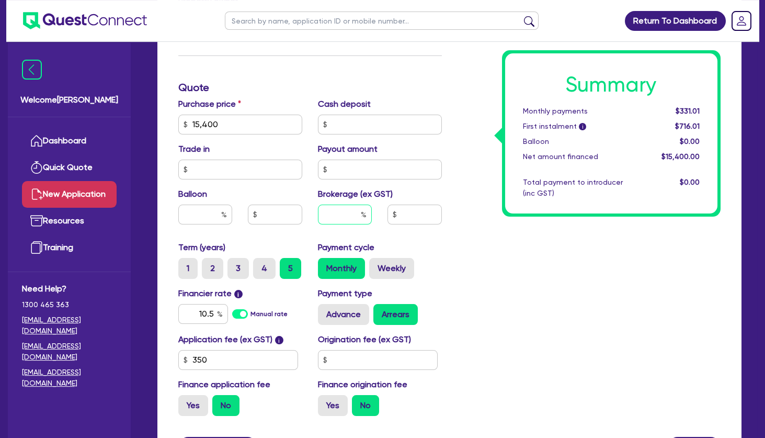
click at [360, 213] on input "text" at bounding box center [345, 215] width 54 height 20
click at [487, 322] on div "Summary Monthly payments Calculating... First instalment i Calculating... Ballo…" at bounding box center [589, 119] width 279 height 612
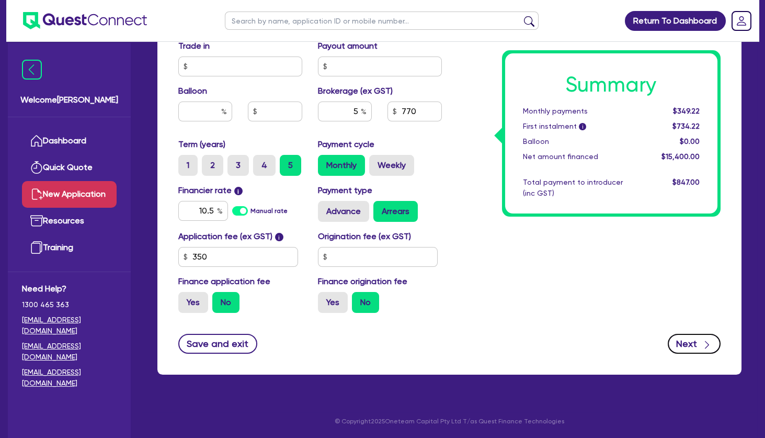
click at [684, 340] on button "Next" at bounding box center [694, 344] width 53 height 20
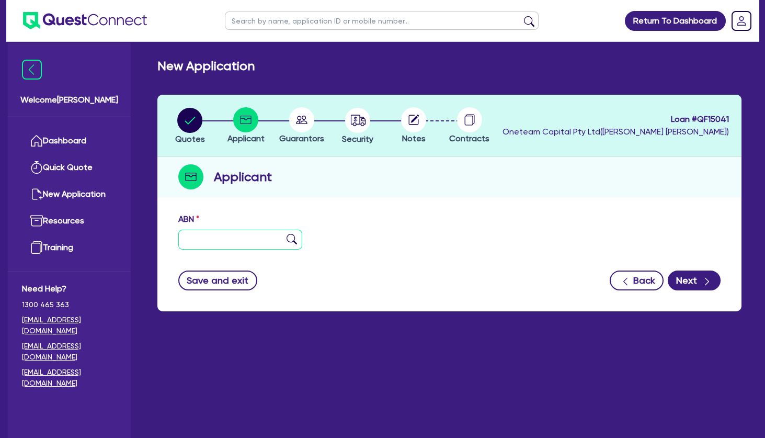
click at [221, 235] on input "text" at bounding box center [240, 240] width 124 height 20
paste input "98 365 368 731"
click at [288, 238] on img at bounding box center [292, 239] width 10 height 10
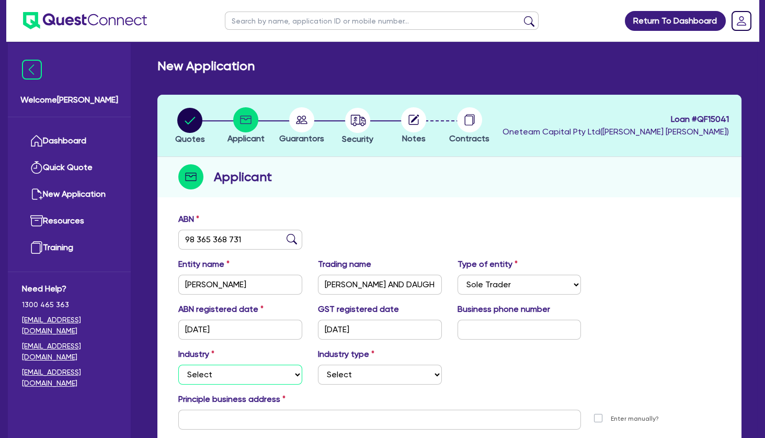
click at [178, 365] on select "Select Accomodation & Food Services Administrative & Support Services Agricultu…" at bounding box center [240, 375] width 124 height 20
click option "Health & Beauty" at bounding box center [0, 0] width 0 height 0
click at [318, 365] on select "Select [MEDICAL_DATA], [MEDICAL_DATA] Services Cosmetics Supplies Day Spas, Hea…" at bounding box center [380, 375] width 124 height 20
click option "Hair, Beauty Salons" at bounding box center [0, 0] width 0 height 0
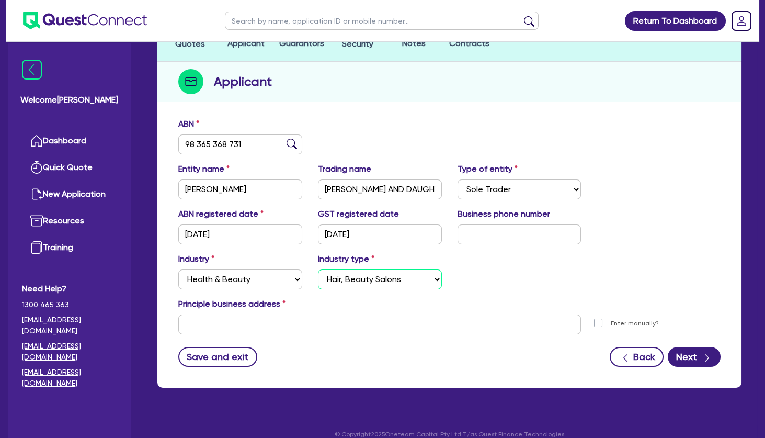
scroll to position [105, 0]
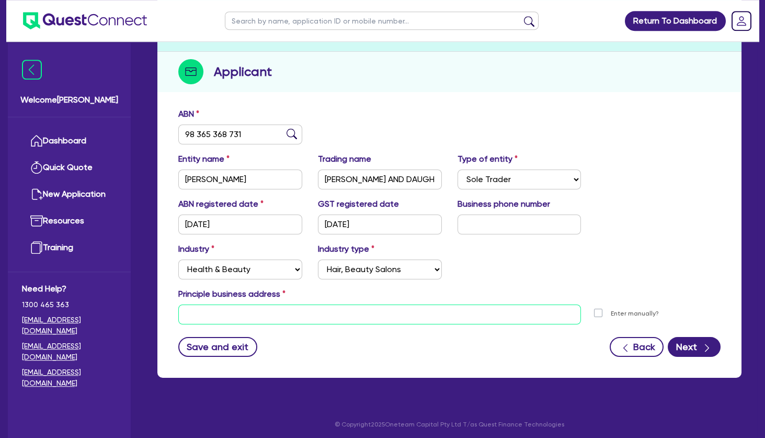
click at [285, 314] on input "text" at bounding box center [379, 314] width 403 height 20
paste input "[STREET_ADDRESS]"
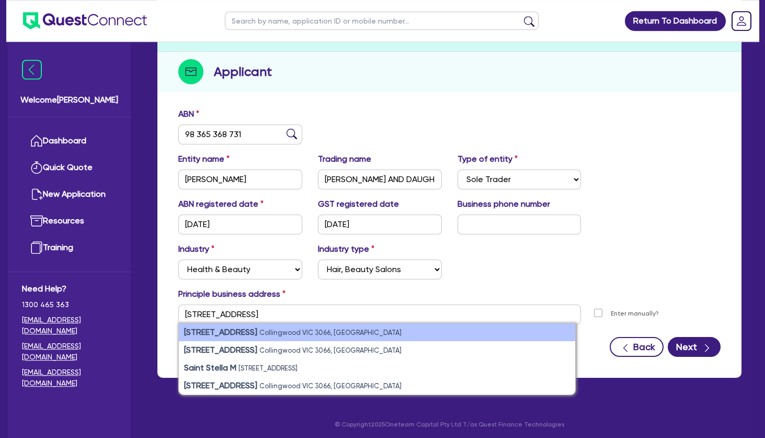
click at [287, 333] on small "Collingwood VIC 3066, [GEOGRAPHIC_DATA]" at bounding box center [331, 333] width 142 height 8
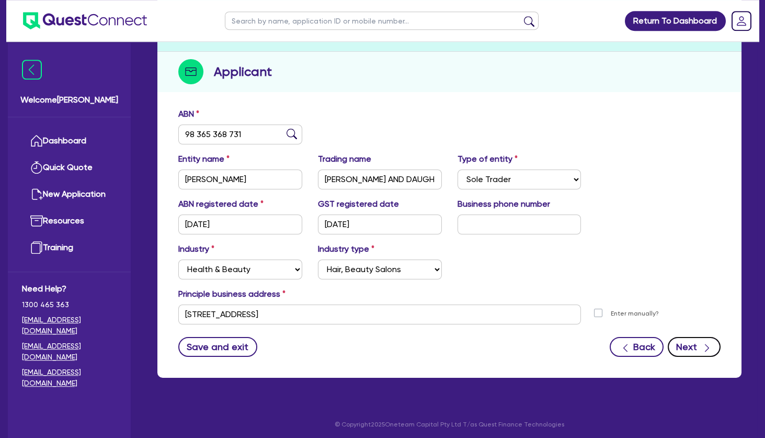
click at [690, 343] on button "Next" at bounding box center [694, 347] width 53 height 20
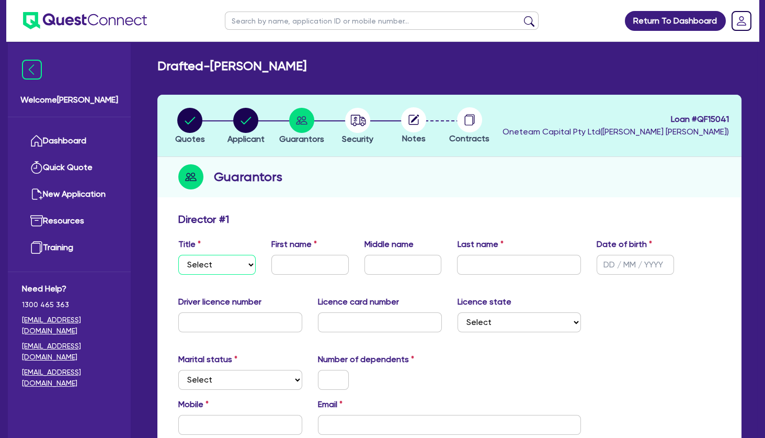
click at [178, 255] on select "Select Mr Mrs Ms Miss Dr" at bounding box center [216, 265] width 77 height 20
click option "Mrs" at bounding box center [0, 0] width 0 height 0
drag, startPoint x: 341, startPoint y: 76, endPoint x: 285, endPoint y: 71, distance: 56.7
copy h2 "JAKLINA"
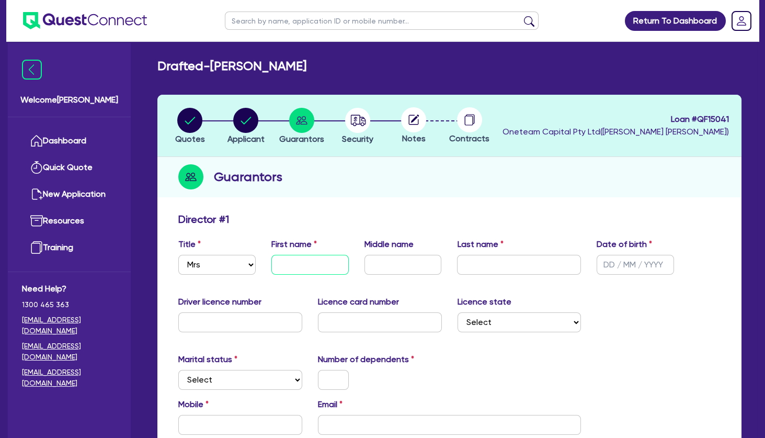
click at [312, 272] on input "text" at bounding box center [310, 265] width 77 height 20
paste input "JAKLINA"
drag, startPoint x: 277, startPoint y: 70, endPoint x: 219, endPoint y: 67, distance: 58.2
click at [219, 67] on h2 "Drafted - [PERSON_NAME]" at bounding box center [231, 66] width 149 height 15
copy h2 "RISTEVSKI"
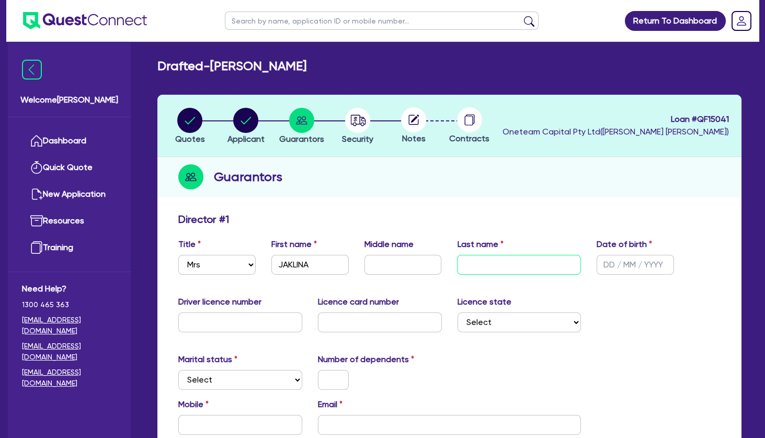
click at [508, 255] on input "text" at bounding box center [519, 265] width 124 height 20
paste input "RISTEVSKI"
click at [616, 265] on input "text" at bounding box center [635, 265] width 77 height 20
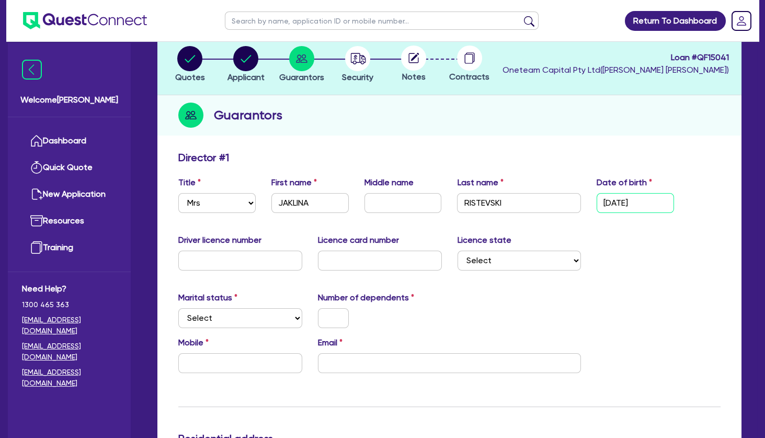
scroll to position [69, 0]
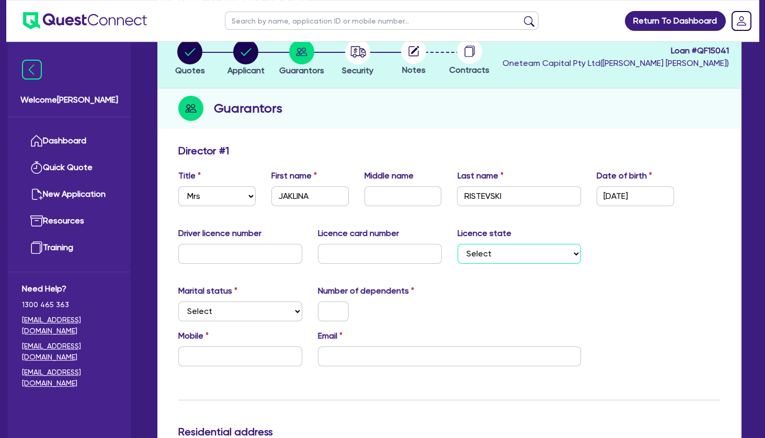
click at [458, 244] on select "Select [GEOGRAPHIC_DATA] [GEOGRAPHIC_DATA] [GEOGRAPHIC_DATA] [GEOGRAPHIC_DATA] …" at bounding box center [520, 254] width 124 height 20
click option "VIC" at bounding box center [0, 0] width 0 height 0
click at [178, 301] on select "Select Single Married De Facto / Partner" at bounding box center [240, 311] width 124 height 20
click option "Single" at bounding box center [0, 0] width 0 height 0
click at [339, 313] on input "text" at bounding box center [333, 311] width 31 height 20
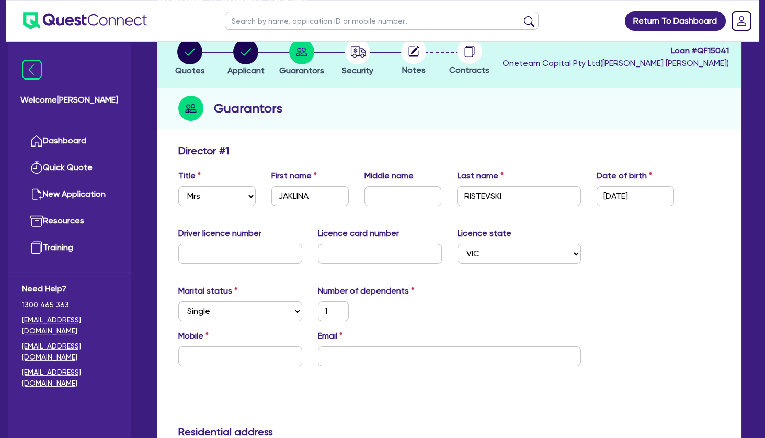
click at [389, 310] on div "1" at bounding box center [380, 311] width 140 height 20
click at [223, 362] on input "text" at bounding box center [240, 356] width 124 height 20
paste input "0414 469 322"
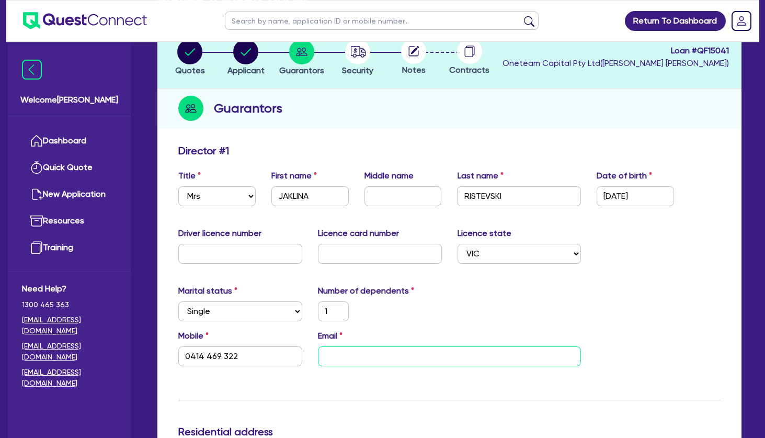
click at [375, 353] on input "email" at bounding box center [450, 356] width 264 height 20
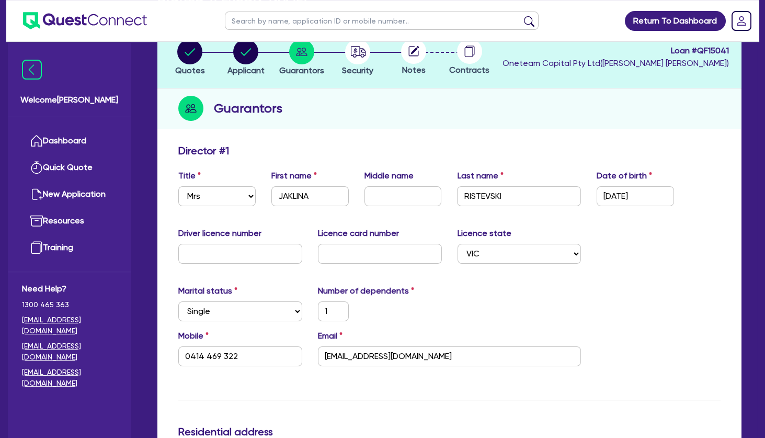
click at [475, 303] on div "Marital status Select [DEMOGRAPHIC_DATA] Married De Facto / Partner Number of d…" at bounding box center [450, 307] width 558 height 45
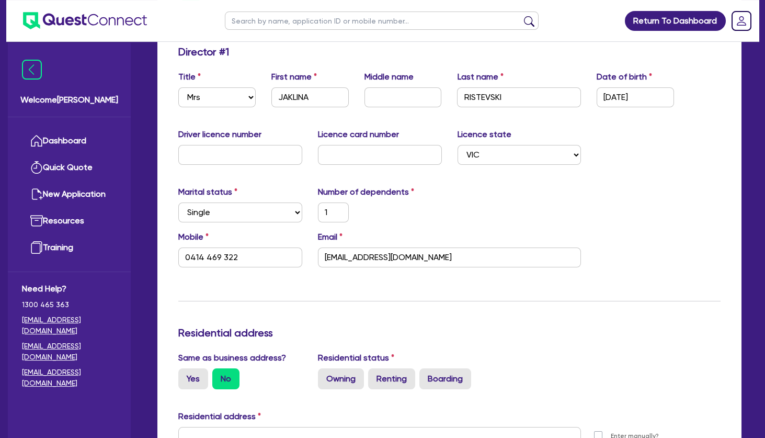
scroll to position [217, 0]
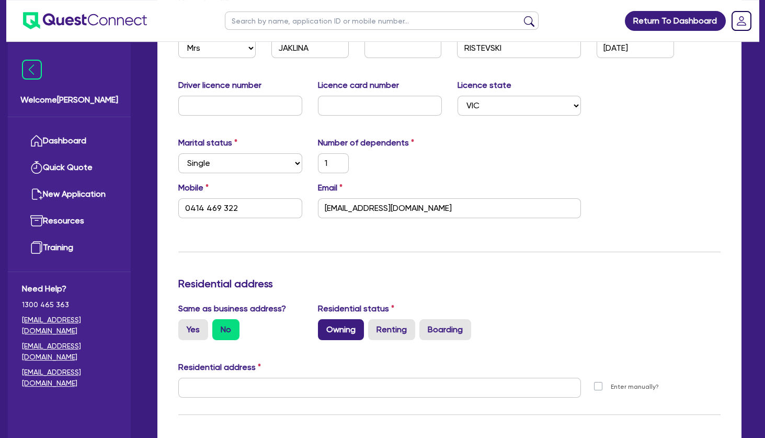
click at [351, 327] on label "Owning" at bounding box center [341, 329] width 46 height 21
click at [325, 326] on input "Owning" at bounding box center [321, 322] width 7 height 7
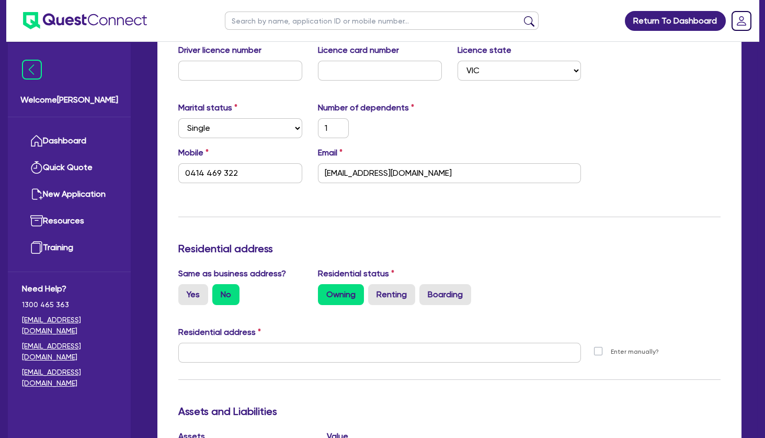
scroll to position [284, 0]
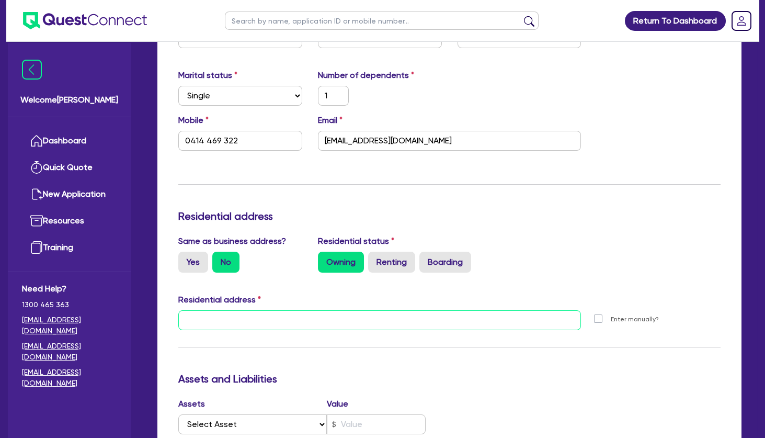
click at [319, 320] on input "text" at bounding box center [379, 320] width 403 height 20
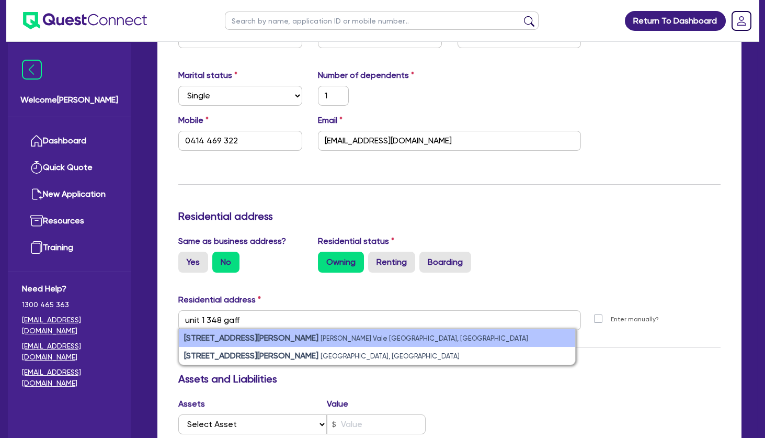
click at [244, 333] on strong "[STREET_ADDRESS][PERSON_NAME]" at bounding box center [251, 338] width 134 height 10
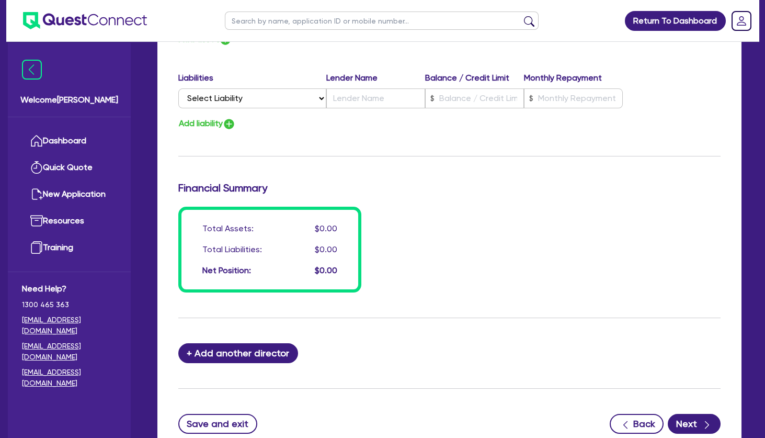
scroll to position [774, 0]
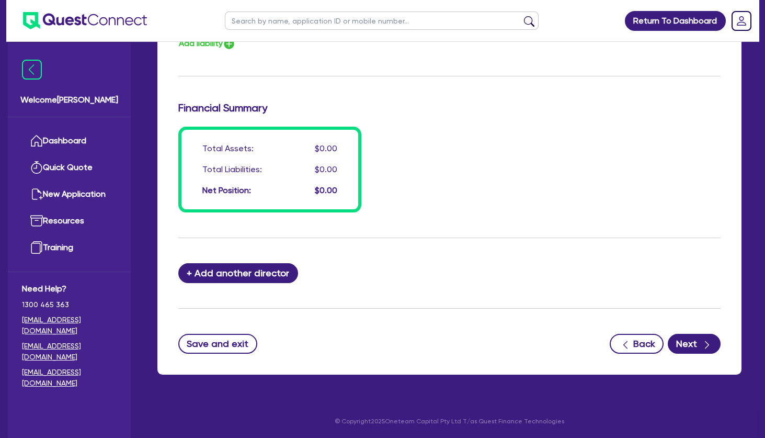
click at [693, 340] on button "Next" at bounding box center [694, 344] width 53 height 20
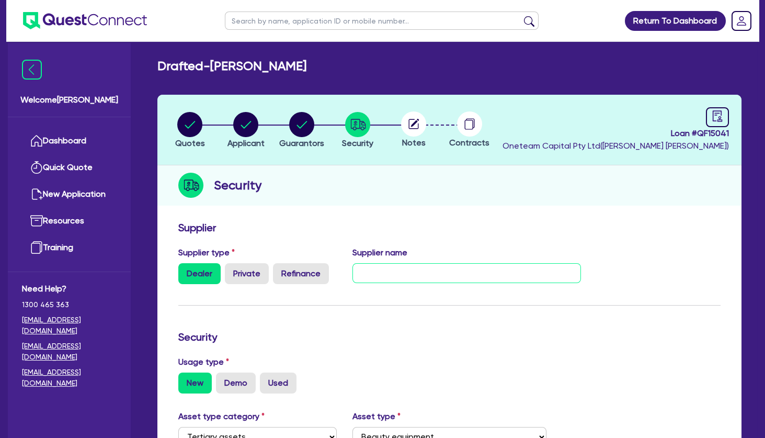
click at [408, 272] on input "text" at bounding box center [467, 273] width 229 height 20
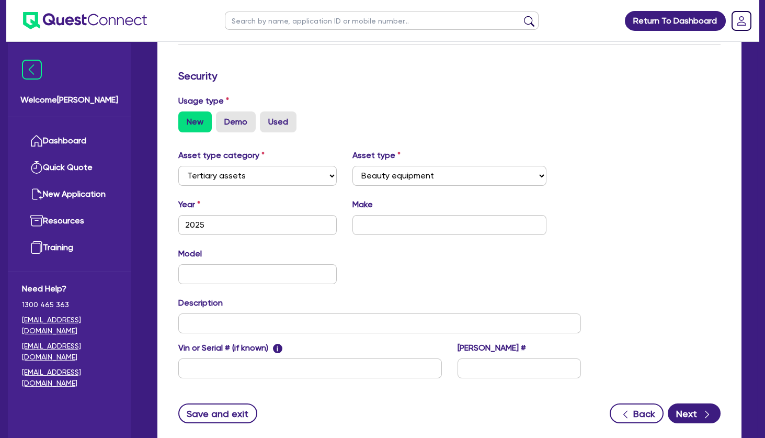
scroll to position [263, 0]
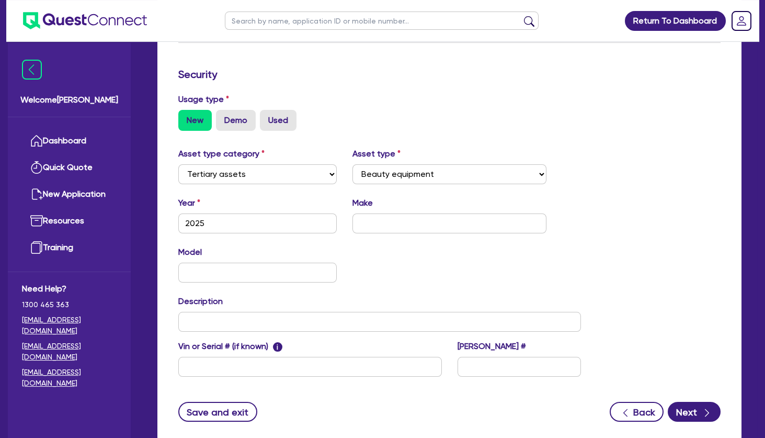
click at [396, 237] on div "Year [DATE] Make" at bounding box center [380, 219] width 419 height 45
click at [407, 228] on input "text" at bounding box center [450, 223] width 194 height 20
click at [679, 404] on button "Next" at bounding box center [694, 412] width 53 height 20
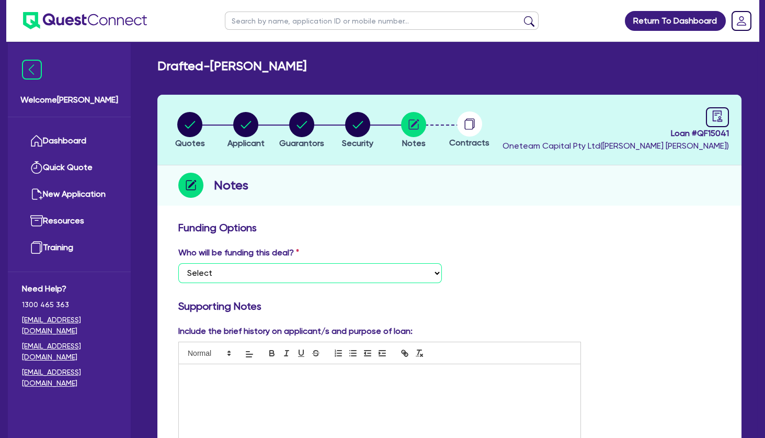
click at [178, 263] on select "Select I want Quest to fund 100% I will fund 100% I will co-fund with Quest Oth…" at bounding box center [310, 273] width 264 height 20
click option "Other - I am referring this deal in" at bounding box center [0, 0] width 0 height 0
click at [243, 371] on p at bounding box center [380, 374] width 386 height 9
click at [184, 114] on circle "button" at bounding box center [189, 124] width 25 height 25
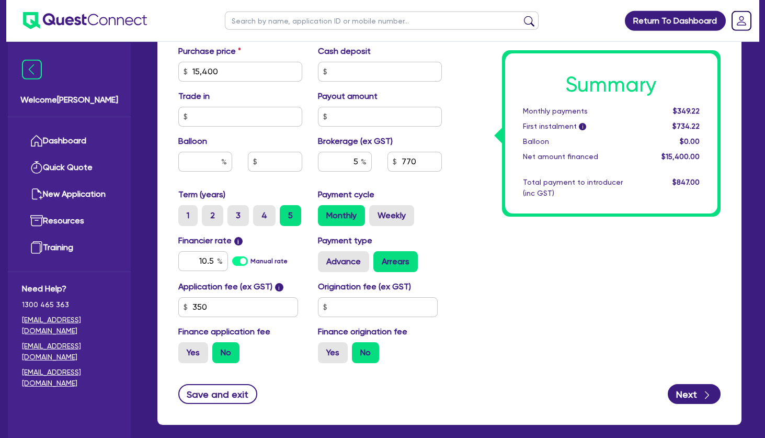
scroll to position [478, 0]
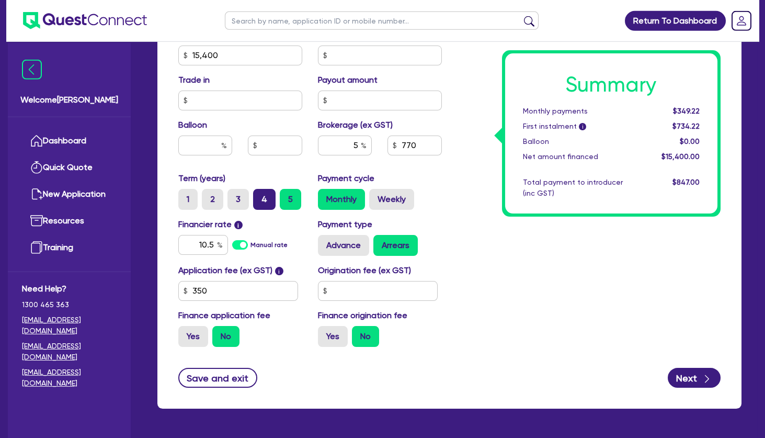
click at [262, 197] on label "4" at bounding box center [264, 199] width 22 height 21
click at [260, 196] on input "4" at bounding box center [256, 192] width 7 height 7
click at [455, 215] on div "Summary Monthly payments $415.98 First instalment i $800.98 Balloon $0.00 Net a…" at bounding box center [589, 50] width 279 height 612
click at [473, 206] on div "Summary Monthly payments $415.98 First instalment i $800.98 Balloon $0.00 Net a…" at bounding box center [589, 50] width 279 height 612
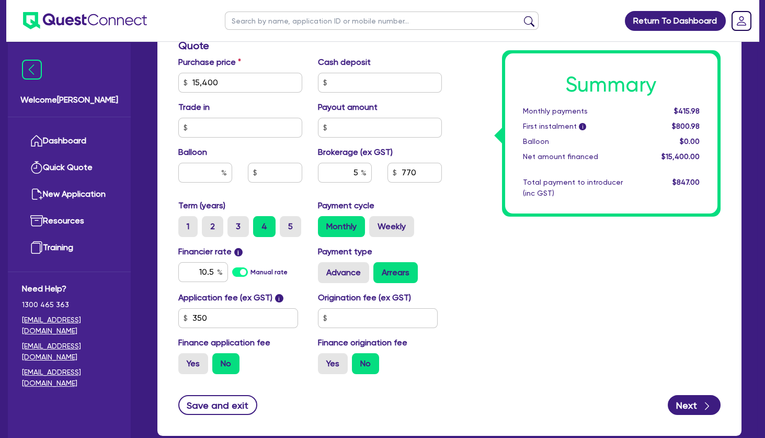
scroll to position [453, 0]
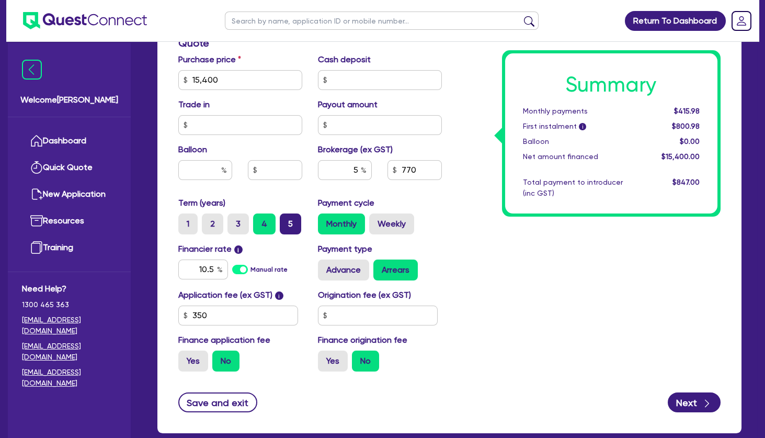
click at [296, 223] on label "5" at bounding box center [290, 223] width 21 height 21
click at [287, 220] on input "5" at bounding box center [283, 216] width 7 height 7
click at [239, 223] on label "3" at bounding box center [238, 223] width 21 height 21
click at [234, 220] on input "3" at bounding box center [231, 216] width 7 height 7
click at [489, 189] on div "Summary Monthly payments $528.07 First instalment i $913.07 Balloon $0.00 Net a…" at bounding box center [589, 74] width 279 height 612
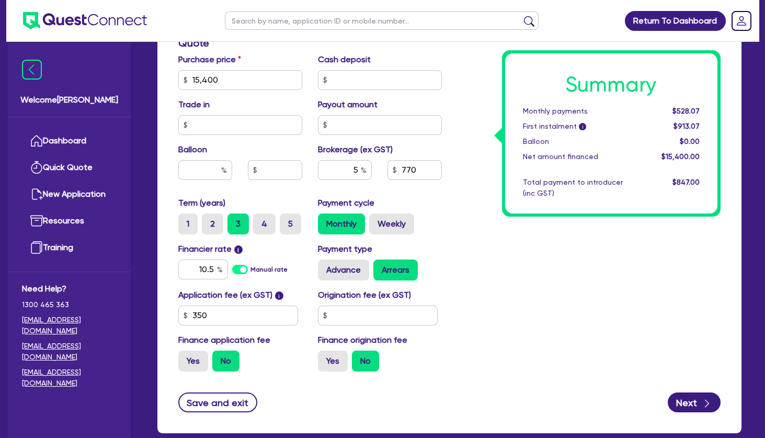
click at [255, 105] on div "Trade in" at bounding box center [241, 116] width 140 height 37
click at [469, 186] on div "Summary Monthly payments $528.07 First instalment i $913.07 Balloon $0.00 Net a…" at bounding box center [589, 74] width 279 height 612
click at [296, 219] on label "5" at bounding box center [290, 223] width 21 height 21
click at [287, 219] on input "5" at bounding box center [283, 216] width 7 height 7
click at [485, 247] on div "Summary Monthly payments $349.22 First instalment i $734.22 Balloon $0.00 Net a…" at bounding box center [589, 74] width 279 height 612
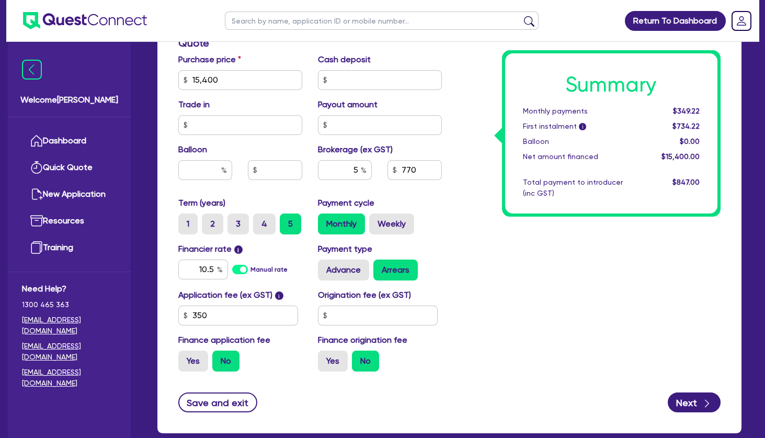
click at [548, 262] on div "Summary Monthly payments $349.22 First instalment i $734.22 Balloon $0.00 Net a…" at bounding box center [589, 74] width 279 height 612
click at [686, 401] on button "Next" at bounding box center [694, 402] width 53 height 20
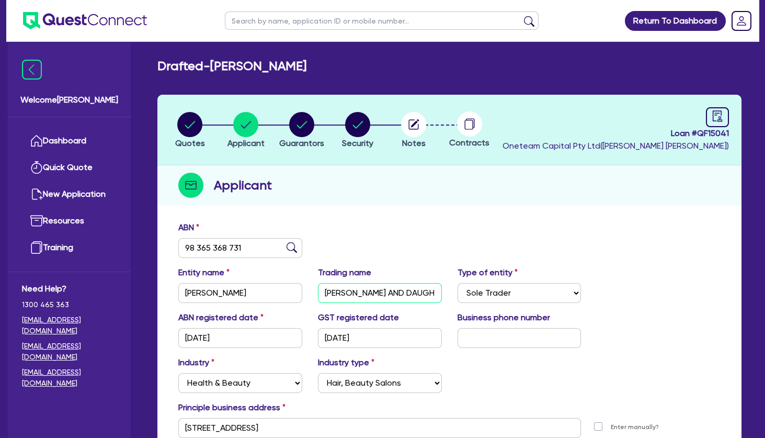
click at [381, 290] on input "[PERSON_NAME] AND DAUGHTER GARDEN MAINTENANCE" at bounding box center [380, 293] width 124 height 20
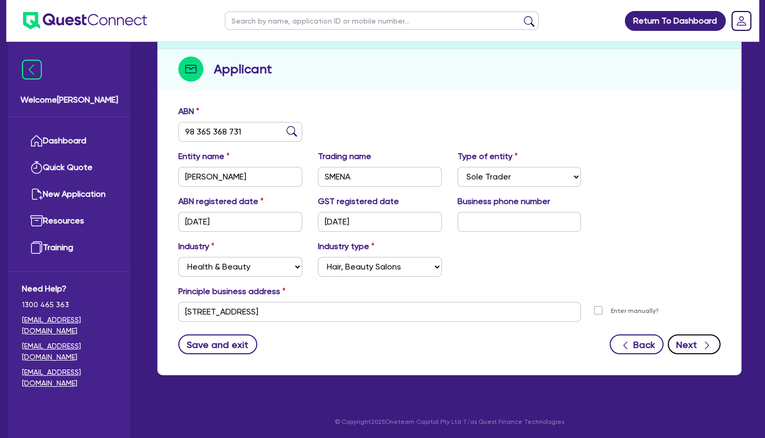
click at [709, 341] on icon "button" at bounding box center [707, 345] width 10 height 10
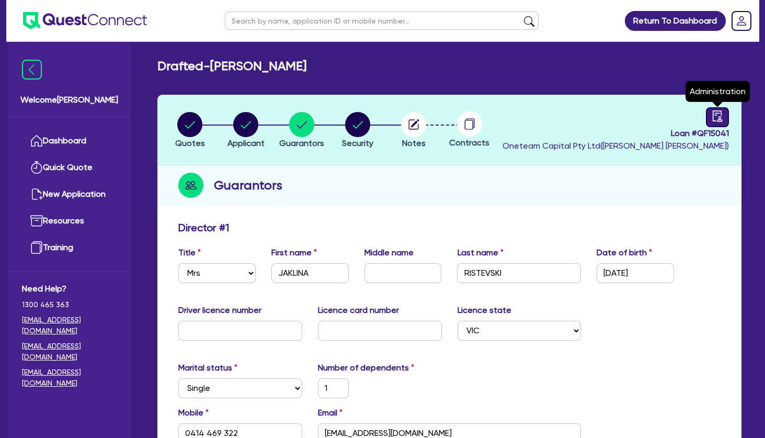
click at [714, 110] on icon "audit" at bounding box center [717, 115] width 9 height 11
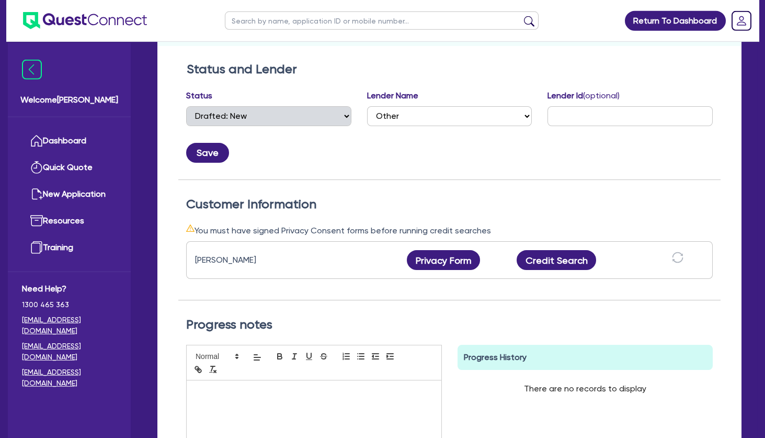
scroll to position [163, 0]
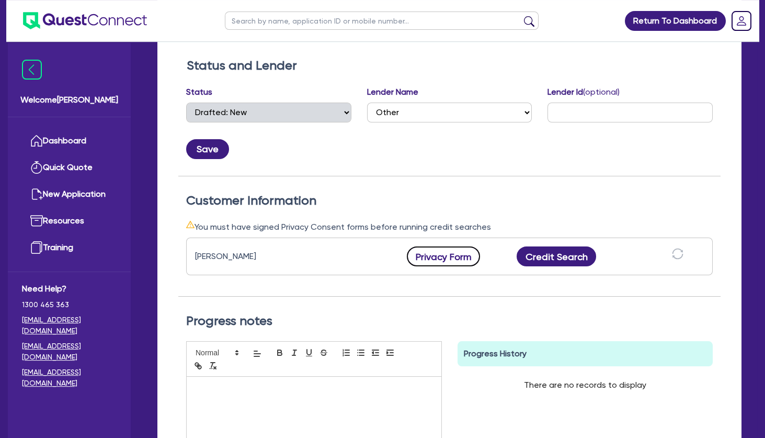
click at [456, 253] on button "Privacy Form" at bounding box center [443, 256] width 73 height 20
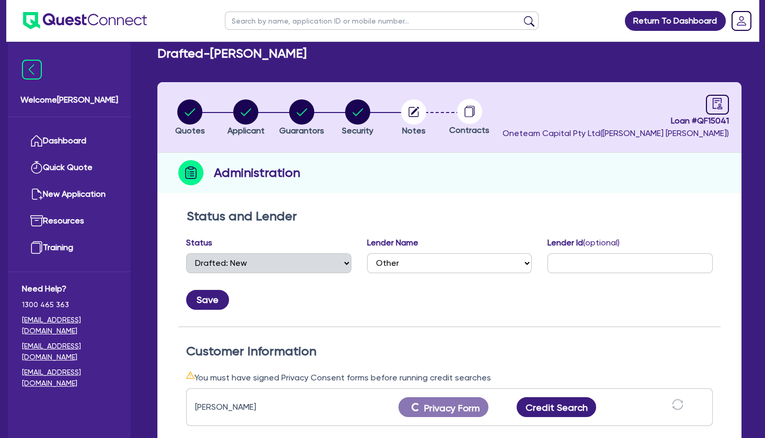
scroll to position [0, 0]
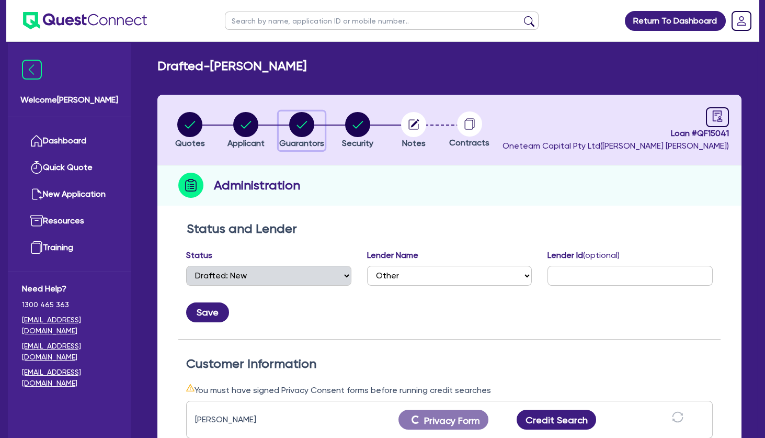
click at [308, 129] on circle "button" at bounding box center [301, 124] width 25 height 25
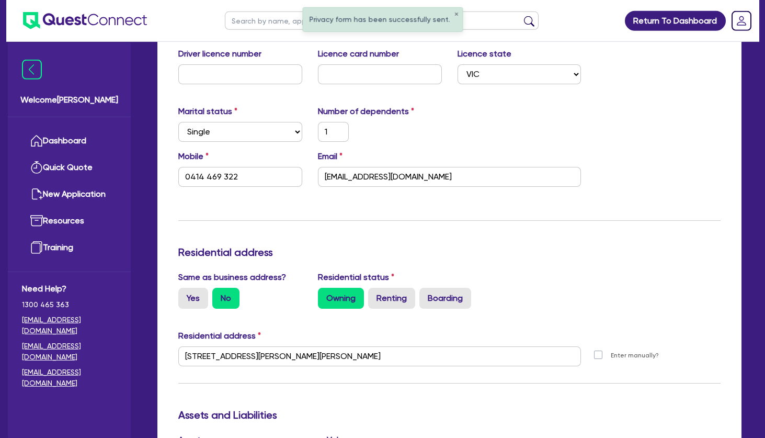
scroll to position [257, 0]
click at [366, 177] on input "[EMAIL_ADDRESS][DOMAIN_NAME]" at bounding box center [450, 176] width 264 height 20
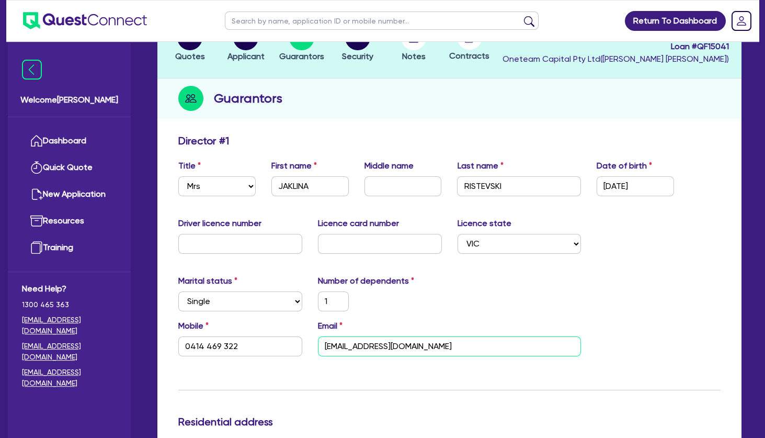
scroll to position [0, 0]
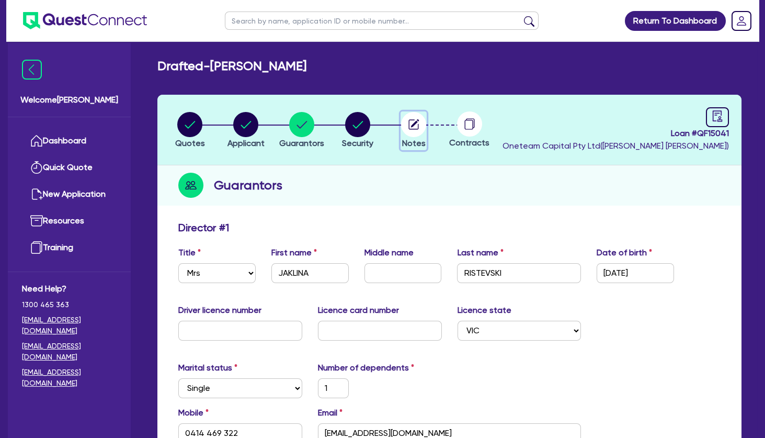
click at [420, 119] on circle "button" at bounding box center [413, 124] width 25 height 25
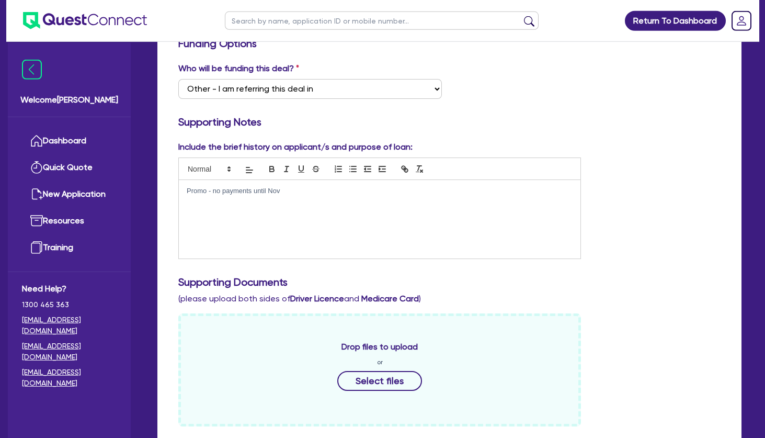
scroll to position [185, 0]
click at [318, 198] on div "Promo - no payments until Nov" at bounding box center [380, 218] width 402 height 78
click at [214, 212] on p "[DATE] photo" at bounding box center [380, 209] width 386 height 9
click at [254, 212] on p "[DATE] photo" at bounding box center [380, 209] width 386 height 9
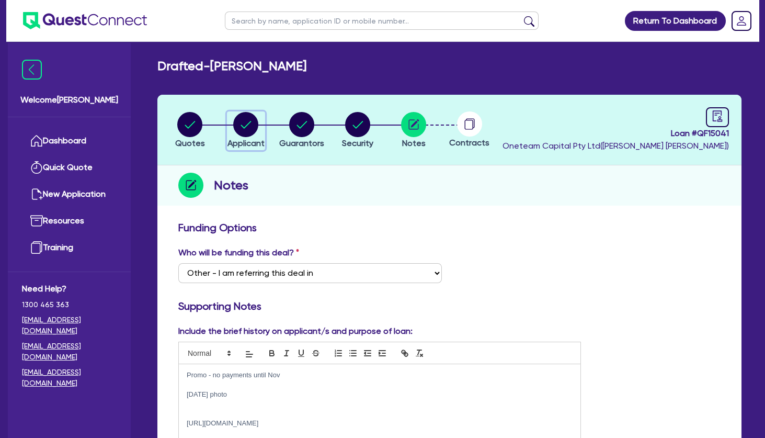
click at [250, 123] on icon "button" at bounding box center [246, 124] width 10 height 7
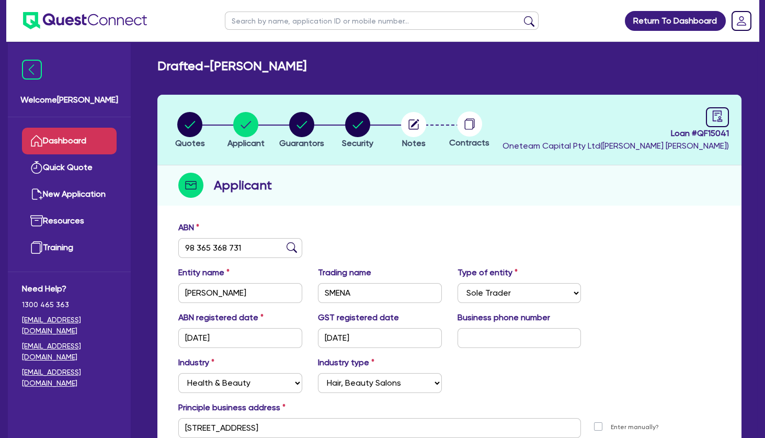
click at [87, 138] on link "Dashboard" at bounding box center [69, 141] width 95 height 27
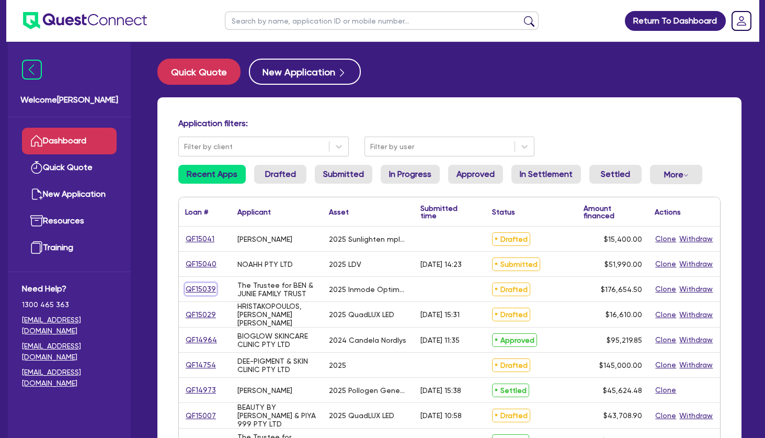
click at [203, 290] on link "QF15039" at bounding box center [200, 289] width 31 height 12
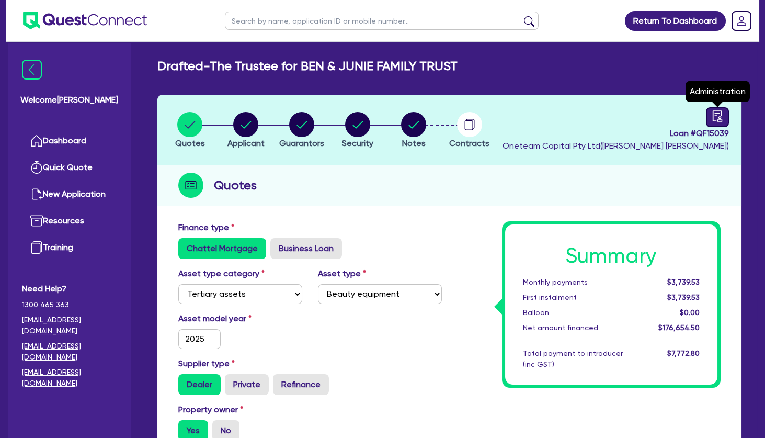
click at [724, 116] on link at bounding box center [717, 117] width 23 height 20
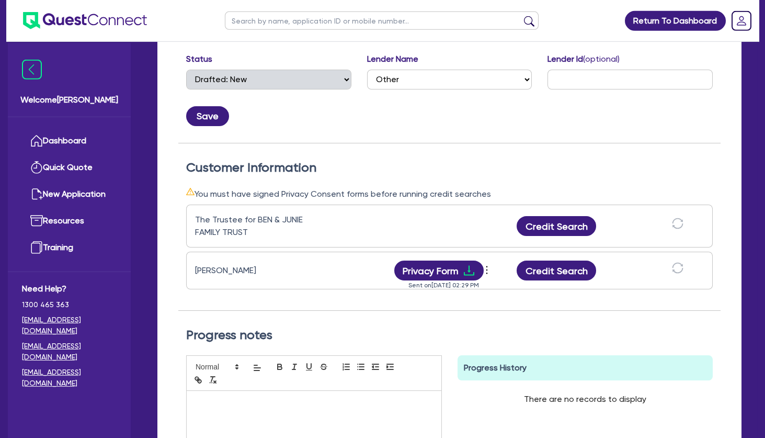
scroll to position [208, 0]
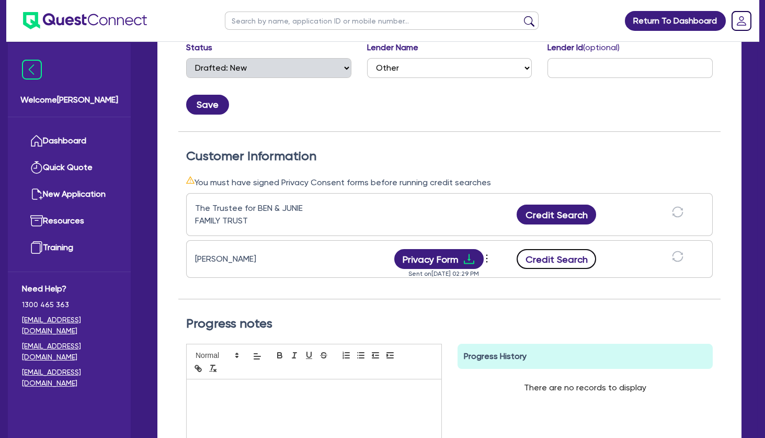
click at [546, 259] on button "Credit Search" at bounding box center [557, 259] width 80 height 20
click at [590, 262] on icon "download" at bounding box center [589, 259] width 10 height 10
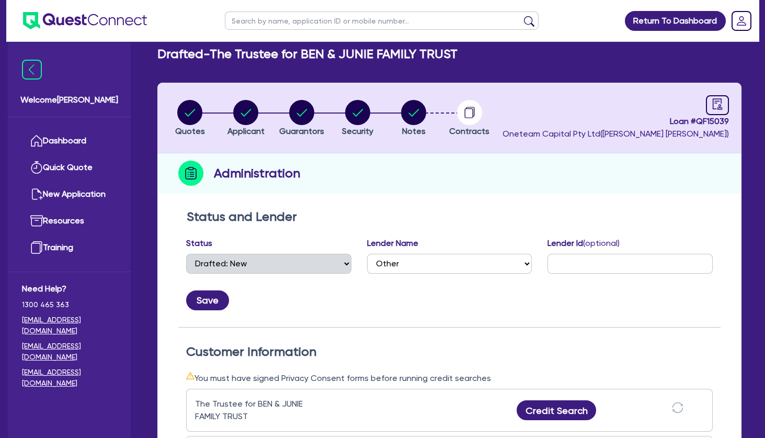
scroll to position [0, 0]
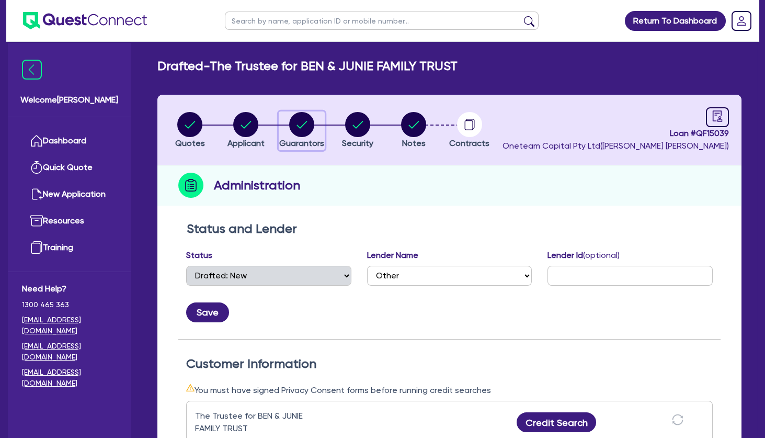
click at [298, 121] on circle "button" at bounding box center [301, 124] width 25 height 25
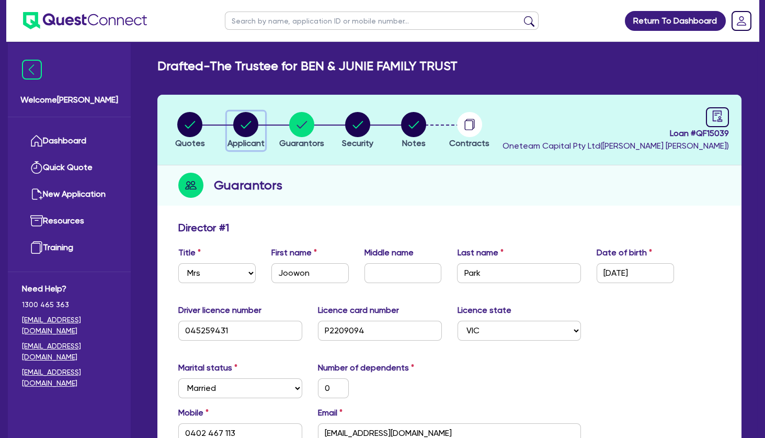
click at [249, 129] on circle "button" at bounding box center [245, 124] width 25 height 25
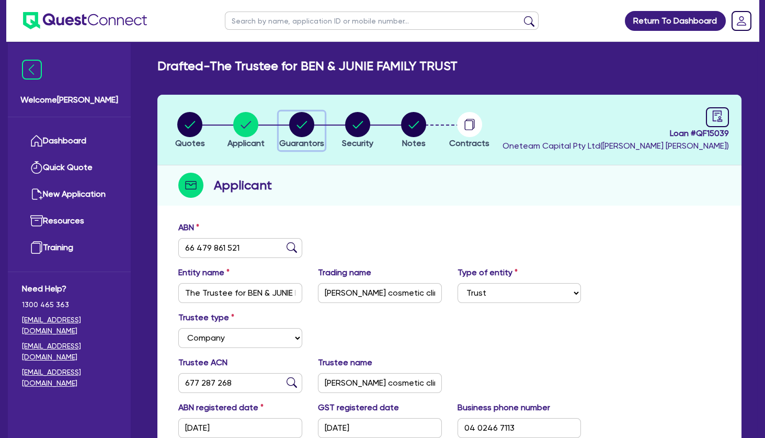
click at [299, 124] on circle "button" at bounding box center [301, 124] width 25 height 25
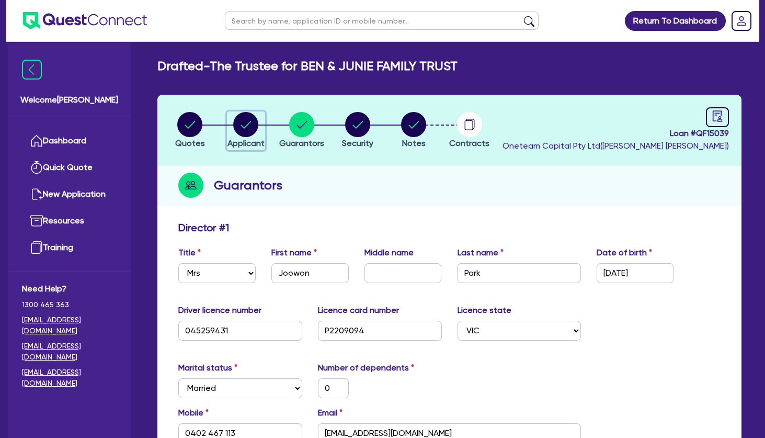
click at [246, 128] on circle "button" at bounding box center [245, 124] width 25 height 25
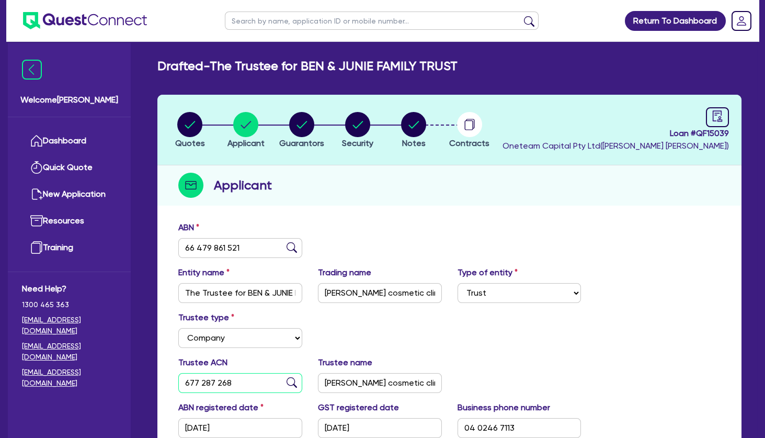
click at [211, 383] on input "677 287 268" at bounding box center [240, 383] width 124 height 20
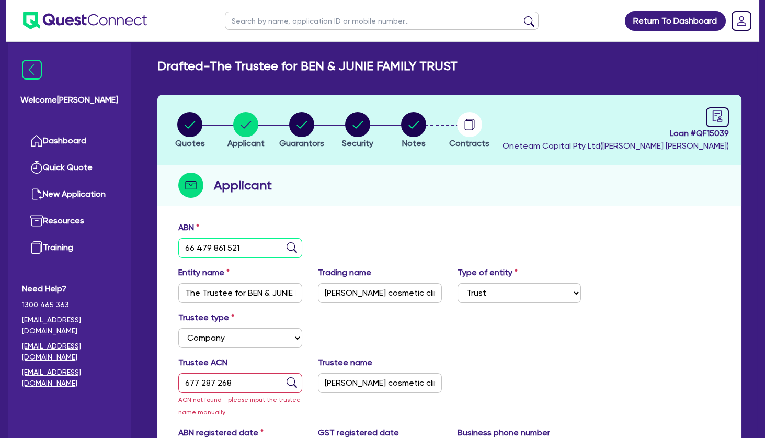
click at [214, 241] on input "66 479 861 521" at bounding box center [240, 248] width 124 height 20
click at [190, 127] on circle "button" at bounding box center [189, 124] width 25 height 25
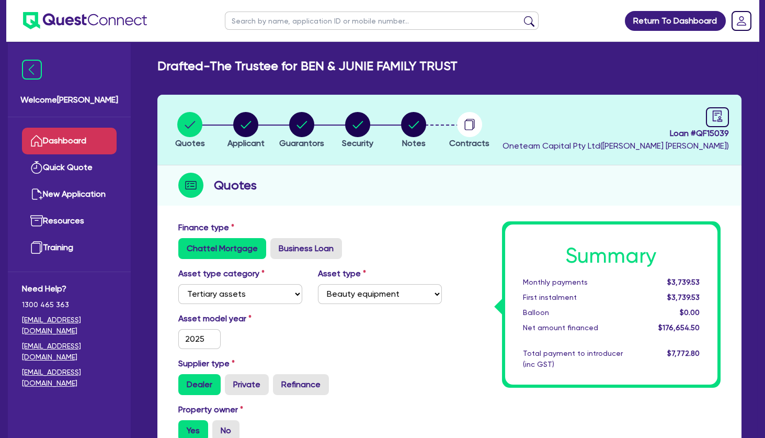
click at [98, 138] on link "Dashboard" at bounding box center [69, 141] width 95 height 27
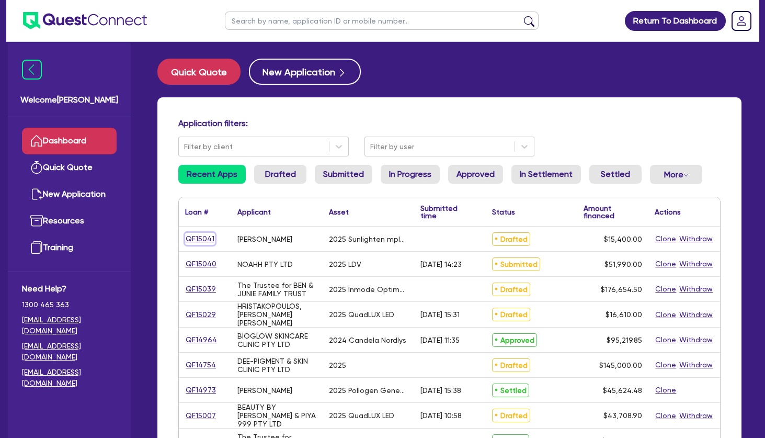
click at [201, 239] on link "QF15041" at bounding box center [200, 239] width 30 height 12
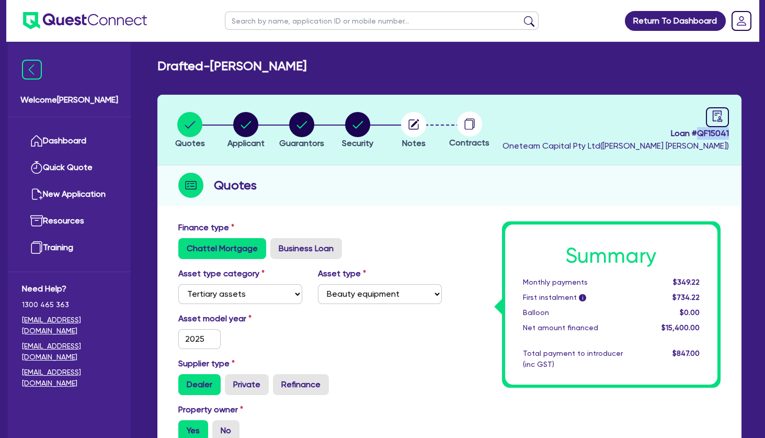
drag, startPoint x: 730, startPoint y: 130, endPoint x: 698, endPoint y: 137, distance: 32.6
click at [698, 137] on header "Quotes Applicant [GEOGRAPHIC_DATA] Security Notes Contracts Loan # QF15041 Onet…" at bounding box center [449, 130] width 584 height 71
copy span "QF15041"
click at [596, 170] on div "Quotes" at bounding box center [449, 185] width 584 height 40
click at [422, 130] on circle "button" at bounding box center [413, 124] width 25 height 25
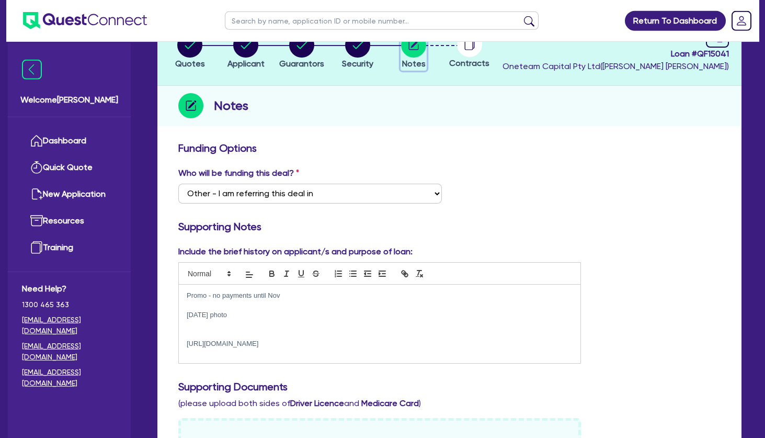
scroll to position [87, 0]
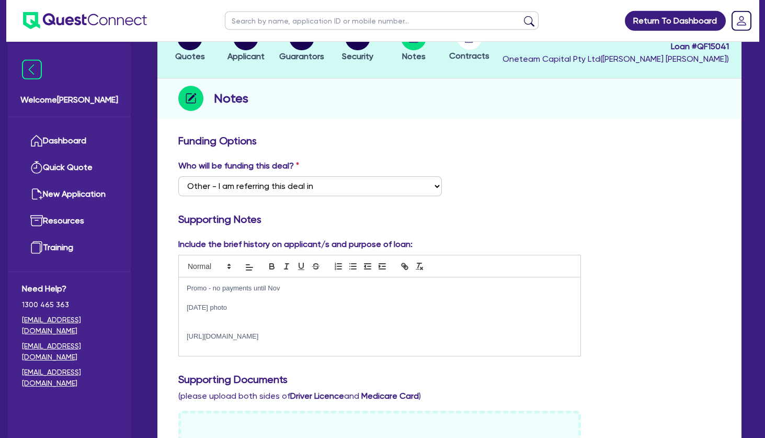
click at [264, 311] on p "[DATE] photo" at bounding box center [380, 307] width 386 height 9
click at [293, 286] on p "Promo - no payments until Nov" at bounding box center [380, 288] width 386 height 9
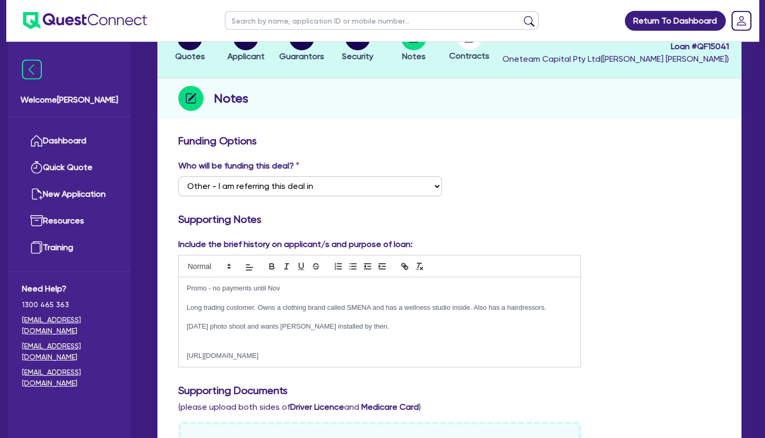
click at [262, 340] on p at bounding box center [380, 336] width 386 height 9
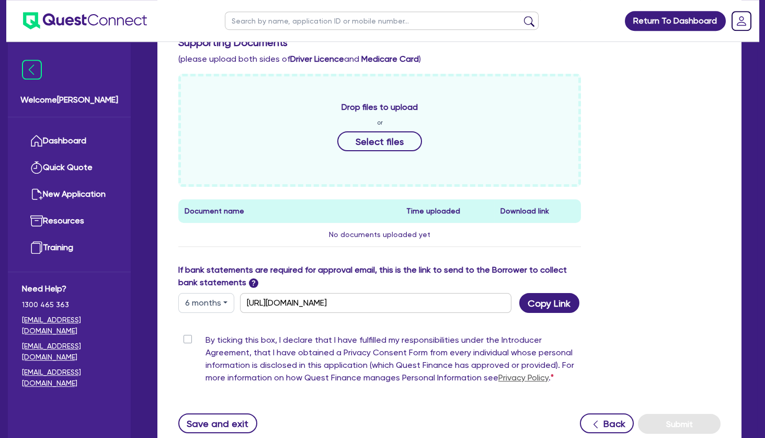
scroll to position [427, 0]
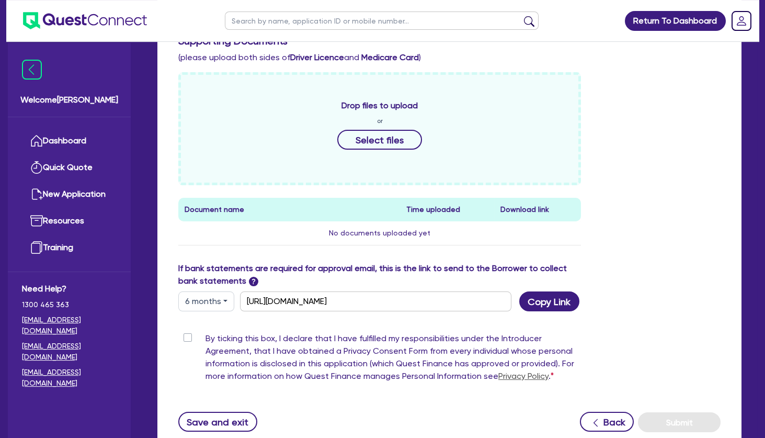
click at [206, 336] on label "By ticking this box, I declare that I have fulfilled my responsibilities under …" at bounding box center [394, 359] width 376 height 54
click at [187, 336] on input "By ticking this box, I declare that I have fulfilled my responsibilities under …" at bounding box center [182, 337] width 8 height 10
click at [669, 419] on button "Submit" at bounding box center [679, 422] width 83 height 20
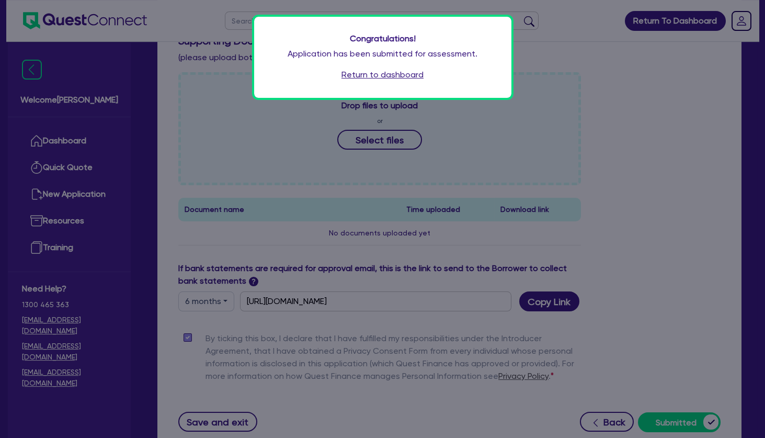
click at [360, 72] on link "Return to dashboard" at bounding box center [383, 75] width 82 height 13
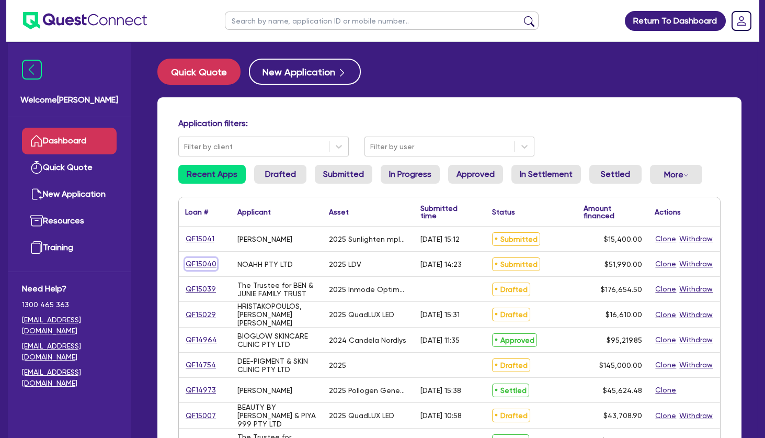
click at [207, 263] on link "QF15040" at bounding box center [201, 264] width 32 height 12
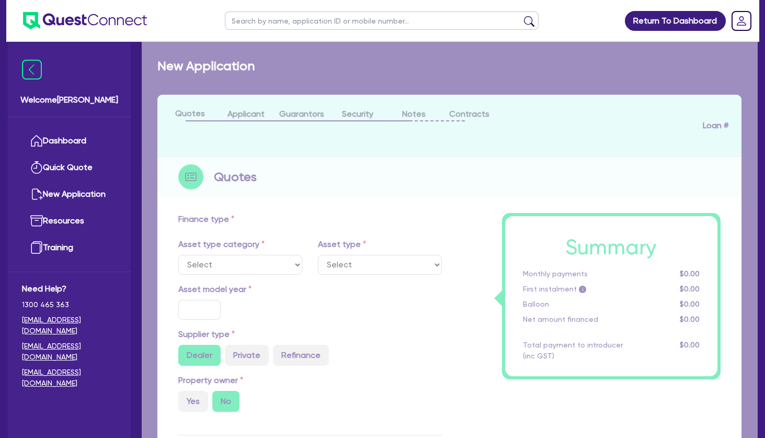
select select "CARS_AND_LIGHT_TRUCKS"
type input "2025"
radio input "true"
type input "51,990"
type input "2.5"
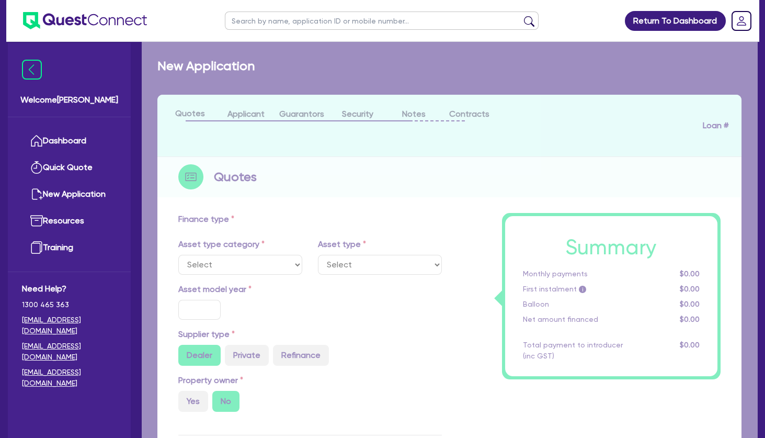
type input "1,299.75"
type input "6.75"
select select "PASSENGER_VEHICLES"
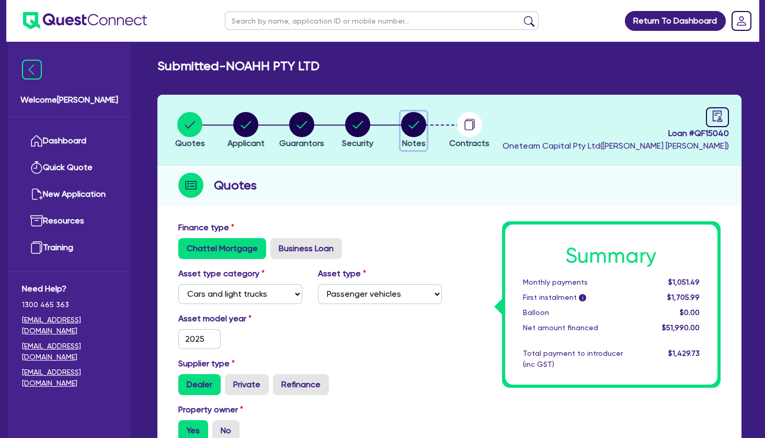
click at [420, 126] on circle "button" at bounding box center [413, 124] width 25 height 25
select select "Other"
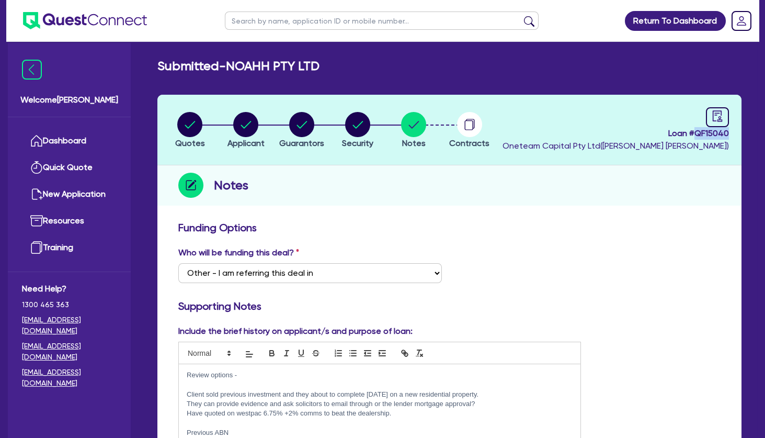
drag, startPoint x: 732, startPoint y: 132, endPoint x: 697, endPoint y: 132, distance: 35.1
click at [697, 132] on header "Quotes Applicant [GEOGRAPHIC_DATA] Security Notes Contracts Loan # QF15040 Onet…" at bounding box center [449, 130] width 584 height 71
copy span "QF15040"
click at [568, 201] on div "Notes" at bounding box center [449, 185] width 584 height 40
click at [83, 138] on link "Dashboard" at bounding box center [69, 141] width 95 height 27
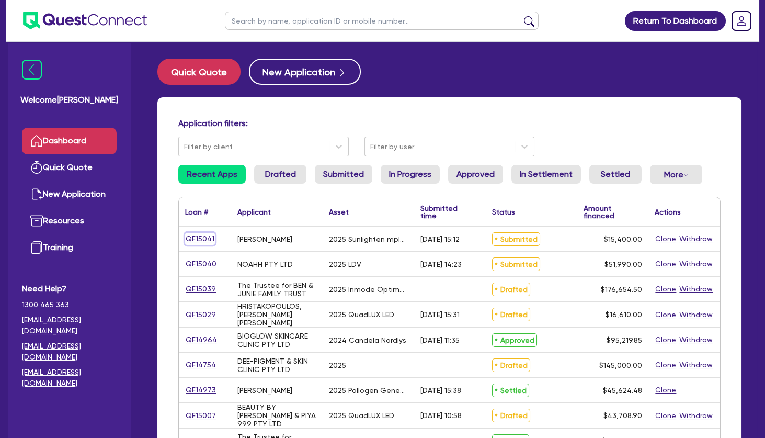
click at [200, 237] on link "QF15041" at bounding box center [200, 239] width 30 height 12
select select "TERTIARY_ASSETS"
select select "BEAUTY_EQUIPMENT"
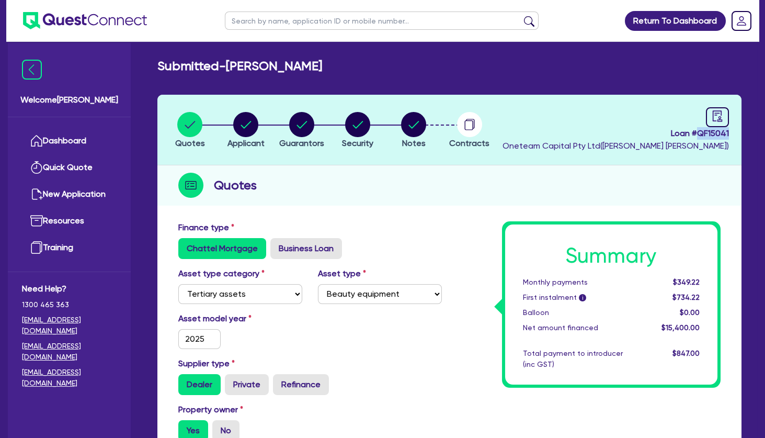
drag, startPoint x: 733, startPoint y: 130, endPoint x: 697, endPoint y: 133, distance: 35.7
click at [697, 133] on header "Quotes Applicant Guarantors Security Notes Contracts Loan # QF15041 Oneteam Cap…" at bounding box center [449, 130] width 584 height 71
copy span "QF15041"
click at [249, 127] on circle "button" at bounding box center [245, 124] width 25 height 25
select select "SOLE_TRADER"
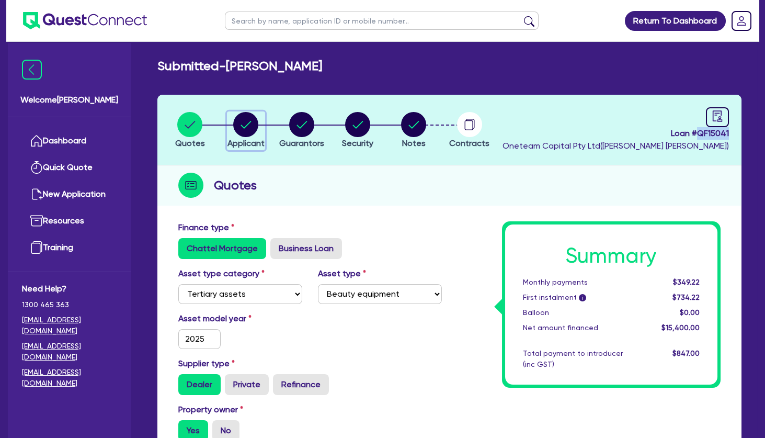
select select "HEALTH_BEAUTY"
select select "HAIR_BEAUTY_SALONS"
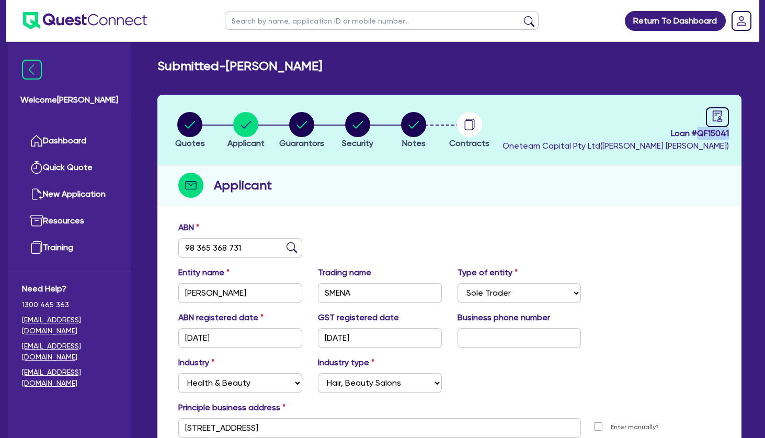
drag, startPoint x: 310, startPoint y: 65, endPoint x: 235, endPoint y: 67, distance: 75.4
click at [235, 67] on div "Submitted - RISTEVSKI, JAKLINA" at bounding box center [450, 66] width 600 height 15
copy h2 "[PERSON_NAME]"
click at [204, 128] on div "button" at bounding box center [190, 124] width 30 height 25
select select "TERTIARY_ASSETS"
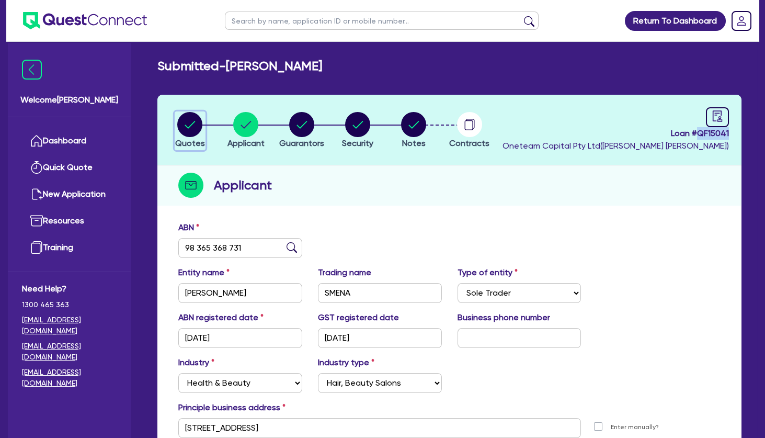
select select "BEAUTY_EQUIPMENT"
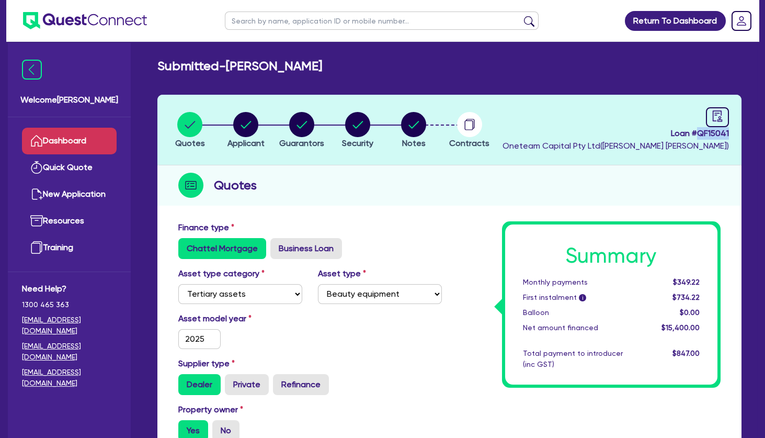
click at [94, 142] on link "Dashboard" at bounding box center [69, 141] width 95 height 27
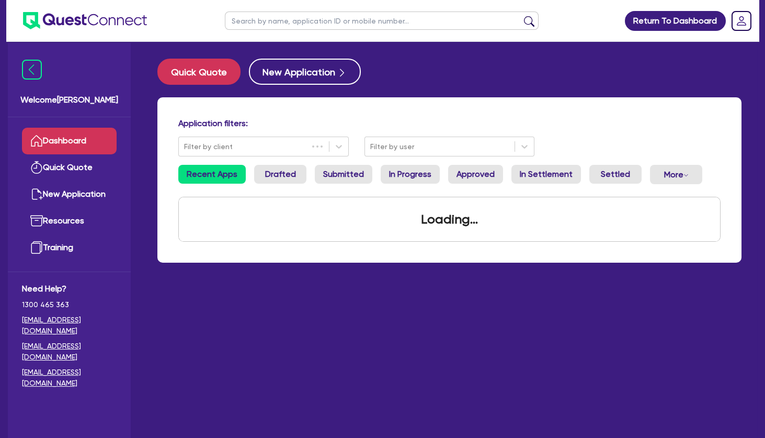
click at [292, 15] on input "text" at bounding box center [382, 21] width 314 height 18
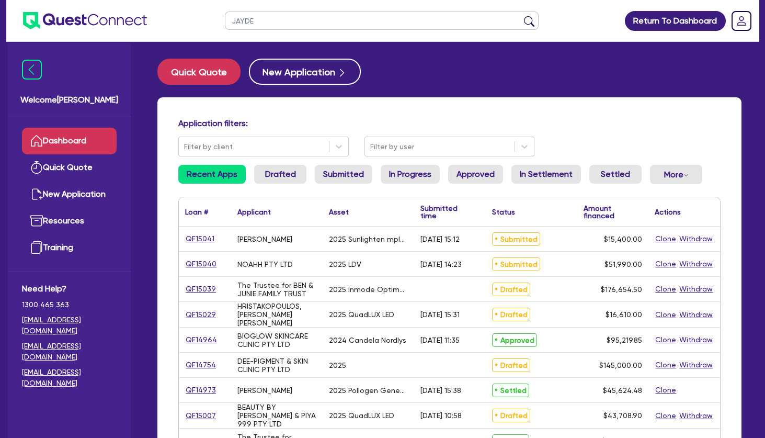
type input "JAYDE"
click at [521, 16] on button "submit" at bounding box center [529, 23] width 17 height 15
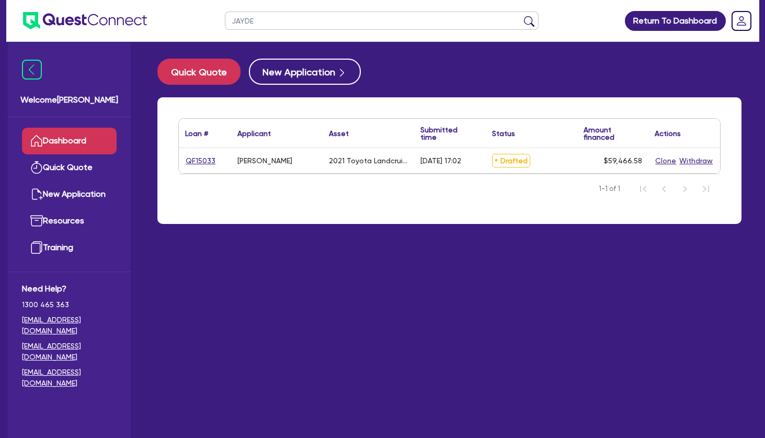
drag, startPoint x: 306, startPoint y: 158, endPoint x: 238, endPoint y: 160, distance: 68.0
click at [238, 160] on div "[PERSON_NAME]" at bounding box center [277, 160] width 92 height 25
copy div "[PERSON_NAME]"
click at [202, 162] on link "QF15033" at bounding box center [200, 161] width 31 height 12
select select "CARS_AND_LIGHT_TRUCKS"
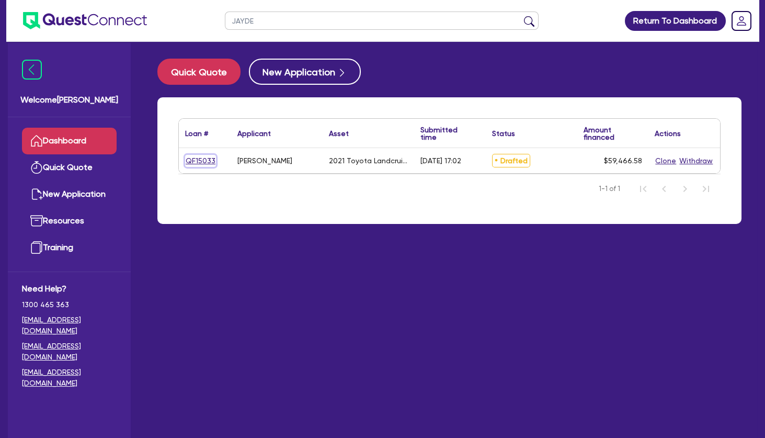
select select "PASSENGER_VEHICLES"
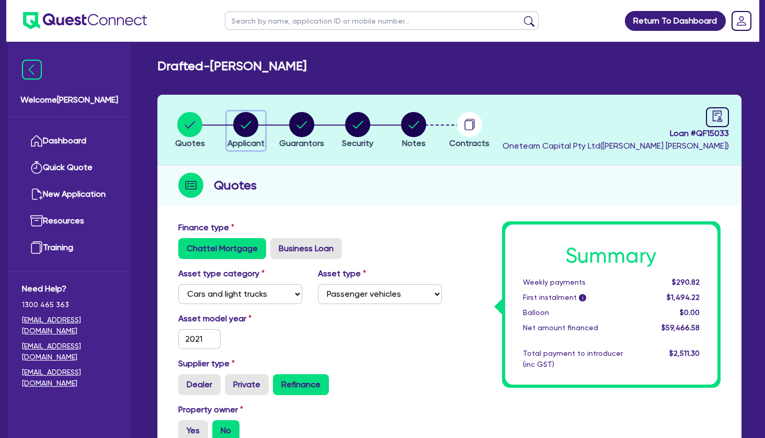
click at [245, 125] on circle "button" at bounding box center [245, 124] width 25 height 25
select select "SOLE_TRADER"
select select "HEALTH_BEAUTY"
select select "OTHER_HEALTH_BEAUTY"
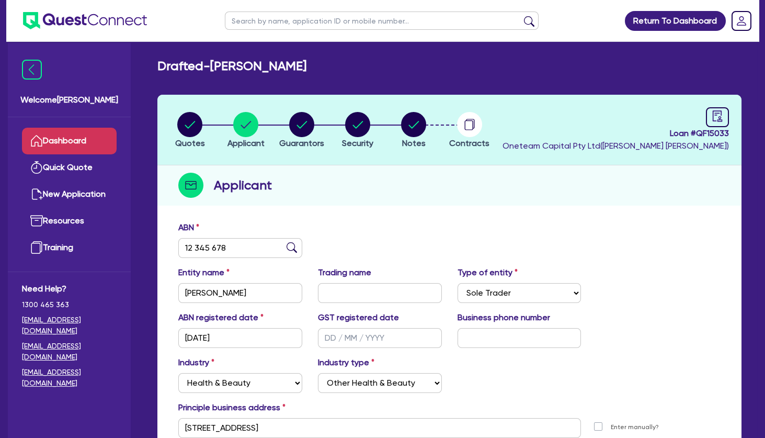
click at [98, 139] on link "Dashboard" at bounding box center [69, 141] width 95 height 27
